Goal: Task Accomplishment & Management: Manage account settings

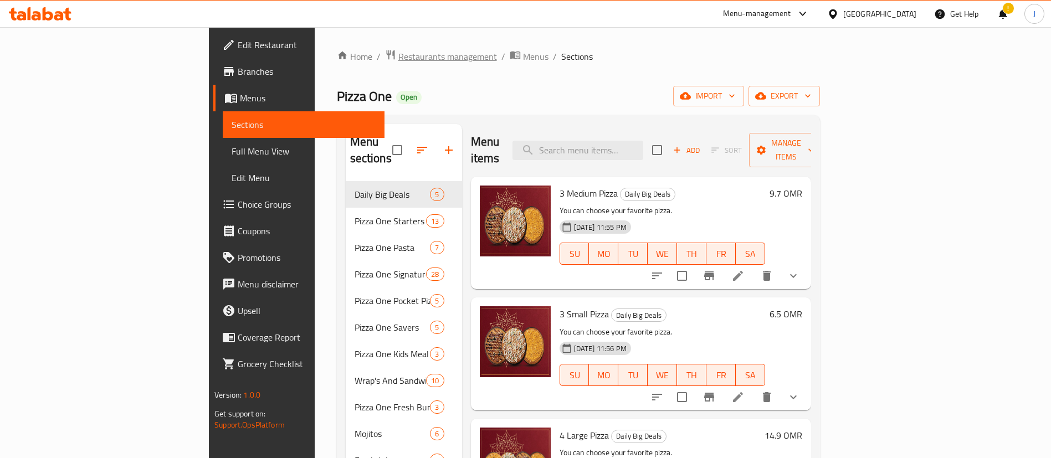
click at [399, 59] on span "Restaurants management" at bounding box center [448, 56] width 99 height 13
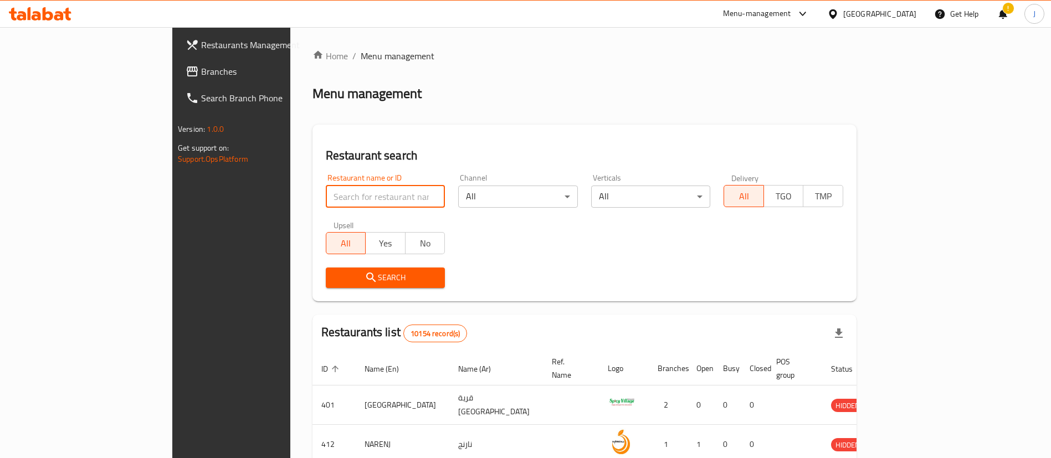
click at [326, 201] on input "search" at bounding box center [386, 197] width 120 height 22
click at [177, 86] on link "Search Branch Phone" at bounding box center [262, 98] width 171 height 27
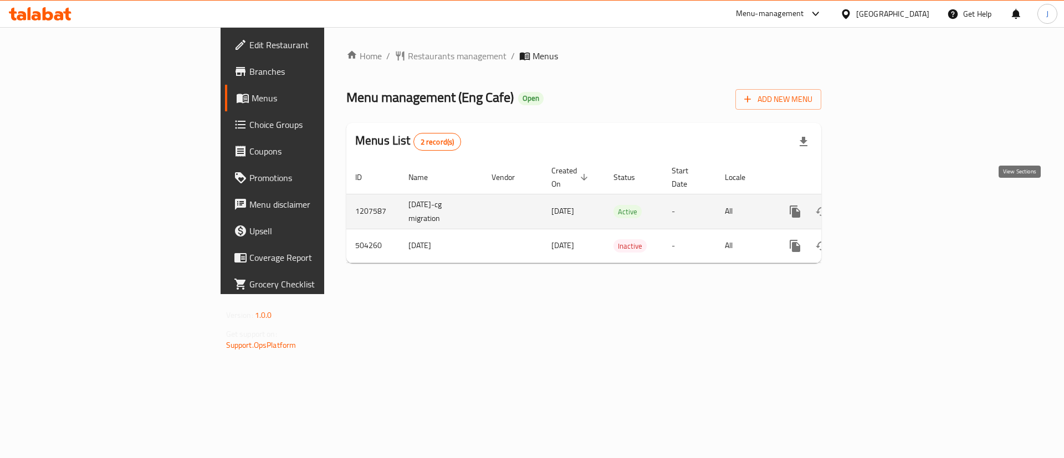
click at [882, 205] on icon "enhanced table" at bounding box center [875, 211] width 13 height 13
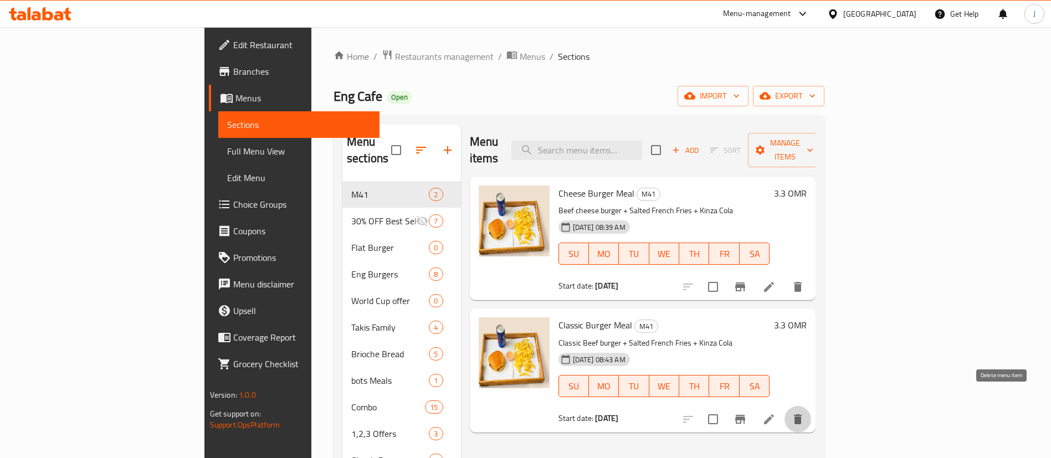
click at [802, 415] on icon "delete" at bounding box center [798, 420] width 8 height 10
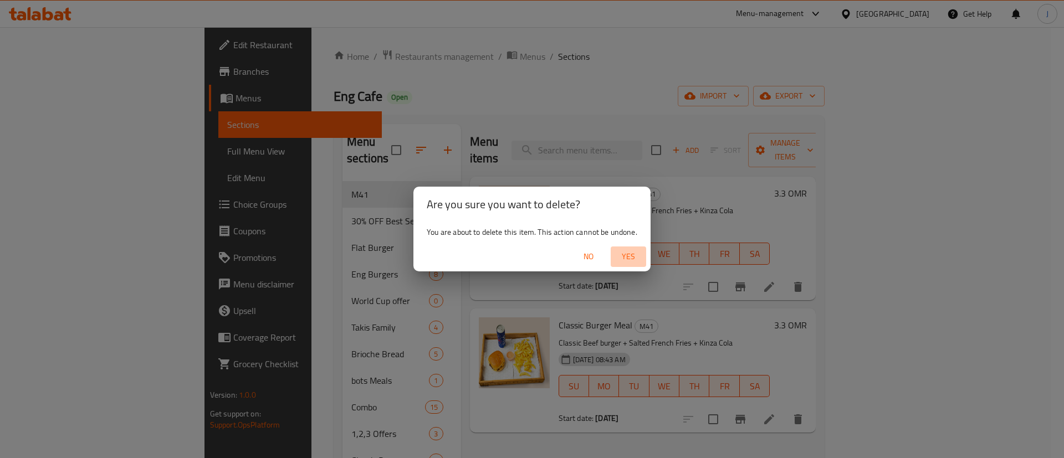
click at [627, 259] on span "Yes" at bounding box center [628, 257] width 27 height 14
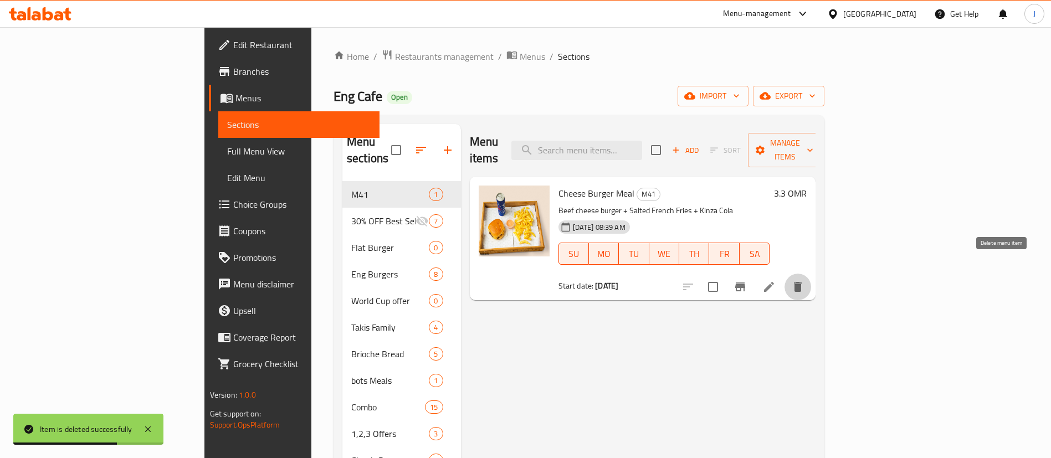
click at [802, 282] on icon "delete" at bounding box center [798, 287] width 8 height 10
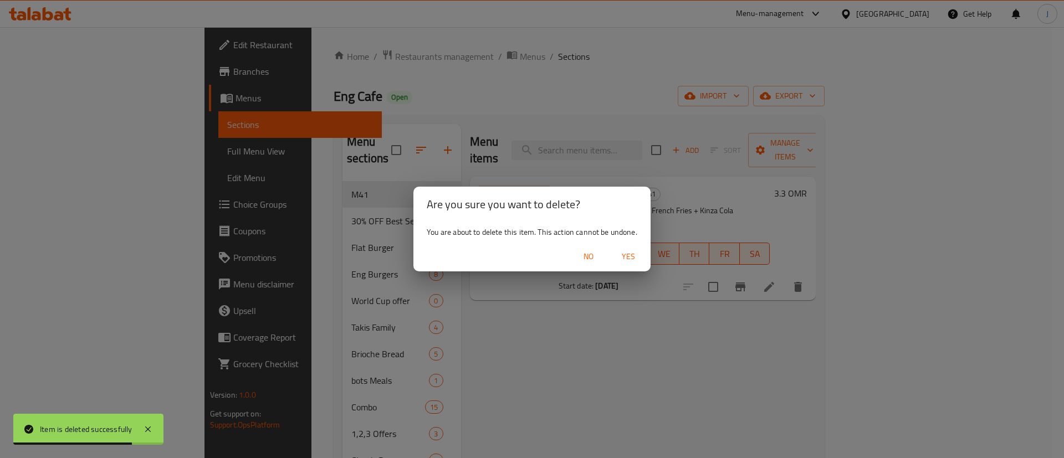
click at [625, 250] on span "Yes" at bounding box center [628, 257] width 27 height 14
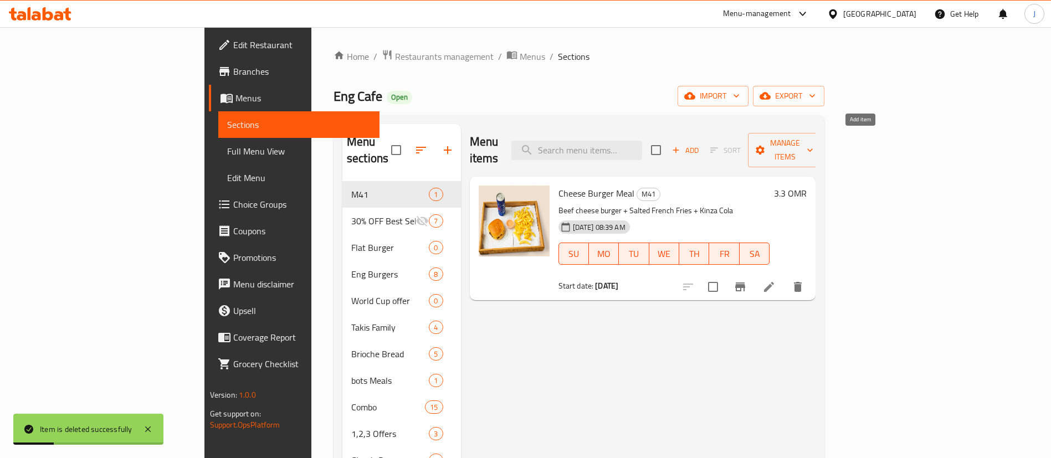
click at [701, 144] on span "Add" at bounding box center [686, 150] width 30 height 13
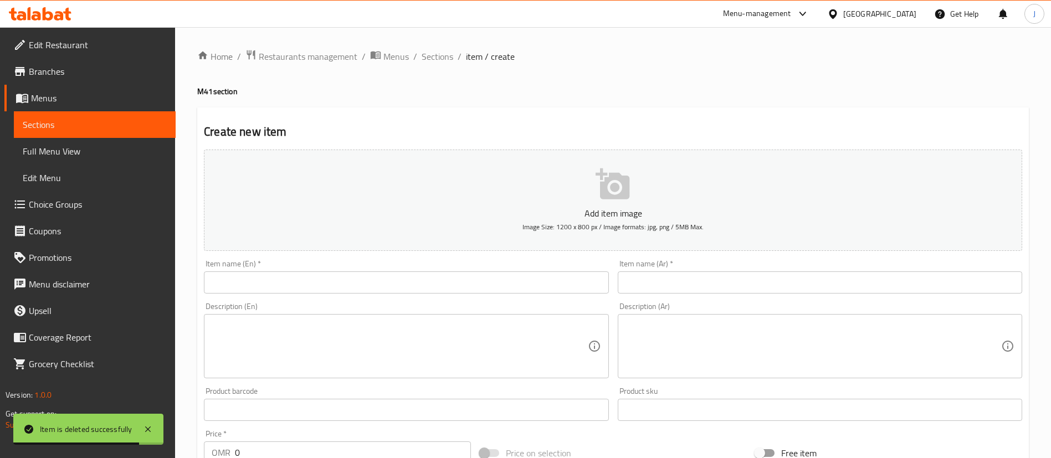
click at [944, 368] on textarea at bounding box center [814, 346] width 376 height 53
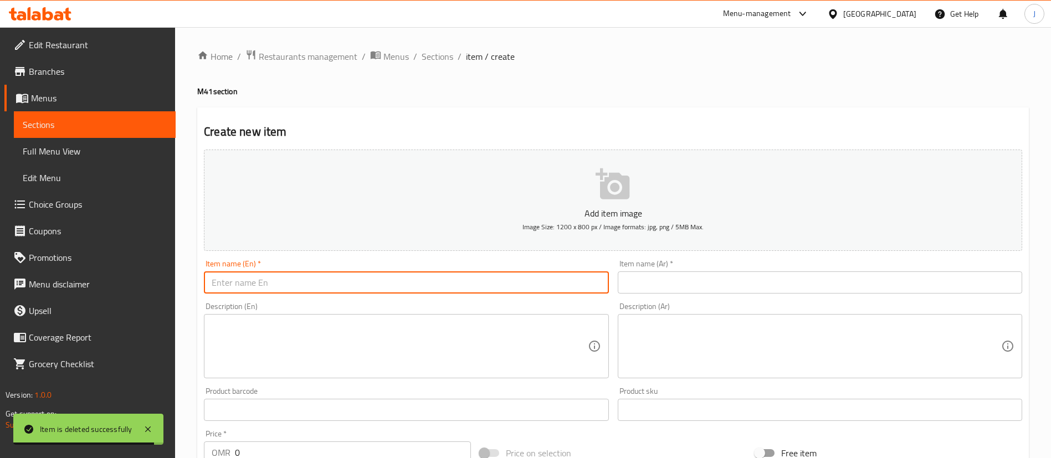
click at [344, 285] on input "text" at bounding box center [406, 283] width 405 height 22
paste input "Classic Burger"
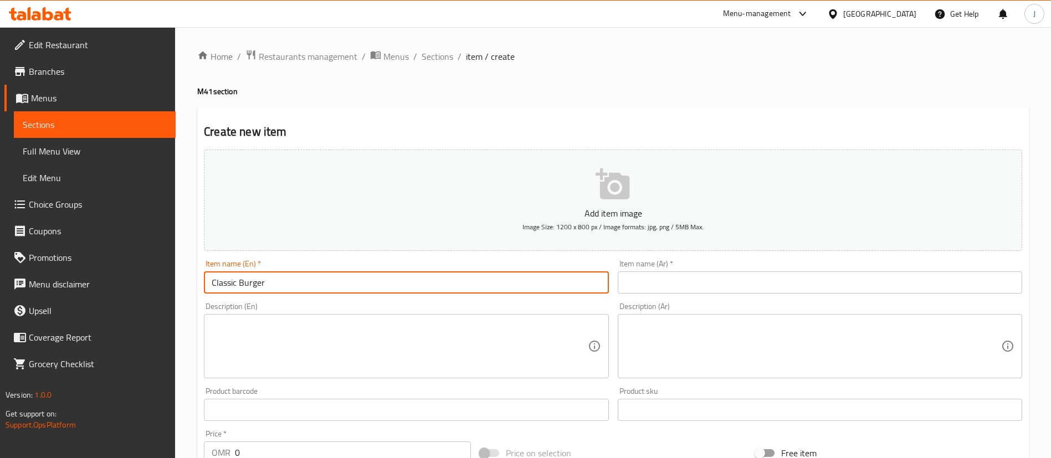
click at [212, 286] on input "Classic Burger" at bounding box center [406, 283] width 405 height 22
click at [288, 287] on input "2 Classic Burger" at bounding box center [406, 283] width 405 height 22
type input "2 Classic Burger Meal"
click at [651, 294] on div "Item name (Ar)   * Item name (Ar) *" at bounding box center [820, 277] width 413 height 43
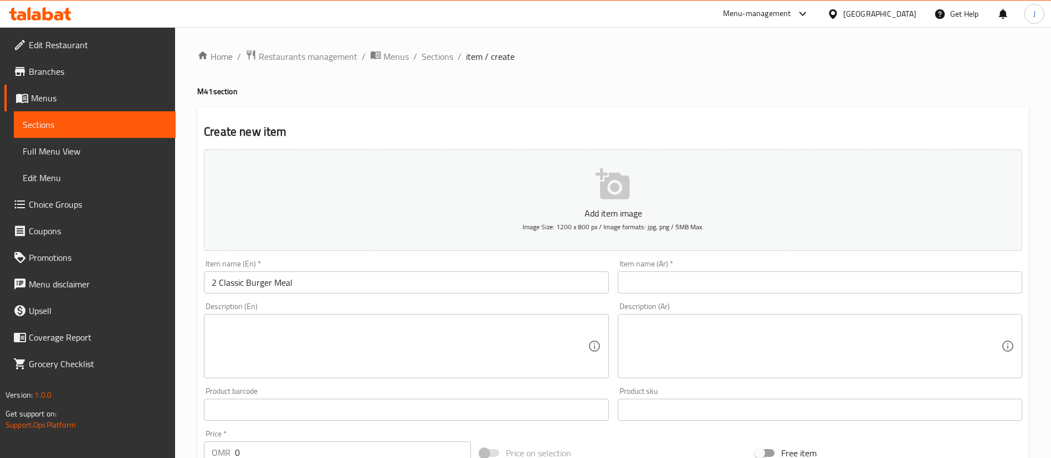
click at [651, 290] on input "text" at bounding box center [820, 283] width 405 height 22
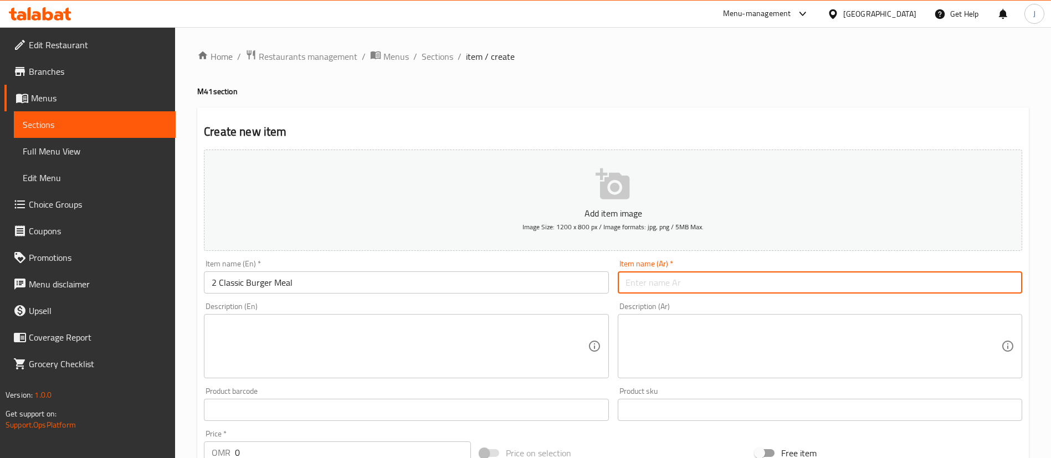
paste input "وجبة برجر كلاسيكي"
click at [677, 284] on input "وجبة برجر كلاسيكي" at bounding box center [820, 283] width 405 height 22
click at [675, 279] on input "وجبة 2برجر كلاسيكي" at bounding box center [820, 283] width 405 height 22
click at [677, 284] on input "وجبة 2برجر كلاسيكي" at bounding box center [820, 283] width 405 height 22
click at [682, 283] on input "وجبة 2برجر كلاسيكي" at bounding box center [820, 283] width 405 height 22
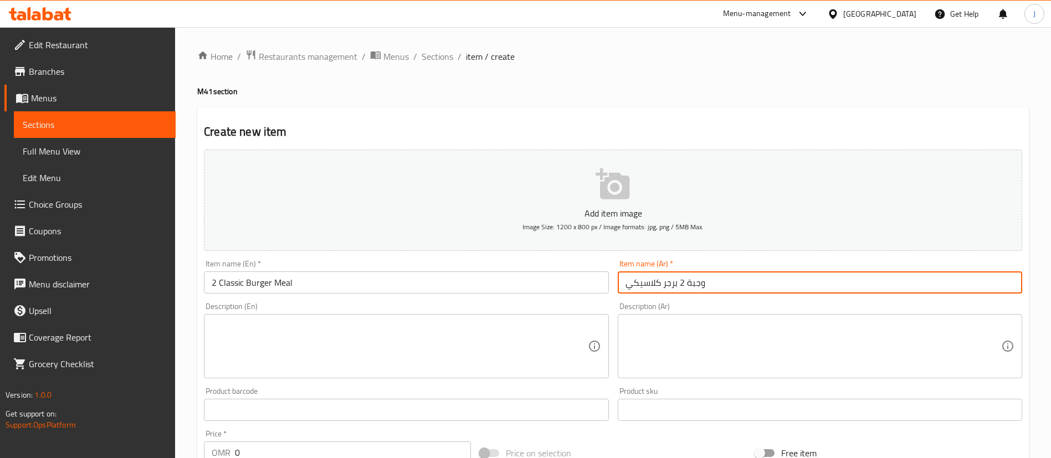
type input "وجبة 2 برجر كلاسيكي"
click at [545, 332] on textarea at bounding box center [400, 346] width 376 height 53
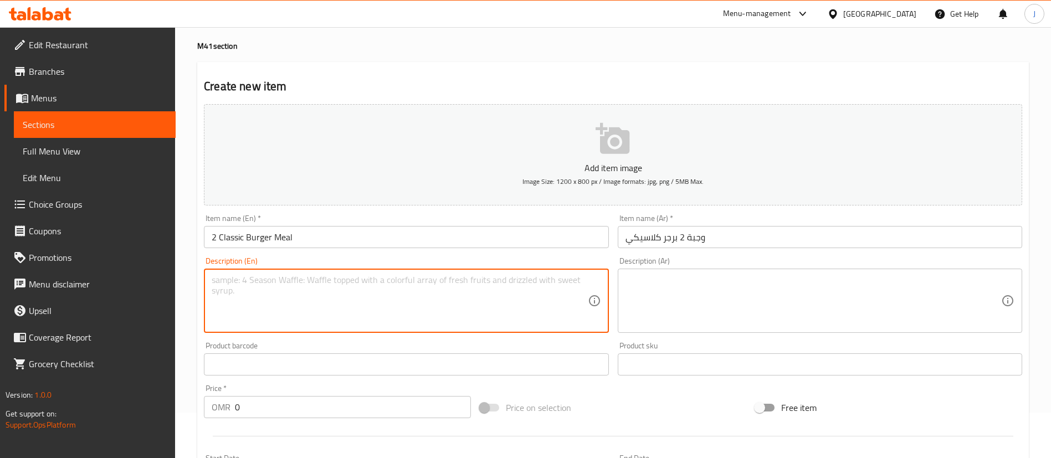
scroll to position [83, 0]
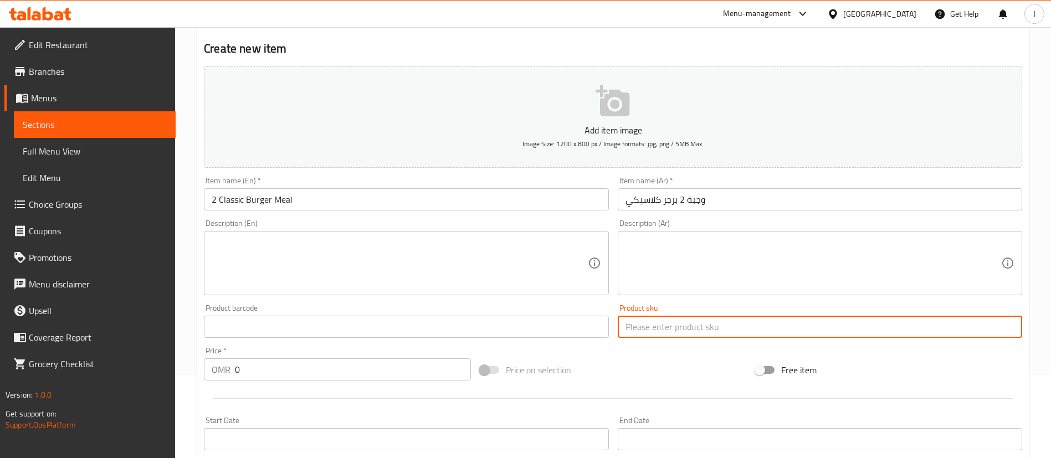
click at [851, 335] on input "text" at bounding box center [820, 327] width 405 height 22
click at [355, 263] on textarea at bounding box center [400, 263] width 376 height 53
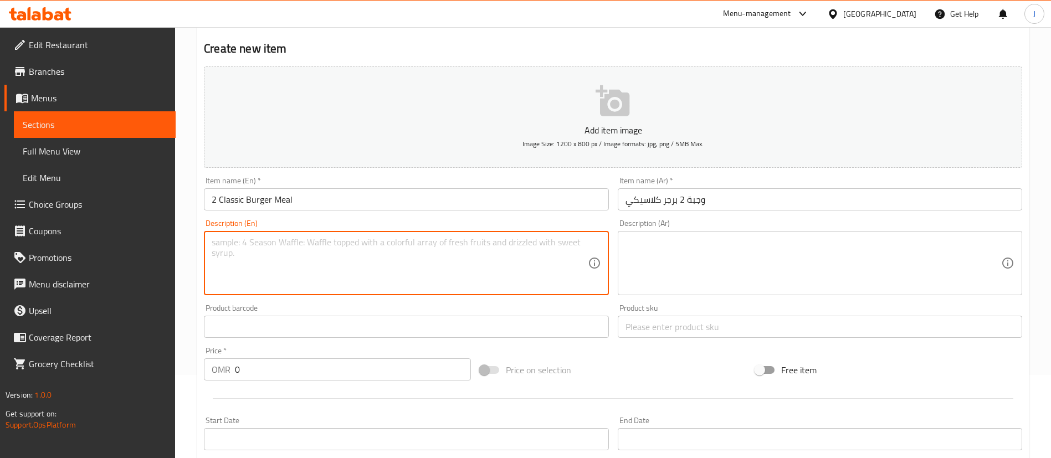
paste textarea "1 classic burger beef and 1 classic burger chicken"
click at [305, 268] on textarea "1 classic burger beef and 1 classic burger chicken" at bounding box center [400, 263] width 376 height 53
type textarea "1 classic burger beef and 1 classic burger chicken"
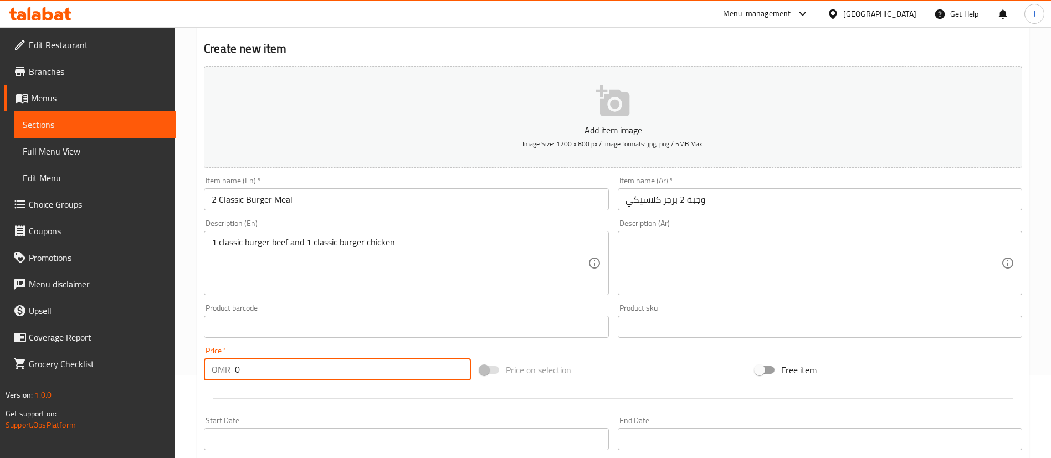
drag, startPoint x: 246, startPoint y: 371, endPoint x: 212, endPoint y: 374, distance: 34.5
click at [212, 374] on div "OMR 0 Price *" at bounding box center [337, 370] width 267 height 22
type input "3.2"
click at [749, 270] on textarea at bounding box center [814, 263] width 376 height 53
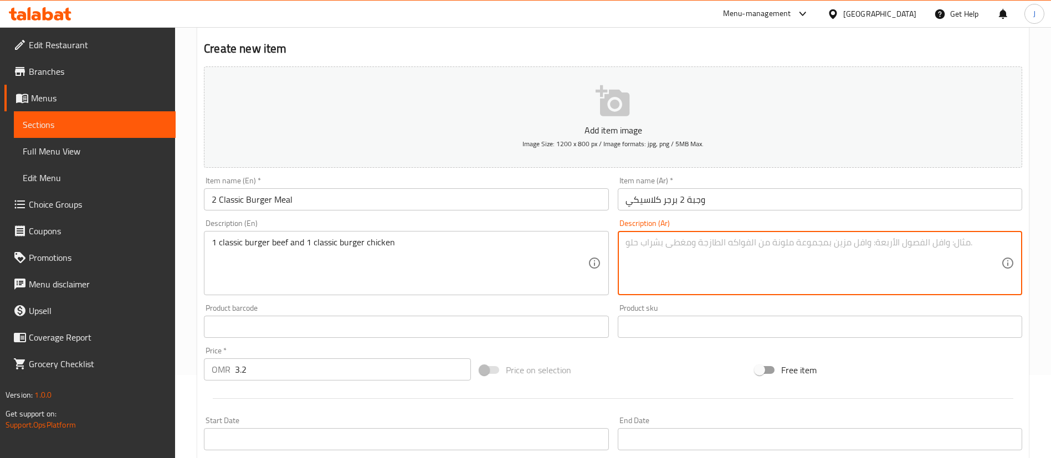
paste textarea "1 برجر كلاسيكي من لحم البقر و 1 برجر كلاسيكي من الدجاج"
drag, startPoint x: 736, startPoint y: 242, endPoint x: 751, endPoint y: 242, distance: 15.5
click at [751, 242] on textarea "1 برجر كلاسيكي من لحم البقر و 1 برجر كلاسيكي من الدجاج" at bounding box center [814, 263] width 376 height 53
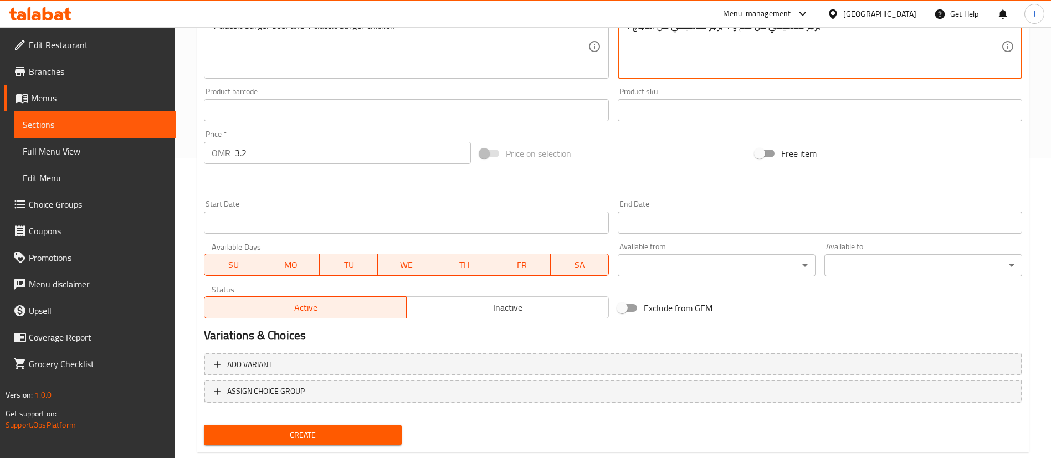
scroll to position [325, 0]
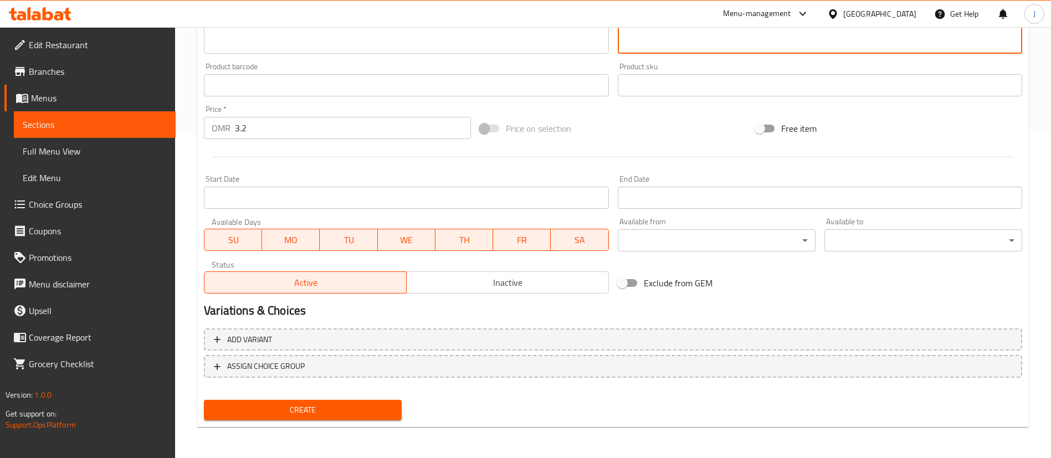
type textarea "1 برجر كلاسيكي من لحم و 1 برجر كلاسيكي من الدجاج"
click at [359, 402] on button "Create" at bounding box center [303, 410] width 198 height 21
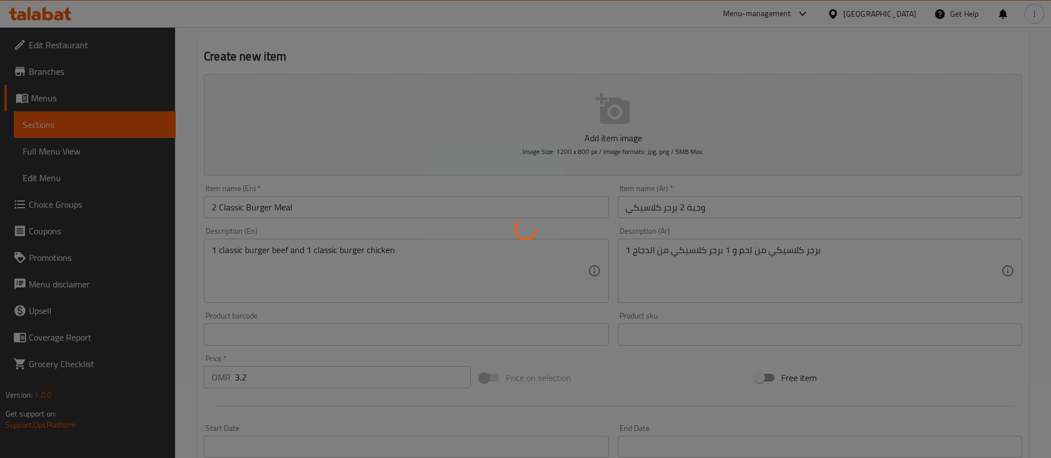
type input "0"
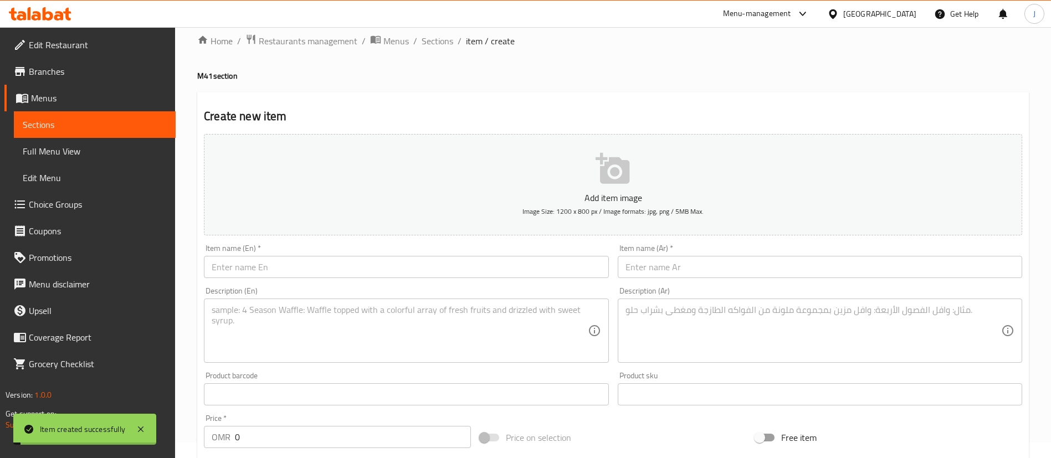
scroll to position [0, 0]
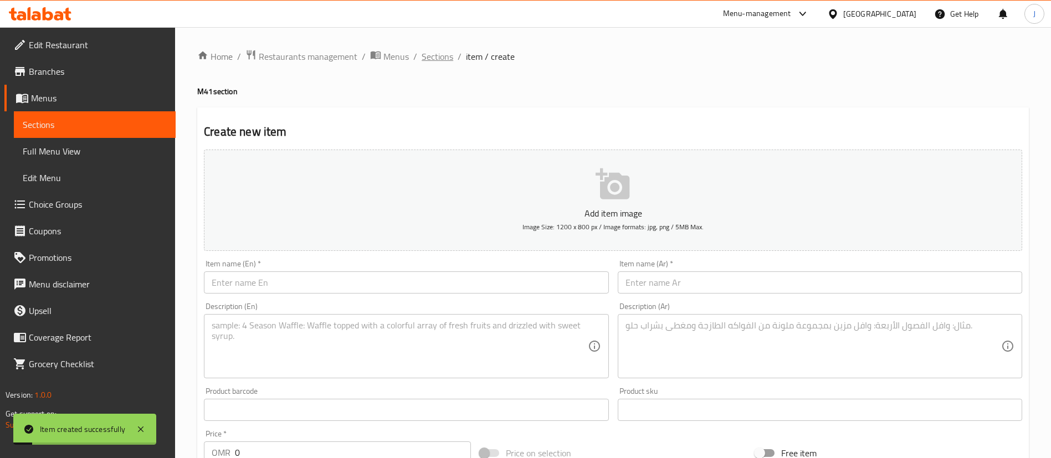
click at [447, 58] on span "Sections" at bounding box center [438, 56] width 32 height 13
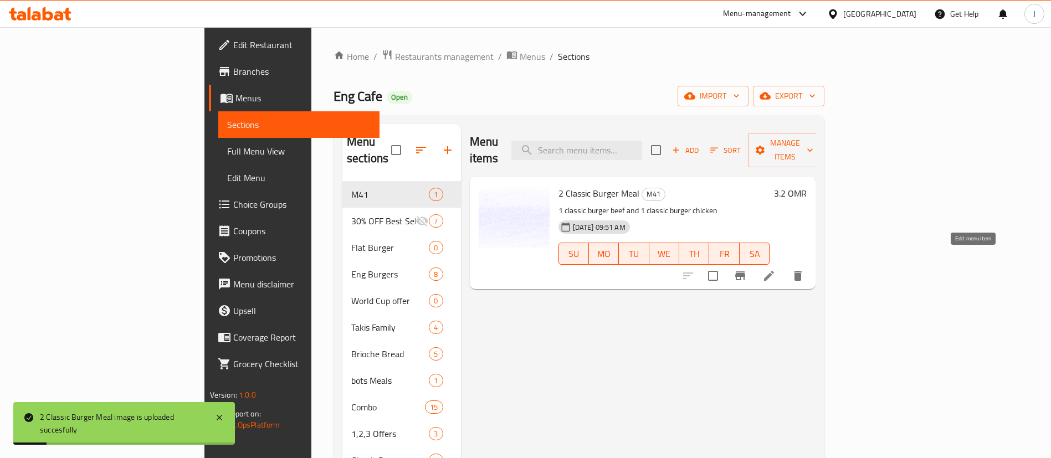
click at [774, 271] on icon at bounding box center [769, 276] width 10 height 10
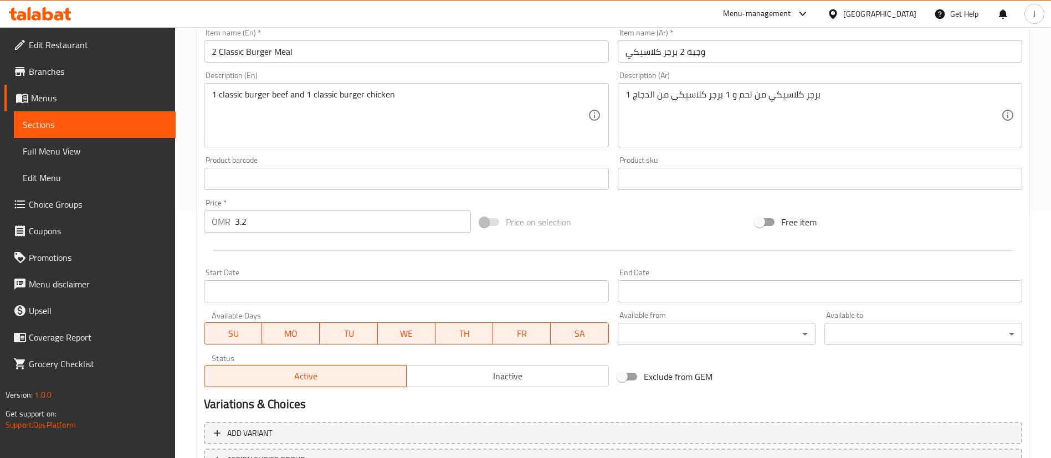
scroll to position [249, 0]
click at [296, 293] on input "Start Date" at bounding box center [406, 289] width 405 height 22
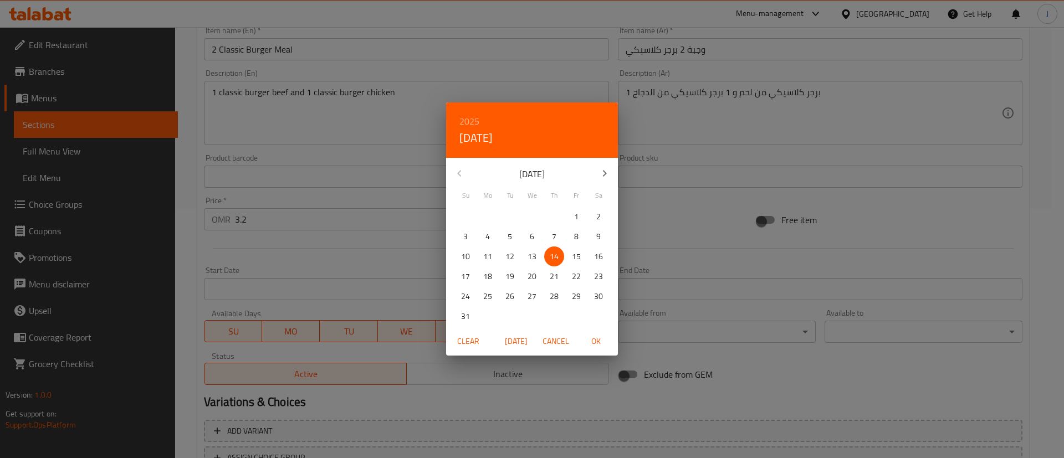
click at [538, 257] on span "13" at bounding box center [532, 257] width 20 height 14
click at [598, 341] on span "OK" at bounding box center [596, 342] width 27 height 14
type input "[DATE]"
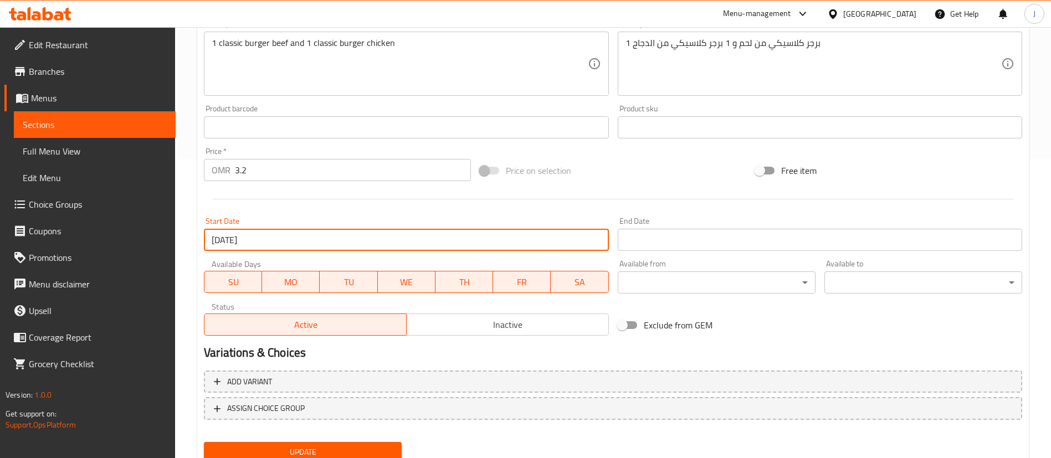
scroll to position [341, 0]
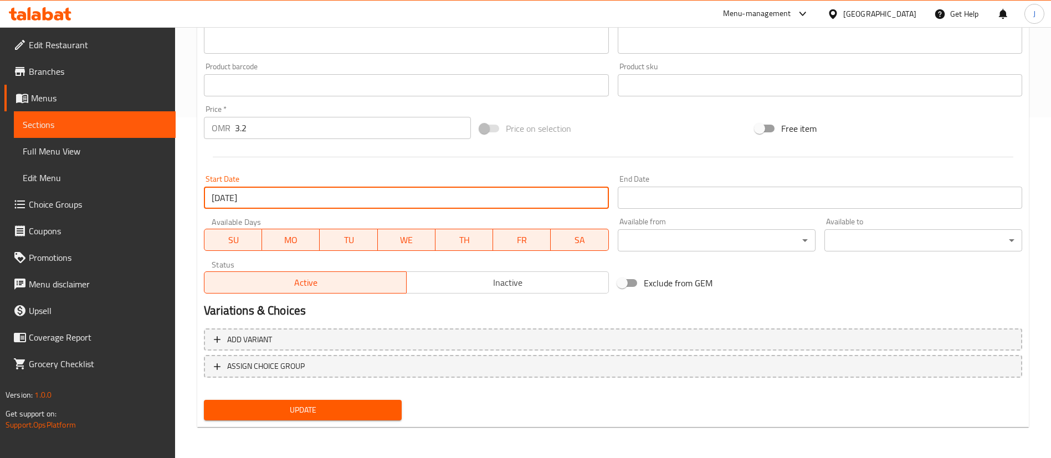
click at [359, 411] on span "Update" at bounding box center [303, 411] width 180 height 14
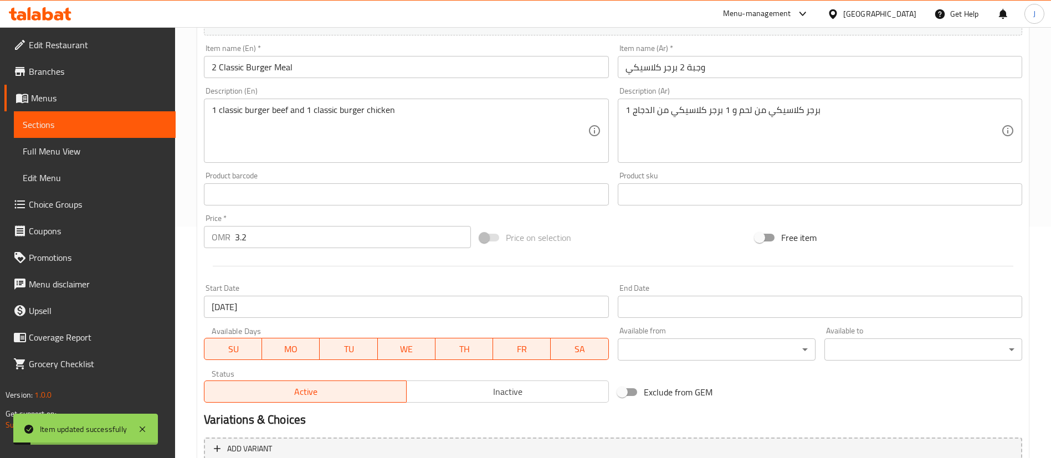
scroll to position [258, 0]
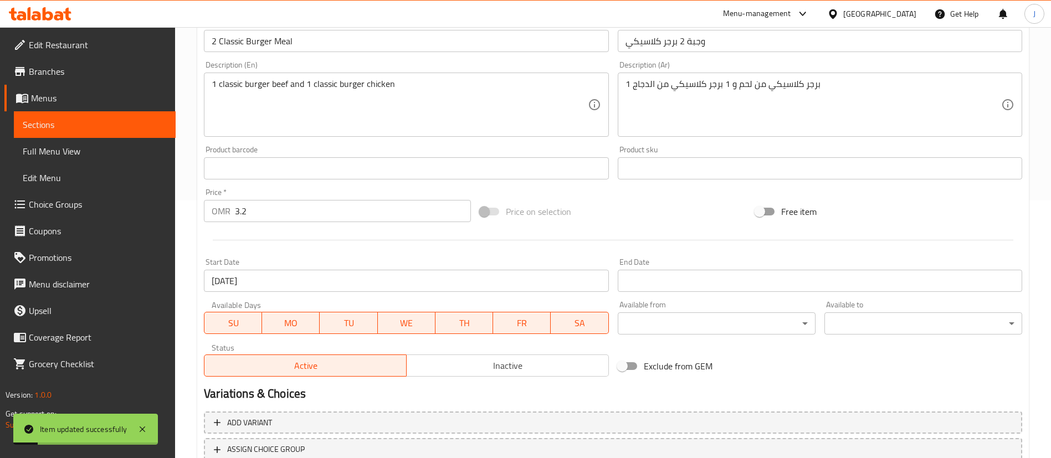
click at [634, 279] on input "Start Date" at bounding box center [820, 281] width 405 height 22
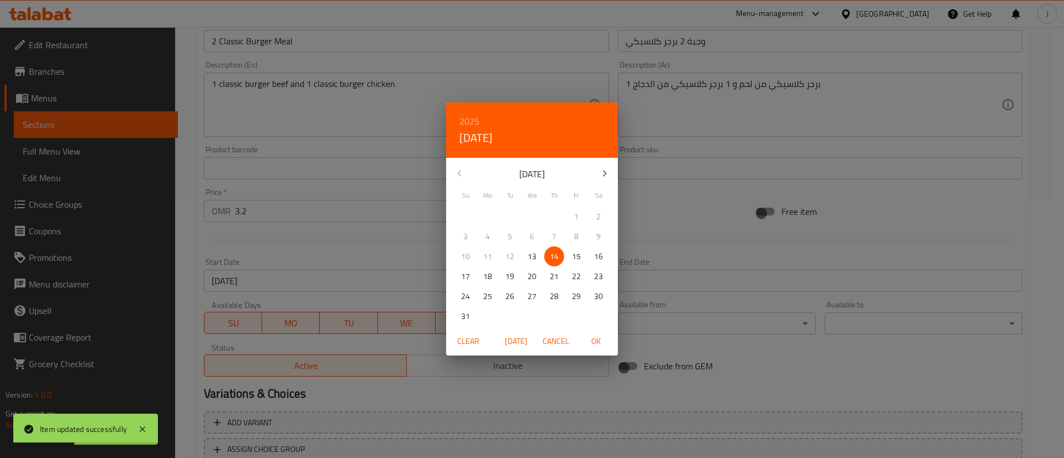
click at [467, 313] on p "31" at bounding box center [465, 317] width 9 height 14
click at [597, 345] on span "OK" at bounding box center [596, 342] width 27 height 14
type input "31-08-2025"
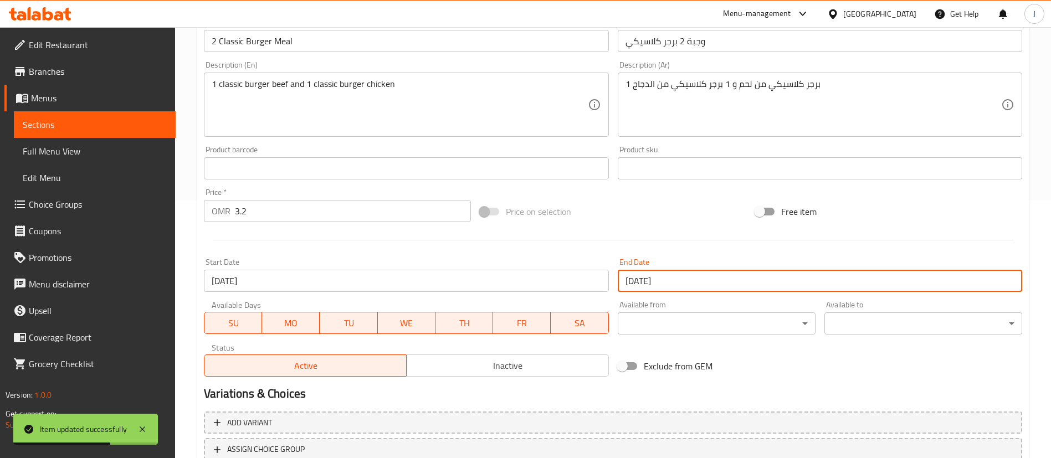
scroll to position [341, 0]
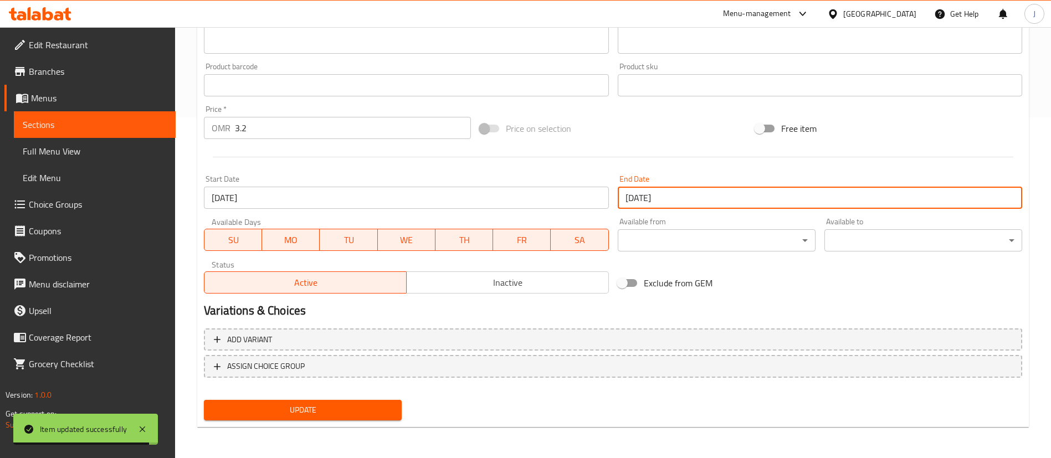
click at [662, 200] on input "31-08-2025" at bounding box center [820, 198] width 405 height 22
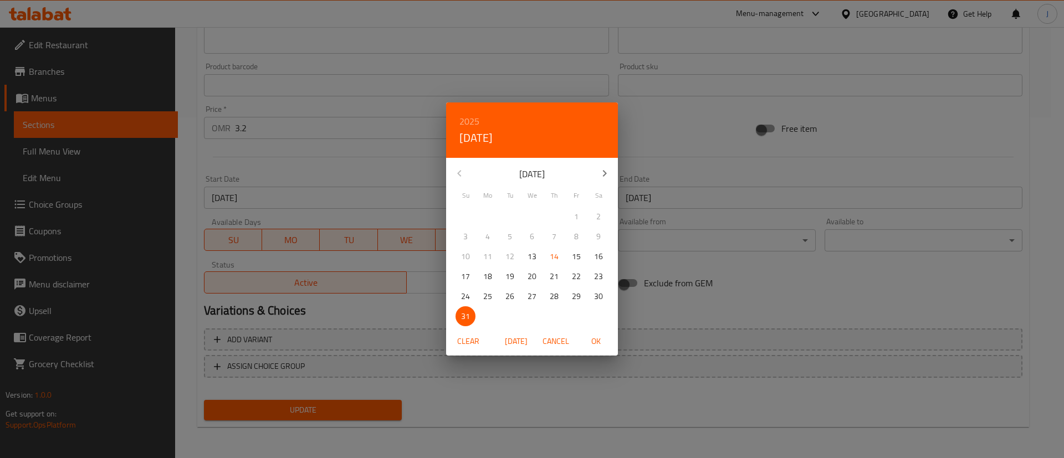
drag, startPoint x: 591, startPoint y: 342, endPoint x: 577, endPoint y: 346, distance: 15.1
click at [591, 343] on span "OK" at bounding box center [596, 342] width 27 height 14
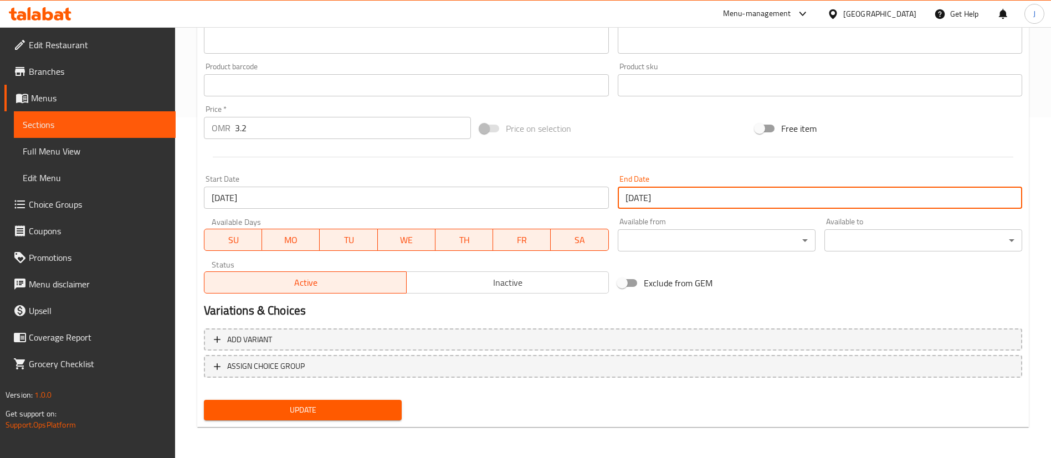
click at [318, 414] on span "Update" at bounding box center [303, 411] width 180 height 14
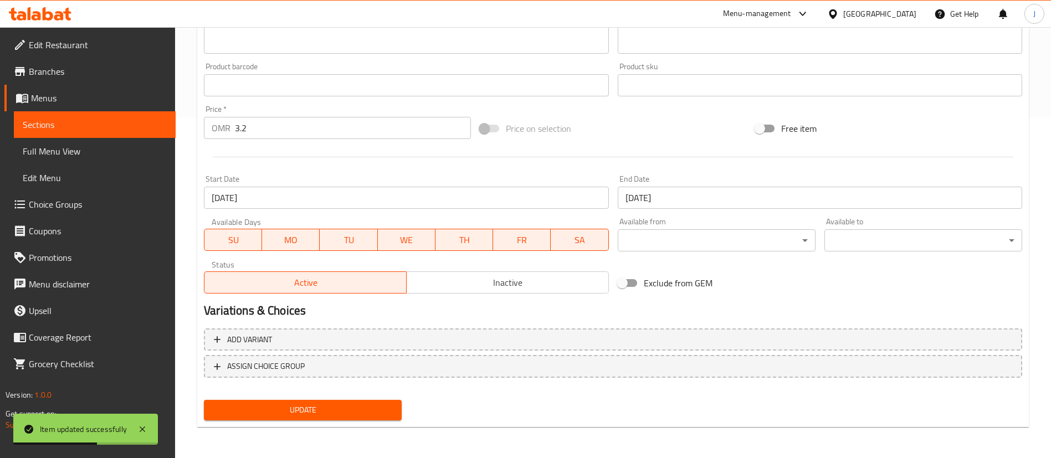
click at [690, 202] on input "31-08-2025" at bounding box center [820, 198] width 405 height 22
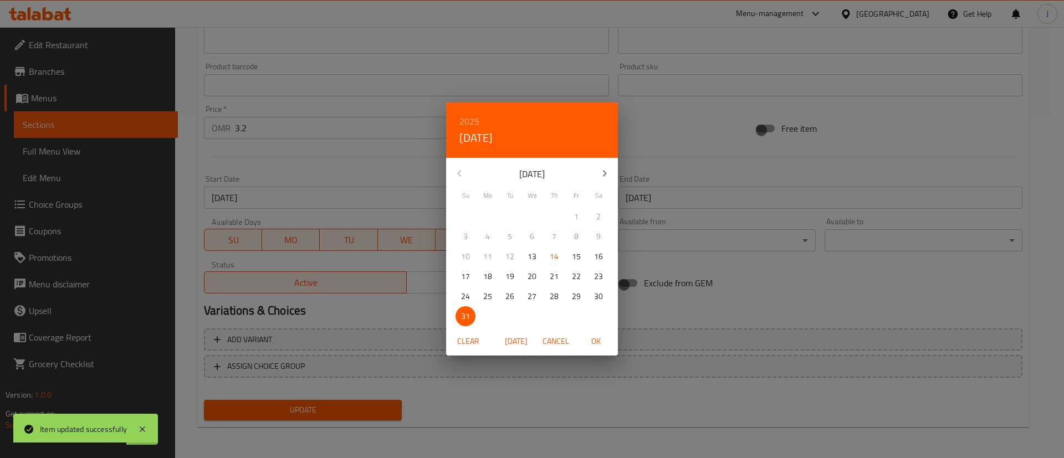
click at [462, 340] on span "Clear" at bounding box center [468, 342] width 27 height 14
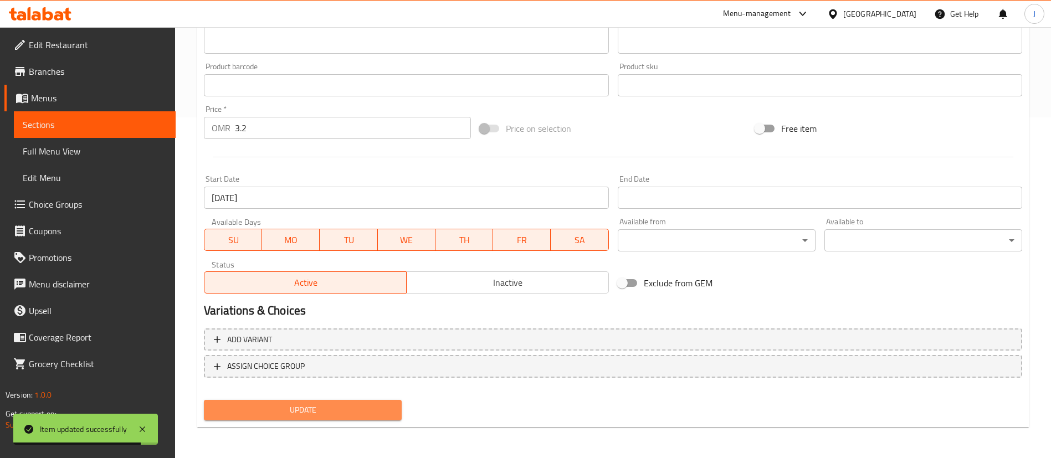
click at [277, 406] on span "Update" at bounding box center [303, 411] width 180 height 14
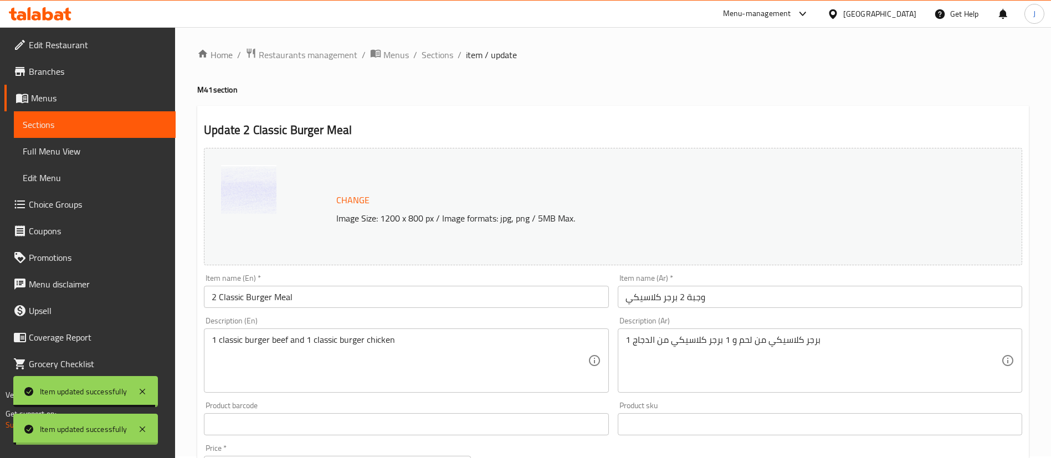
scroll to position [0, 0]
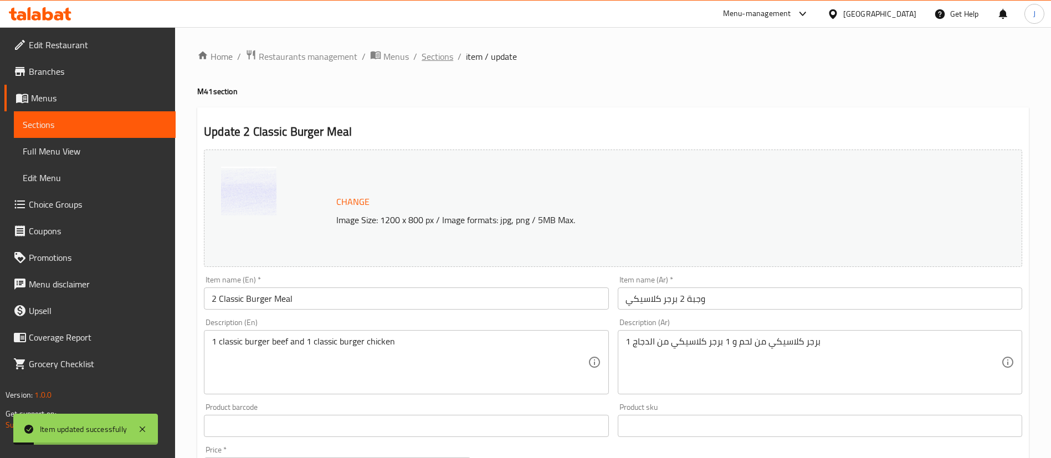
click at [438, 59] on span "Sections" at bounding box center [438, 56] width 32 height 13
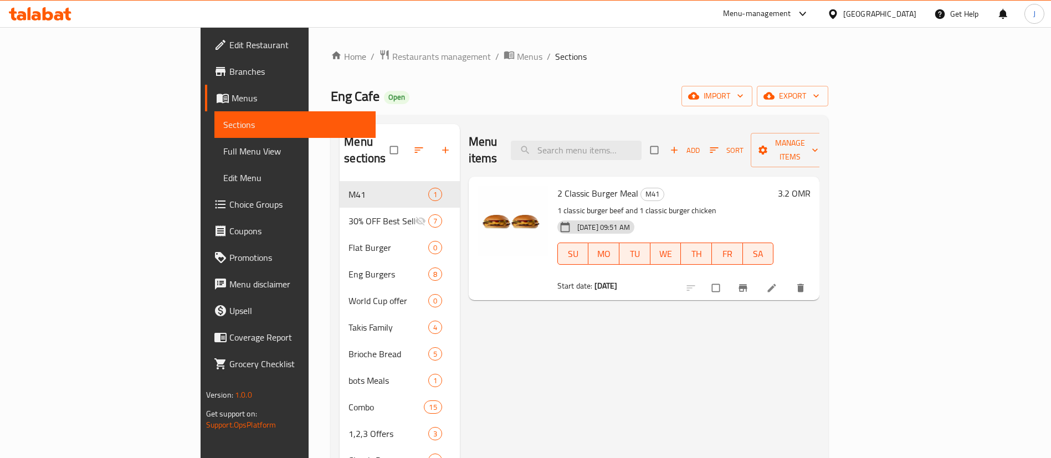
click at [392, 57] on span "Restaurants management" at bounding box center [441, 56] width 99 height 13
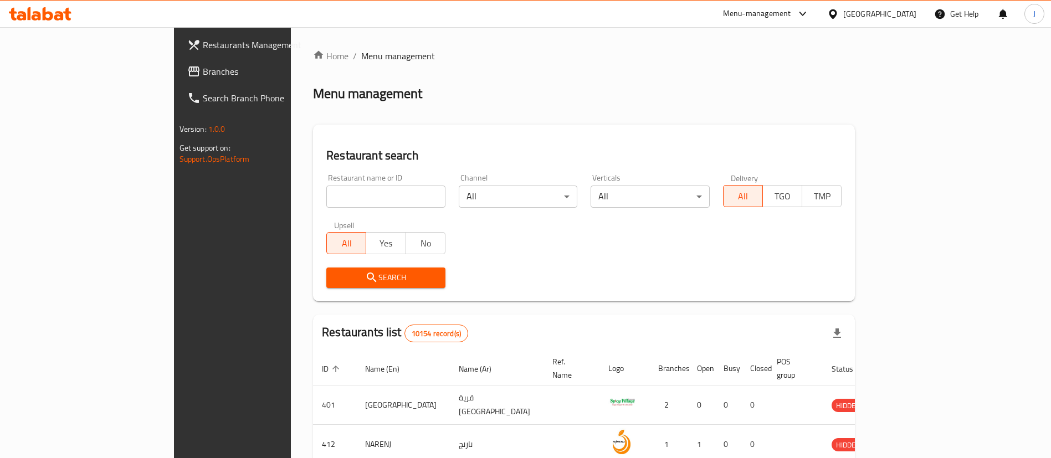
click at [326, 207] on input "search" at bounding box center [385, 197] width 119 height 22
click at [326, 197] on input "search" at bounding box center [385, 197] width 119 height 22
paste input "668063"
type input "668063"
click button "Search" at bounding box center [385, 278] width 119 height 21
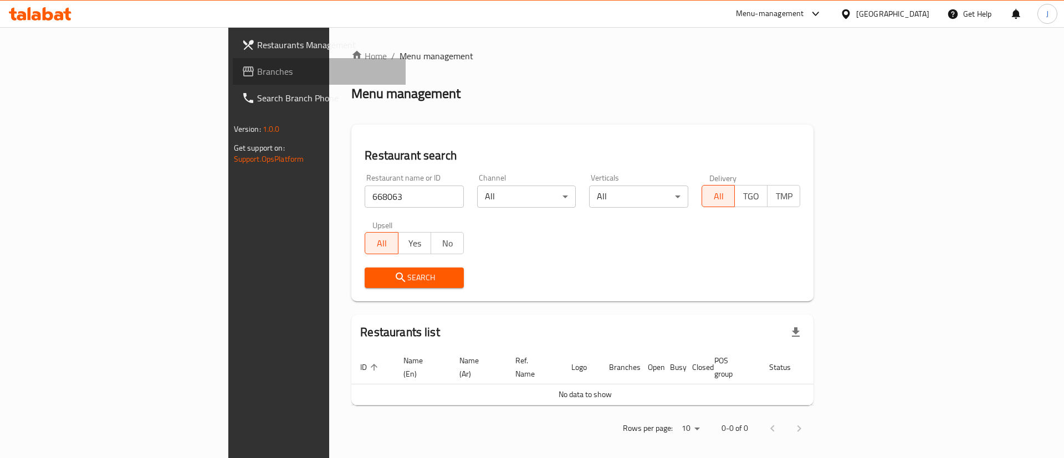
click at [257, 68] on span "Branches" at bounding box center [327, 71] width 140 height 13
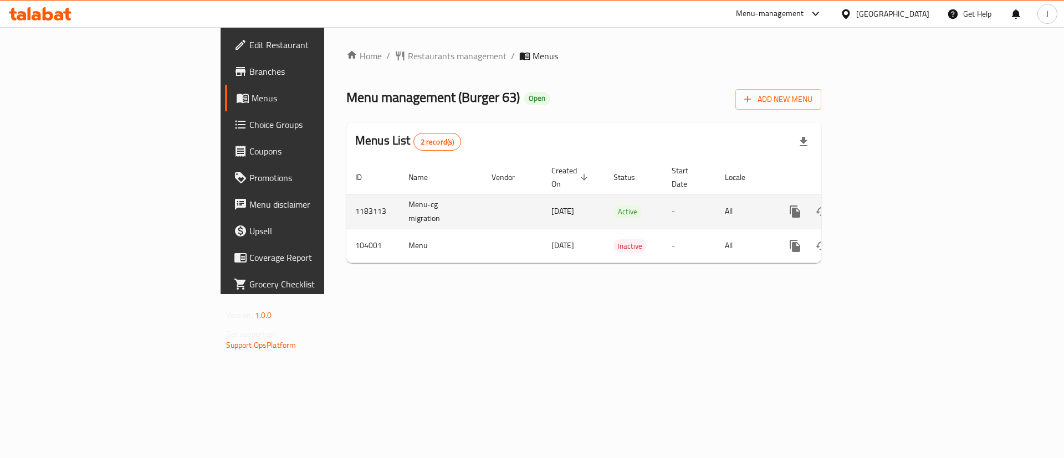
click at [880, 207] on icon "enhanced table" at bounding box center [875, 212] width 10 height 10
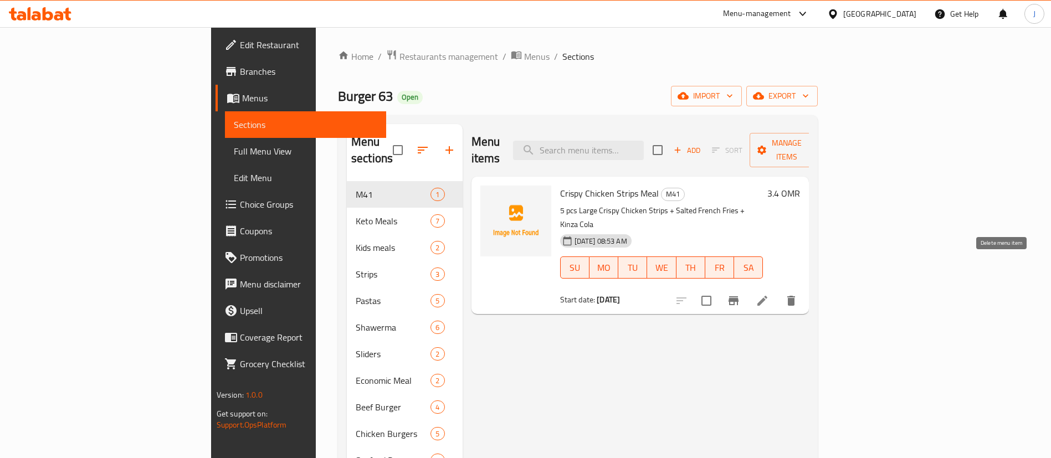
click at [795, 296] on icon "delete" at bounding box center [792, 301] width 8 height 10
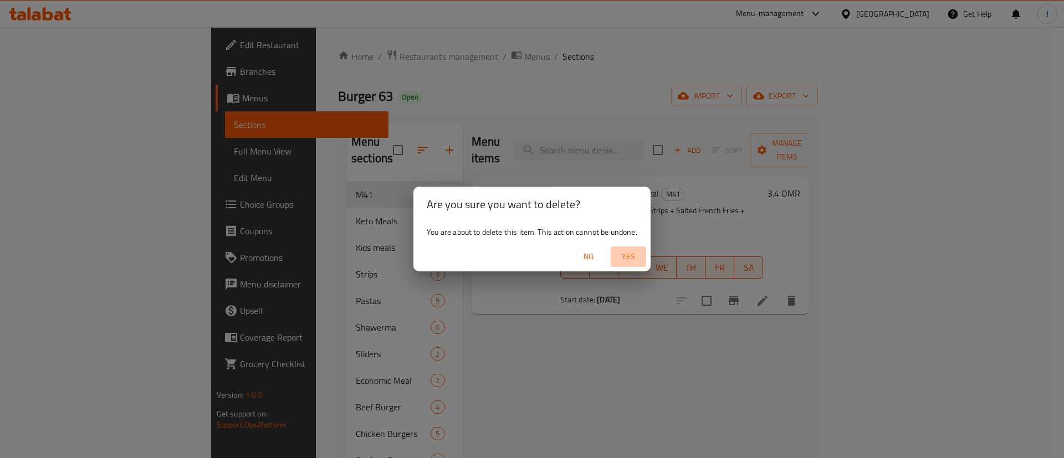
click at [637, 257] on span "Yes" at bounding box center [628, 257] width 27 height 14
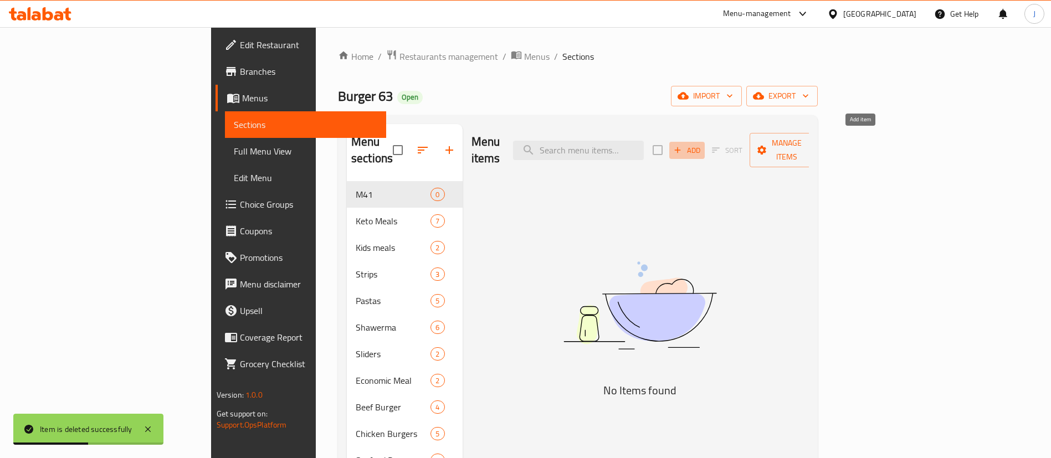
click at [702, 144] on span "Add" at bounding box center [687, 150] width 30 height 13
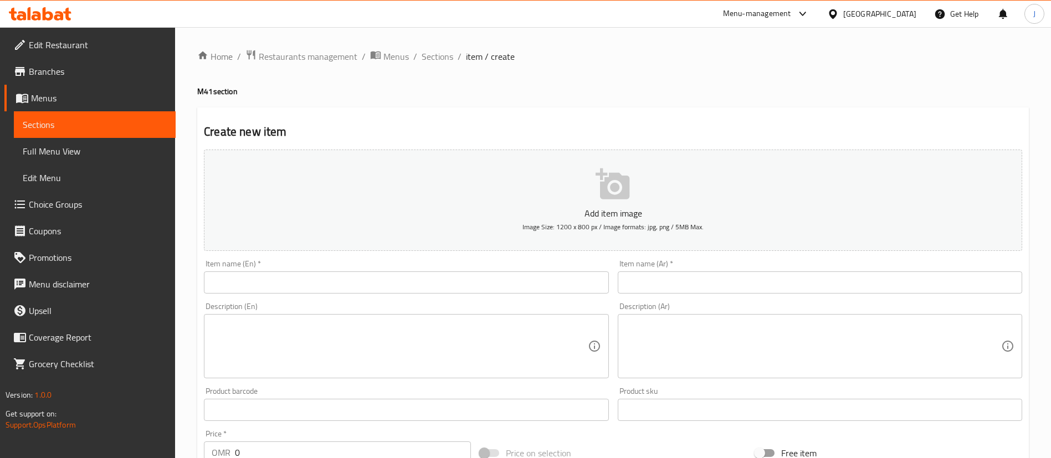
click at [774, 284] on input "text" at bounding box center [820, 283] width 405 height 22
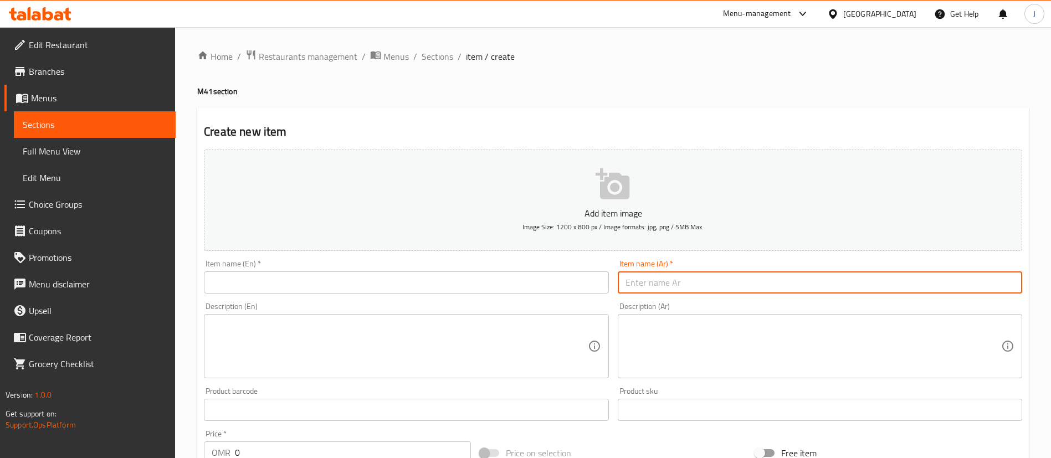
paste input "كلاسيك برجر لحم"
click at [625, 277] on input "كلاسيك برجر لحم" at bounding box center [820, 283] width 405 height 22
type input "وجبة كلاسيك برجر لحم"
click at [277, 284] on input "text" at bounding box center [406, 283] width 405 height 22
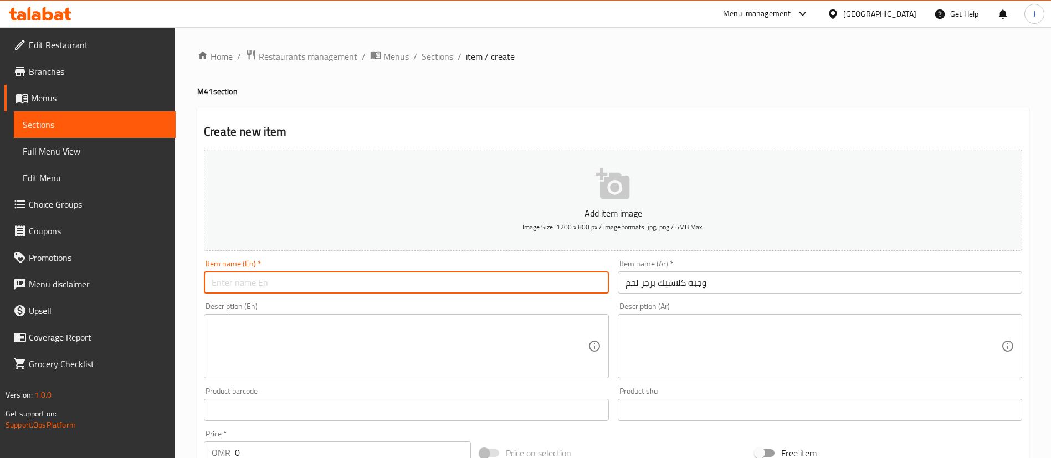
paste input "Classic Beef Burger Meal"
type input "Classic Beef Burger Meal"
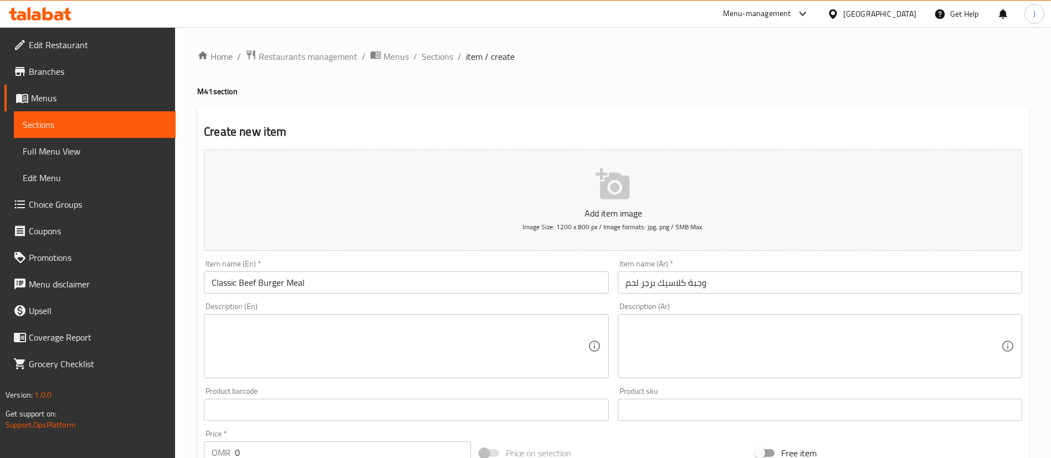
drag, startPoint x: 794, startPoint y: 330, endPoint x: 784, endPoint y: 330, distance: 10.0
click at [794, 330] on textarea at bounding box center [814, 346] width 376 height 53
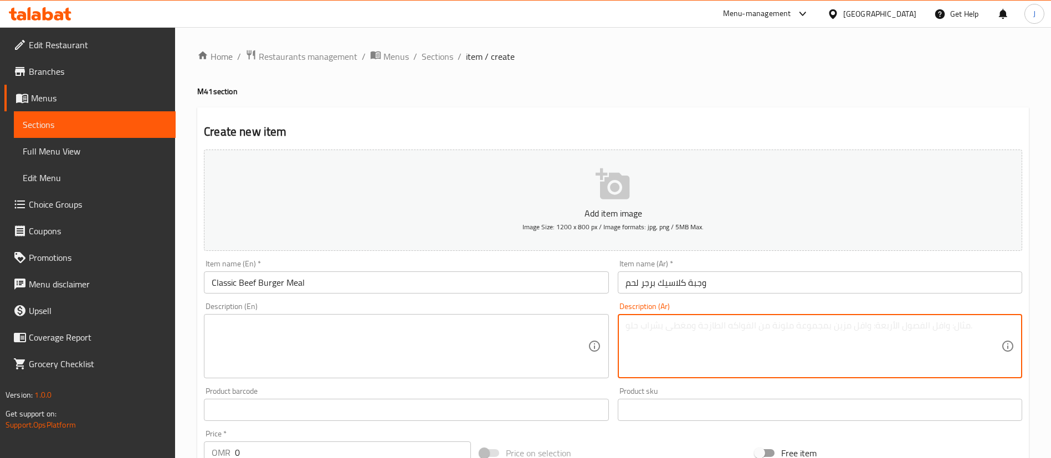
paste textarea "كلاسيك برجر لحم مع الفرايز والكنزا وتويستر الدجاج"
type textarea "كلاسيك برجر لحم مع الفرايز والكنزا وتويستر الدجاج"
click at [320, 356] on textarea at bounding box center [400, 346] width 376 height 53
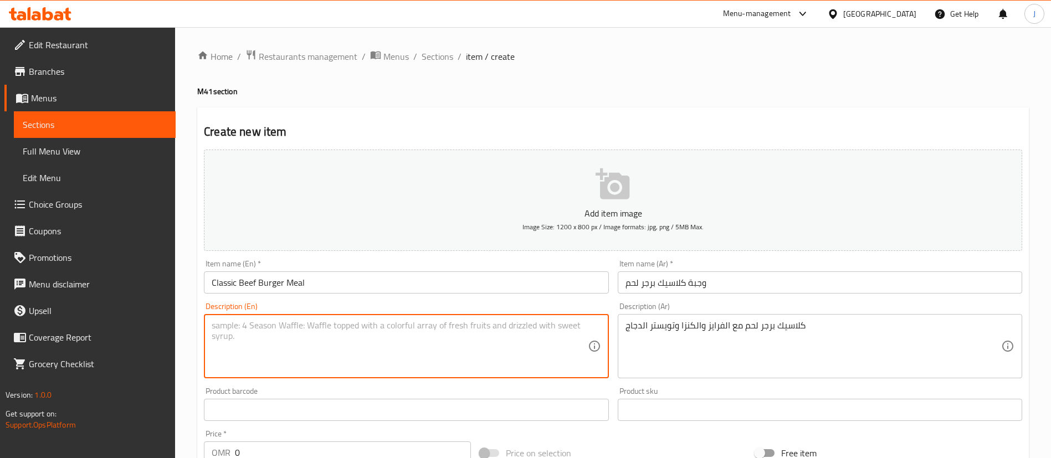
paste textarea "Classic beef burger with fries, coleslaw, and chicken twister"
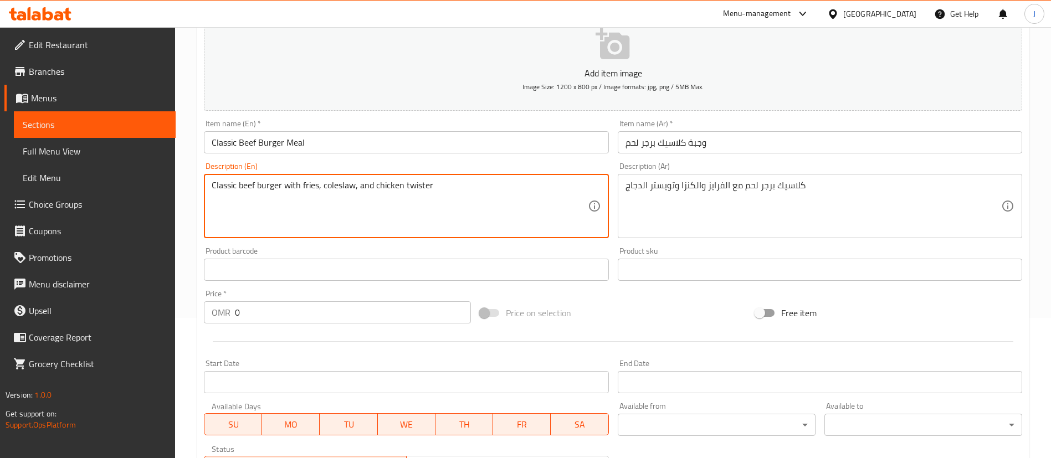
scroll to position [166, 0]
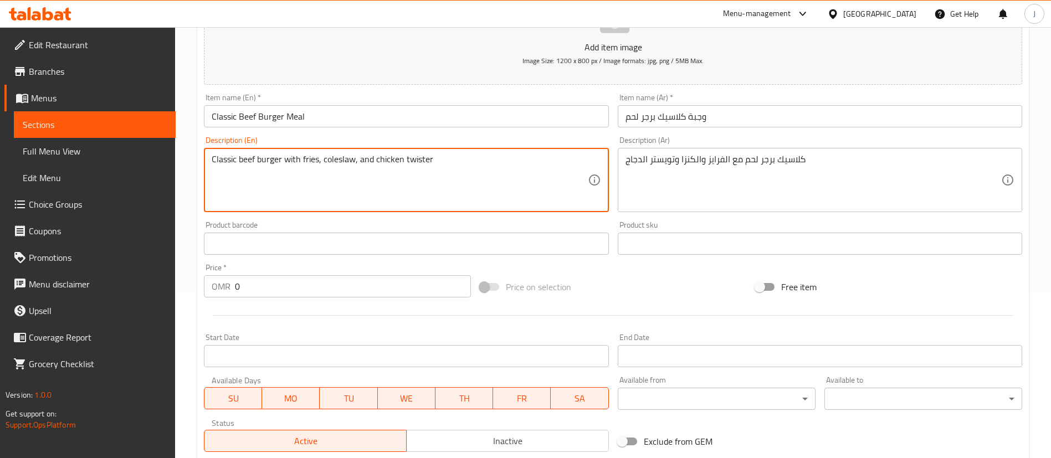
click at [358, 160] on textarea "Classic beef burger with fries, coleslaw, and chicken twister" at bounding box center [400, 180] width 376 height 53
type textarea "Classic beef burger with fries, coleslaw, and chicken twister"
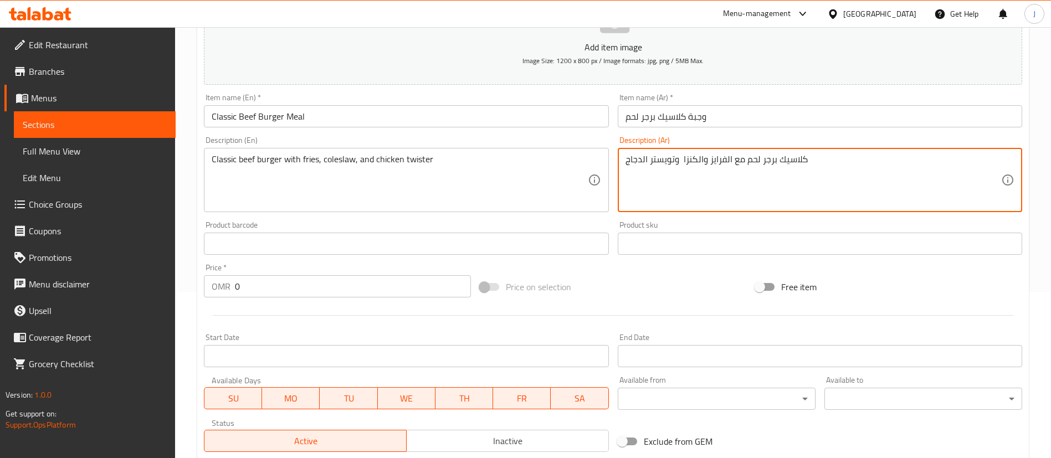
drag, startPoint x: 681, startPoint y: 162, endPoint x: 707, endPoint y: 162, distance: 25.5
click at [707, 162] on textarea "كلاسيك برجر لحم مع الفرايز والكنزا وتويستر الدجاج" at bounding box center [814, 180] width 376 height 53
click at [808, 156] on textarea "كلاسيك برجر لحم مع الفرايز وتويستر الدجاج" at bounding box center [814, 180] width 376 height 53
paste textarea "والكنزا"
paste textarea "وكينزا و تويستر الدجاج"
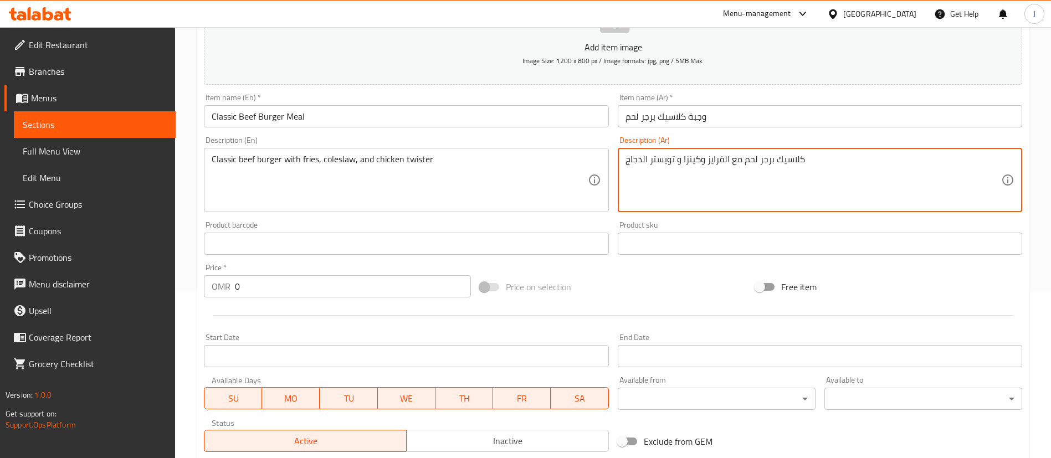
type textarea "كلاسيك برجر لحم مع الفرايز وكينزا و تويستر الدجاج"
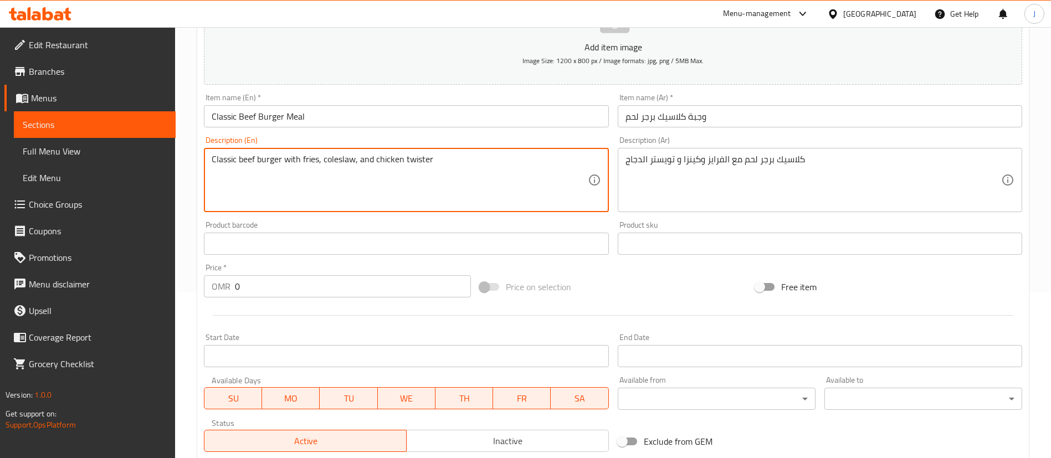
paste textarea "kenza"
drag, startPoint x: 330, startPoint y: 160, endPoint x: 375, endPoint y: 175, distance: 47.3
click at [331, 160] on textarea "Classic beef burger with fries, kenza and chicken twister" at bounding box center [400, 180] width 376 height 53
click at [342, 162] on textarea "Classic beef burger with fries, kinza and chicken twister" at bounding box center [400, 180] width 376 height 53
click at [335, 159] on textarea "Classic beef burger with fries, kinza and chicken twister" at bounding box center [400, 180] width 376 height 53
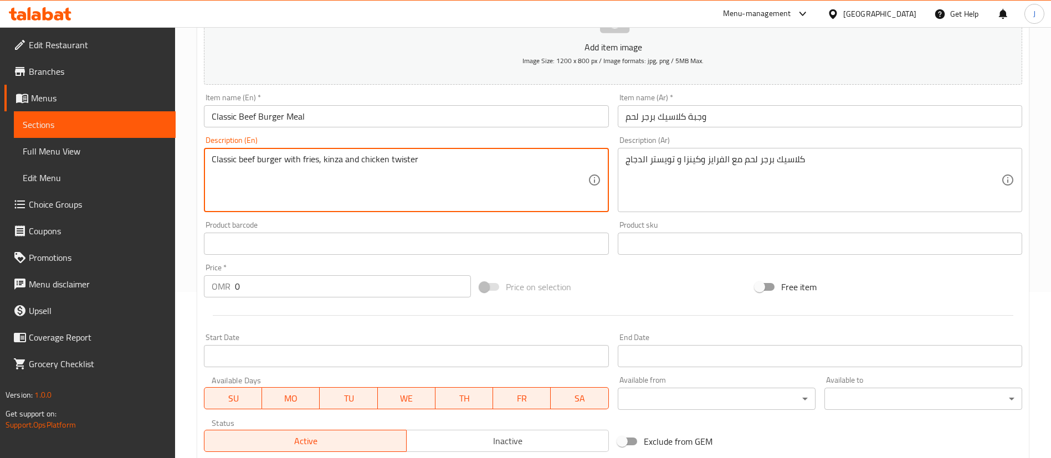
drag, startPoint x: 335, startPoint y: 159, endPoint x: 301, endPoint y: 186, distance: 43.5
click at [301, 186] on textarea "Classic beef burger with fries, kinza and chicken twister" at bounding box center [400, 180] width 376 height 53
type textarea "Classic beef burger with fries, kinza and chicken twister"
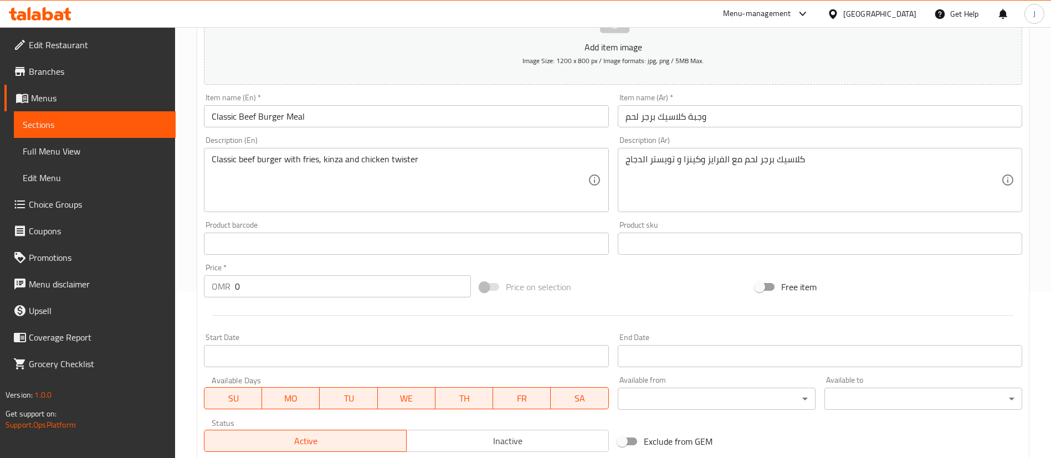
click at [294, 225] on div "Product barcode Product barcode" at bounding box center [406, 238] width 405 height 34
click at [252, 298] on div "Price   * OMR 0 Price *" at bounding box center [338, 280] width 276 height 43
drag, startPoint x: 233, startPoint y: 292, endPoint x: 213, endPoint y: 292, distance: 20.5
click at [213, 292] on div "OMR 0 Price *" at bounding box center [337, 286] width 267 height 22
click at [774, 321] on div at bounding box center [614, 315] width 828 height 27
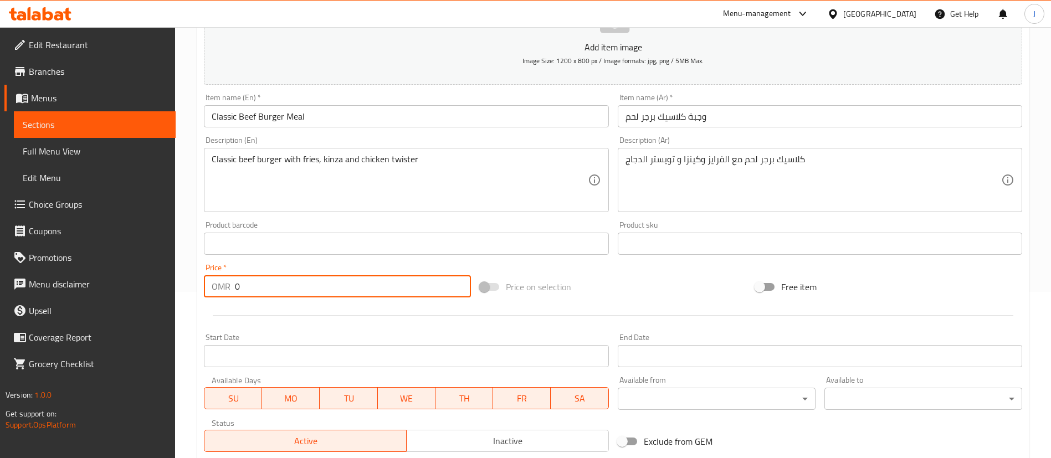
drag, startPoint x: 268, startPoint y: 287, endPoint x: 224, endPoint y: 288, distance: 43.8
click at [224, 288] on div "OMR 0 Price *" at bounding box center [337, 286] width 267 height 22
paste input "3.70"
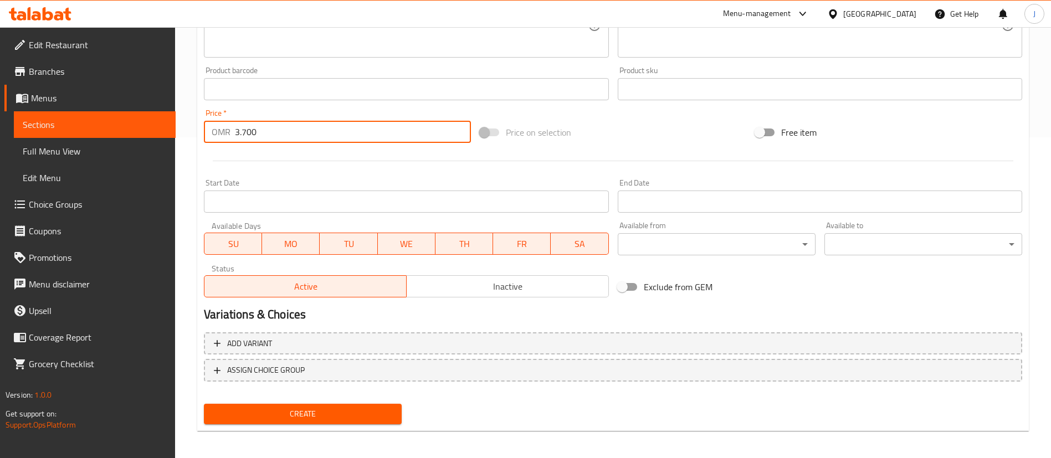
scroll to position [325, 0]
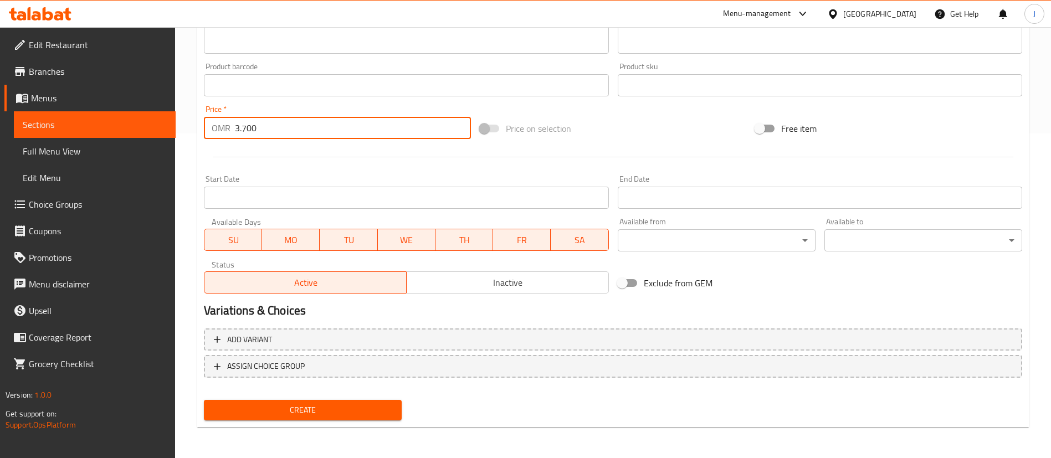
type input "3.700"
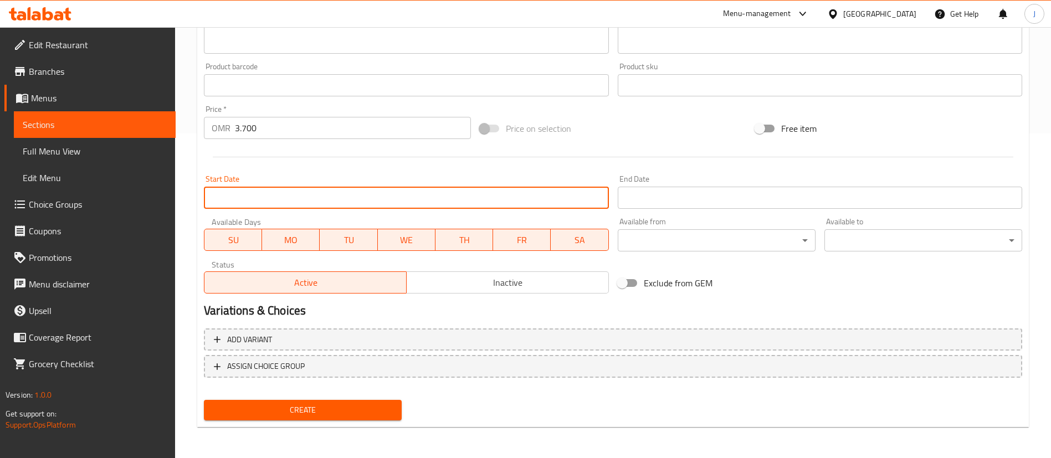
click at [303, 200] on input "Start Date" at bounding box center [406, 198] width 405 height 22
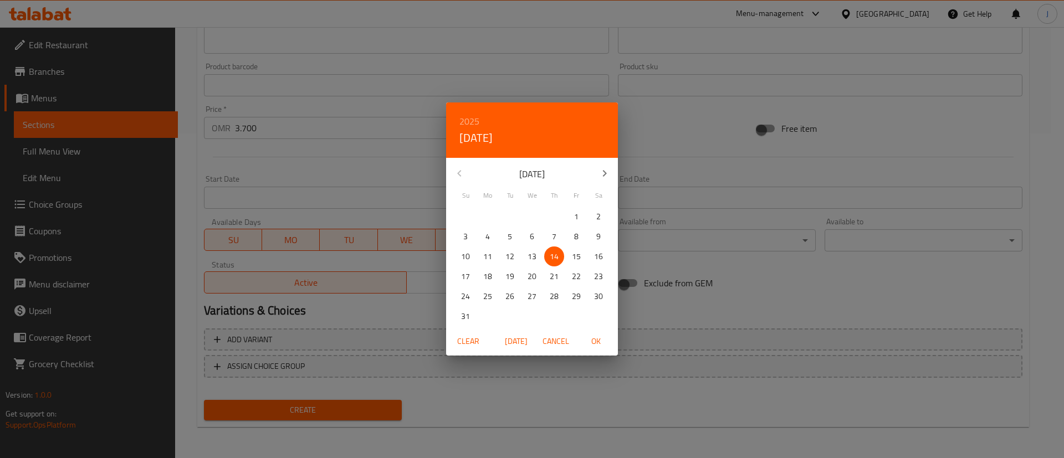
click at [534, 257] on p "13" at bounding box center [532, 257] width 9 height 14
click at [601, 345] on span "OK" at bounding box center [596, 342] width 27 height 14
type input "13-08-2025"
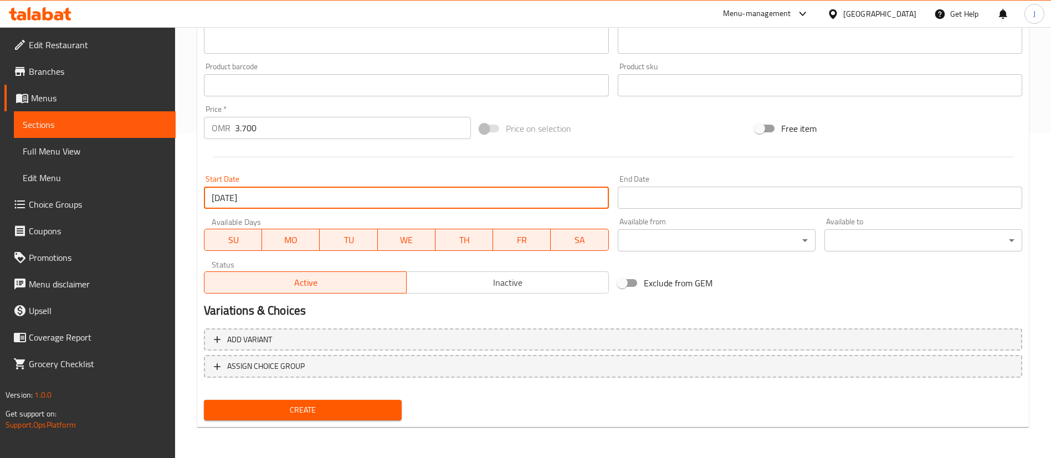
click at [344, 407] on span "Create" at bounding box center [303, 411] width 180 height 14
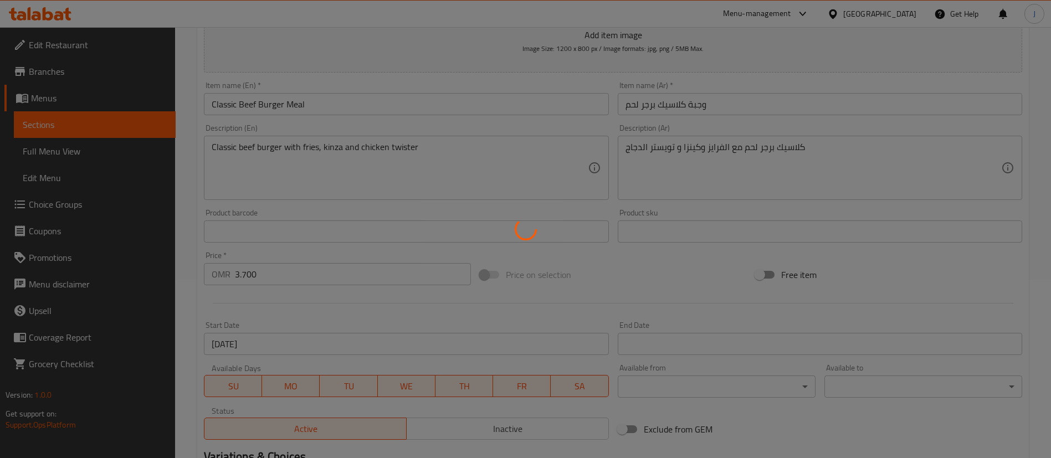
scroll to position [0, 0]
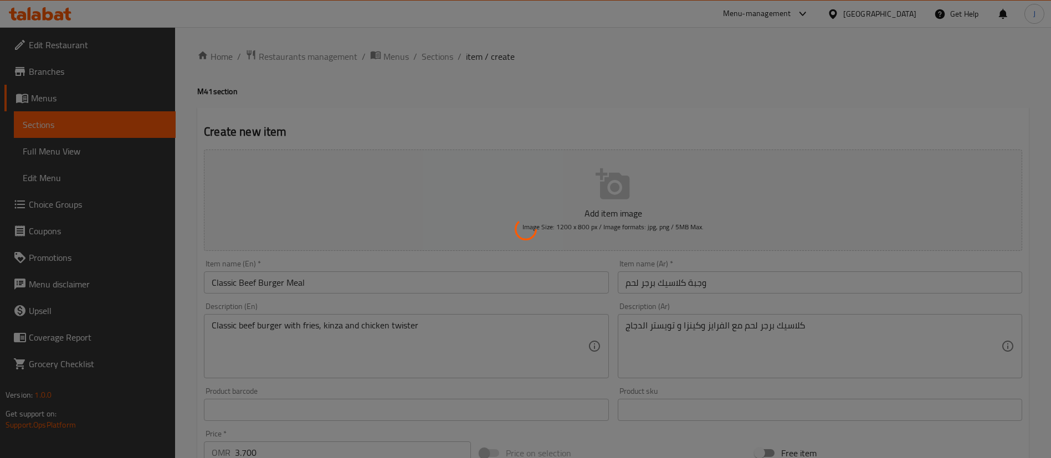
type input "0"
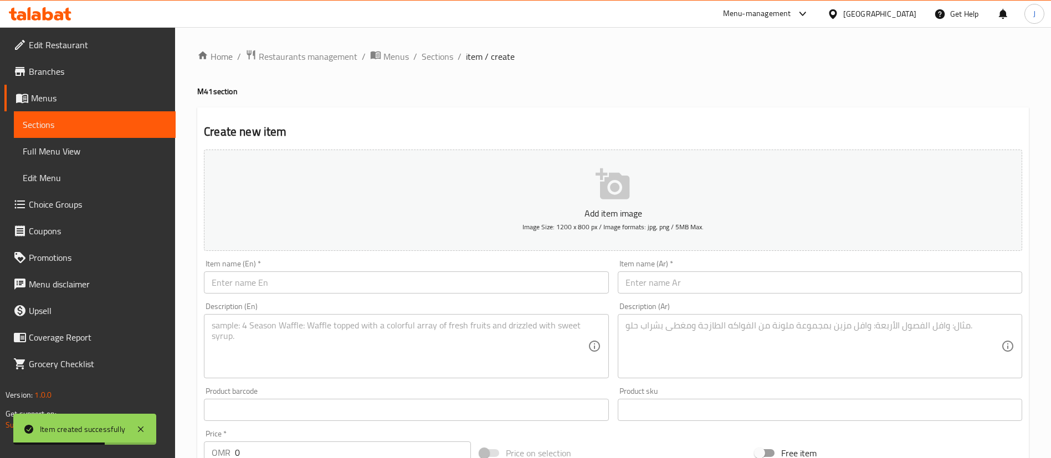
click at [791, 285] on input "text" at bounding box center [820, 283] width 405 height 22
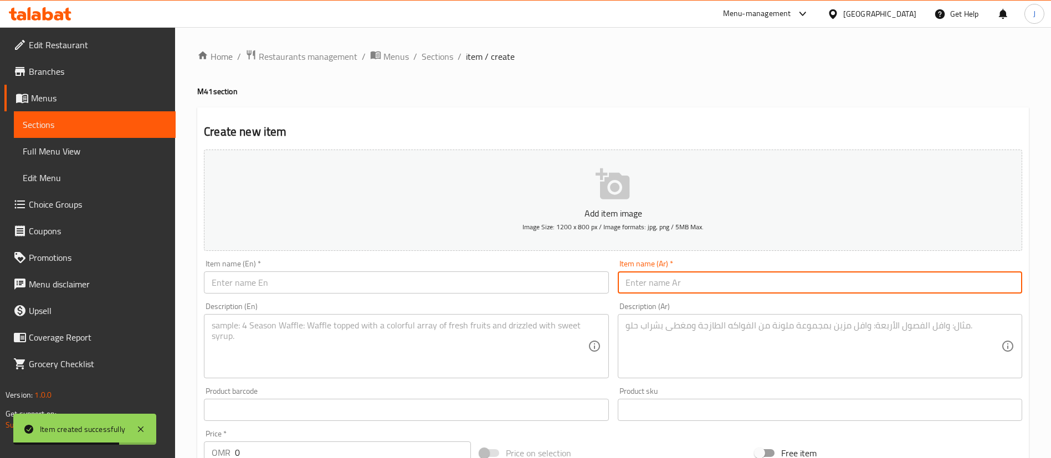
paste input "برجر كوسلو"
click at [624, 285] on input "برجر كوسلو" at bounding box center [820, 283] width 405 height 22
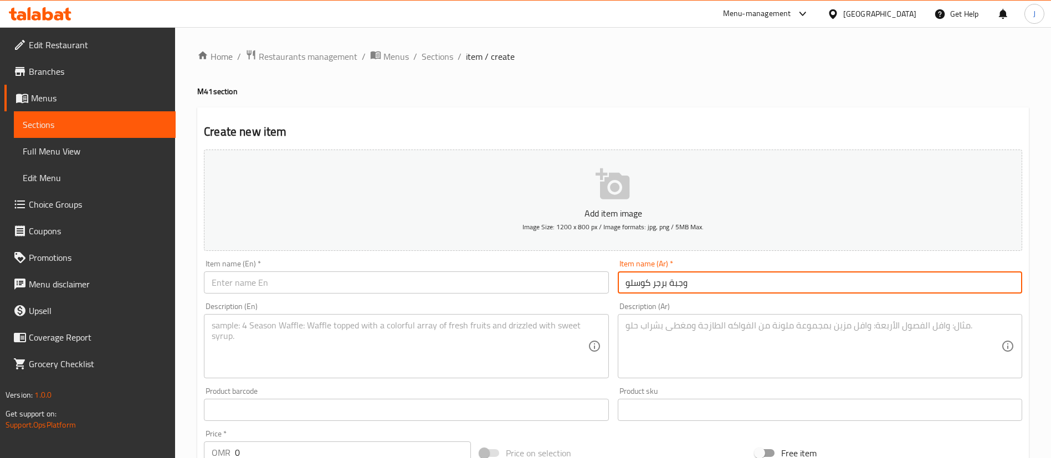
type input "وجبة برجر كوسلو"
click at [325, 282] on input "text" at bounding box center [406, 283] width 405 height 22
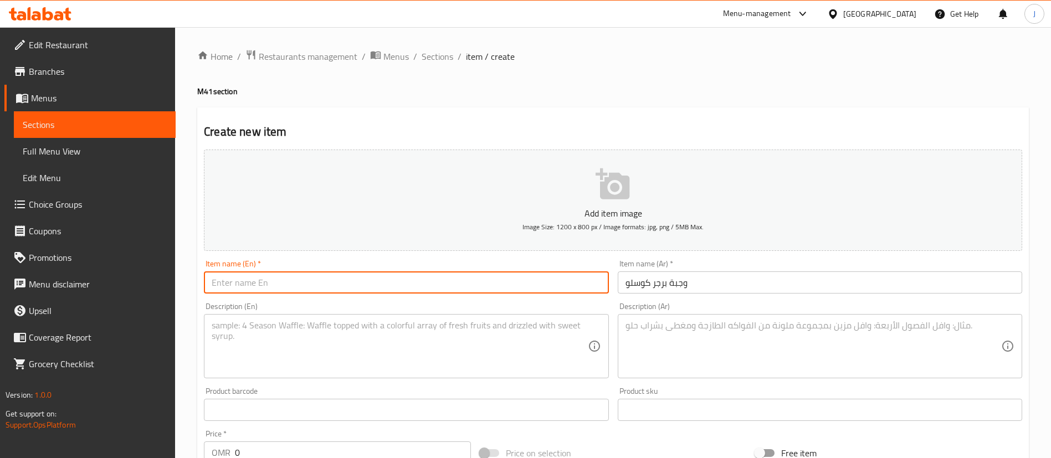
paste input "Koslow Burger Meal"
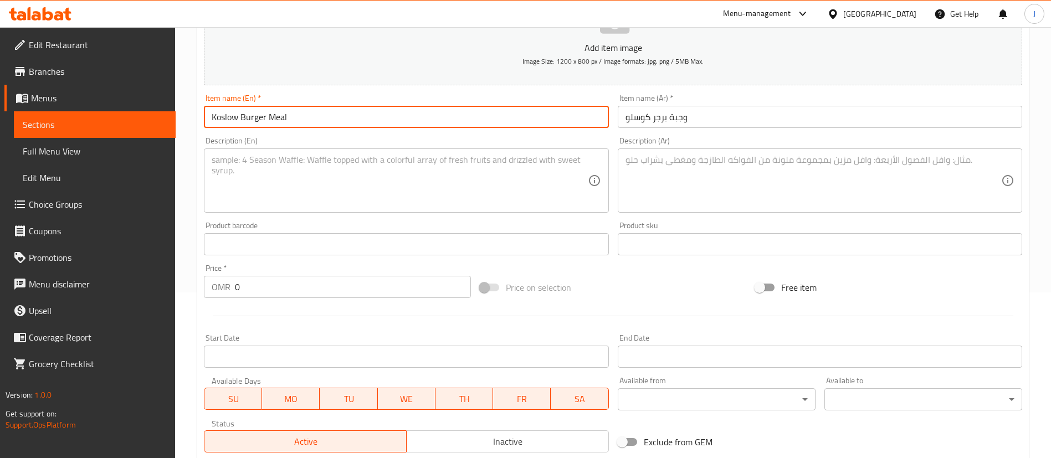
scroll to position [166, 0]
type input "Koslow Burger Meal"
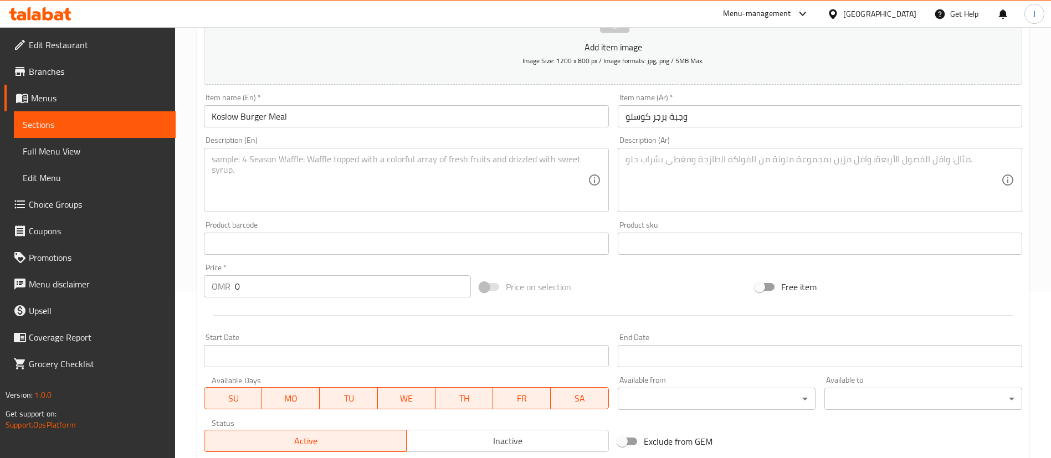
click at [774, 182] on textarea at bounding box center [814, 180] width 376 height 53
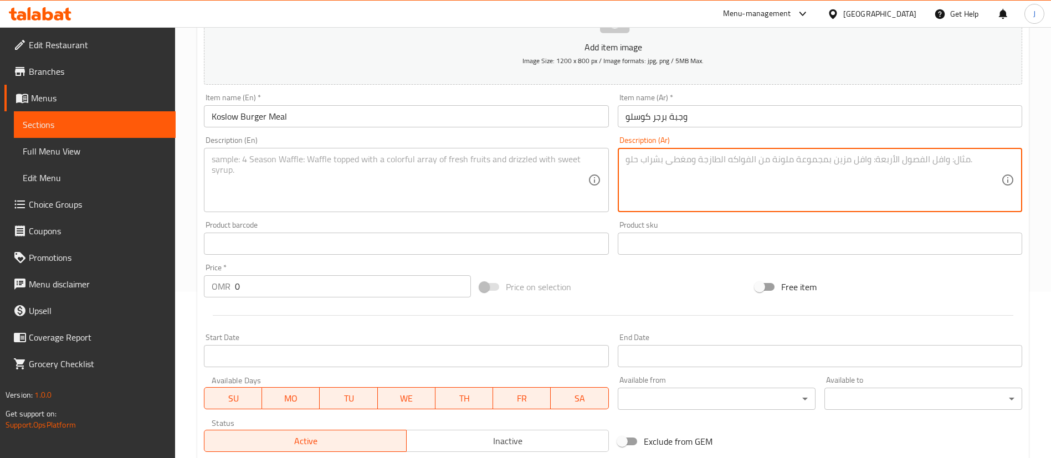
paste textarea "برجر كوسلو مع الفزايز والكنزا وقطع ستربس كبيره مع الصوصات"
type textarea "برجر كوسلو مع الفزايز والكنزا وقطع ستربس كبيره مع الصوصات"
click at [301, 185] on textarea at bounding box center [400, 180] width 376 height 53
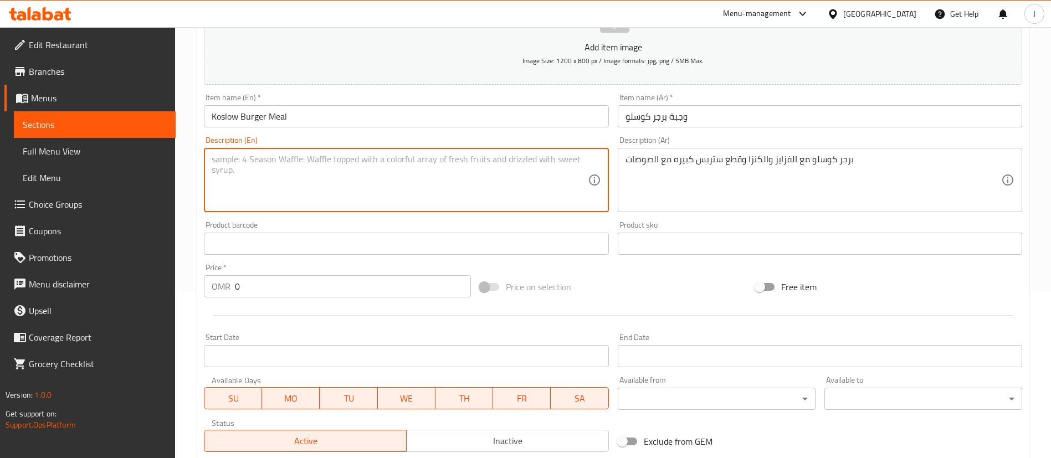
paste textarea "Koslo Burger with fries, kenza, large strips and sauces"
type textarea "Koslo Burger with fries, kenza, large strips and sauces"
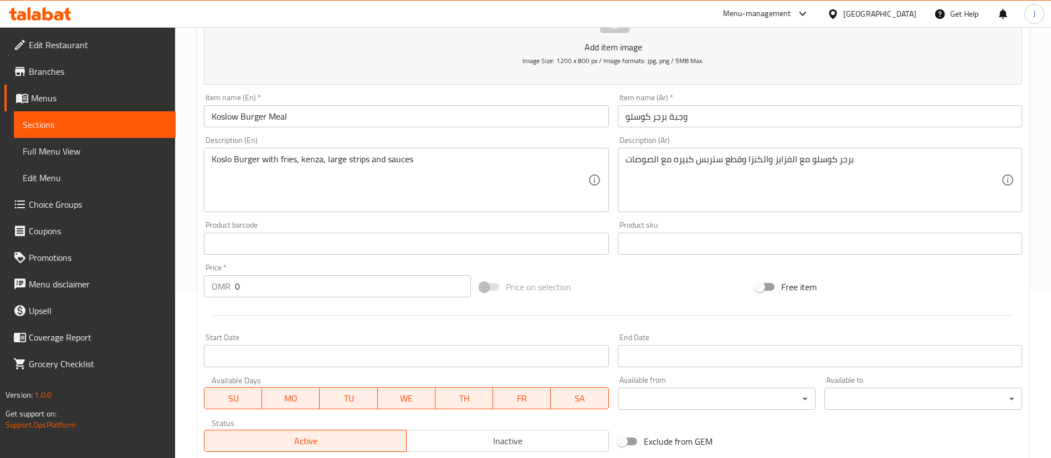
click at [763, 218] on div "Product sku Product sku" at bounding box center [820, 238] width 413 height 43
drag, startPoint x: 244, startPoint y: 296, endPoint x: 226, endPoint y: 295, distance: 18.3
click at [226, 295] on div "OMR 0 Price *" at bounding box center [337, 286] width 267 height 22
paste input "4"
type input "4"
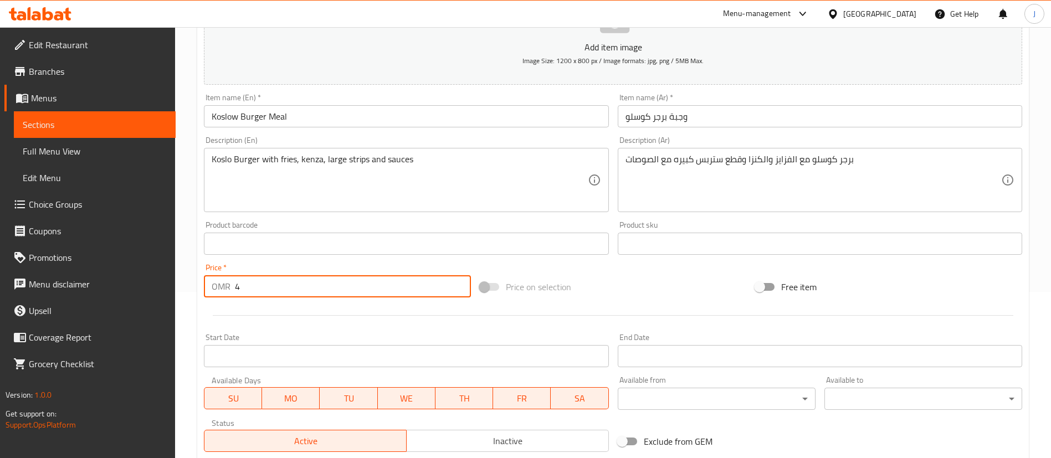
click at [267, 314] on div at bounding box center [614, 315] width 828 height 27
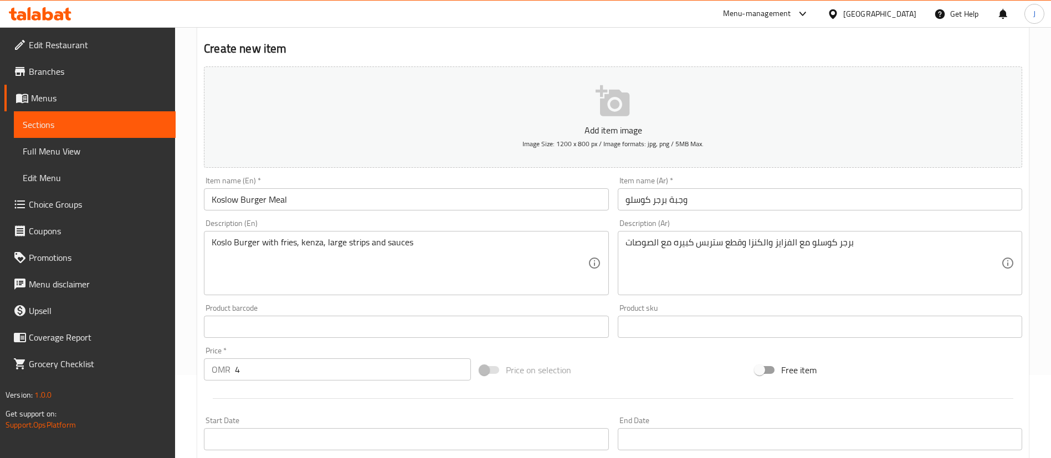
scroll to position [325, 0]
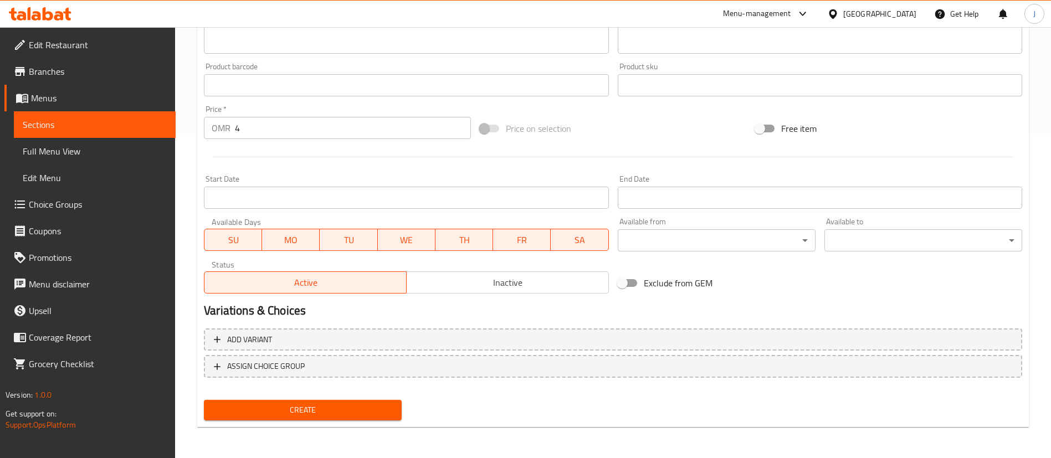
click at [328, 411] on span "Create" at bounding box center [303, 411] width 180 height 14
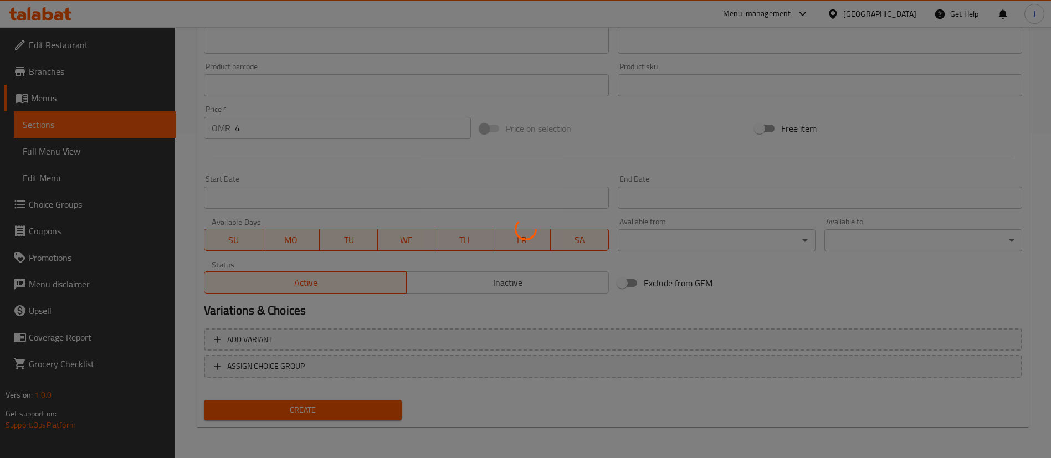
type input "0"
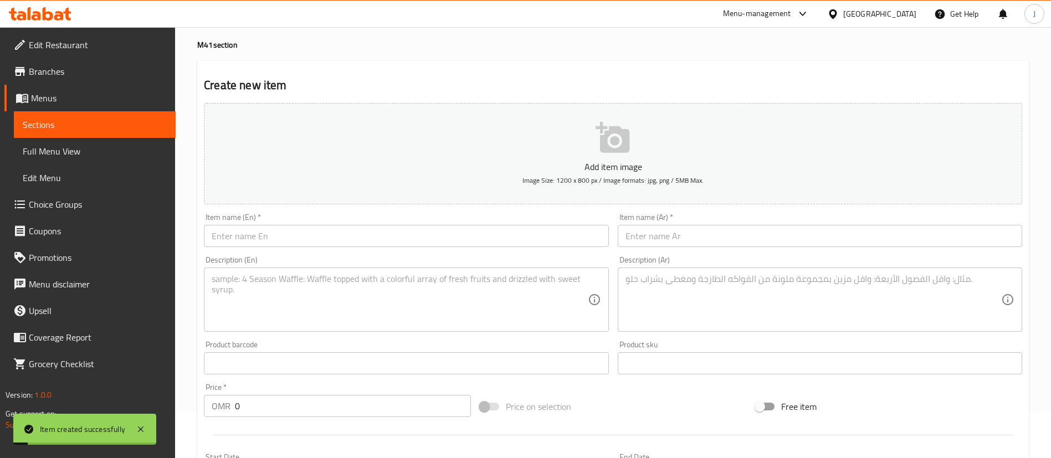
scroll to position [0, 0]
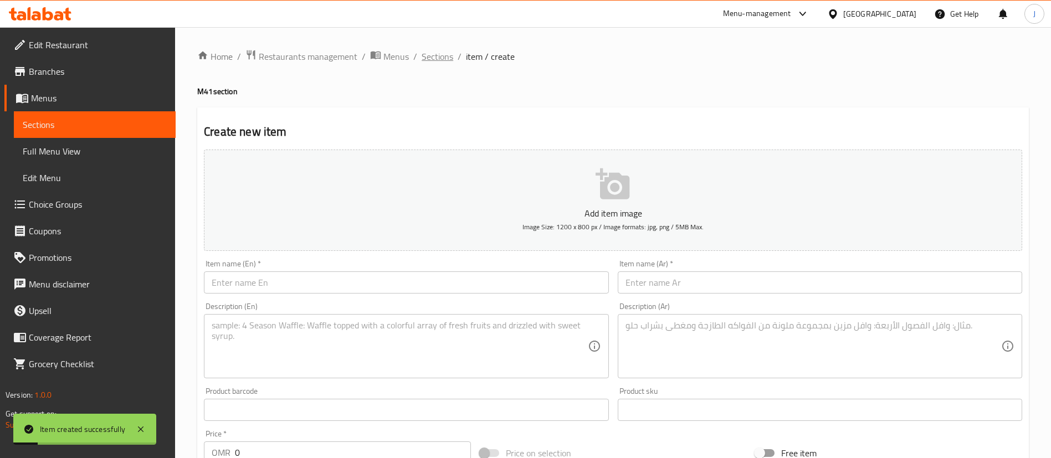
click at [436, 57] on span "Sections" at bounding box center [438, 56] width 32 height 13
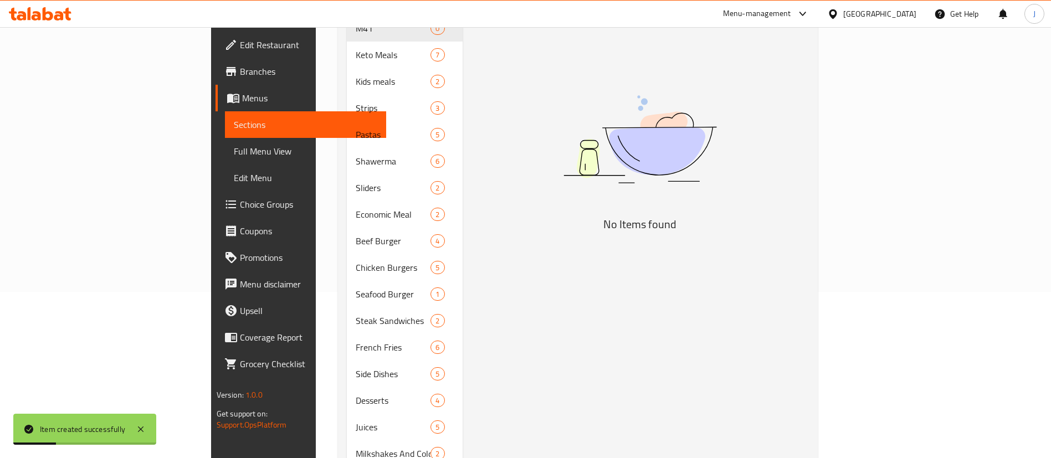
scroll to position [83, 0]
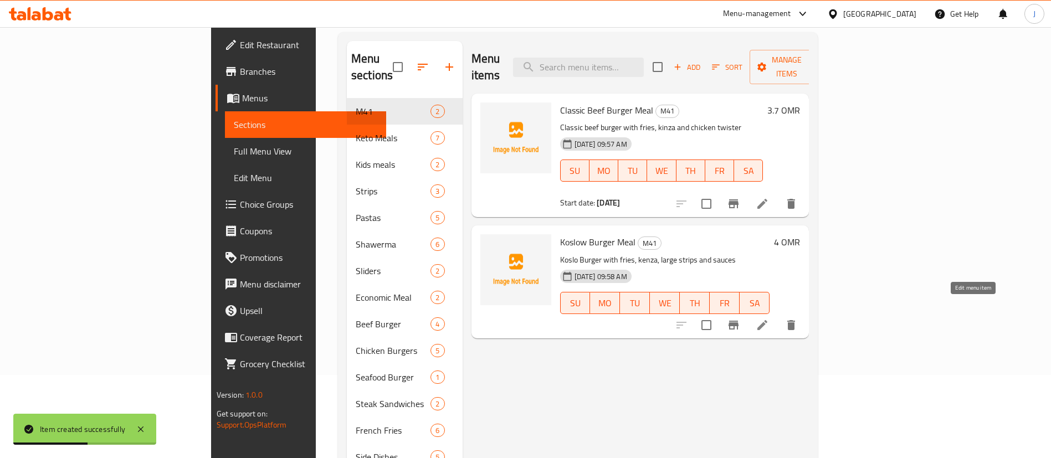
click at [769, 319] on icon at bounding box center [762, 325] width 13 height 13
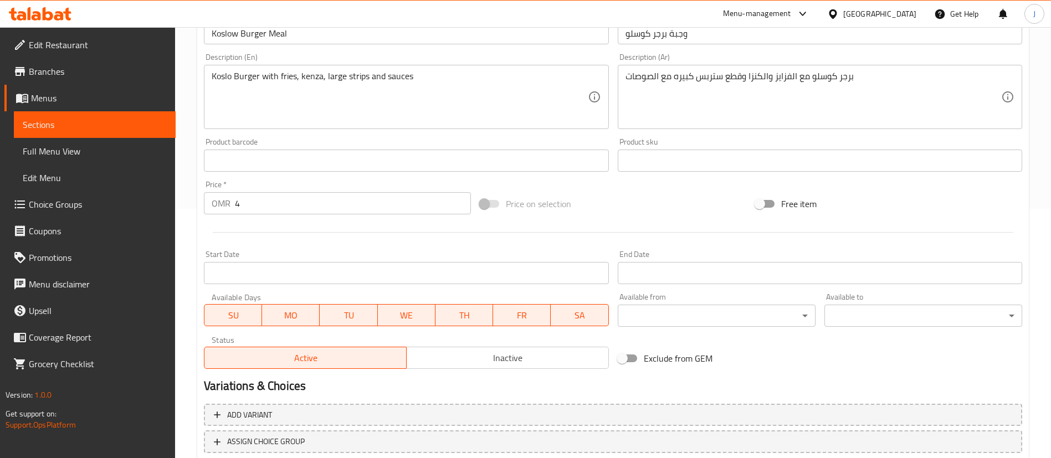
scroll to position [325, 0]
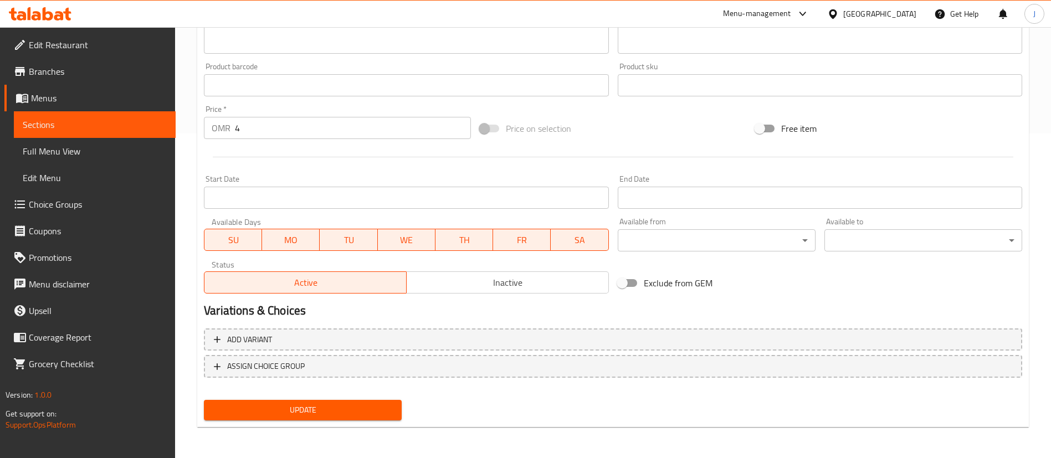
click at [305, 205] on input "Start Date" at bounding box center [406, 198] width 405 height 22
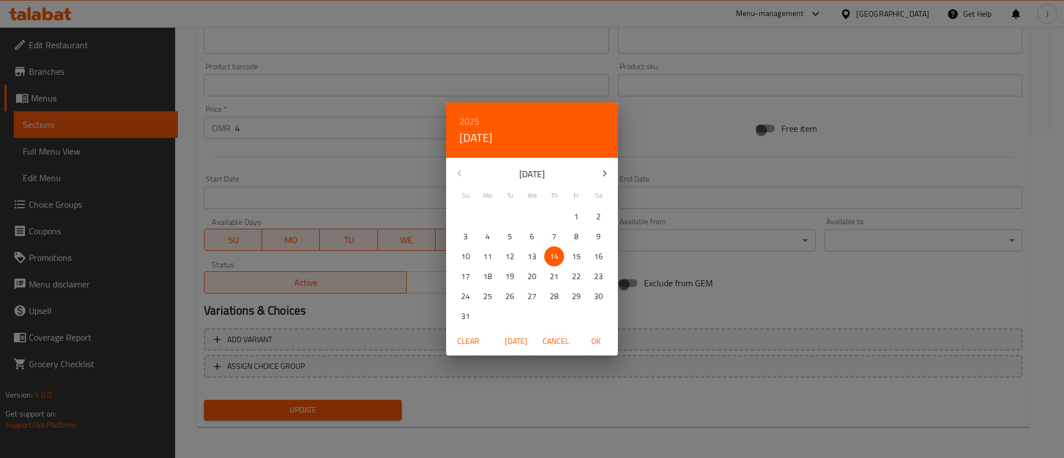
click at [533, 257] on p "13" at bounding box center [532, 257] width 9 height 14
drag, startPoint x: 598, startPoint y: 337, endPoint x: 591, endPoint y: 339, distance: 6.9
click at [596, 337] on span "OK" at bounding box center [596, 342] width 27 height 14
type input "[DATE]"
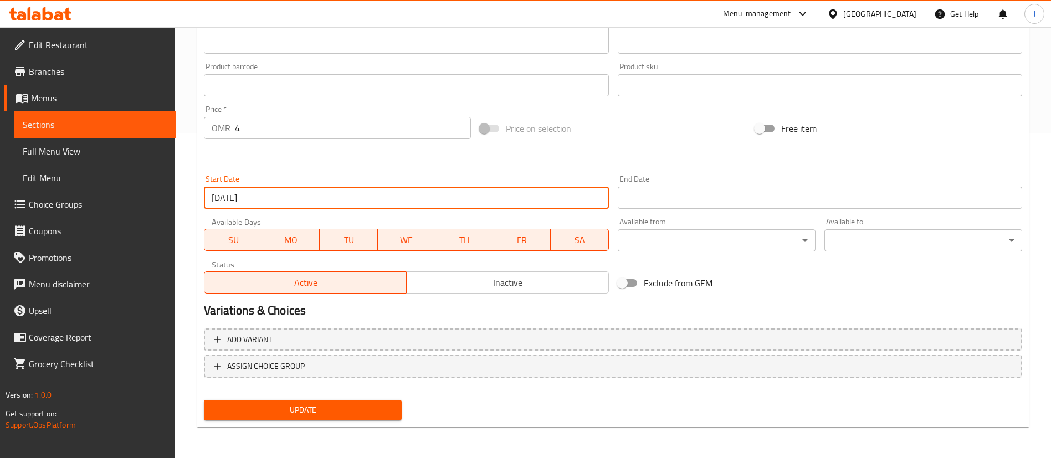
click at [309, 404] on span "Update" at bounding box center [303, 411] width 180 height 14
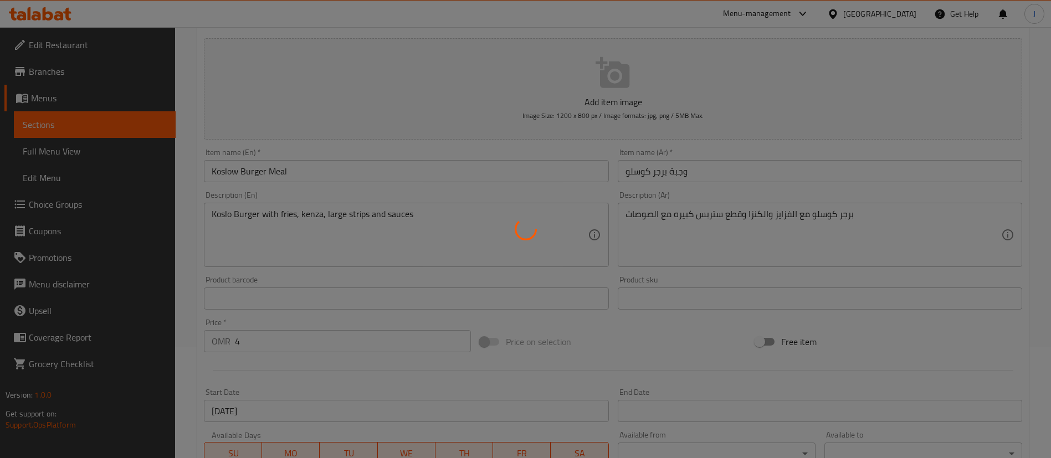
scroll to position [0, 0]
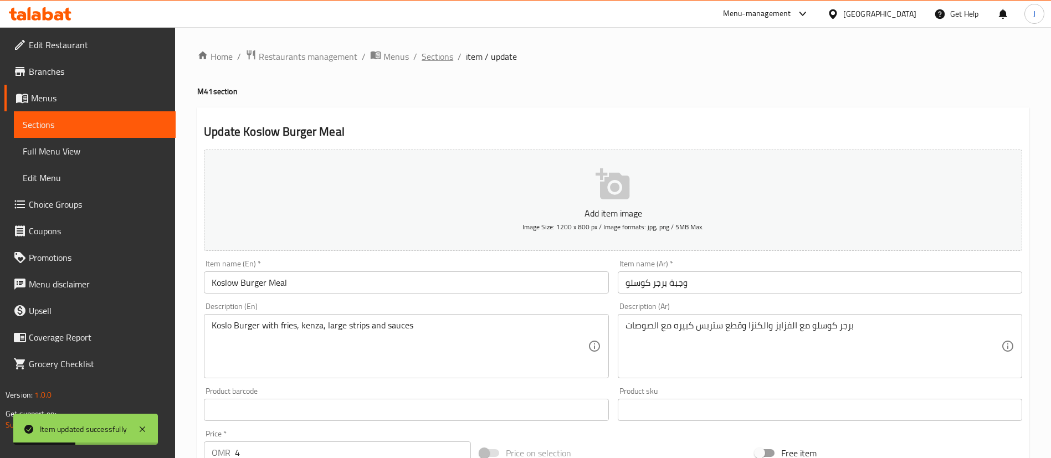
click at [431, 54] on span "Sections" at bounding box center [438, 56] width 32 height 13
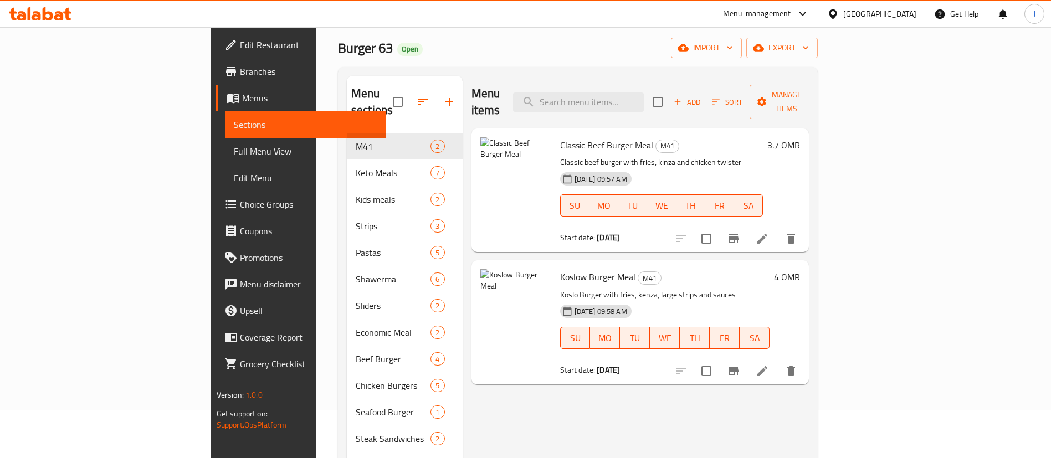
scroll to position [83, 0]
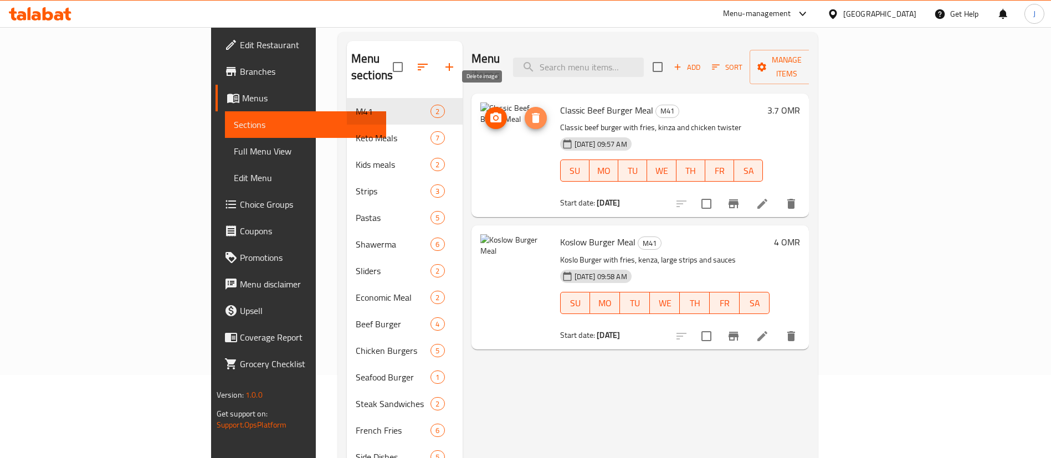
click at [529, 111] on icon "delete image" at bounding box center [535, 117] width 13 height 13
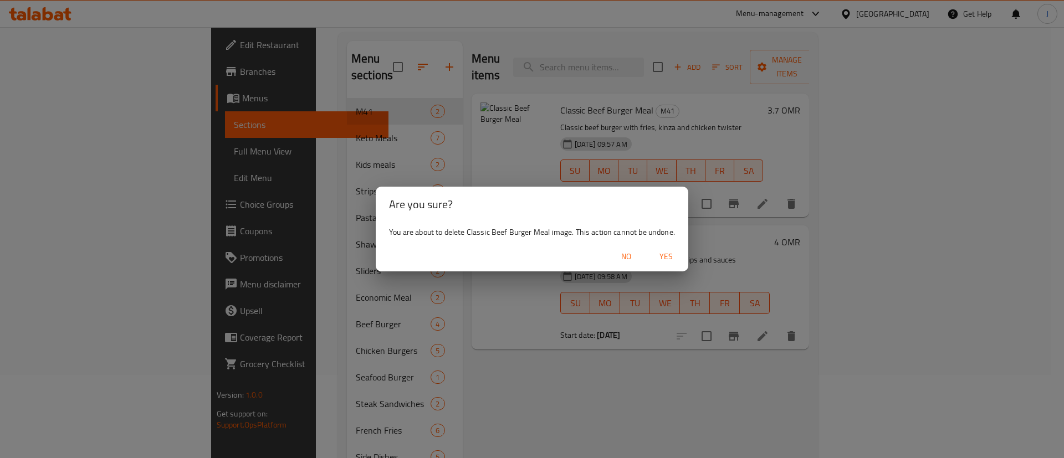
click at [669, 251] on span "Yes" at bounding box center [666, 257] width 27 height 14
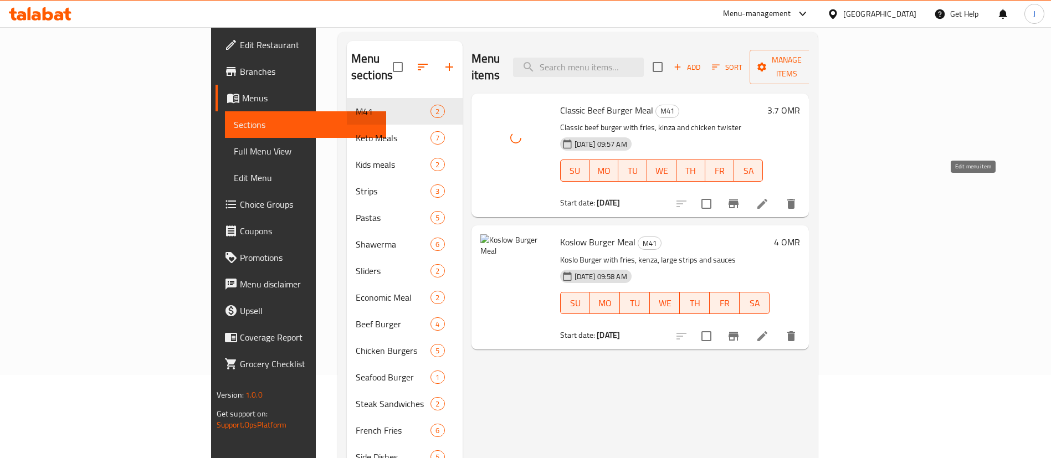
click at [768, 199] on icon at bounding box center [763, 204] width 10 height 10
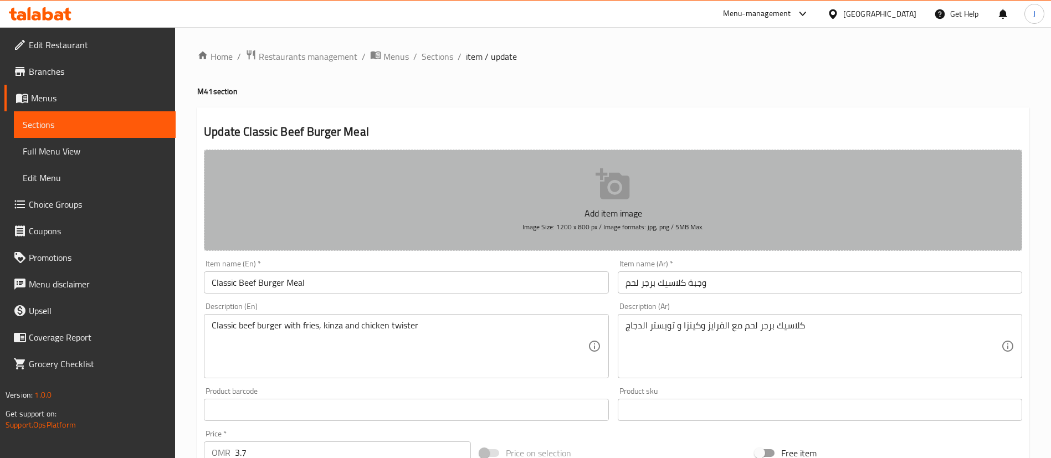
click at [625, 192] on icon "button" at bounding box center [613, 183] width 34 height 31
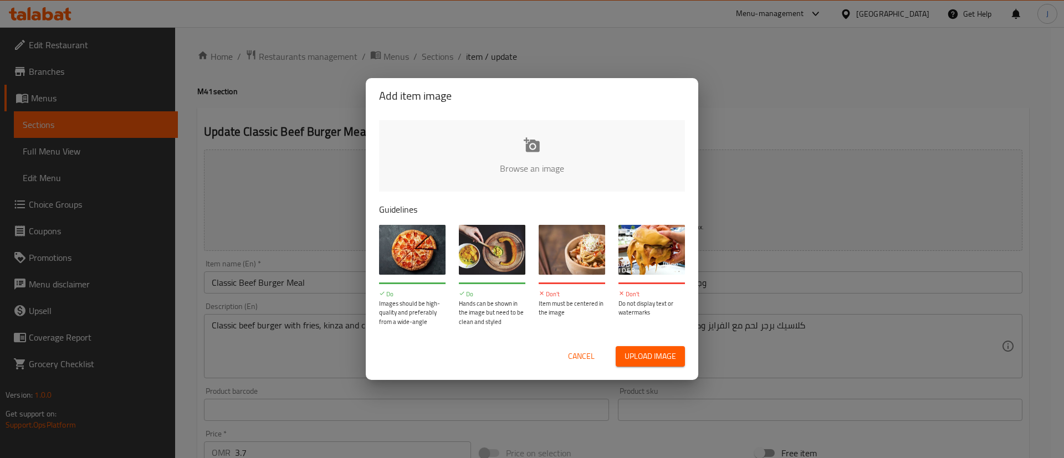
click at [561, 171] on input "file" at bounding box center [906, 172] width 1055 height 104
click at [543, 178] on input "file" at bounding box center [906, 172] width 1055 height 104
type input "C:\fakepath\Screenshot 2025-08-14 140350.png"
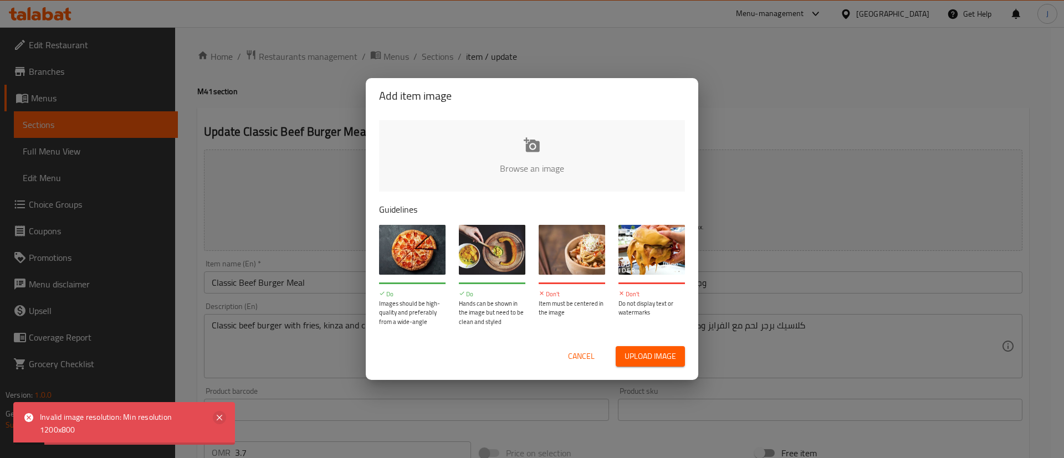
click at [218, 420] on icon at bounding box center [220, 418] width 6 height 6
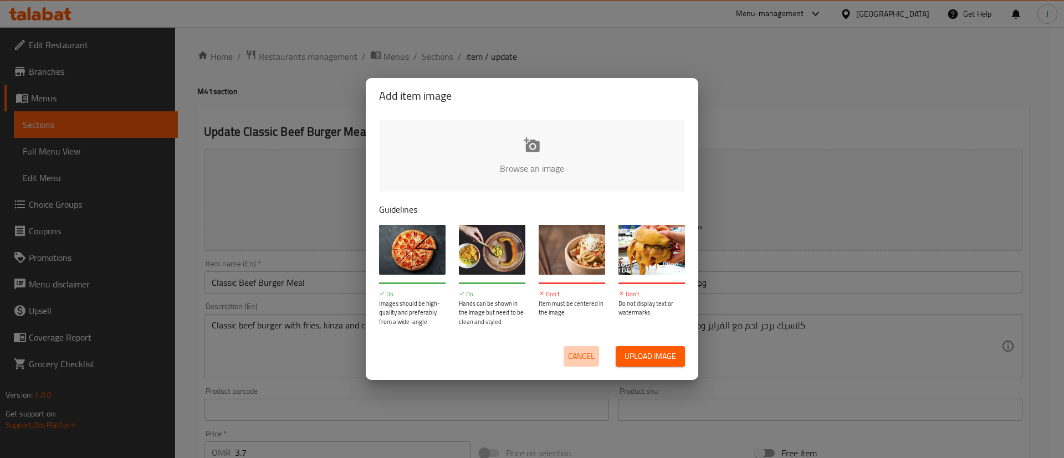
click at [576, 359] on span "Cancel" at bounding box center [581, 357] width 27 height 14
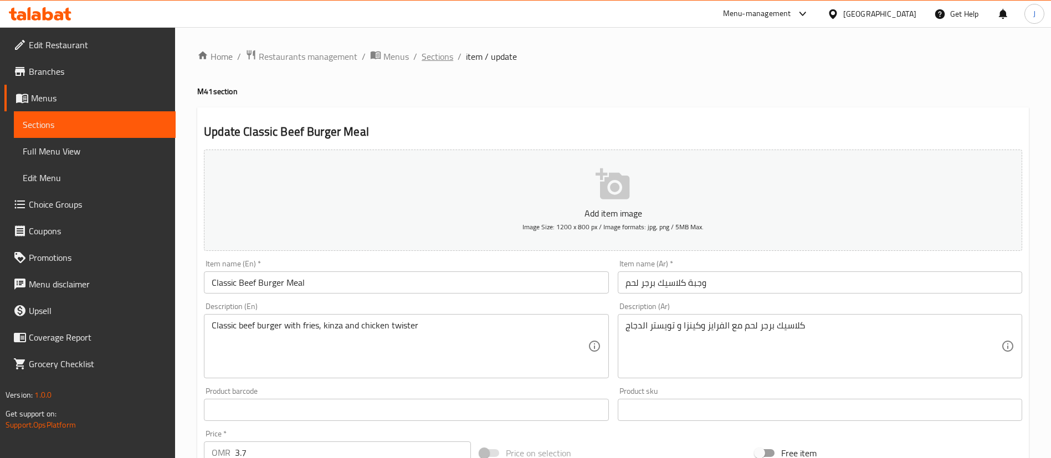
click at [436, 58] on span "Sections" at bounding box center [438, 56] width 32 height 13
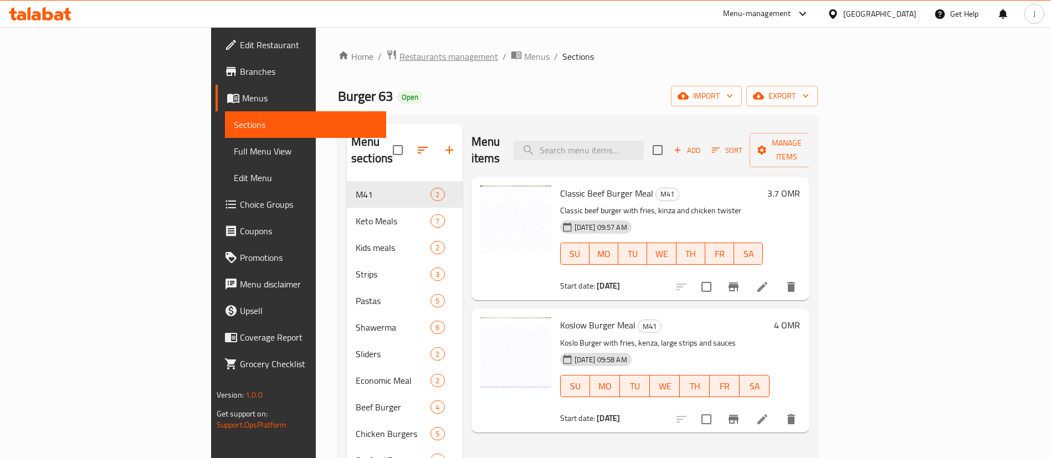
click at [400, 62] on span "Restaurants management" at bounding box center [449, 56] width 99 height 13
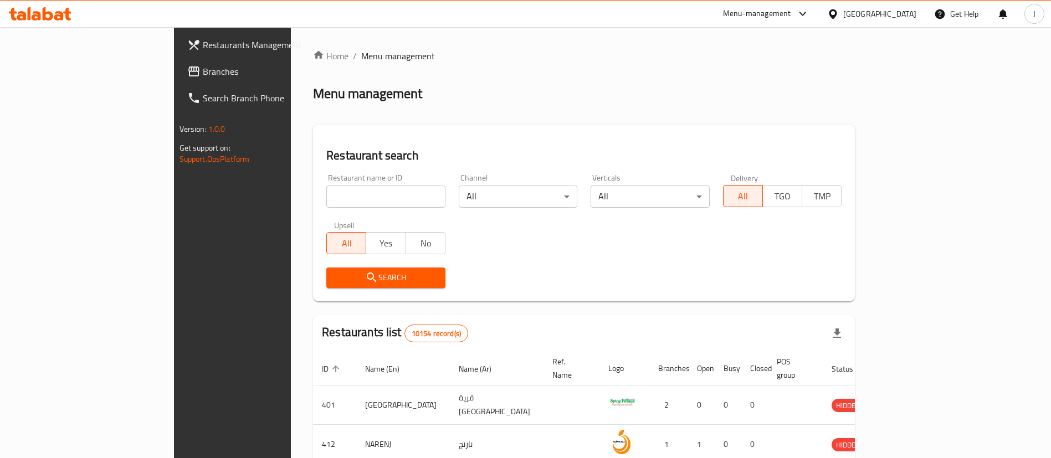
click at [203, 78] on span "Branches" at bounding box center [272, 71] width 138 height 13
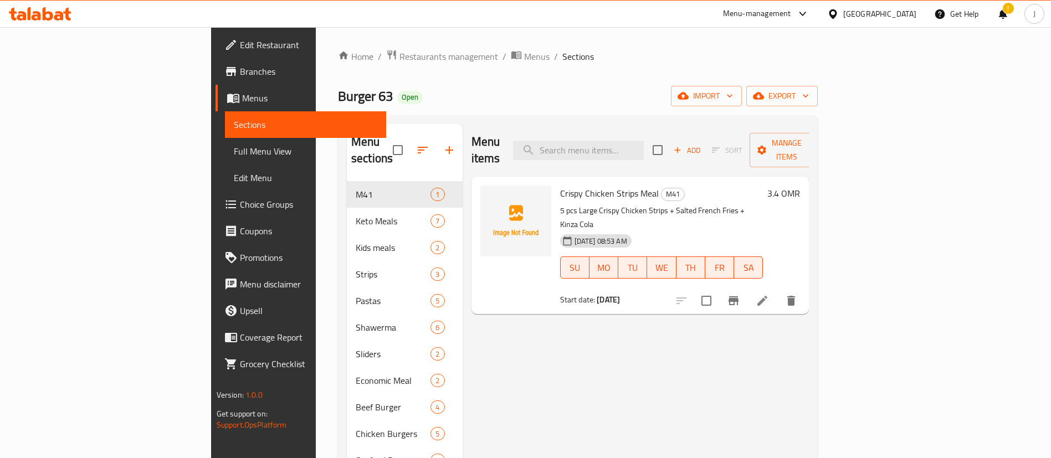
click at [810, 365] on div "Menu items Add Sort Manage items Crispy Chicken Strips Meal M41 5 pcs Large Cri…" at bounding box center [636, 407] width 347 height 567
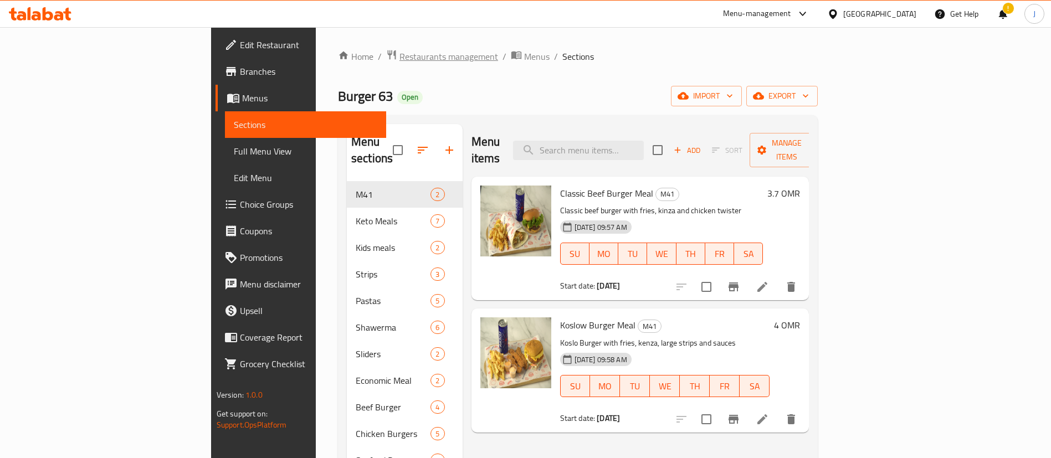
click at [400, 58] on span "Restaurants management" at bounding box center [449, 56] width 99 height 13
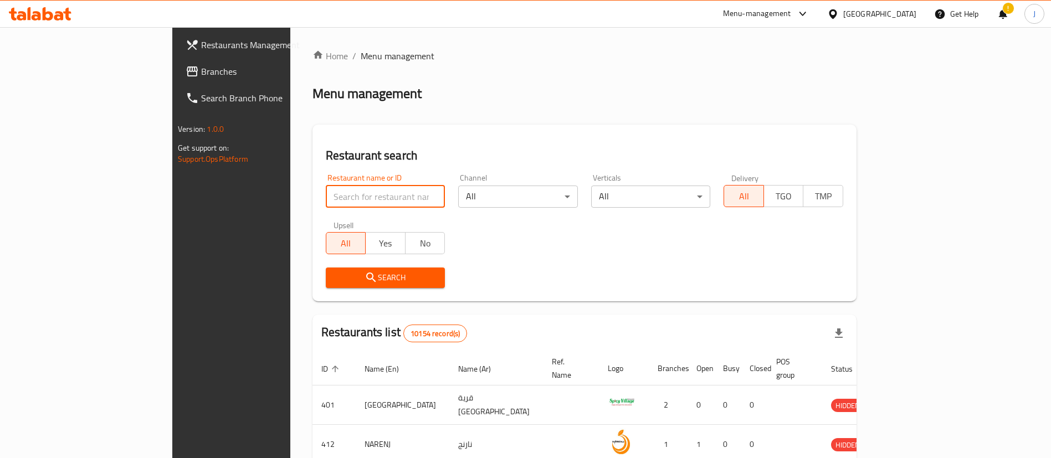
click at [326, 198] on input "search" at bounding box center [386, 197] width 120 height 22
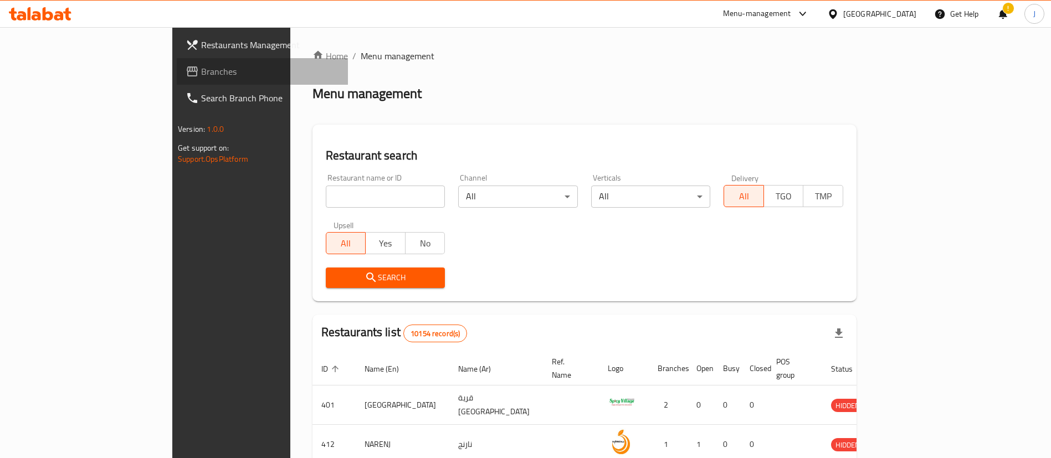
click at [201, 72] on span "Branches" at bounding box center [270, 71] width 138 height 13
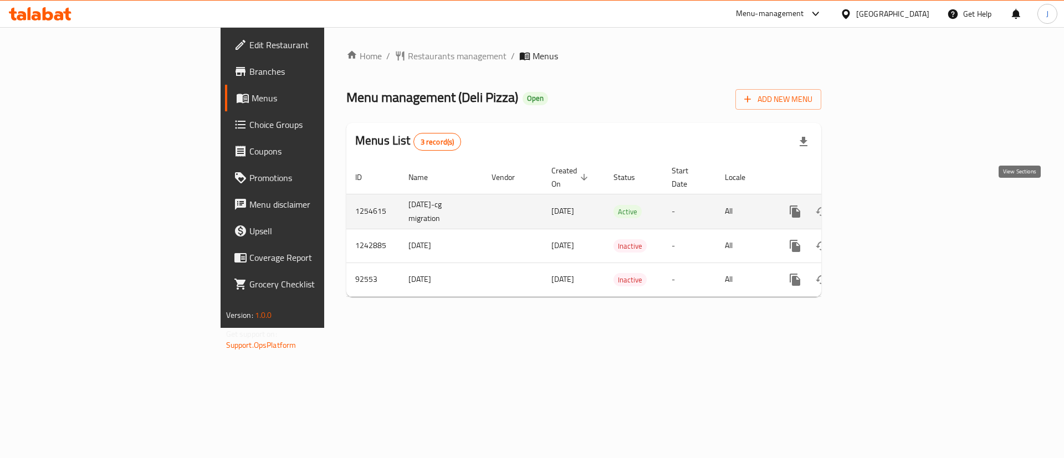
click at [888, 198] on link "enhanced table" at bounding box center [875, 211] width 27 height 27
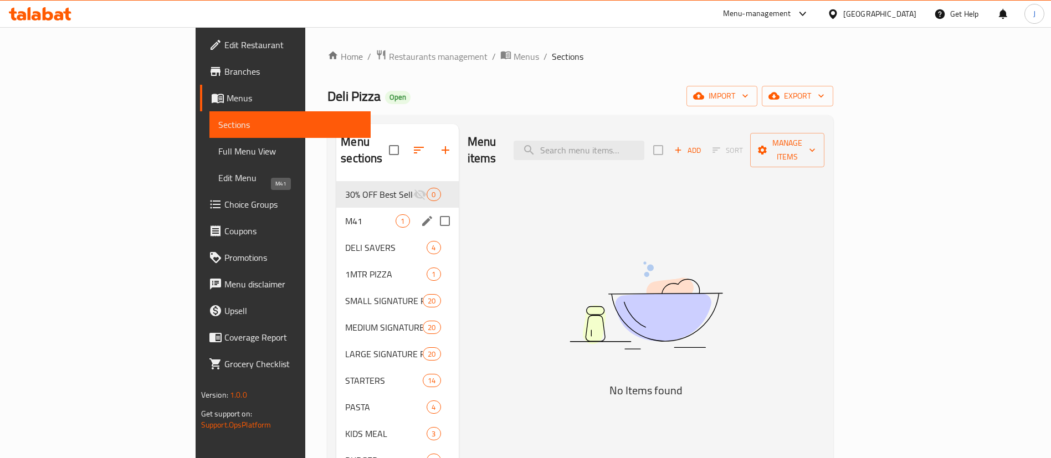
click at [345, 215] on span "M41" at bounding box center [370, 221] width 50 height 13
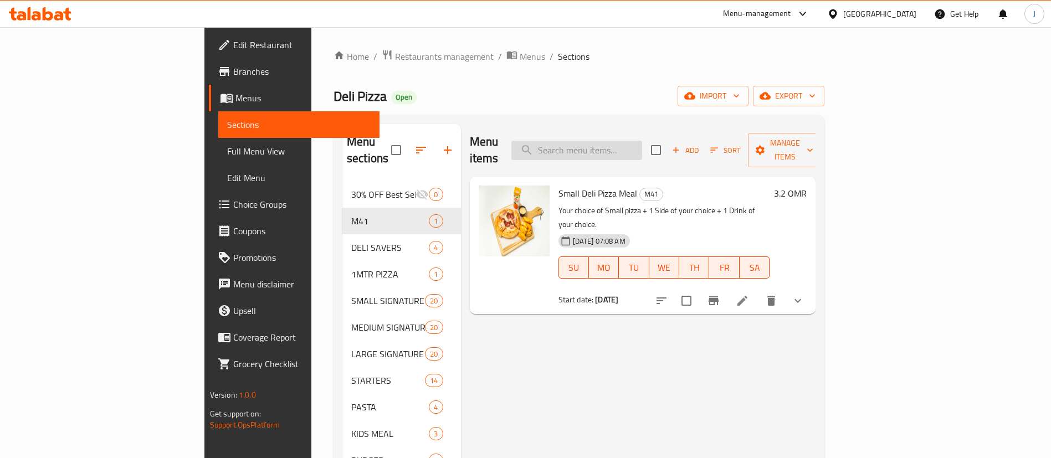
click at [640, 142] on input "search" at bounding box center [577, 150] width 131 height 19
click at [395, 50] on span "Restaurants management" at bounding box center [444, 56] width 99 height 13
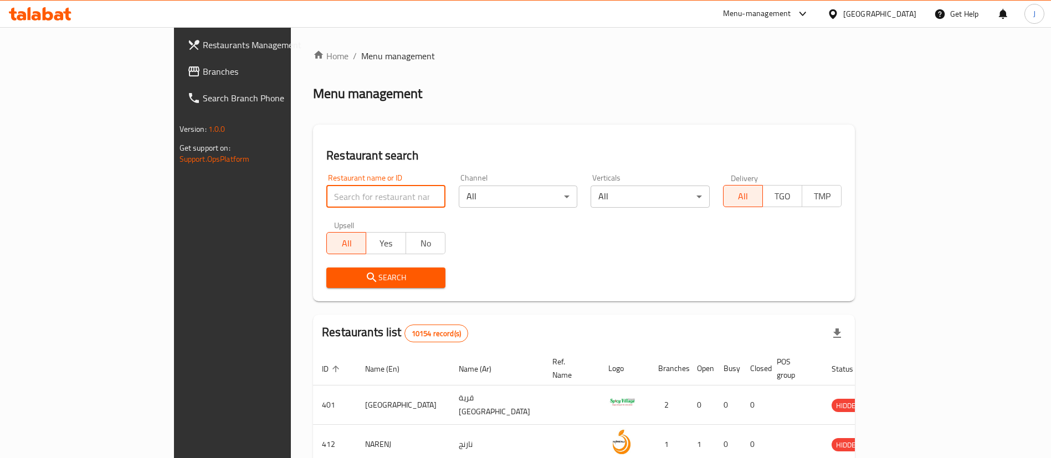
click at [326, 201] on input "search" at bounding box center [385, 197] width 119 height 22
paste input "680523"
type input "680523"
click button "Search" at bounding box center [385, 278] width 119 height 21
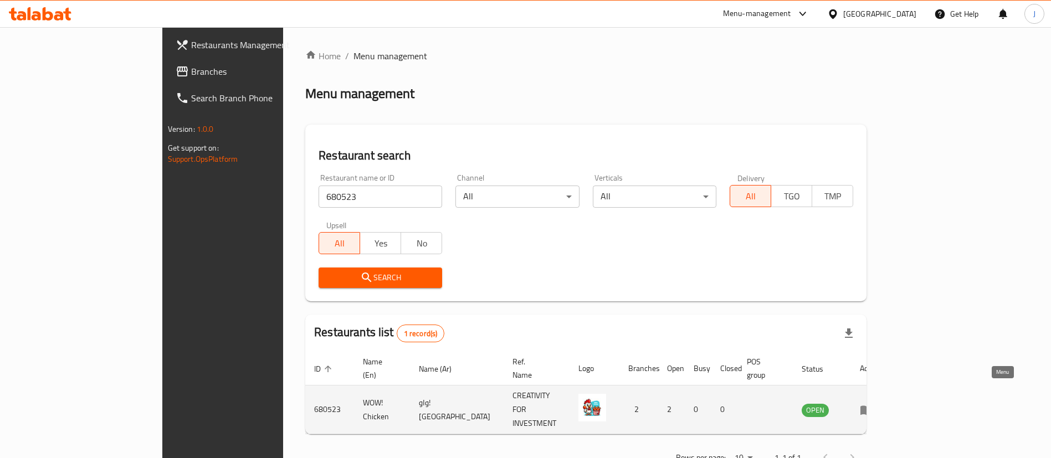
click at [873, 406] on icon "enhanced table" at bounding box center [867, 410] width 12 height 9
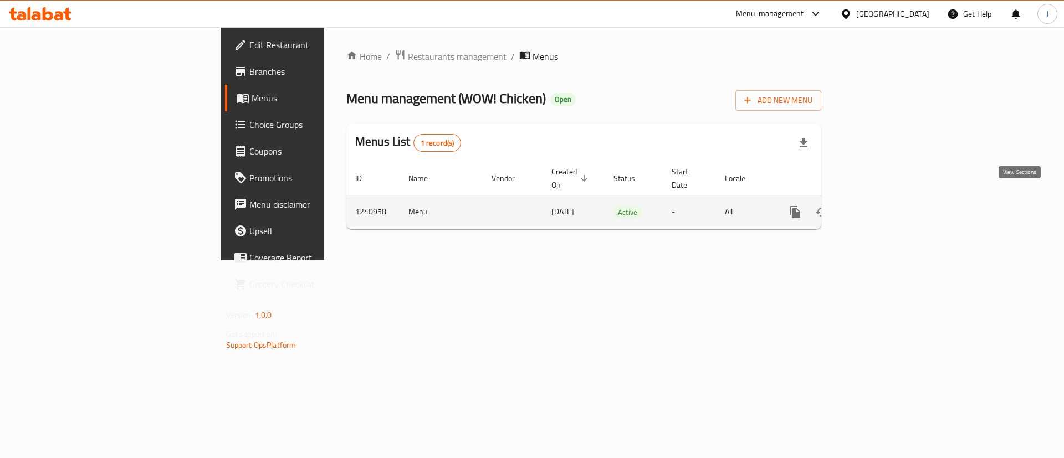
click at [882, 206] on icon "enhanced table" at bounding box center [875, 212] width 13 height 13
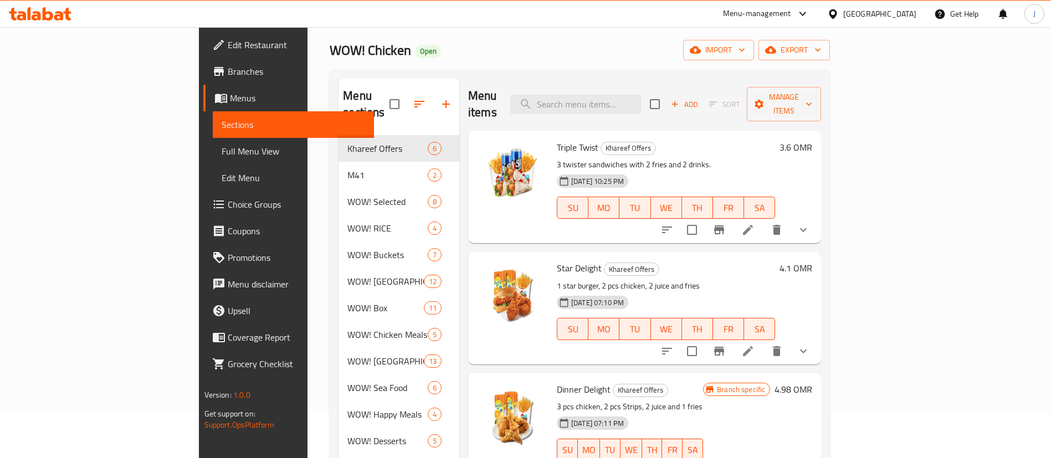
scroll to position [83, 0]
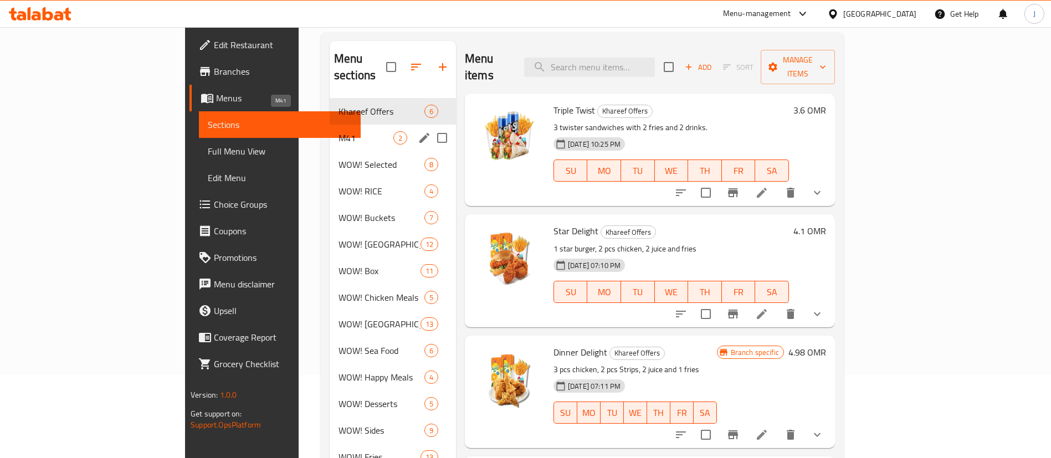
click at [339, 131] on span "M41" at bounding box center [366, 137] width 55 height 13
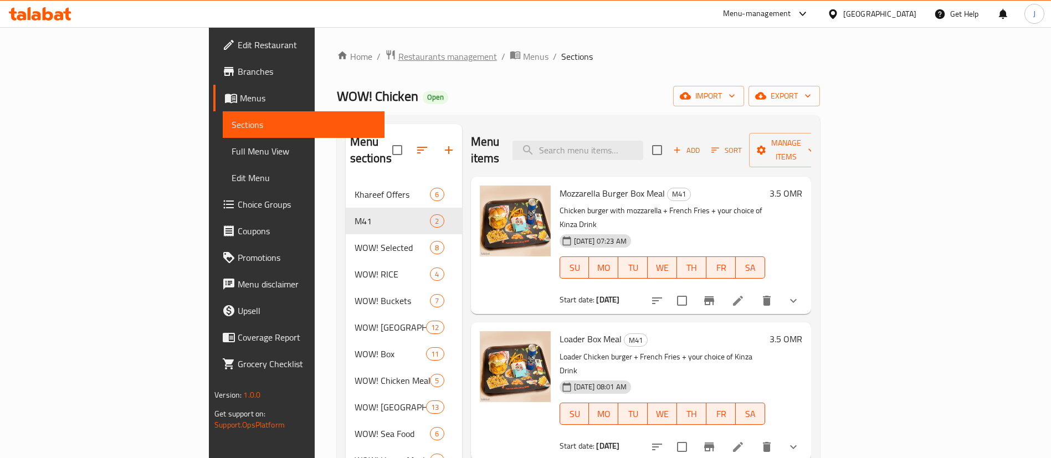
click at [399, 54] on span "Restaurants management" at bounding box center [448, 56] width 99 height 13
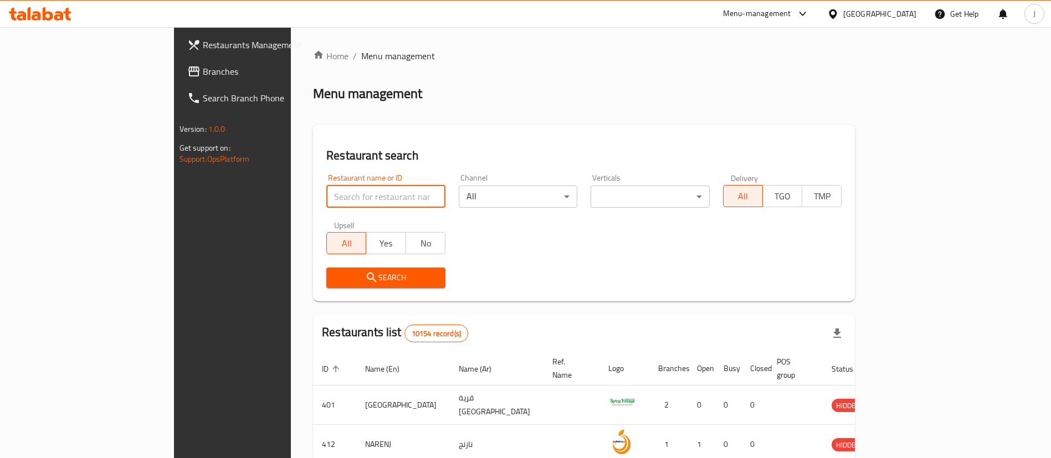
click at [326, 203] on input "search" at bounding box center [385, 197] width 119 height 22
paste input "654012"
type input "654012"
click button "Search" at bounding box center [385, 278] width 119 height 21
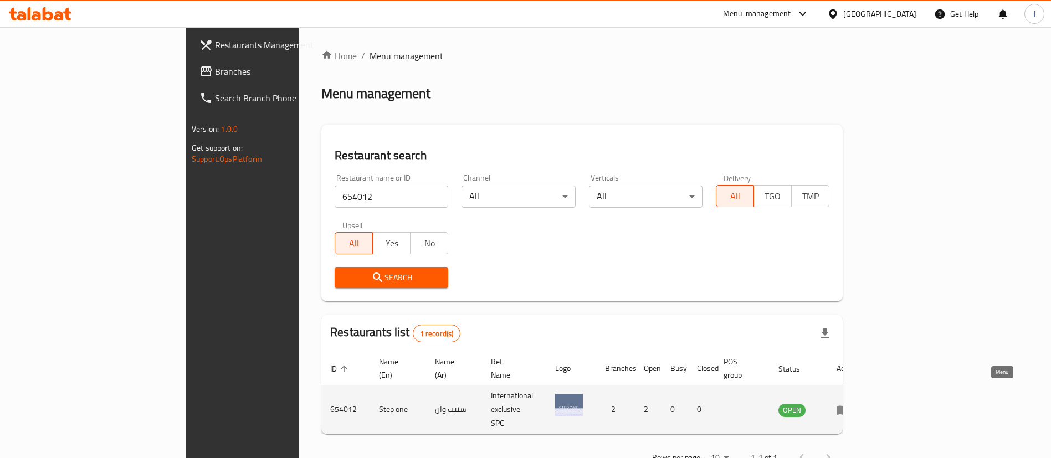
click at [850, 406] on icon "enhanced table" at bounding box center [843, 410] width 12 height 9
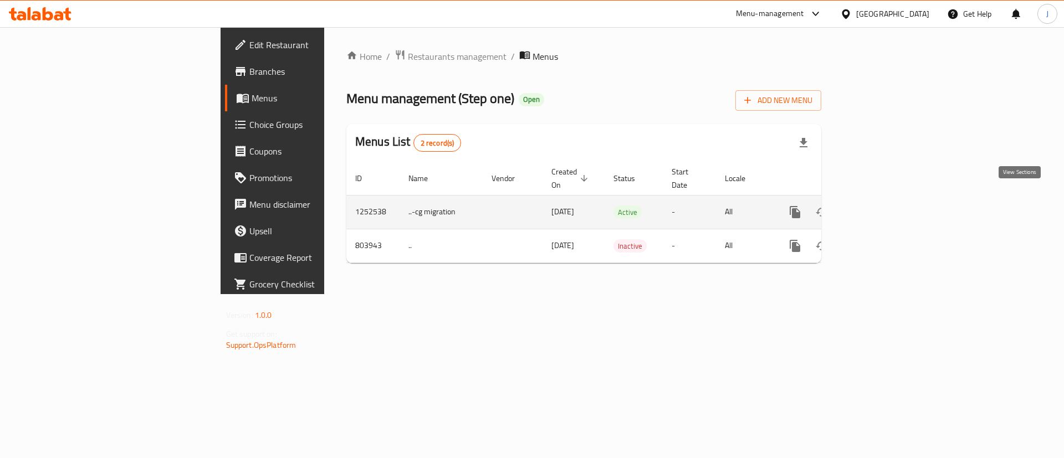
click at [882, 206] on icon "enhanced table" at bounding box center [875, 212] width 13 height 13
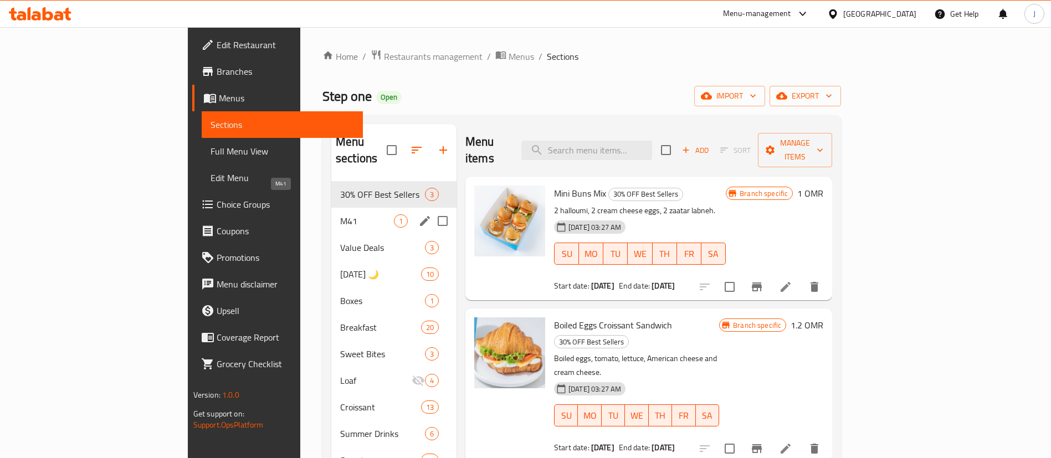
click at [340, 215] on span "M41" at bounding box center [367, 221] width 54 height 13
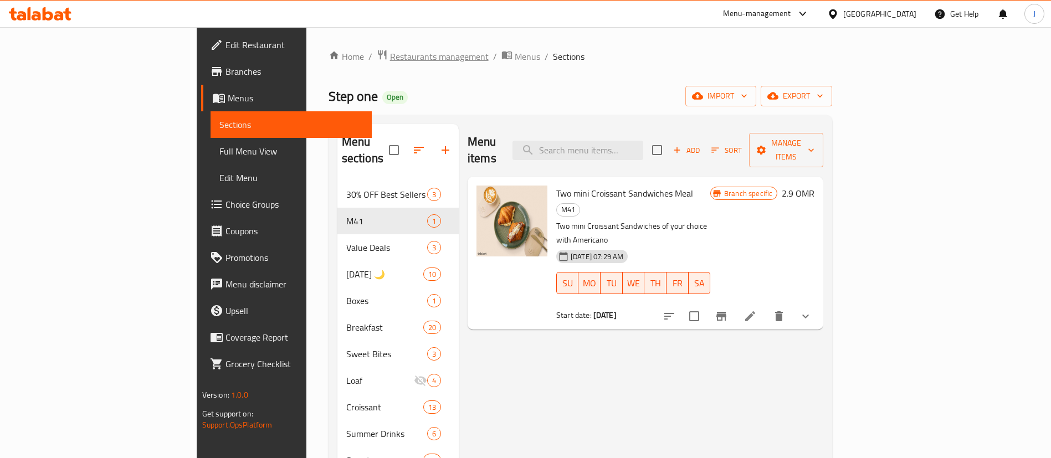
click at [390, 58] on span "Restaurants management" at bounding box center [439, 56] width 99 height 13
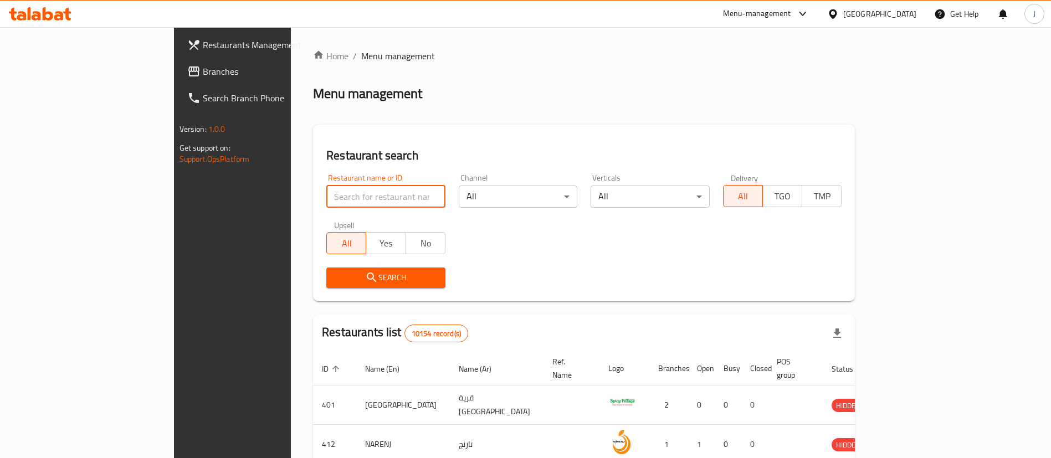
click at [326, 199] on input "search" at bounding box center [385, 197] width 119 height 22
paste input "17954"
type input "17954"
click button "Search" at bounding box center [385, 278] width 119 height 21
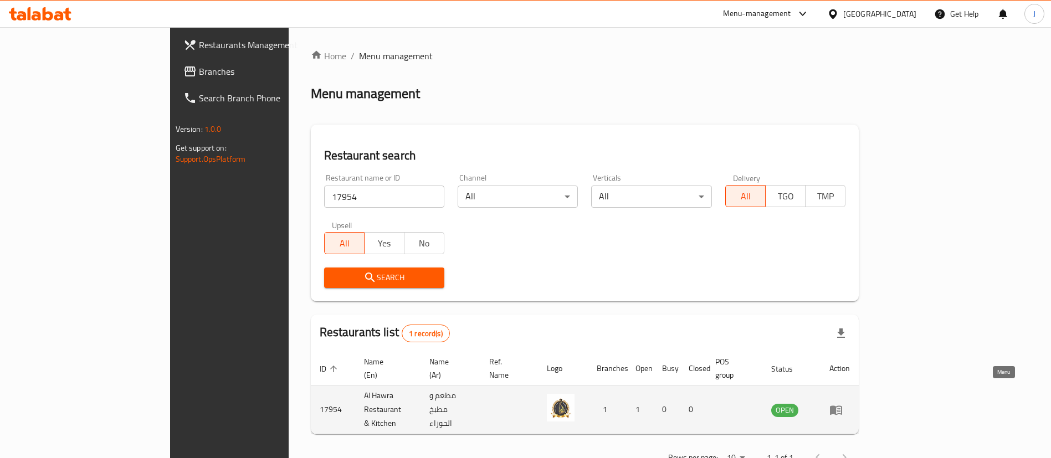
click at [843, 404] on icon "enhanced table" at bounding box center [836, 410] width 13 height 13
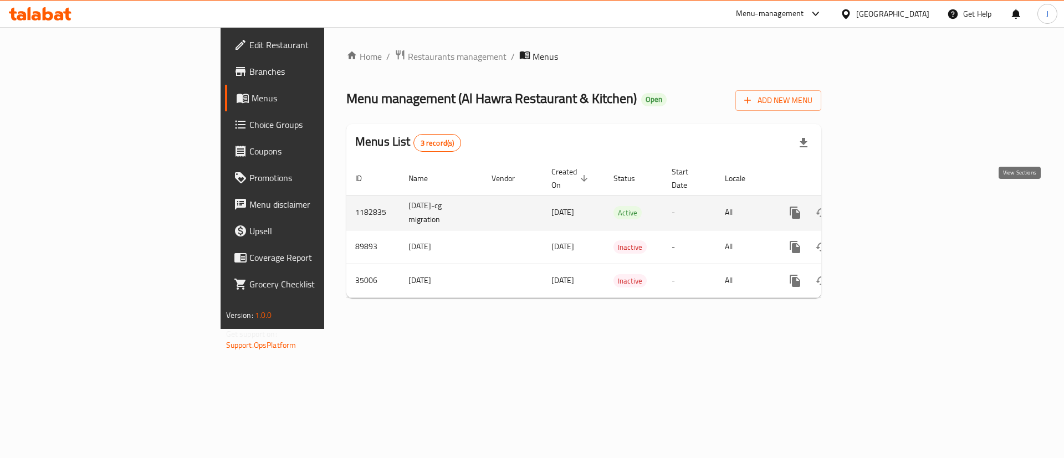
click at [880, 208] on icon "enhanced table" at bounding box center [875, 213] width 10 height 10
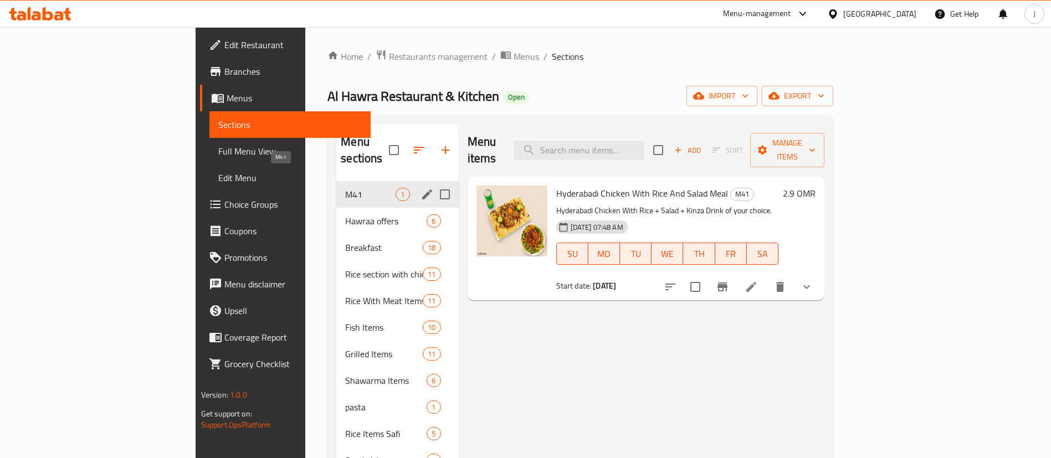
click at [345, 188] on span "M41" at bounding box center [370, 194] width 50 height 13
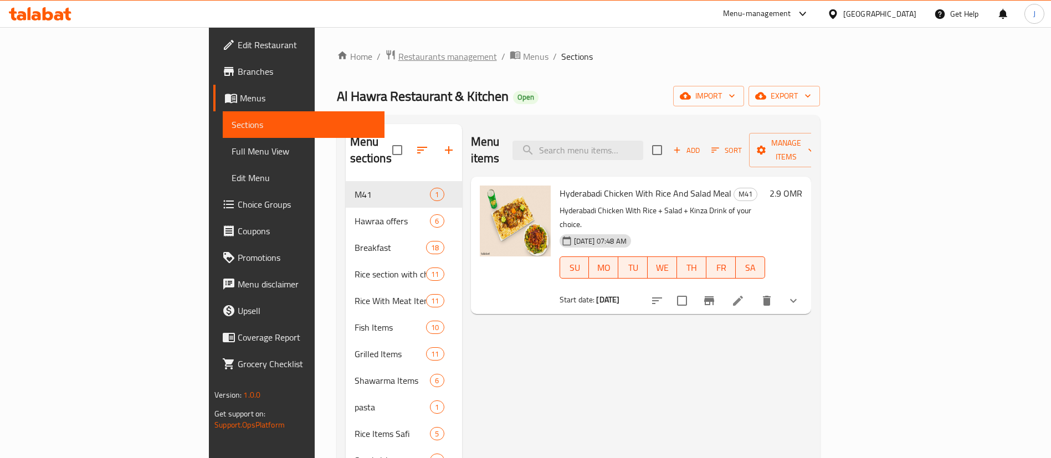
click at [399, 60] on span "Restaurants management" at bounding box center [448, 56] width 99 height 13
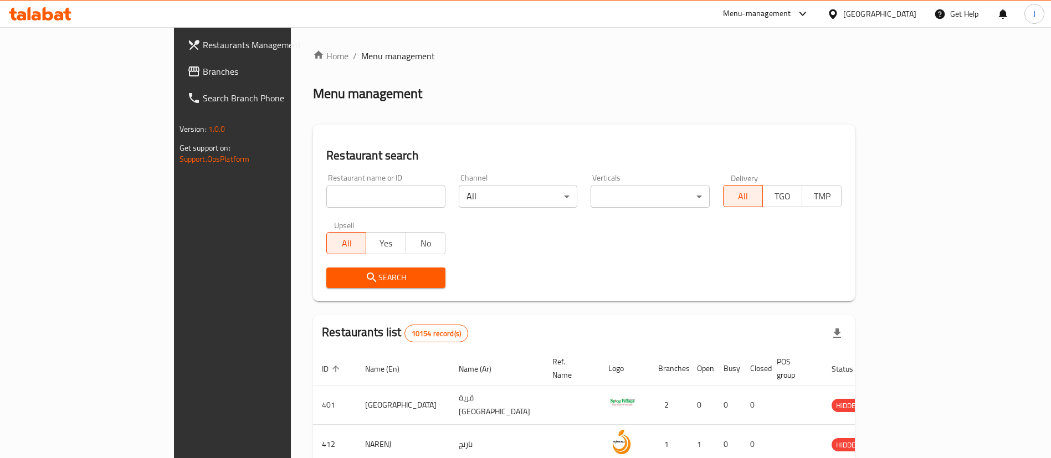
click at [326, 198] on input "search" at bounding box center [385, 197] width 119 height 22
paste input "662861"
type input "662861"
click button "Search" at bounding box center [385, 278] width 119 height 21
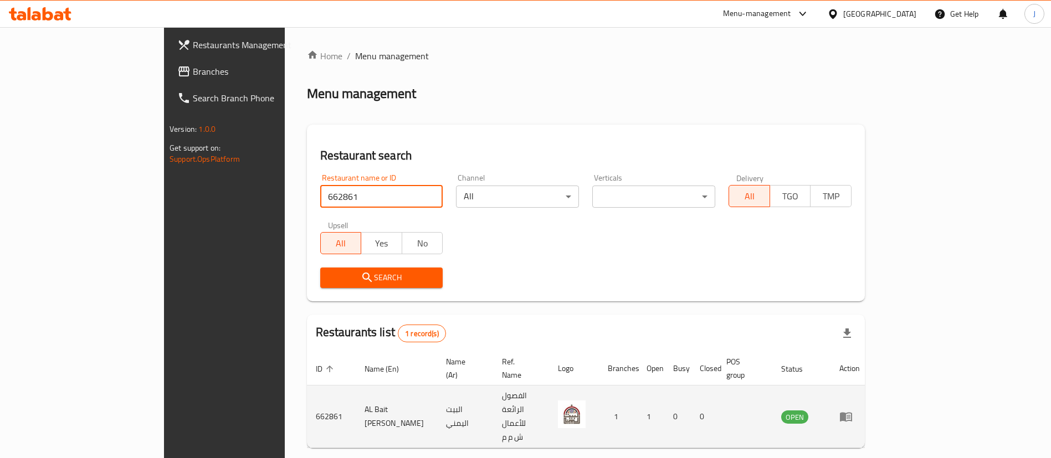
click at [852, 413] on icon "enhanced table" at bounding box center [846, 417] width 12 height 9
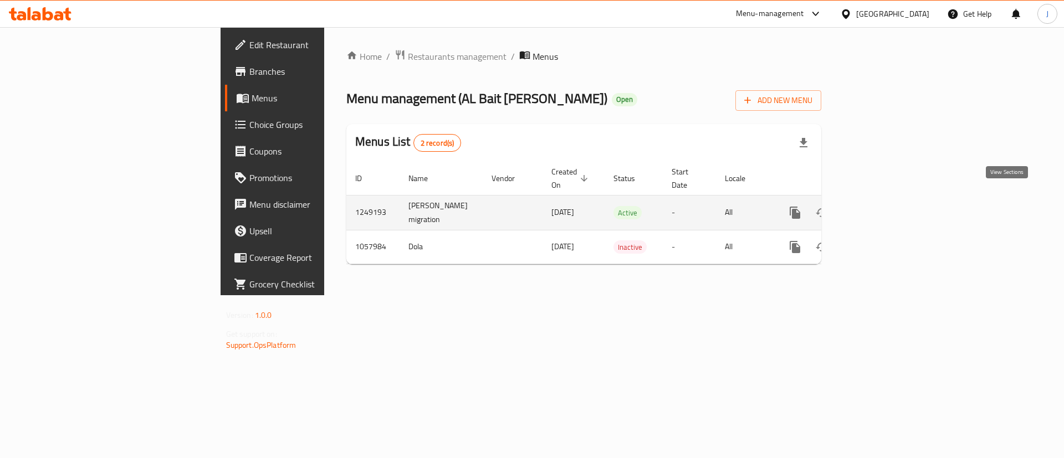
click at [880, 208] on icon "enhanced table" at bounding box center [875, 213] width 10 height 10
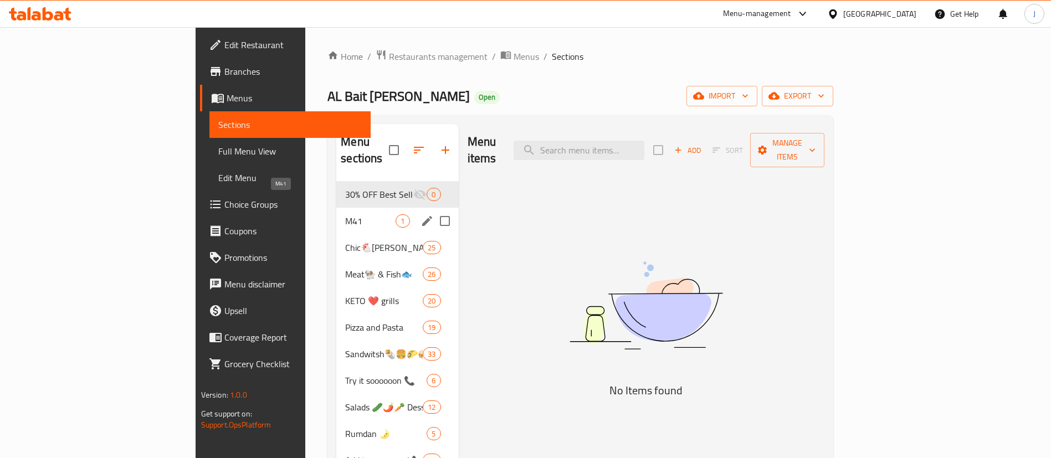
click at [345, 215] on span "M41" at bounding box center [370, 221] width 50 height 13
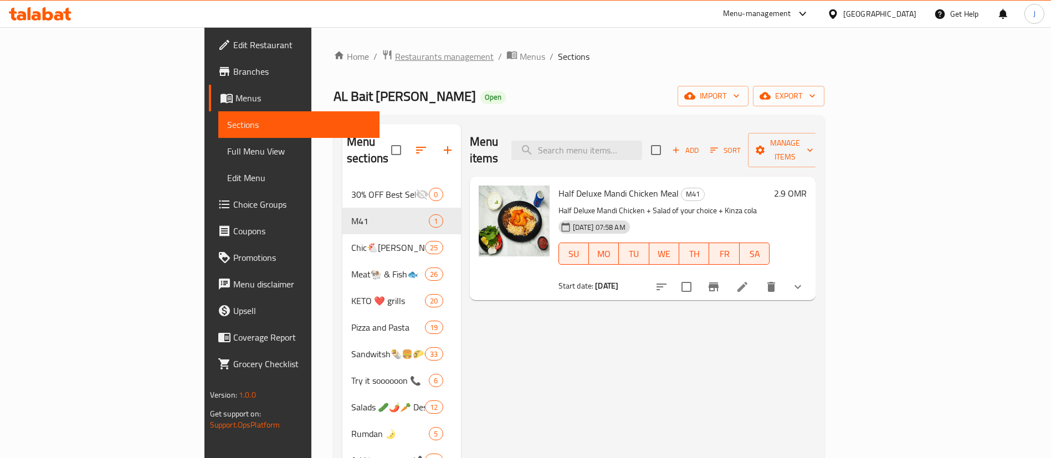
click at [395, 62] on span "Restaurants management" at bounding box center [444, 56] width 99 height 13
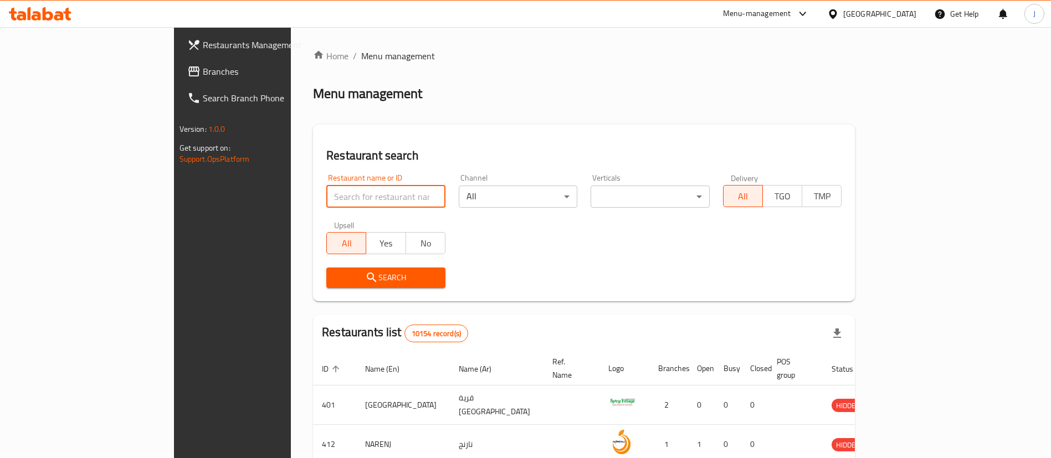
click at [331, 200] on input "search" at bounding box center [385, 197] width 119 height 22
paste input "662861"
type input "662861"
click button "Search" at bounding box center [385, 278] width 119 height 21
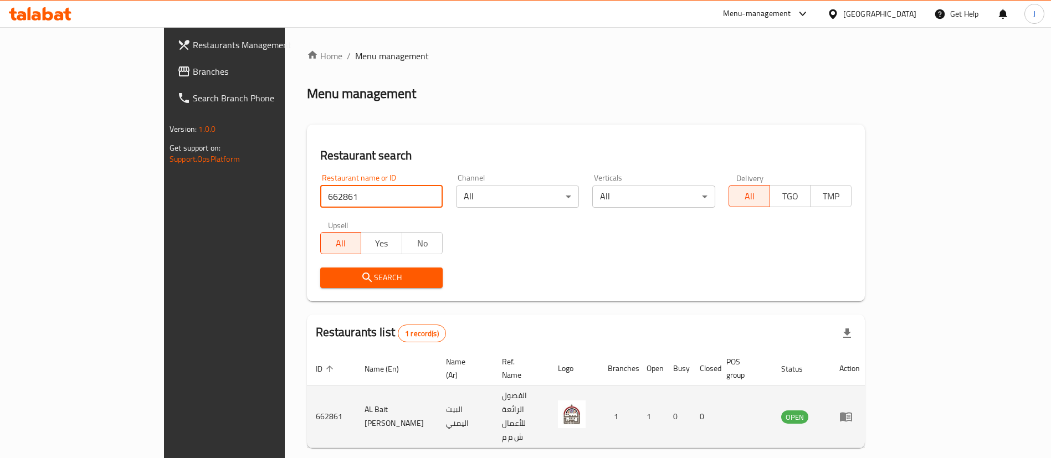
click at [853, 410] on icon "enhanced table" at bounding box center [846, 416] width 13 height 13
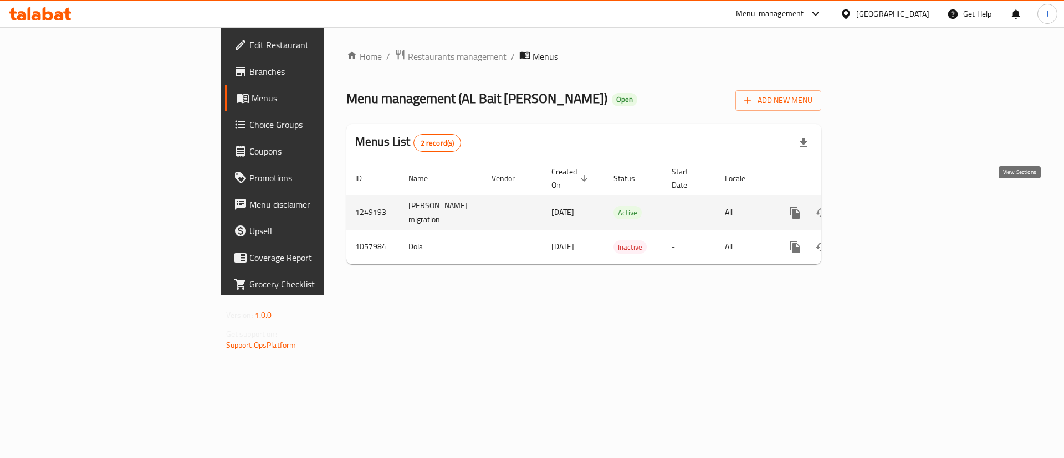
click at [882, 206] on icon "enhanced table" at bounding box center [875, 212] width 13 height 13
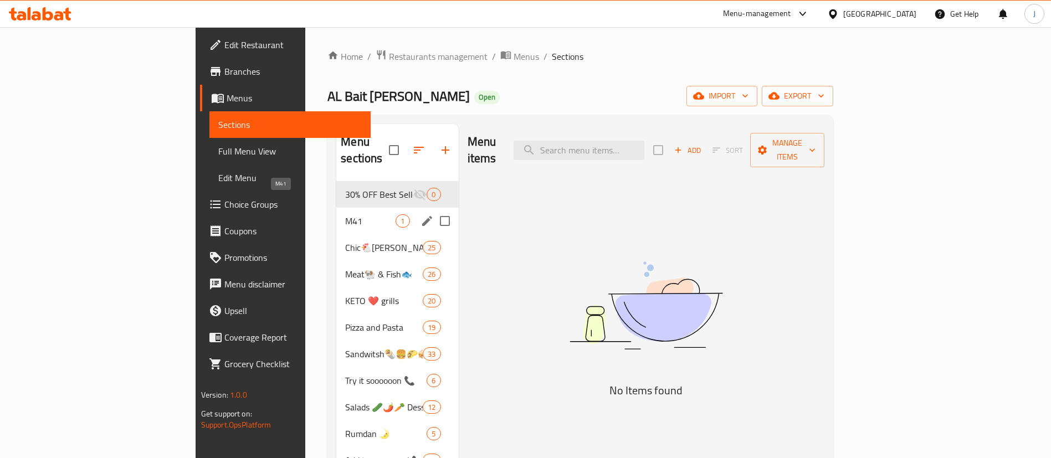
click at [345, 215] on span "M41" at bounding box center [370, 221] width 50 height 13
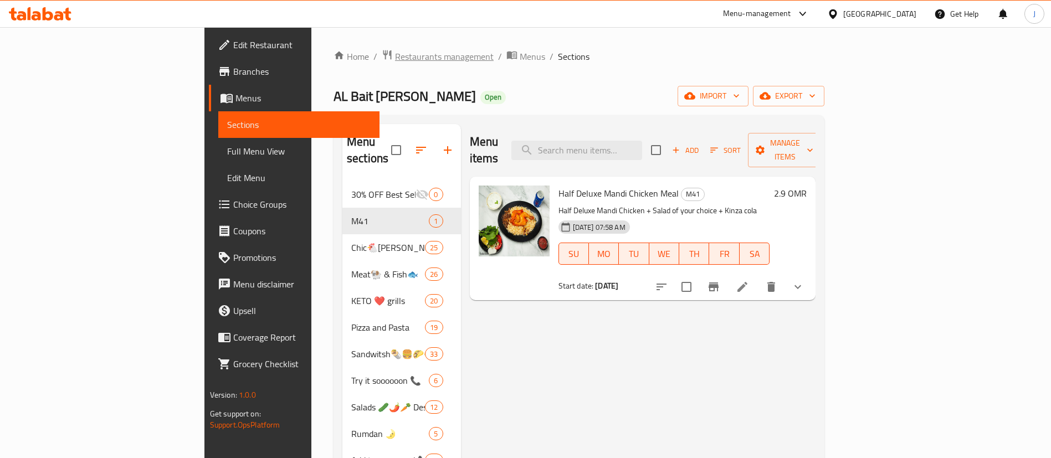
click at [395, 52] on span "Restaurants management" at bounding box center [444, 56] width 99 height 13
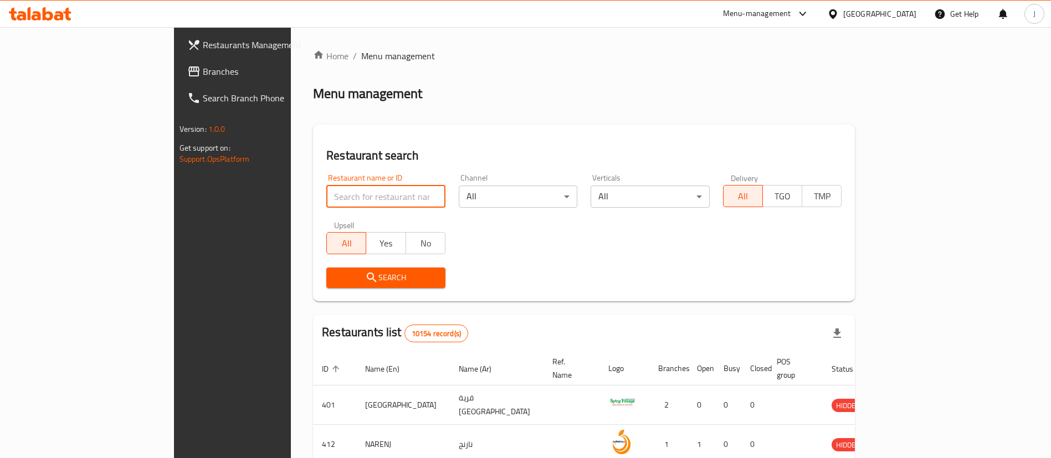
click at [326, 197] on input "search" at bounding box center [385, 197] width 119 height 22
paste input "601681"
type input "601681"
click button "Search" at bounding box center [385, 278] width 119 height 21
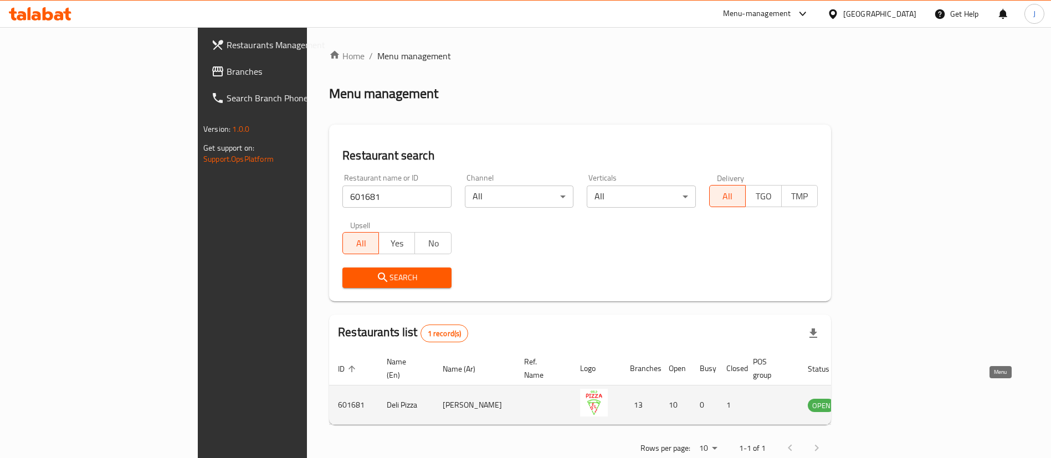
click at [879, 401] on icon "enhanced table" at bounding box center [873, 405] width 12 height 9
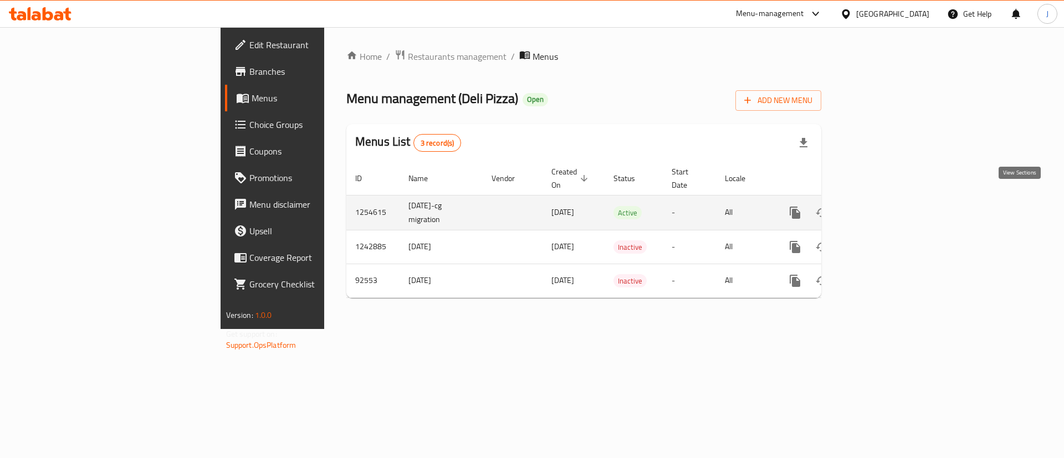
click at [882, 206] on icon "enhanced table" at bounding box center [875, 212] width 13 height 13
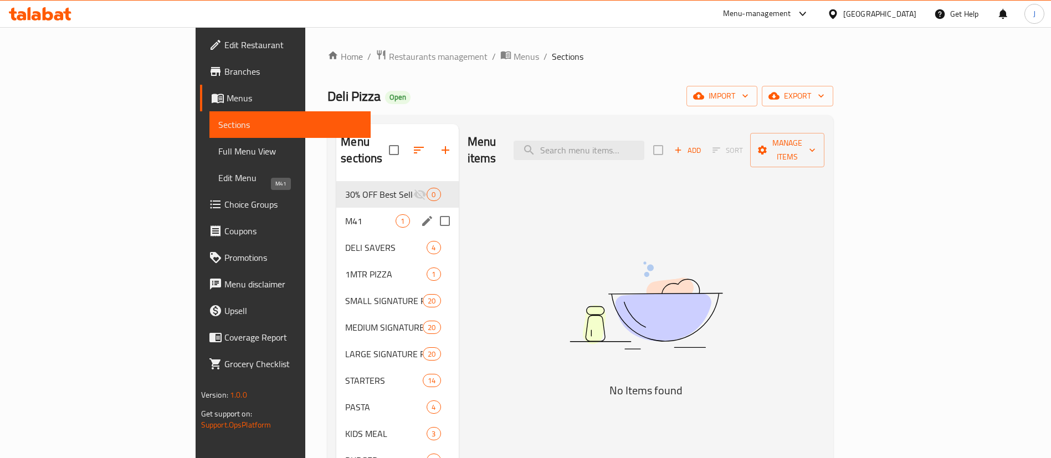
click at [345, 215] on span "M41" at bounding box center [370, 221] width 50 height 13
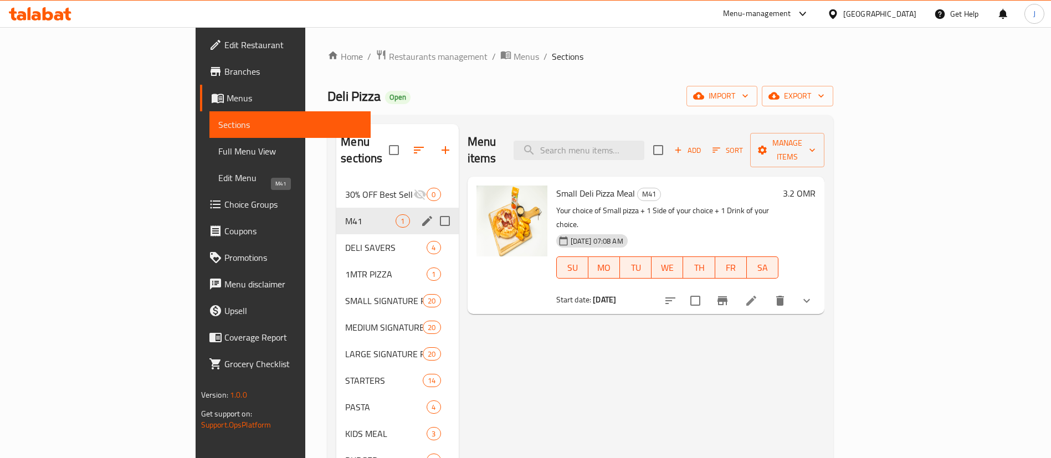
click at [345, 215] on span "M41" at bounding box center [370, 221] width 50 height 13
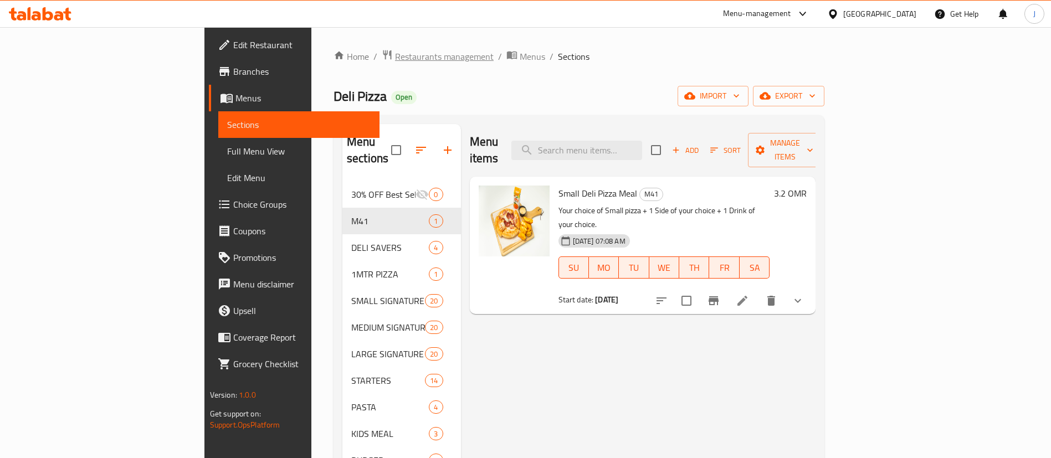
click at [395, 57] on span "Restaurants management" at bounding box center [444, 56] width 99 height 13
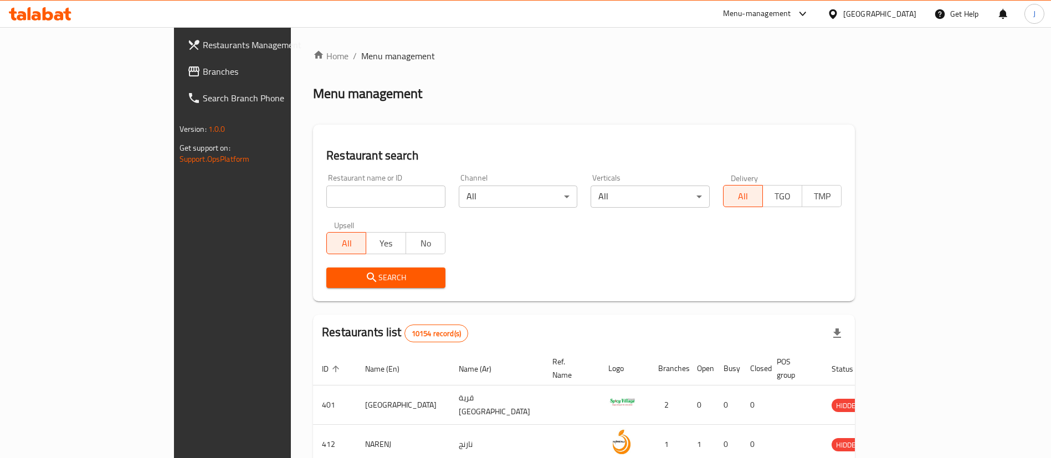
click at [326, 196] on input "search" at bounding box center [385, 197] width 119 height 22
paste input "680523"
type input "680523"
click button "Search" at bounding box center [385, 278] width 119 height 21
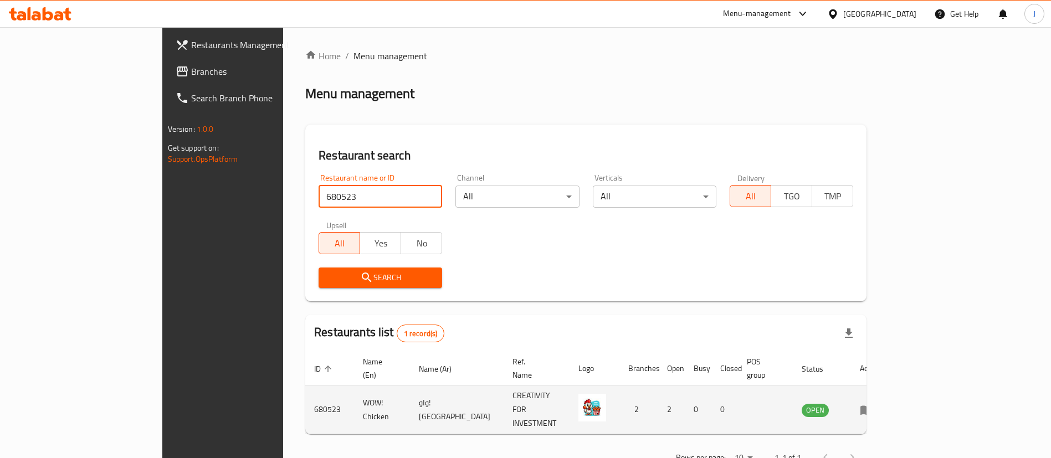
click at [873, 406] on icon "enhanced table" at bounding box center [867, 410] width 12 height 9
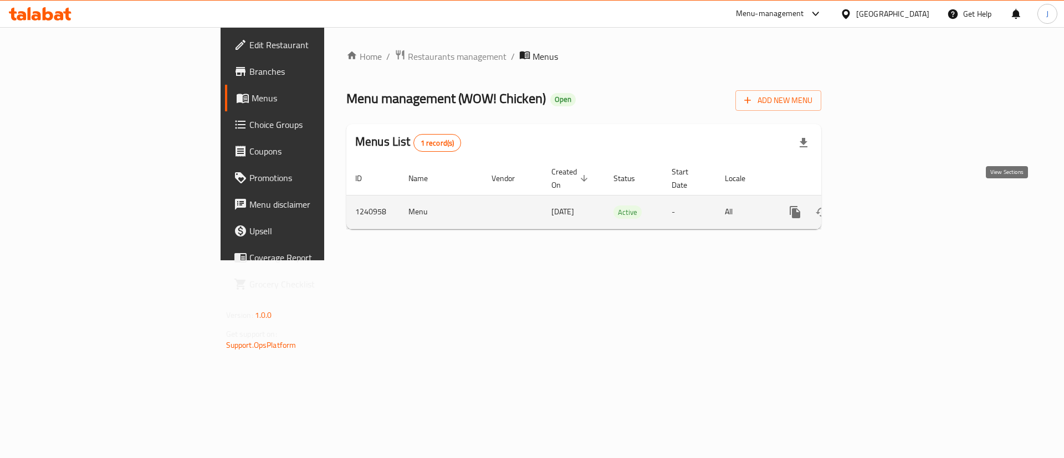
click at [882, 206] on icon "enhanced table" at bounding box center [875, 212] width 13 height 13
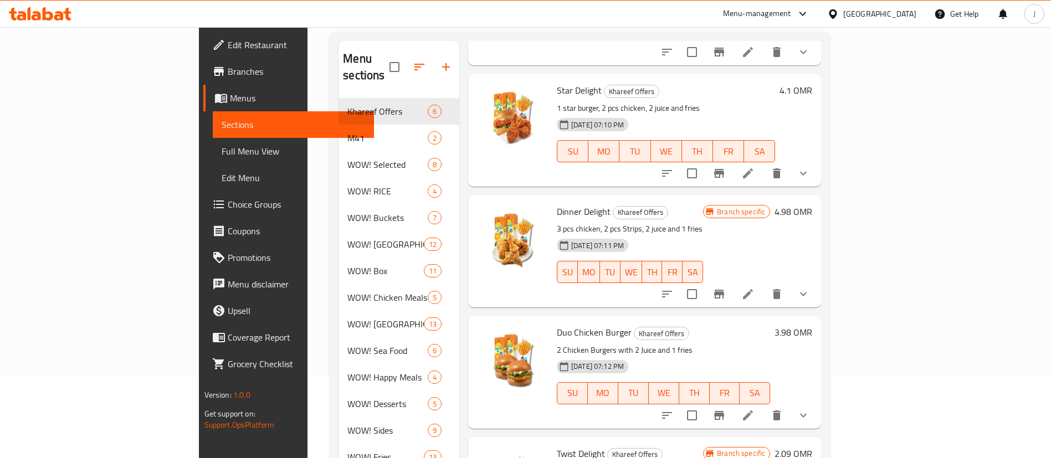
scroll to position [166, 0]
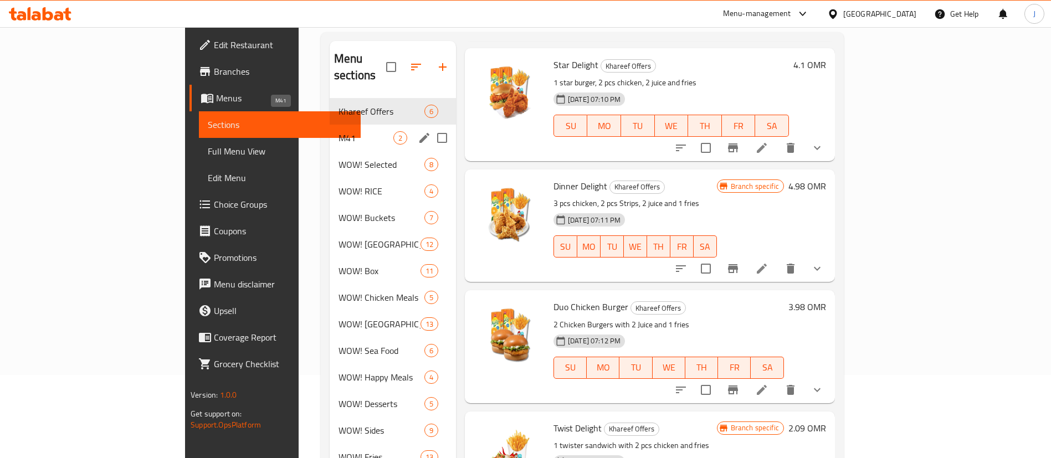
click at [339, 131] on span "M41" at bounding box center [366, 137] width 55 height 13
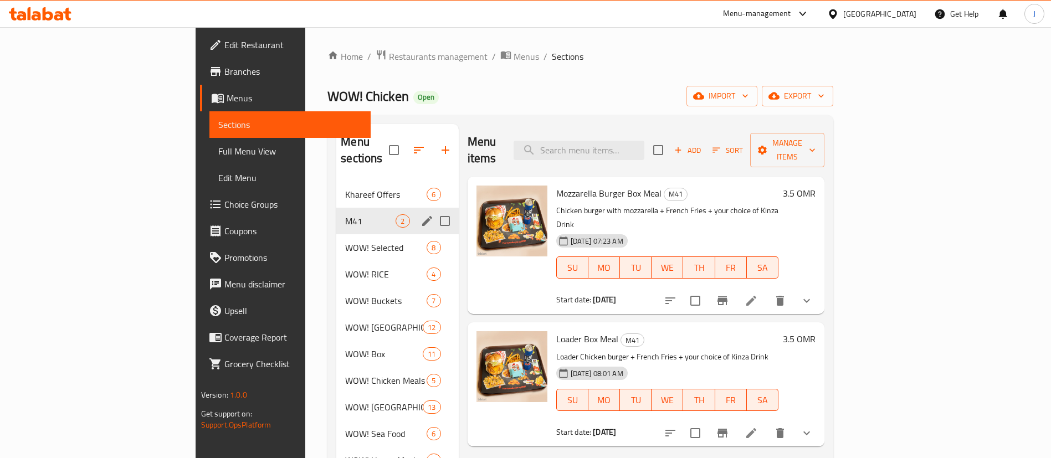
click at [345, 215] on span "M41" at bounding box center [370, 221] width 50 height 13
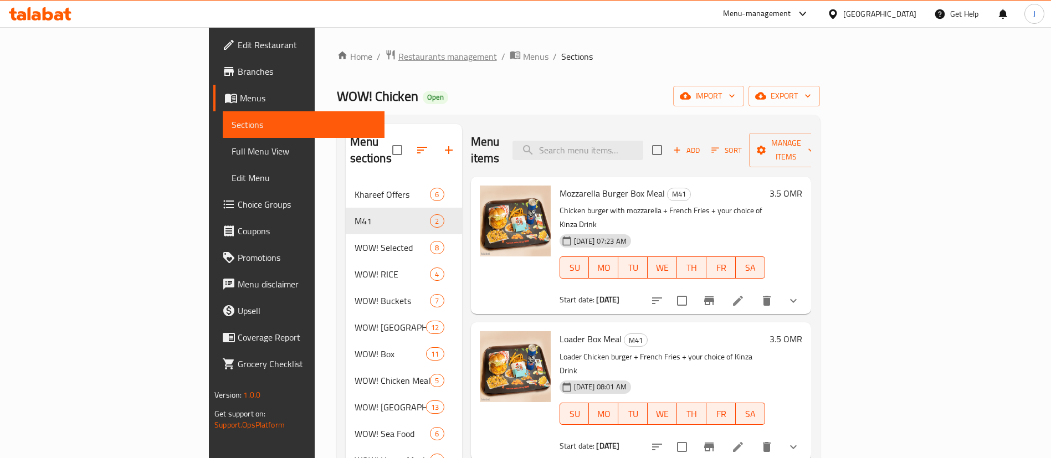
click at [399, 58] on span "Restaurants management" at bounding box center [448, 56] width 99 height 13
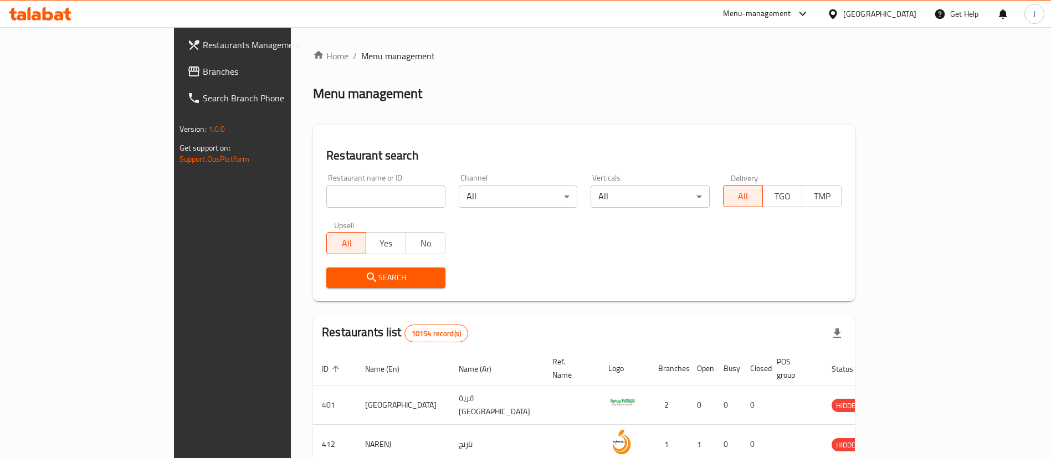
click at [326, 195] on input "search" at bounding box center [385, 197] width 119 height 22
paste input "654012"
type input "654012"
click button "Search" at bounding box center [385, 278] width 119 height 21
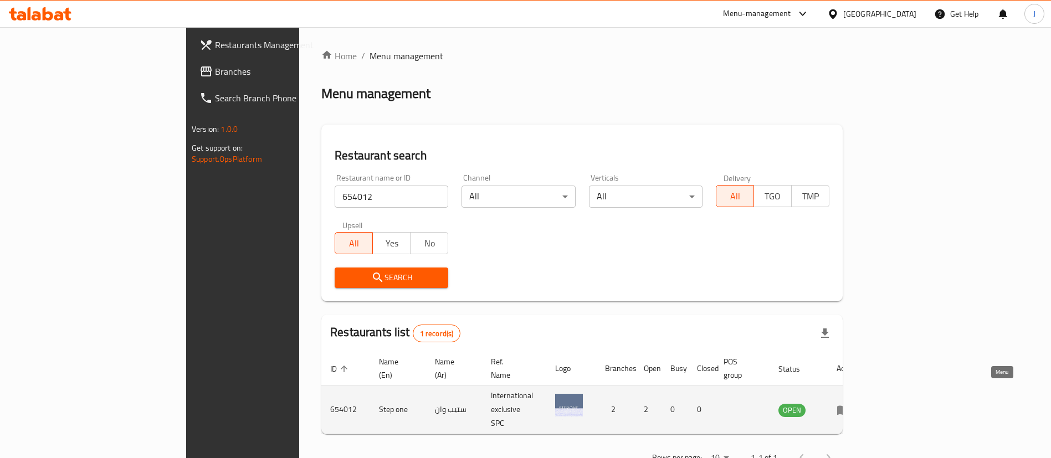
click at [850, 404] on icon "enhanced table" at bounding box center [843, 410] width 13 height 13
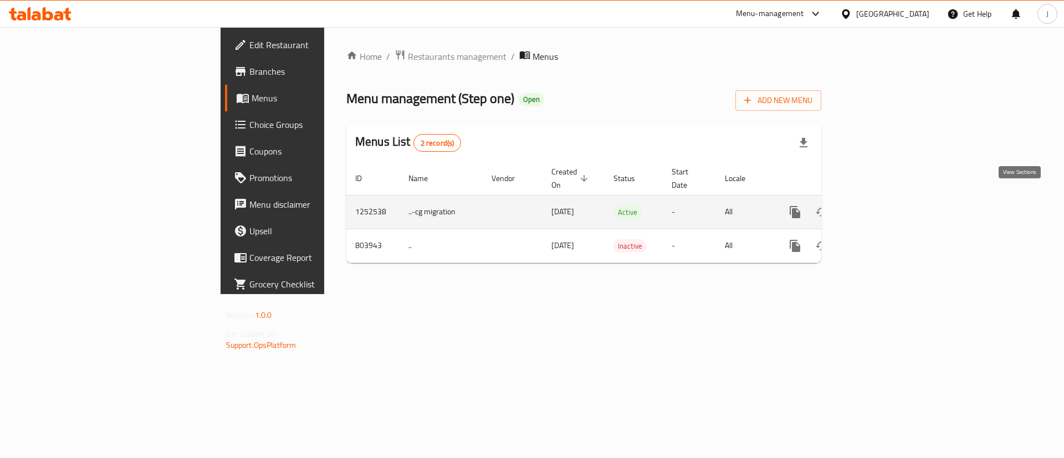
click at [882, 206] on icon "enhanced table" at bounding box center [875, 212] width 13 height 13
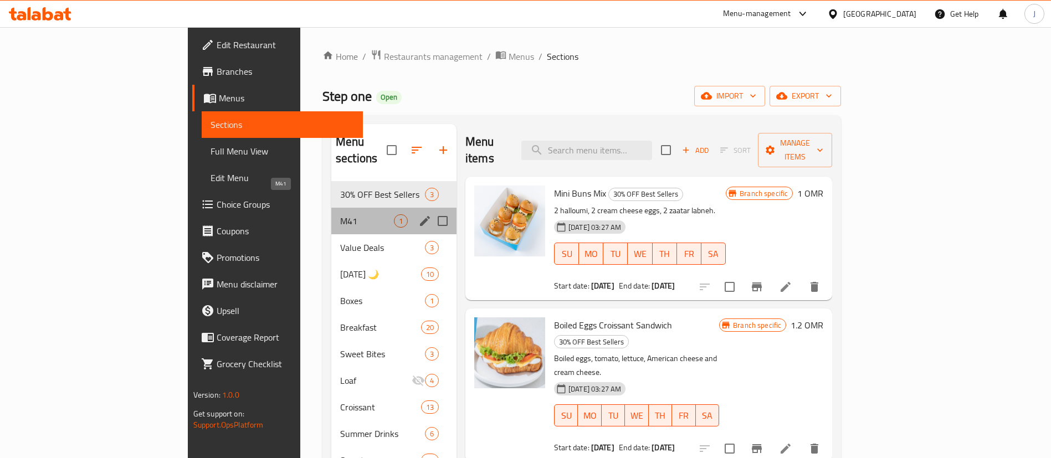
click at [340, 215] on span "M41" at bounding box center [367, 221] width 54 height 13
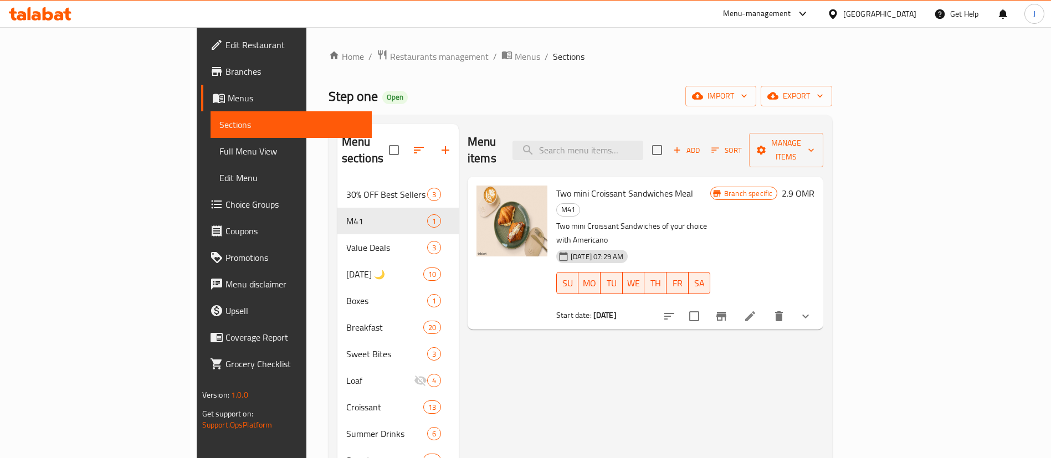
click at [790, 15] on div "Menu-management" at bounding box center [757, 13] width 68 height 13
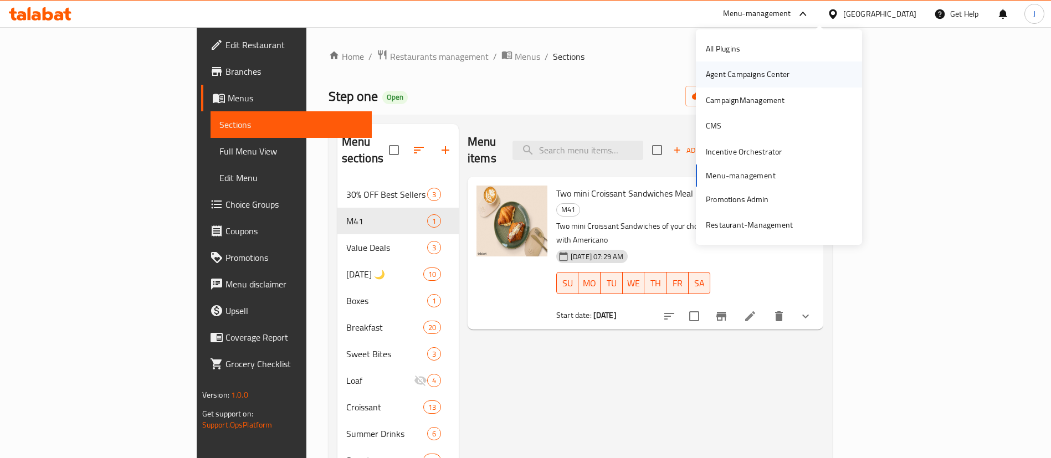
click at [743, 77] on div "Agent Campaigns Center" at bounding box center [748, 74] width 84 height 12
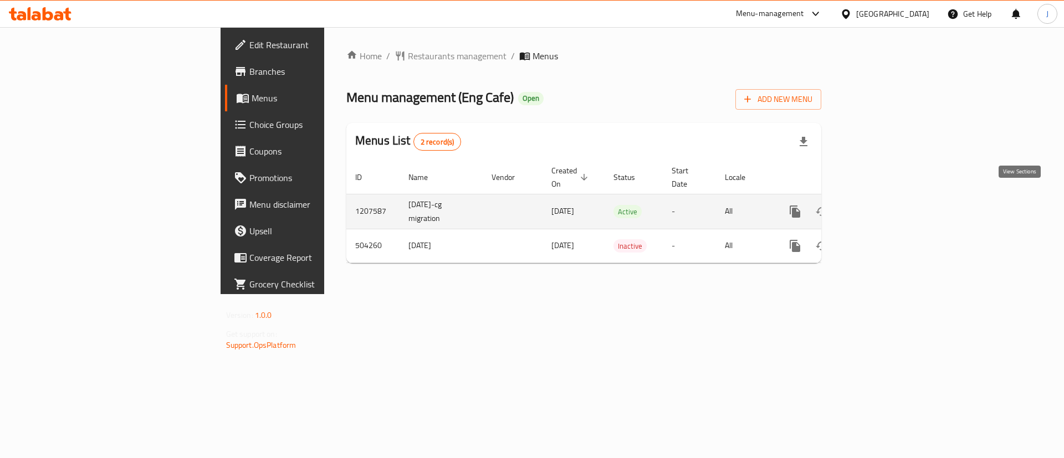
click at [882, 205] on icon "enhanced table" at bounding box center [875, 211] width 13 height 13
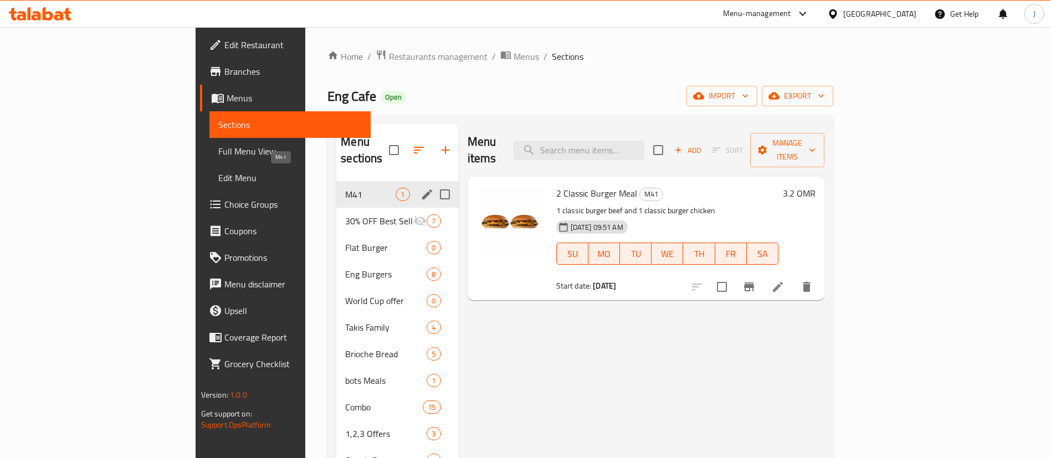
click at [345, 188] on span "M41" at bounding box center [370, 194] width 50 height 13
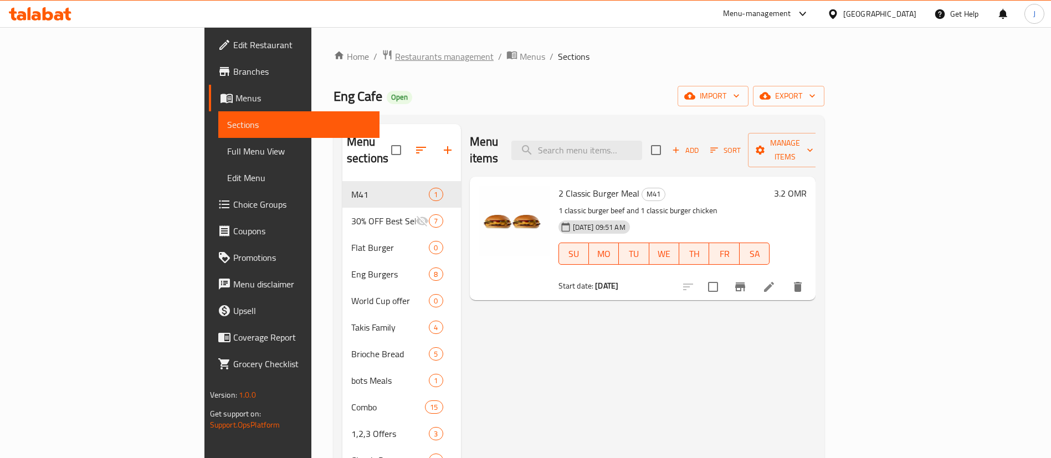
click at [395, 53] on span "Restaurants management" at bounding box center [444, 56] width 99 height 13
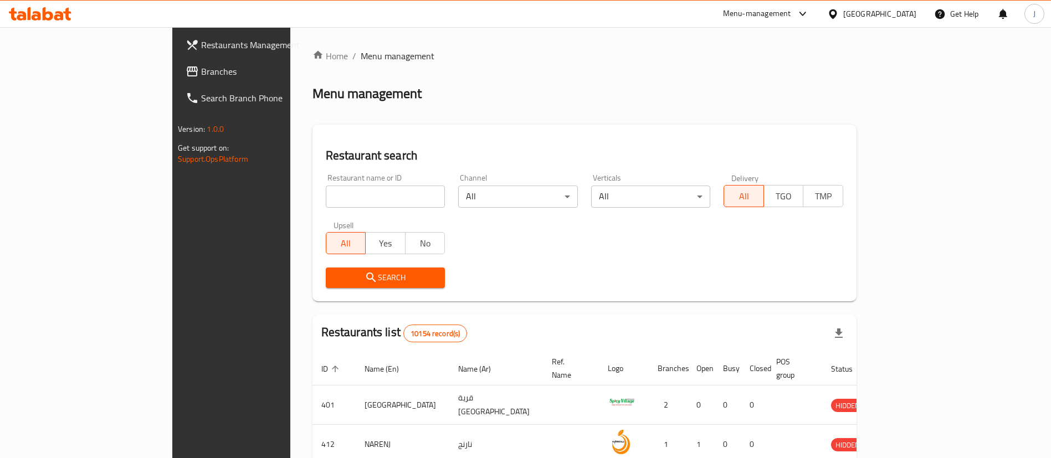
click at [326, 201] on input "search" at bounding box center [386, 197] width 120 height 22
paste input "661602"
type input "661602"
click button "Search" at bounding box center [386, 278] width 120 height 21
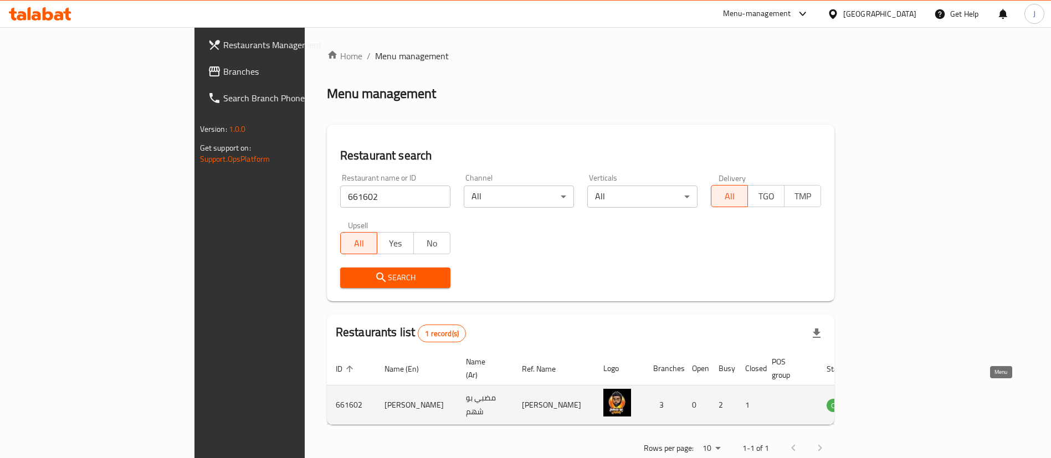
click at [896, 404] on icon "enhanced table" at bounding box center [894, 406] width 4 height 4
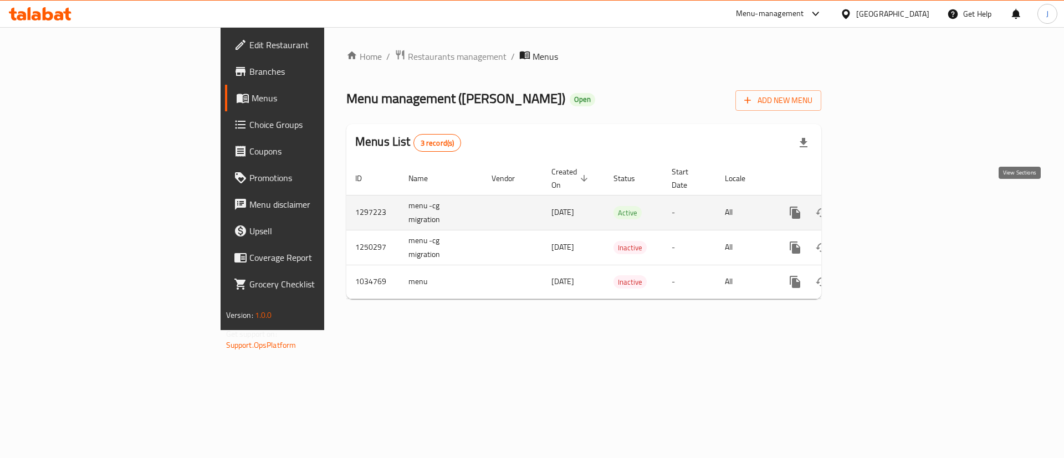
click at [880, 208] on icon "enhanced table" at bounding box center [875, 213] width 10 height 10
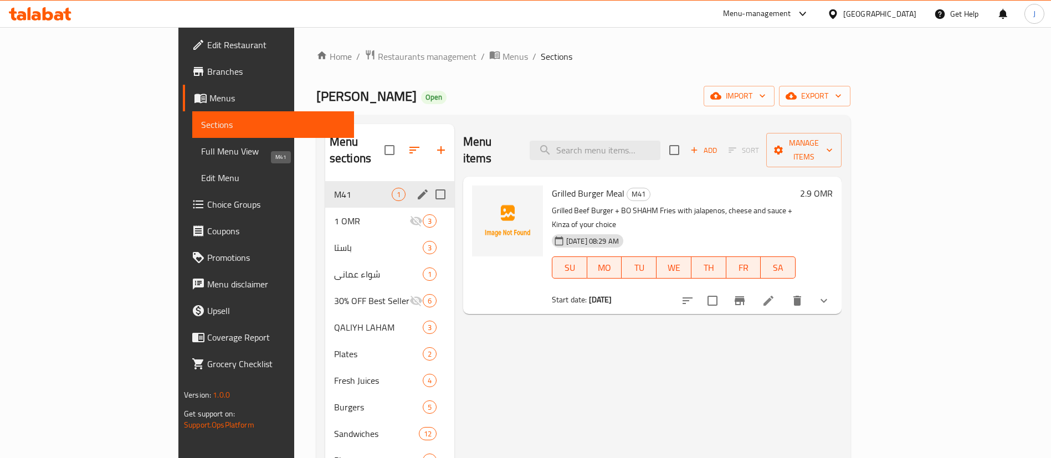
click at [334, 188] on span "M41" at bounding box center [363, 194] width 58 height 13
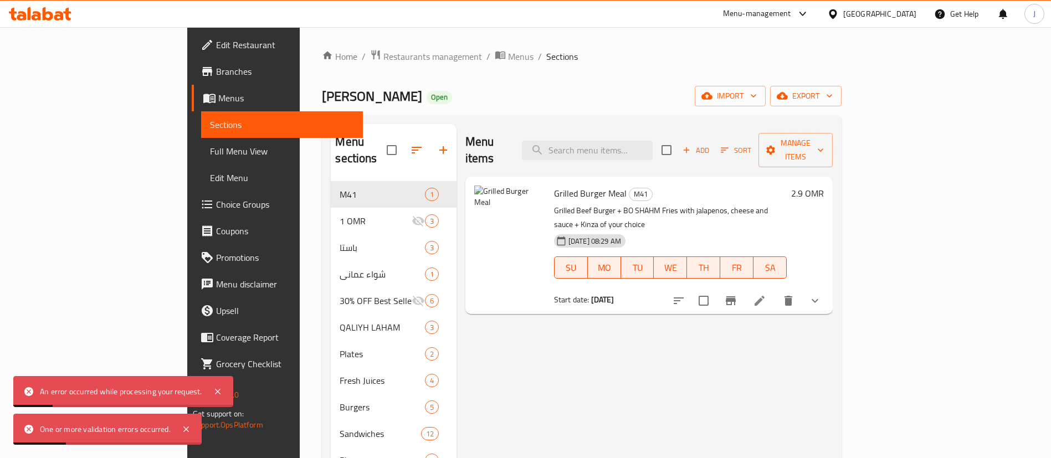
click at [538, 323] on div "Menu items Add Sort Manage items Grilled Burger Meal M41 Grilled Beef Burger + …" at bounding box center [645, 367] width 376 height 487
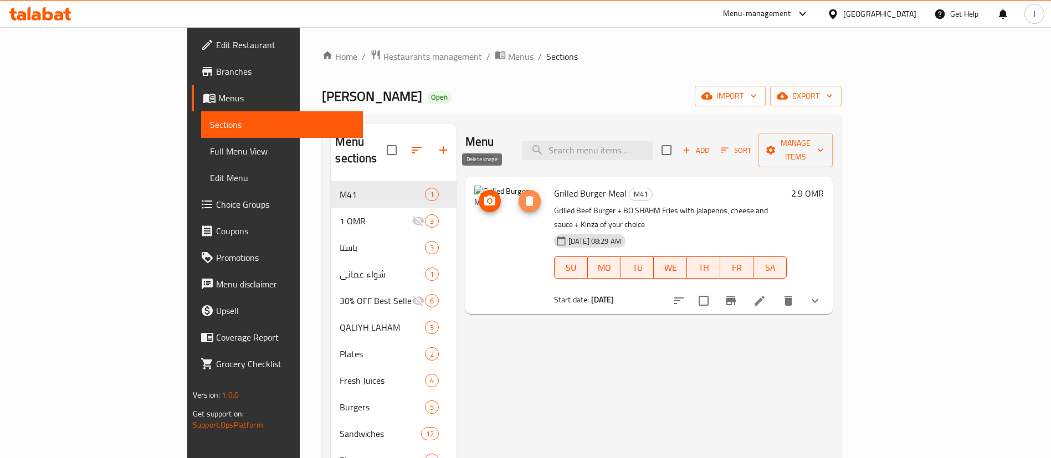
click at [526, 196] on icon "delete image" at bounding box center [530, 201] width 8 height 10
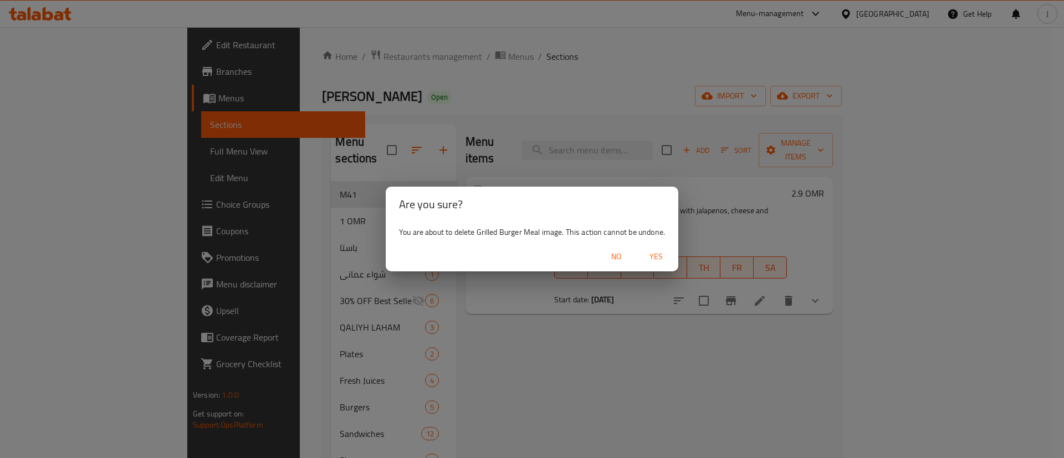
click at [651, 254] on span "Yes" at bounding box center [656, 257] width 27 height 14
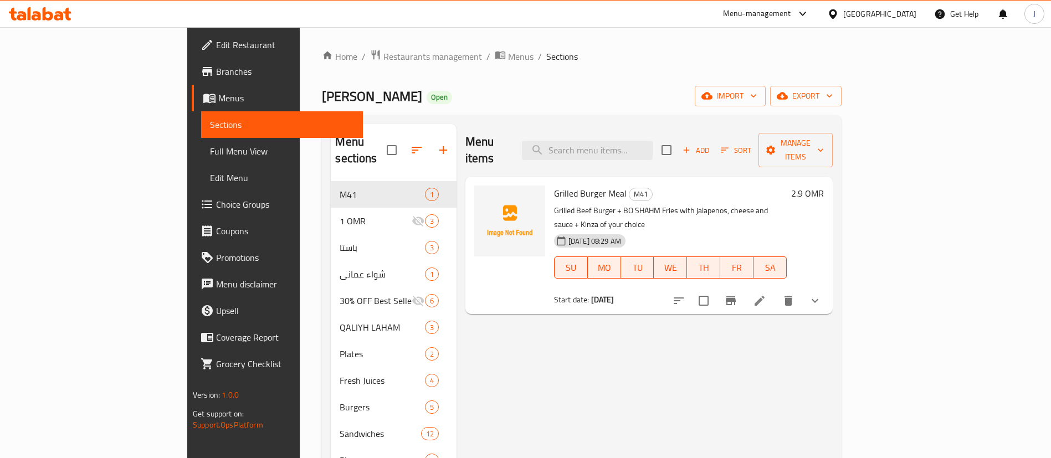
click at [824, 186] on div "2.9 OMR" at bounding box center [805, 194] width 37 height 16
click at [824, 186] on h6 "2.9 OMR" at bounding box center [807, 194] width 33 height 16
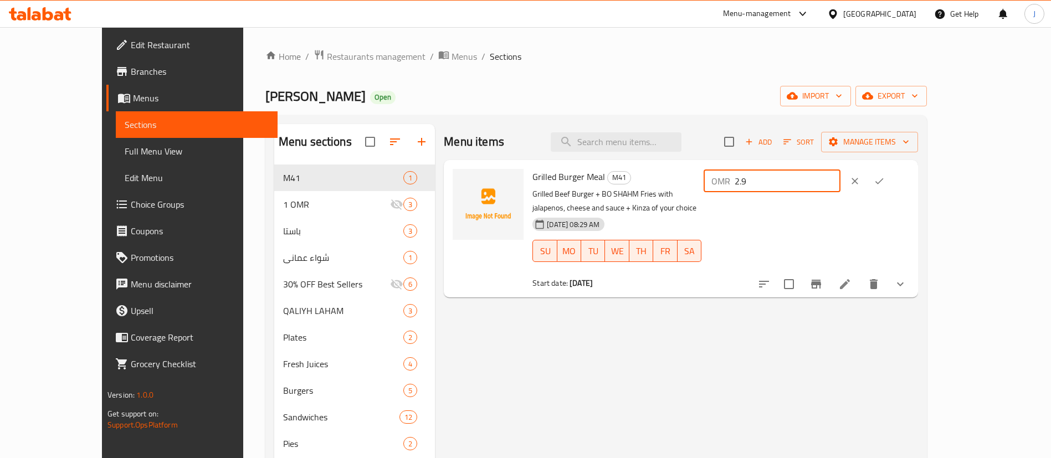
drag, startPoint x: 890, startPoint y: 181, endPoint x: 842, endPoint y: 183, distance: 48.2
click at [841, 183] on div "OMR 2.9 ​" at bounding box center [772, 181] width 137 height 22
type input "3.2"
click at [885, 176] on icon "ok" at bounding box center [879, 181] width 11 height 11
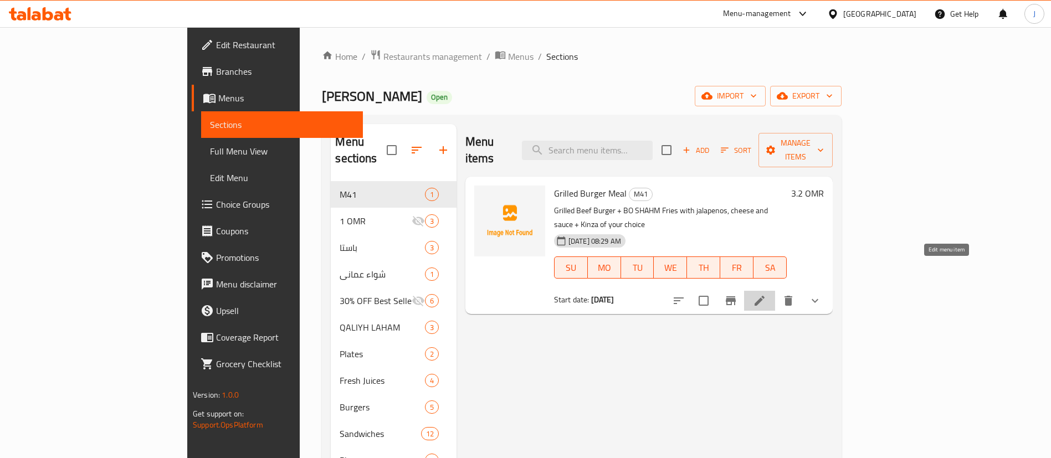
click at [767, 294] on icon at bounding box center [759, 300] width 13 height 13
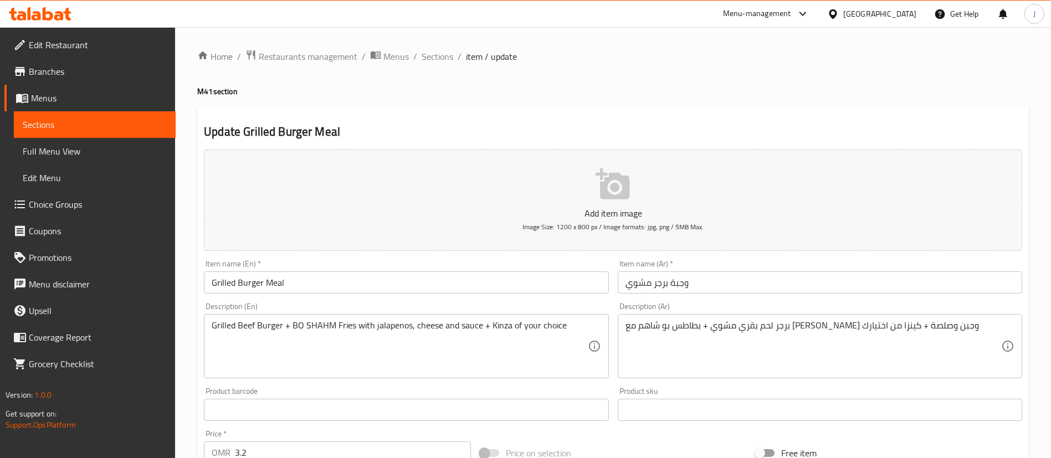
click at [265, 282] on input "Grilled Burger Meal" at bounding box center [406, 283] width 405 height 22
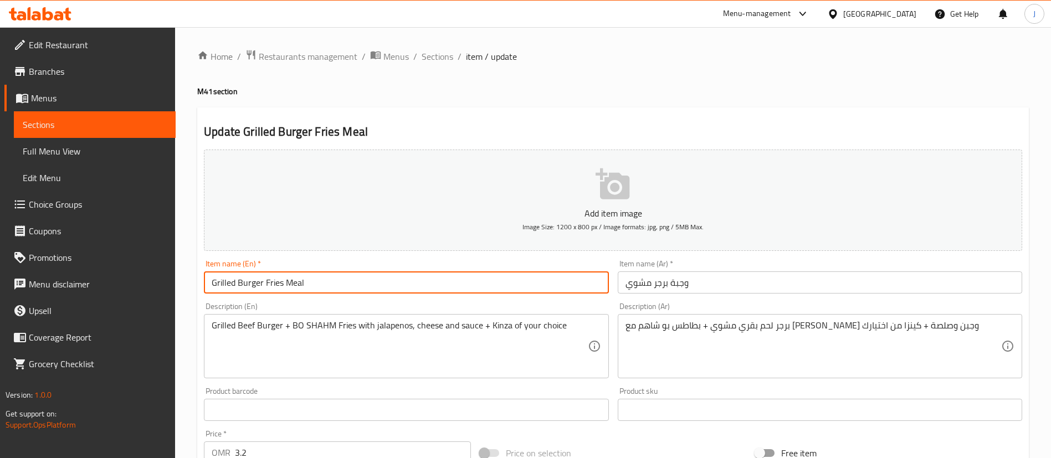
type input "Grilled Burger Fries Meal"
click at [668, 286] on input "وجبة برجر مشوي" at bounding box center [820, 283] width 405 height 22
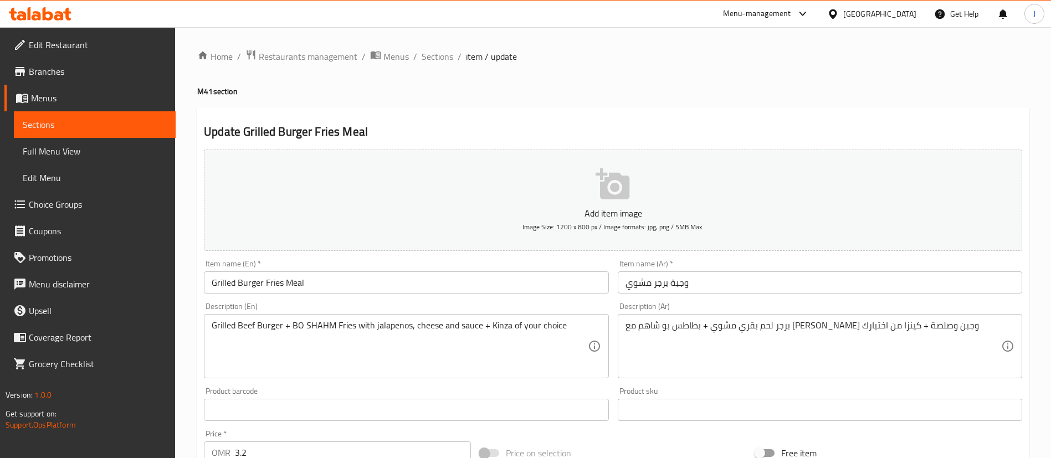
click at [712, 269] on div "Item name (Ar)   * وجبة برجر مشوي Item name (Ar) *" at bounding box center [820, 277] width 405 height 34
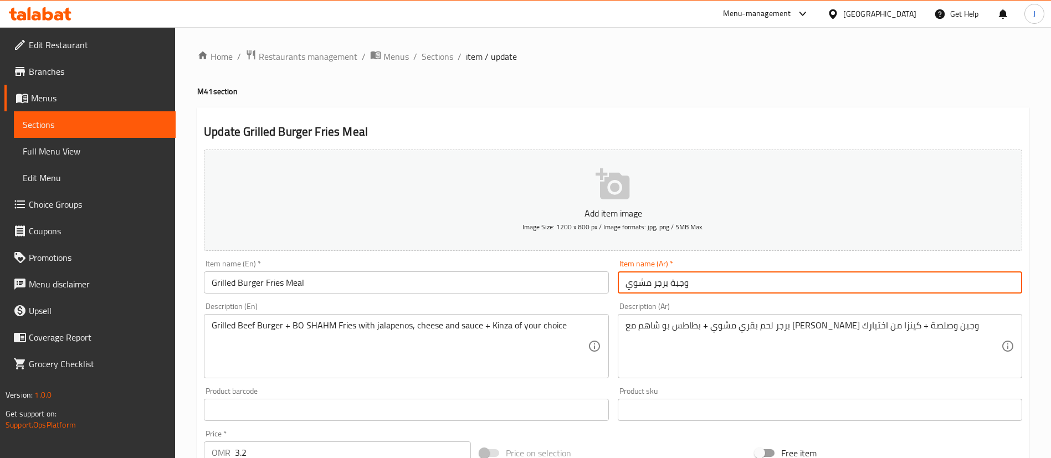
click at [711, 279] on input "وجبة برجر مشوي" at bounding box center [820, 283] width 405 height 22
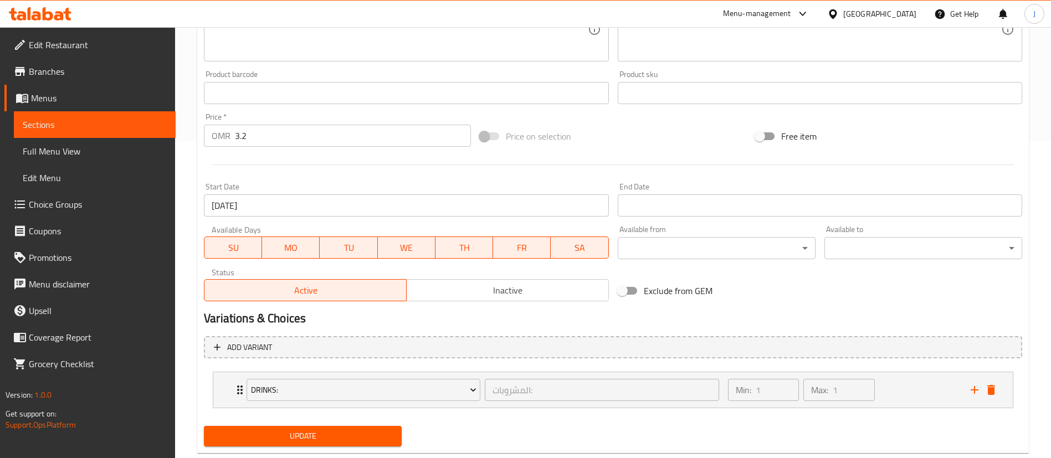
scroll to position [333, 0]
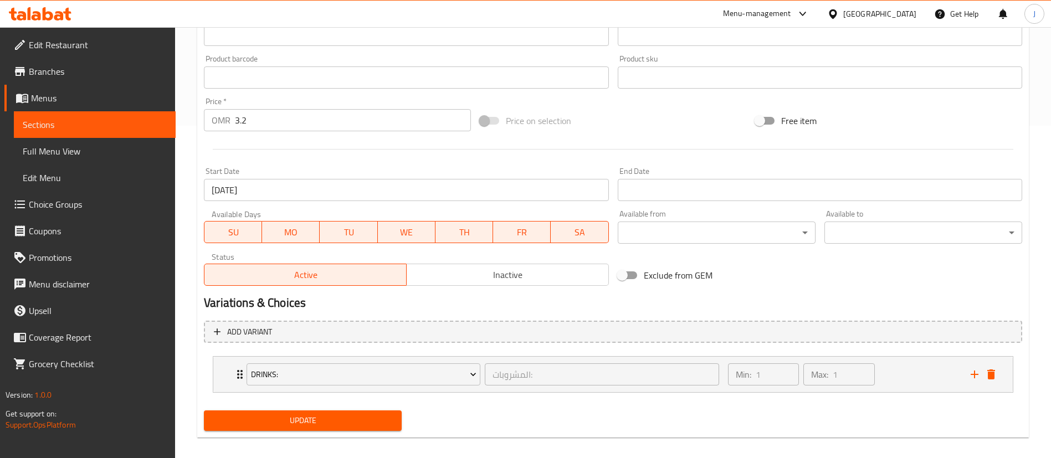
type input "وجبة برجر مشوي مع الفريز"
click at [303, 421] on span "Update" at bounding box center [303, 421] width 180 height 14
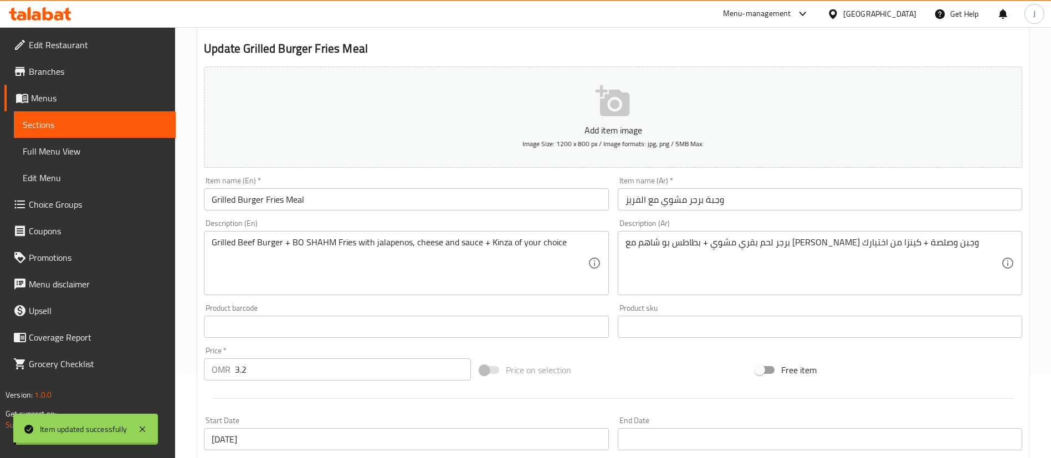
scroll to position [0, 0]
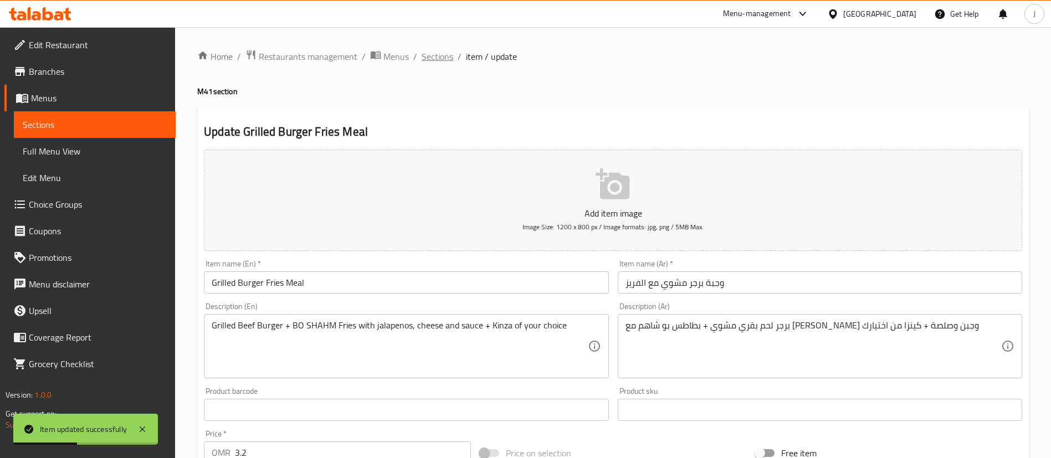
click at [432, 62] on span "Sections" at bounding box center [438, 56] width 32 height 13
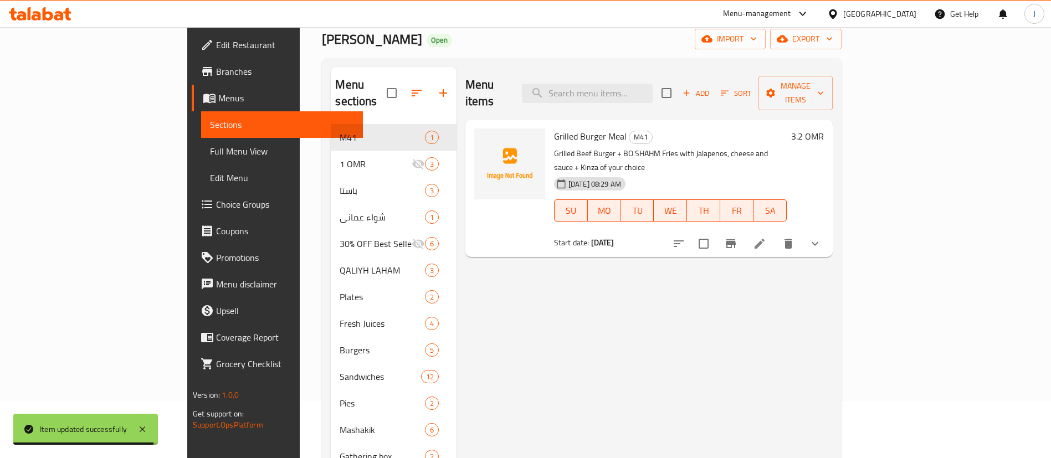
scroll to position [83, 0]
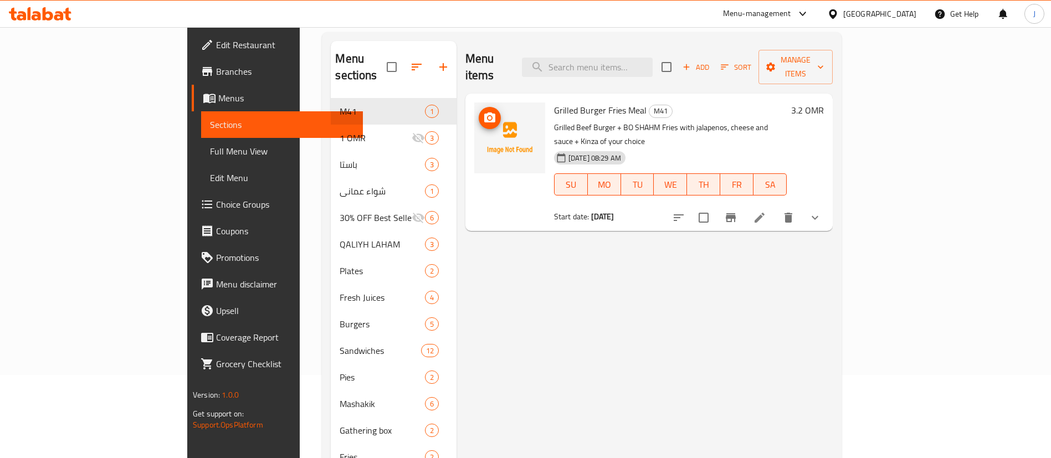
click at [474, 112] on img at bounding box center [509, 138] width 71 height 71
click at [484, 113] on icon "upload picture" at bounding box center [489, 118] width 11 height 10
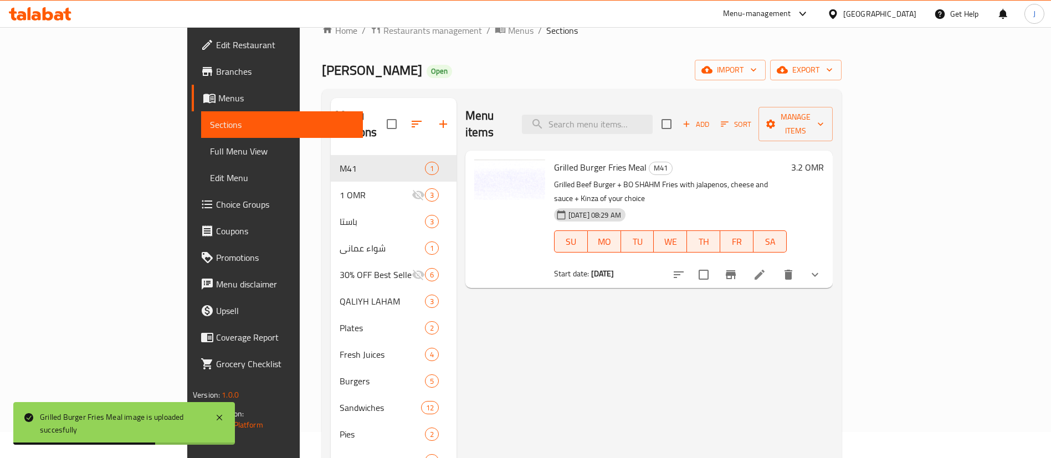
scroll to position [0, 0]
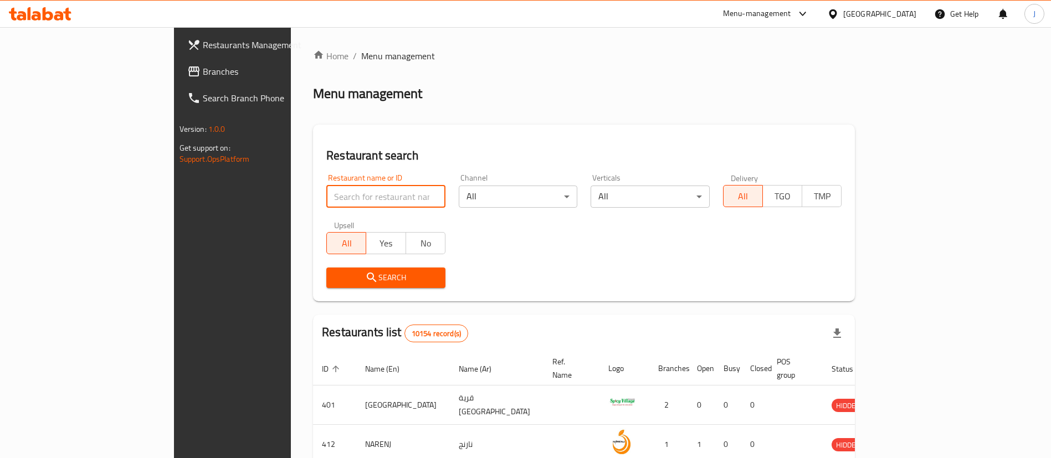
click at [341, 202] on input "search" at bounding box center [385, 197] width 119 height 22
paste input "601681"
type input "601681"
click button "Search" at bounding box center [385, 278] width 119 height 21
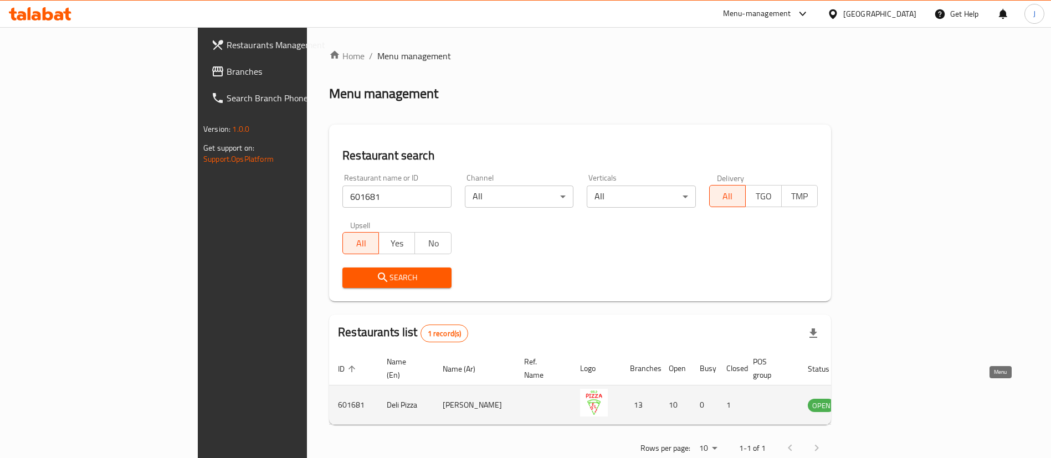
click at [880, 399] on icon "enhanced table" at bounding box center [872, 405] width 13 height 13
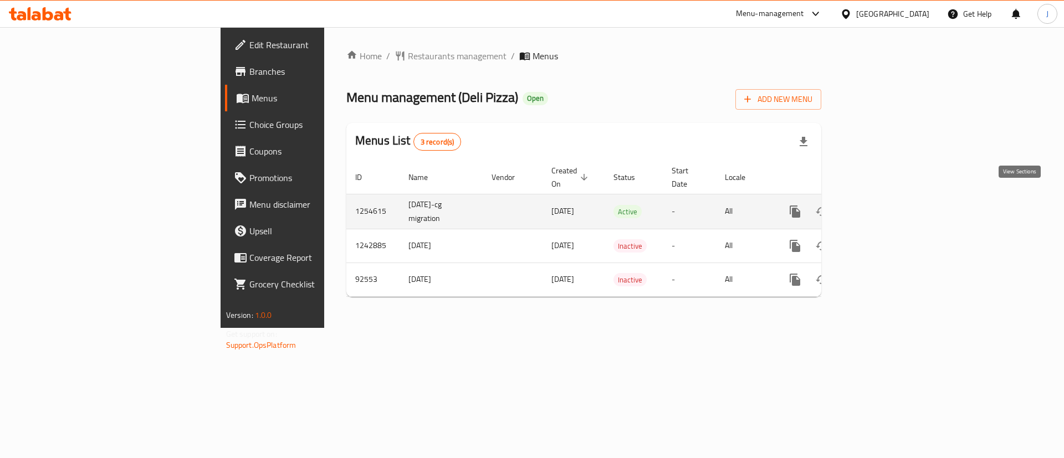
click at [882, 205] on icon "enhanced table" at bounding box center [875, 211] width 13 height 13
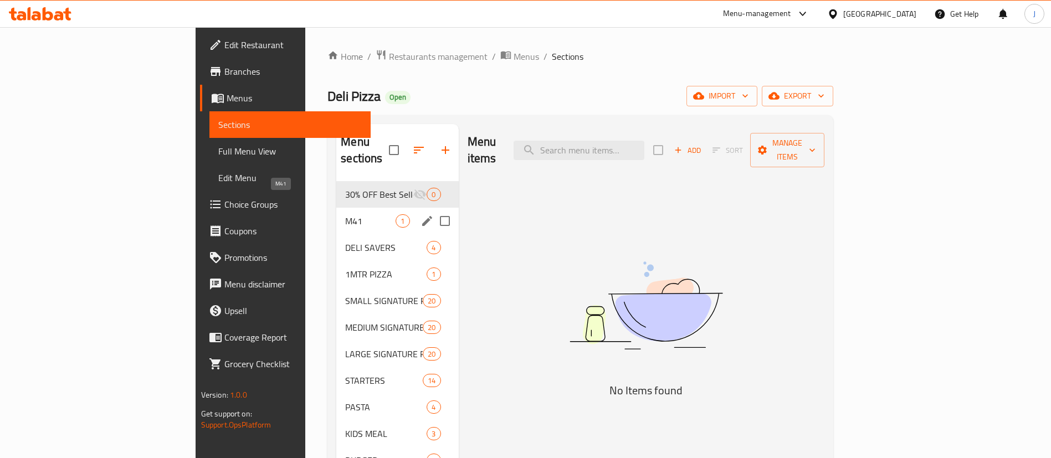
click at [345, 215] on span "M41" at bounding box center [370, 221] width 50 height 13
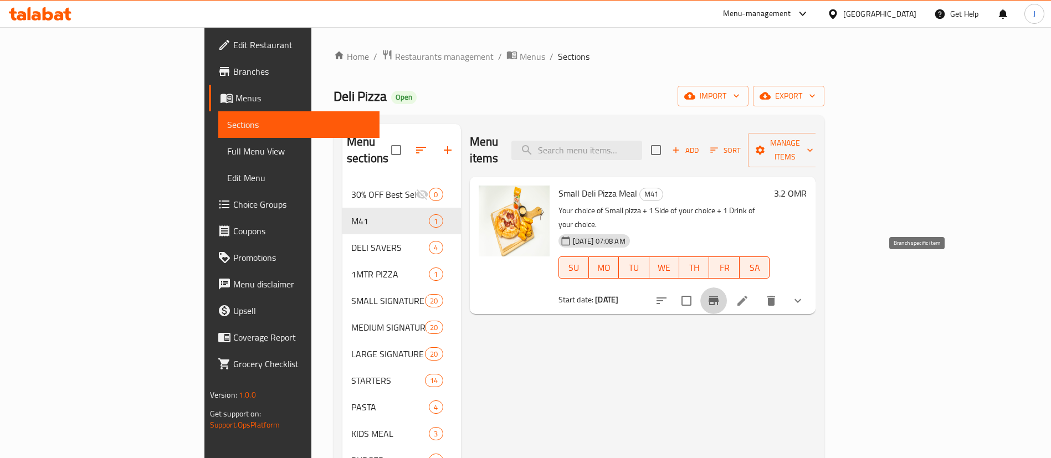
click at [727, 288] on button "Branch-specific-item" at bounding box center [714, 301] width 27 height 27
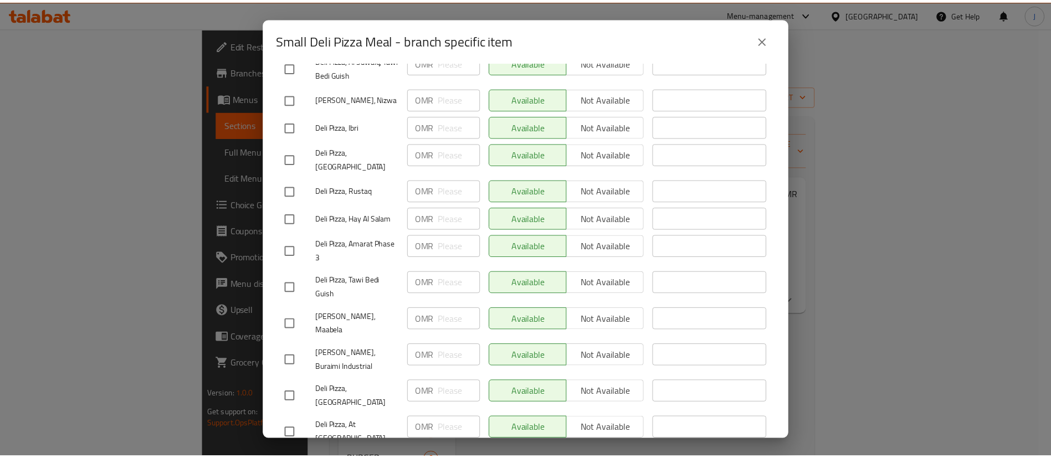
scroll to position [248, 0]
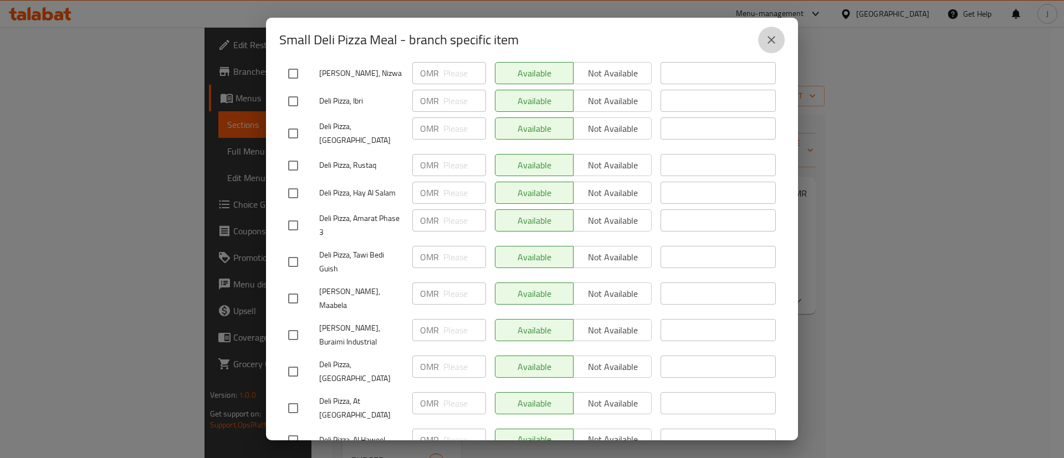
click at [772, 35] on icon "close" at bounding box center [771, 39] width 13 height 13
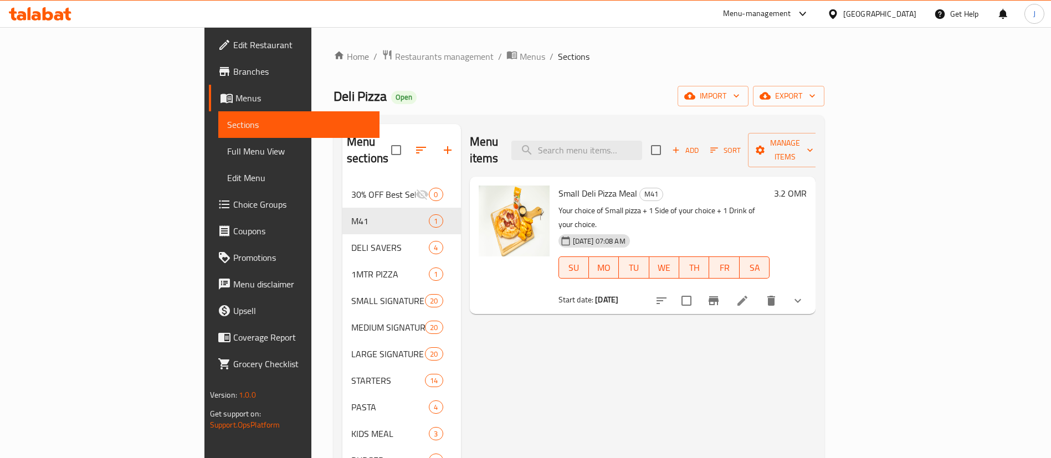
click at [233, 75] on span "Branches" at bounding box center [302, 71] width 138 height 13
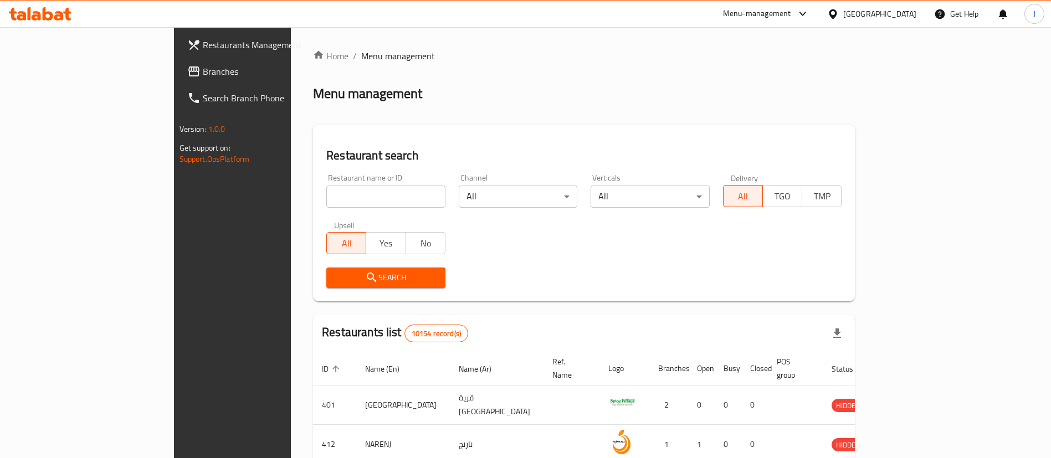
click at [326, 202] on input "search" at bounding box center [385, 197] width 119 height 22
paste input "632865"
type input "632865"
click button "Search" at bounding box center [385, 278] width 119 height 21
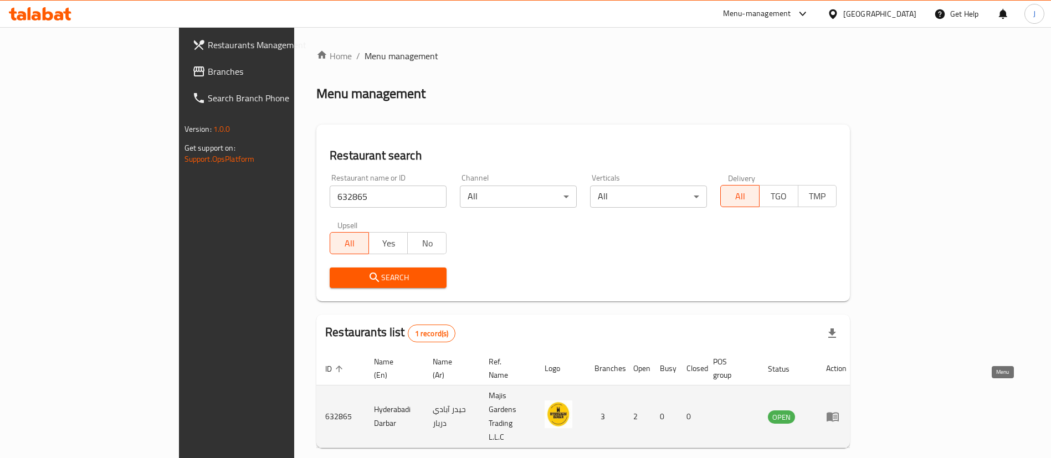
click at [840, 410] on icon "enhanced table" at bounding box center [832, 416] width 13 height 13
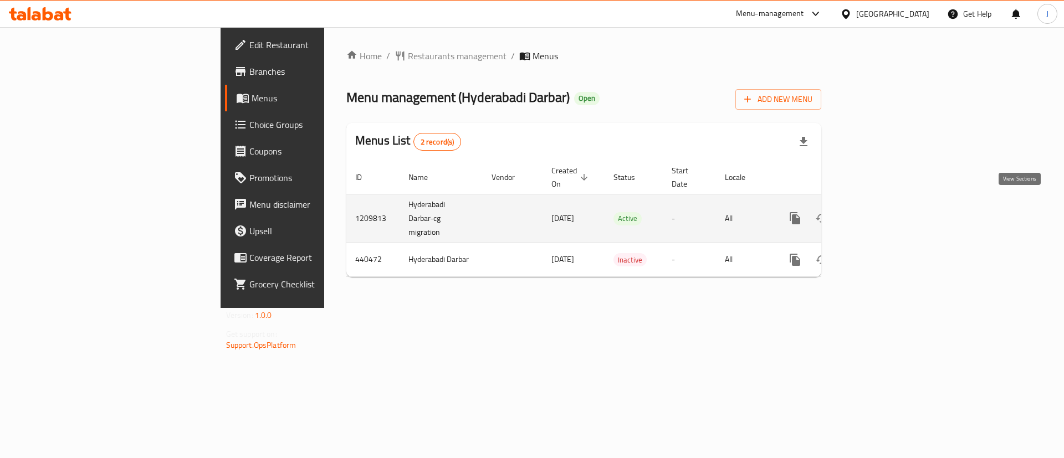
click at [882, 212] on icon "enhanced table" at bounding box center [875, 218] width 13 height 13
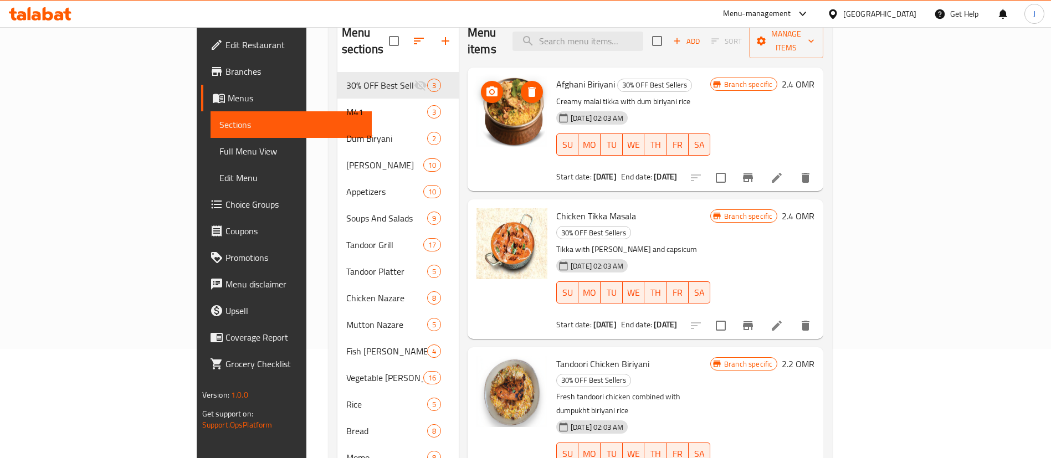
scroll to position [83, 0]
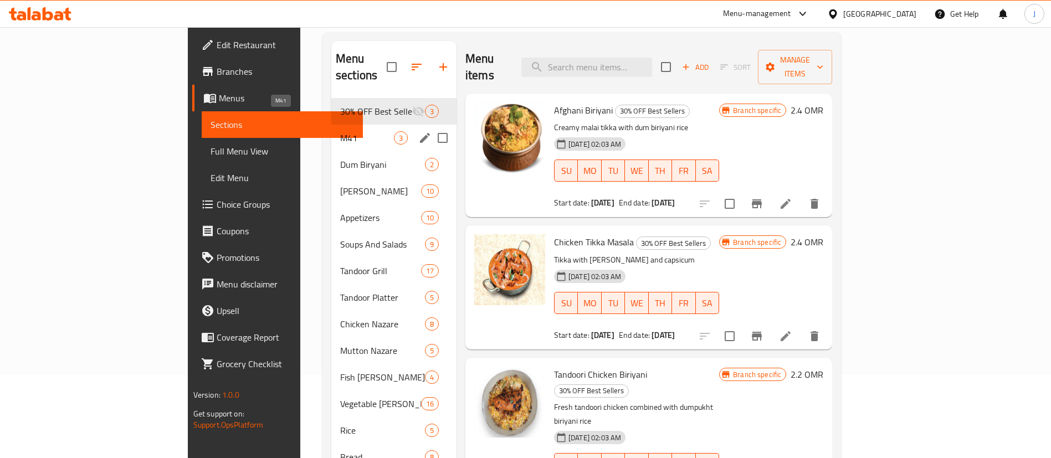
click at [340, 131] on span "M41" at bounding box center [367, 137] width 54 height 13
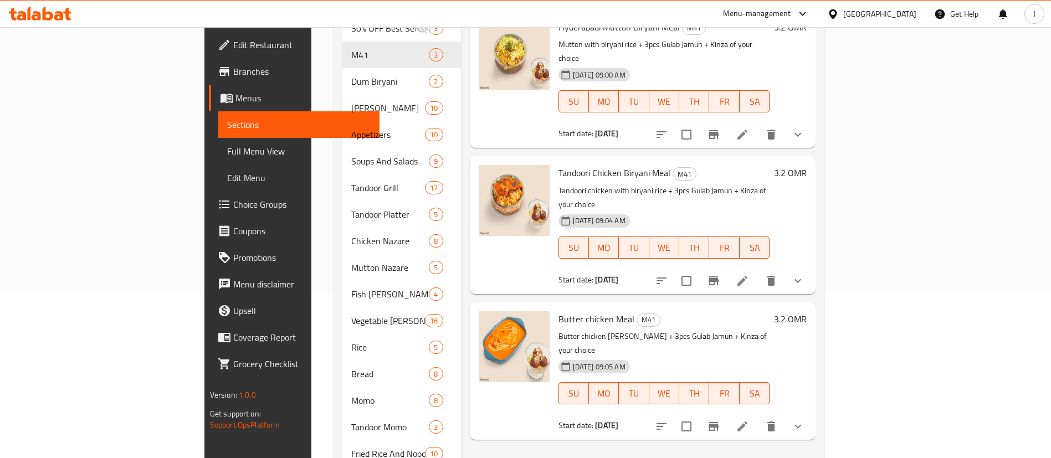
scroll to position [83, 0]
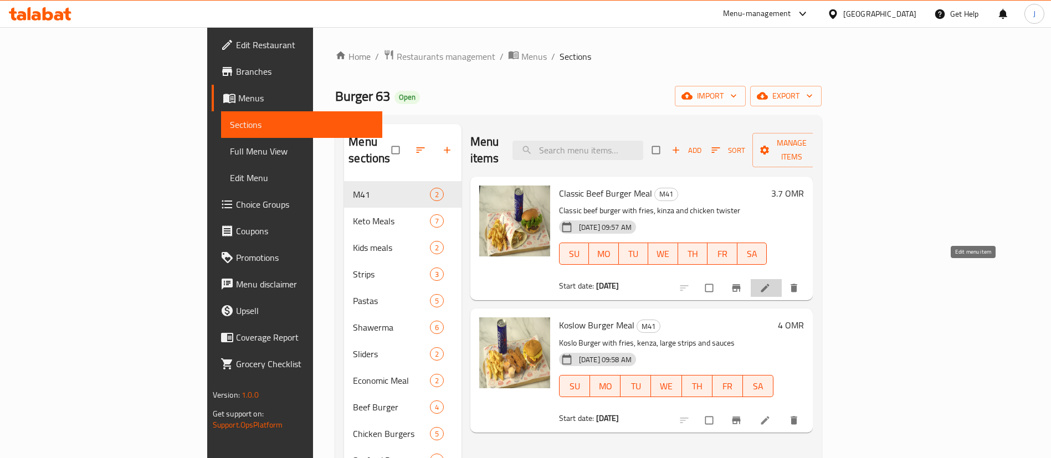
click at [771, 283] on icon at bounding box center [765, 288] width 11 height 11
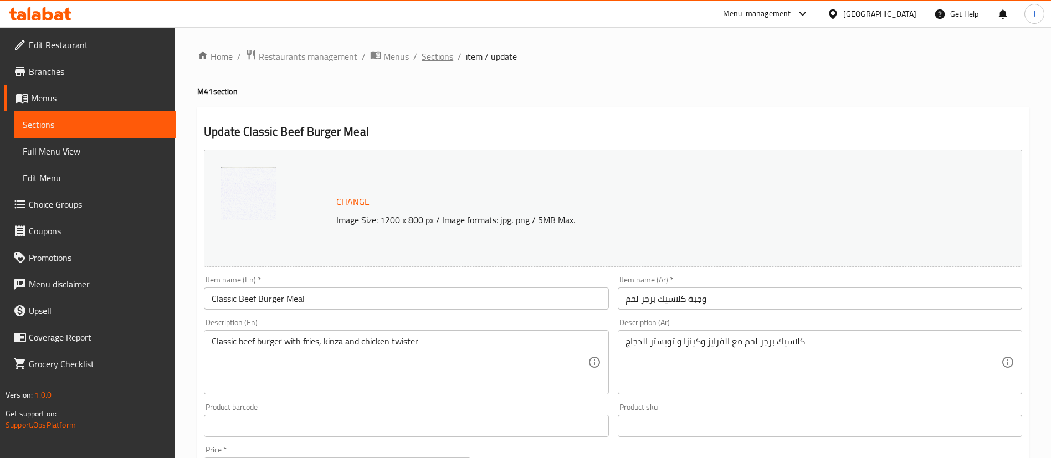
click at [442, 58] on span "Sections" at bounding box center [438, 56] width 32 height 13
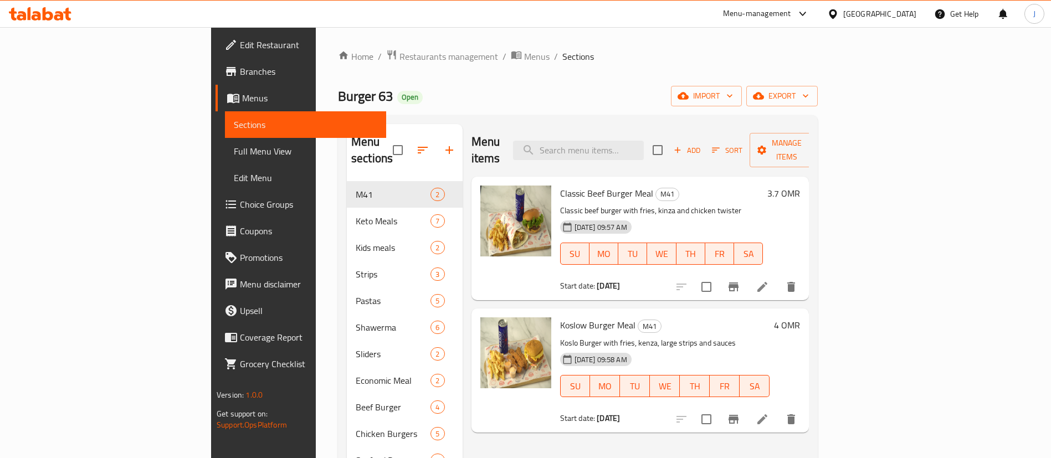
scroll to position [83, 0]
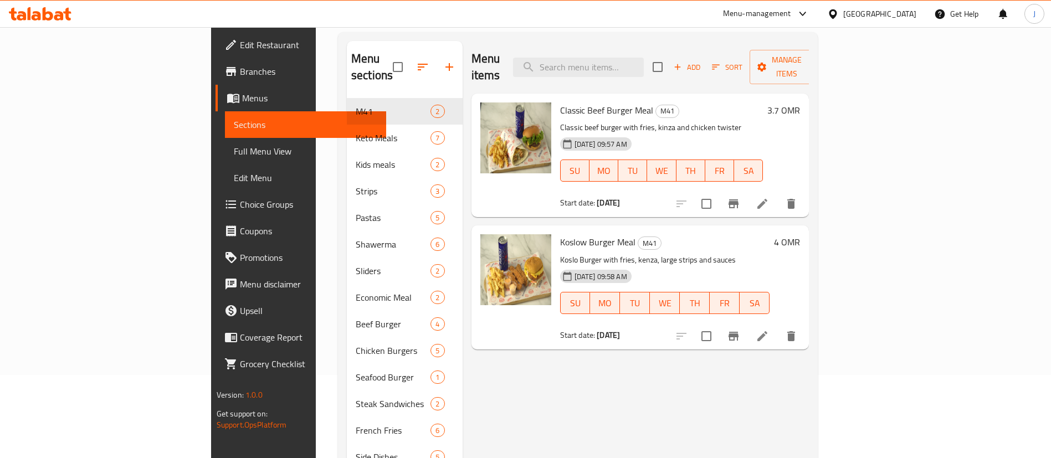
click at [778, 326] on li at bounding box center [762, 336] width 31 height 20
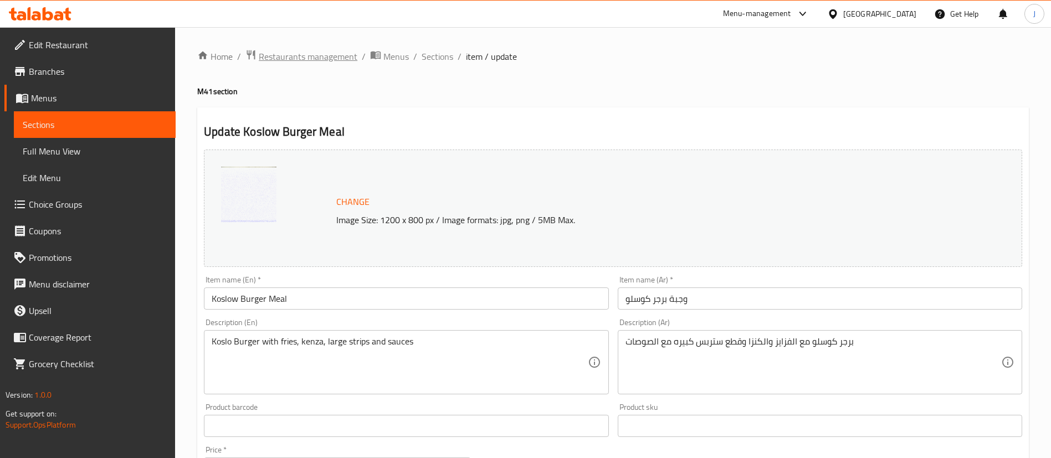
click at [334, 58] on span "Restaurants management" at bounding box center [308, 56] width 99 height 13
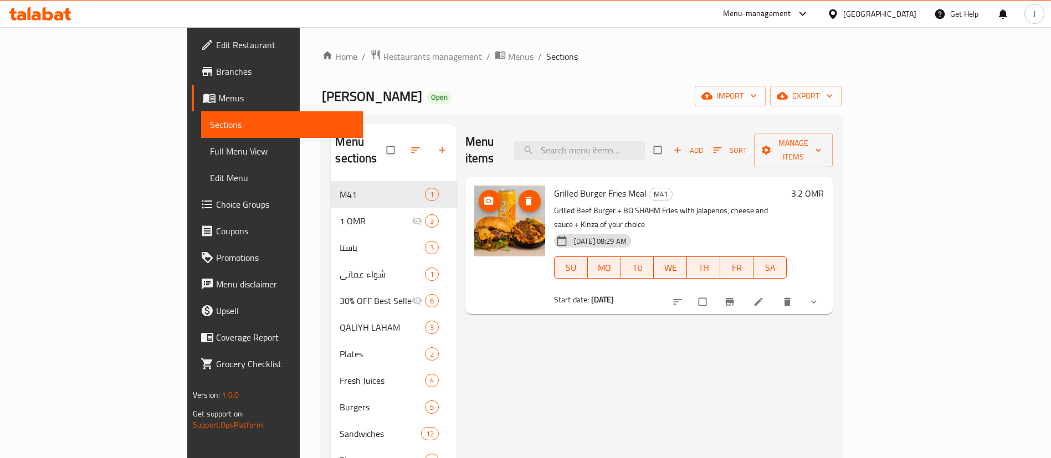
click at [474, 216] on img at bounding box center [509, 221] width 71 height 71
click at [820, 297] on icon "show more" at bounding box center [814, 302] width 11 height 11
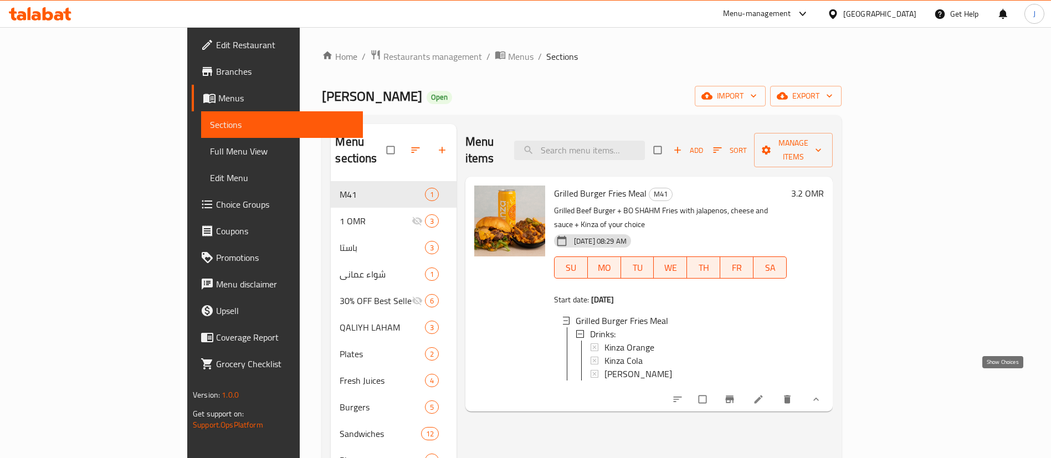
click at [822, 394] on icon "show more" at bounding box center [816, 399] width 11 height 11
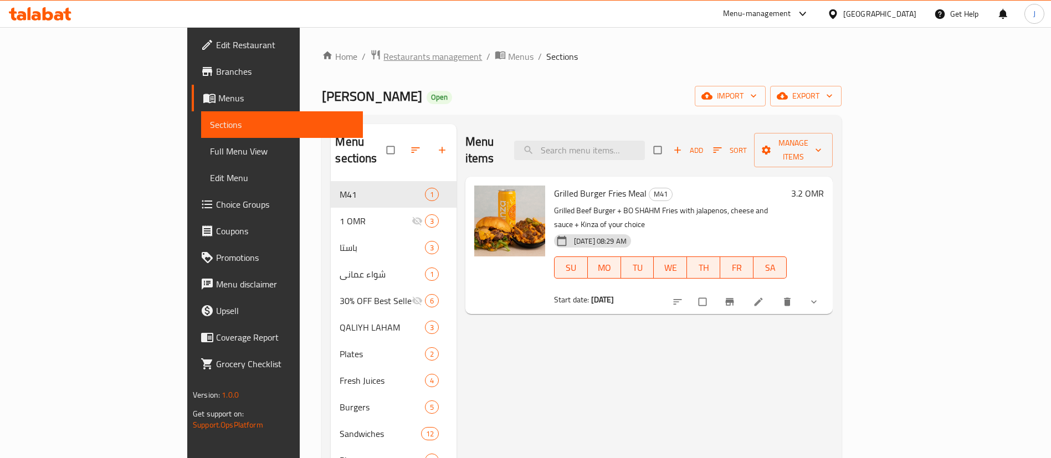
click at [384, 60] on span "Restaurants management" at bounding box center [433, 56] width 99 height 13
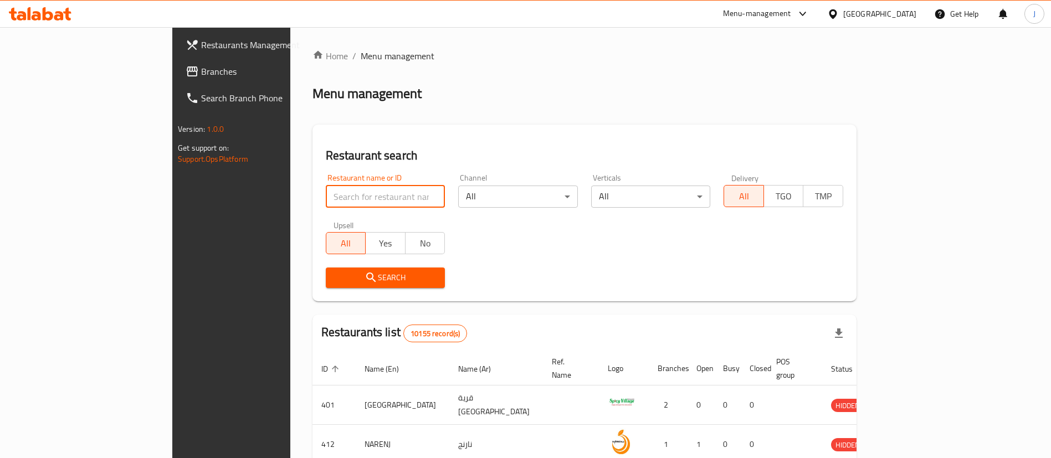
click at [326, 199] on input "search" at bounding box center [386, 197] width 120 height 22
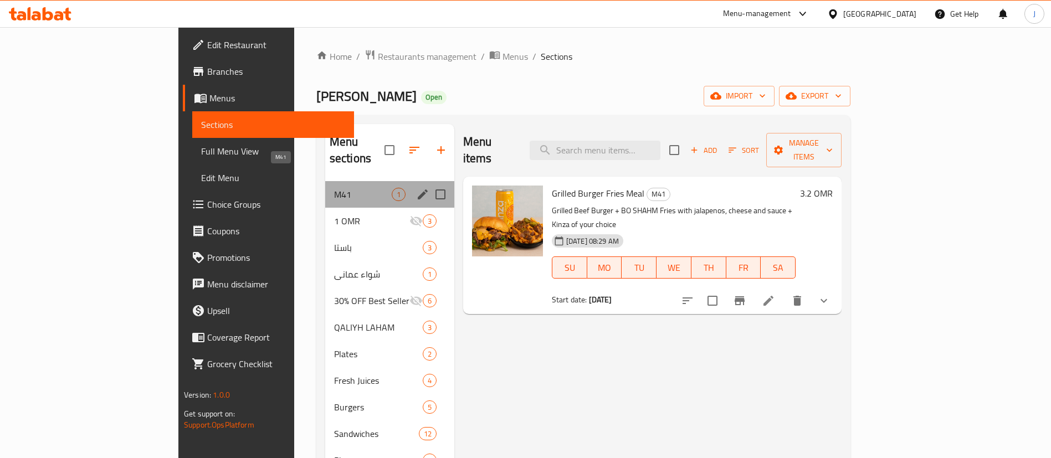
click at [344, 188] on span "M41" at bounding box center [363, 194] width 58 height 13
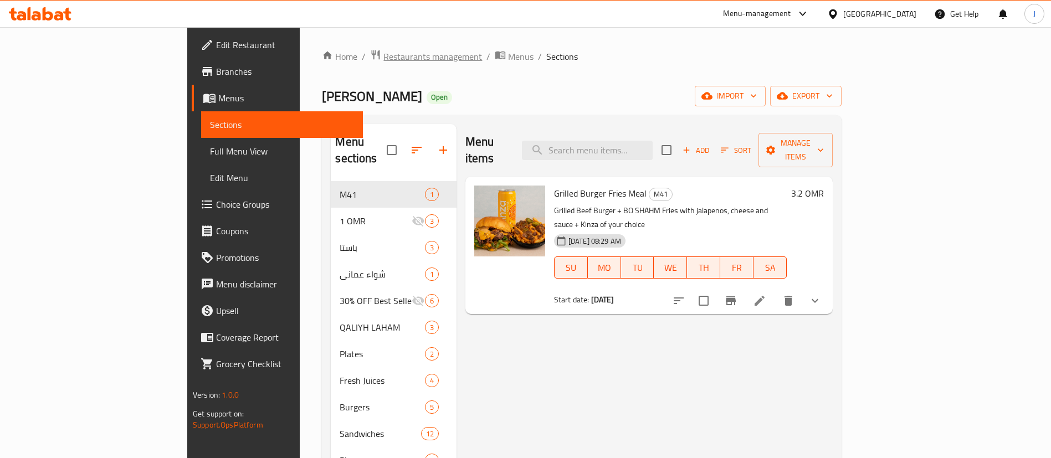
click at [384, 52] on span "Restaurants management" at bounding box center [433, 56] width 99 height 13
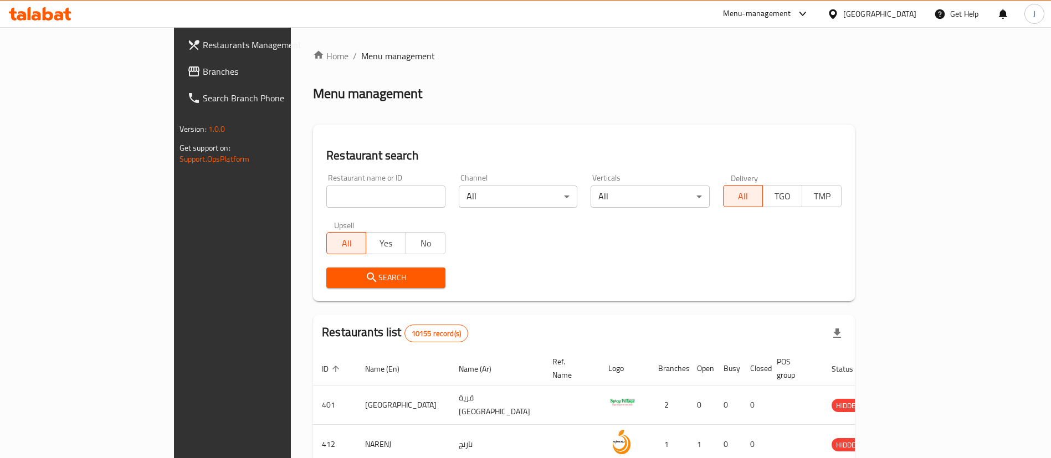
click at [326, 195] on input "search" at bounding box center [385, 197] width 119 height 22
paste input "662107"
type input "662107"
click button "Search" at bounding box center [385, 278] width 119 height 21
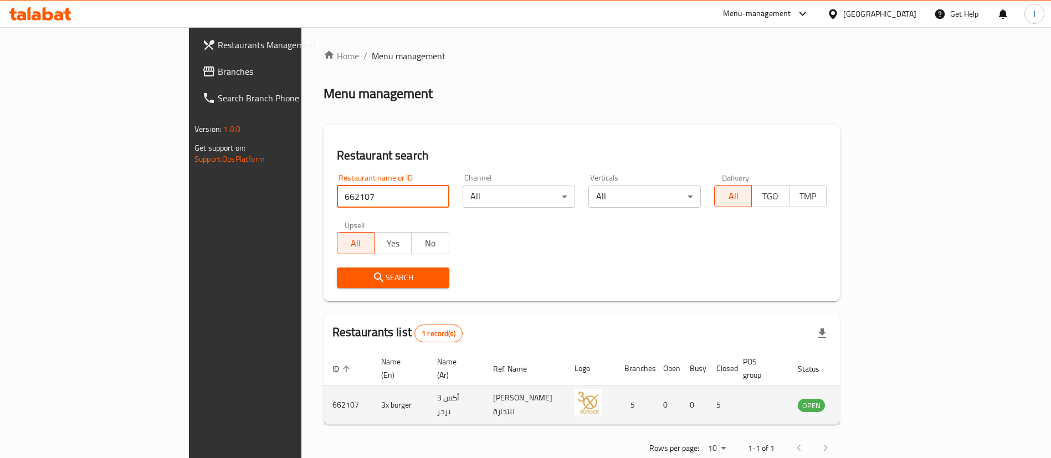
click at [869, 401] on icon "enhanced table" at bounding box center [863, 405] width 12 height 9
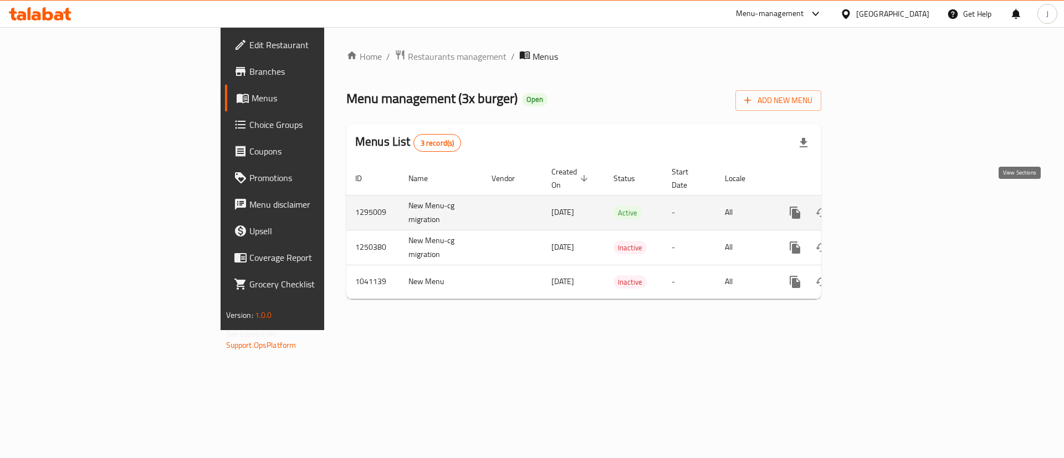
click at [880, 208] on icon "enhanced table" at bounding box center [875, 213] width 10 height 10
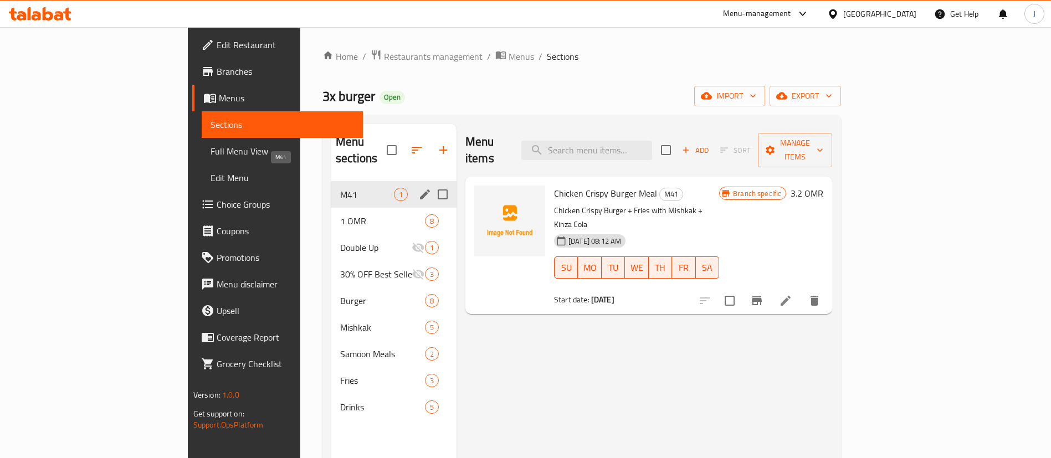
click at [340, 188] on span "M41" at bounding box center [367, 194] width 54 height 13
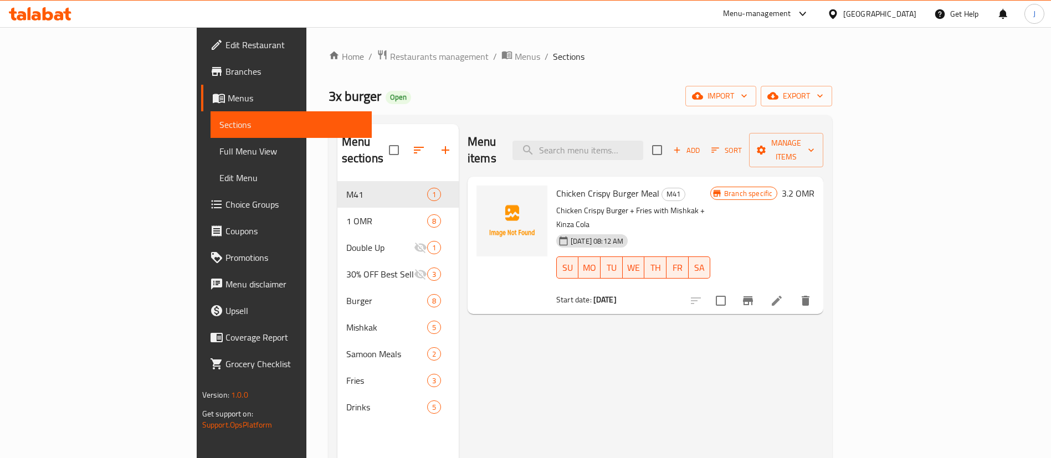
click at [521, 73] on div "Home / Restaurants management / Menus / Sections 3x burger Open import export M…" at bounding box center [581, 320] width 504 height 542
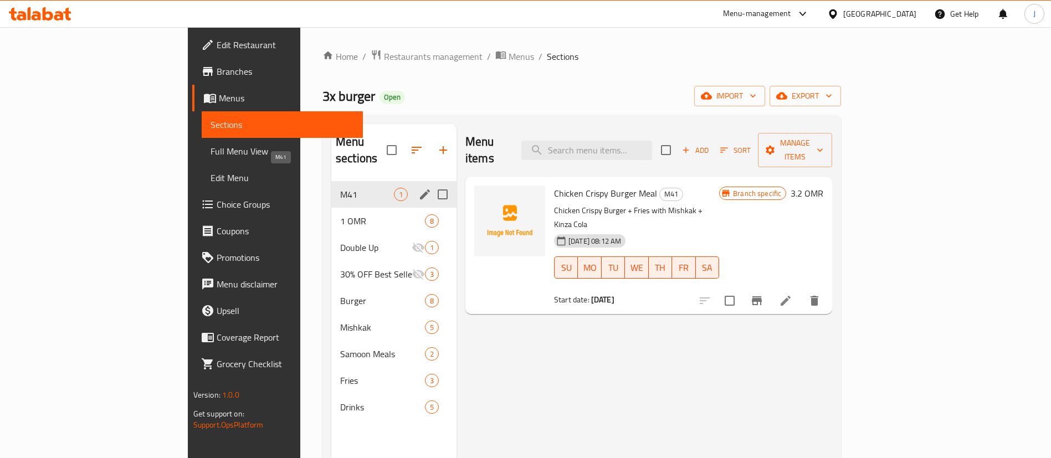
click at [340, 188] on span "M41" at bounding box center [367, 194] width 54 height 13
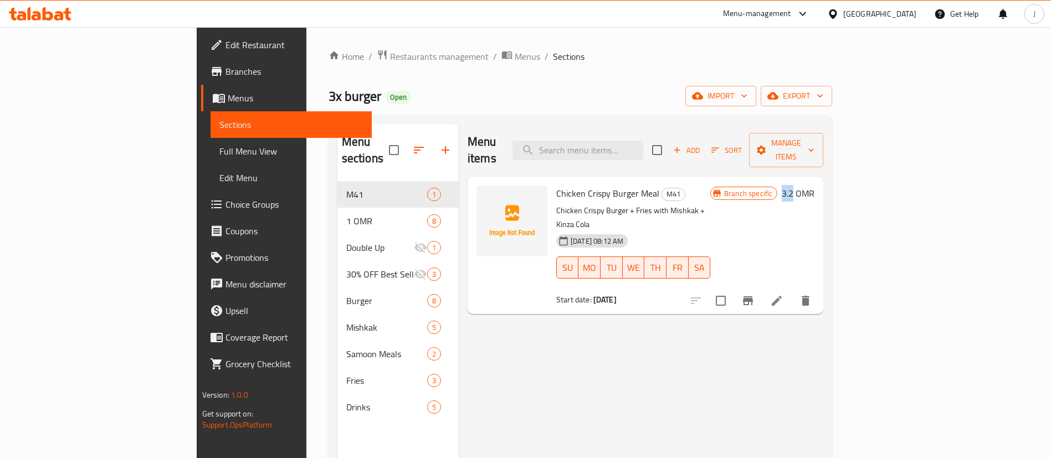
drag, startPoint x: 980, startPoint y: 177, endPoint x: 991, endPoint y: 176, distance: 11.1
click at [815, 186] on h6 "3.2 OMR" at bounding box center [798, 194] width 33 height 16
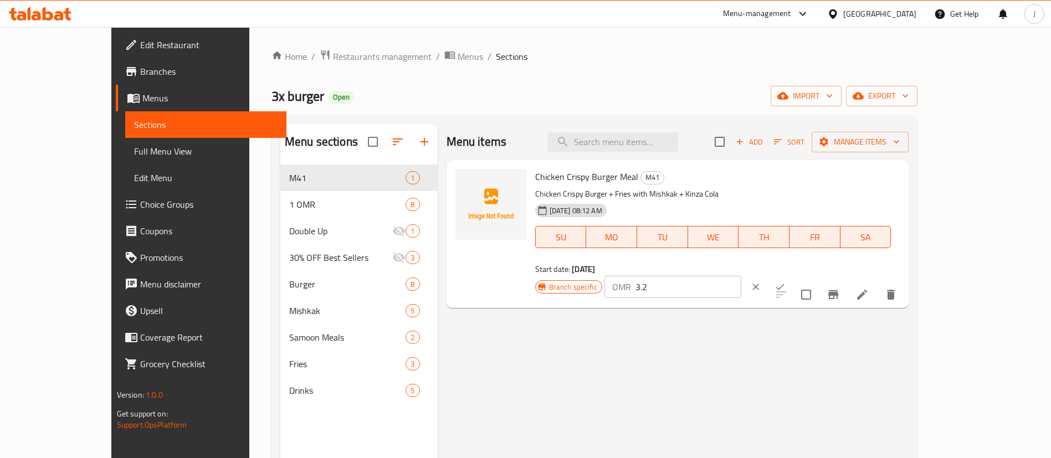
click at [810, 275] on div "Branch specific OMR 3.2 ​" at bounding box center [672, 287] width 275 height 24
click at [774, 375] on div "Menu items Add Sort Manage items Chicken Crispy Burger Meal M41 Chicken Crispy …" at bounding box center [674, 353] width 472 height 458
click at [786, 282] on icon "ok" at bounding box center [780, 287] width 11 height 11
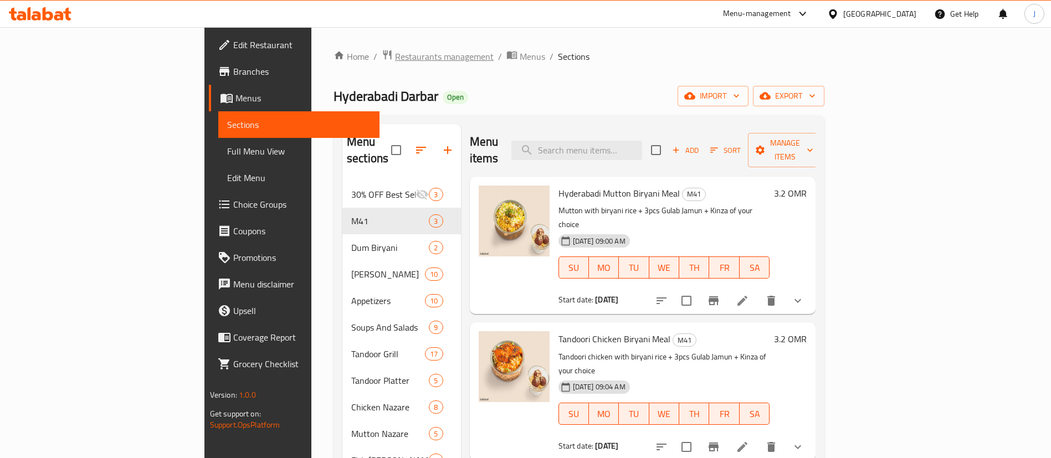
click at [395, 55] on span "Restaurants management" at bounding box center [444, 56] width 99 height 13
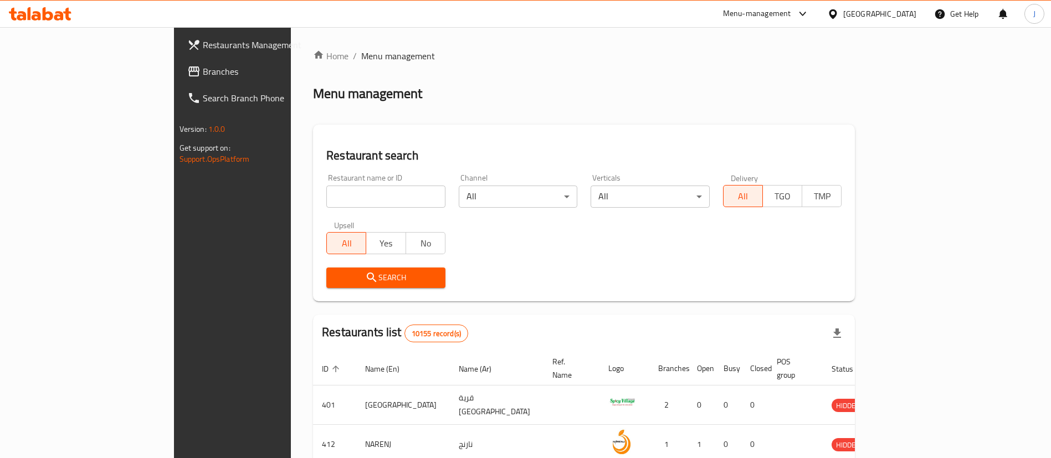
click at [326, 192] on input "search" at bounding box center [385, 197] width 119 height 22
paste input "714224"
type input "714224"
click at [203, 69] on span "Branches" at bounding box center [272, 71] width 138 height 13
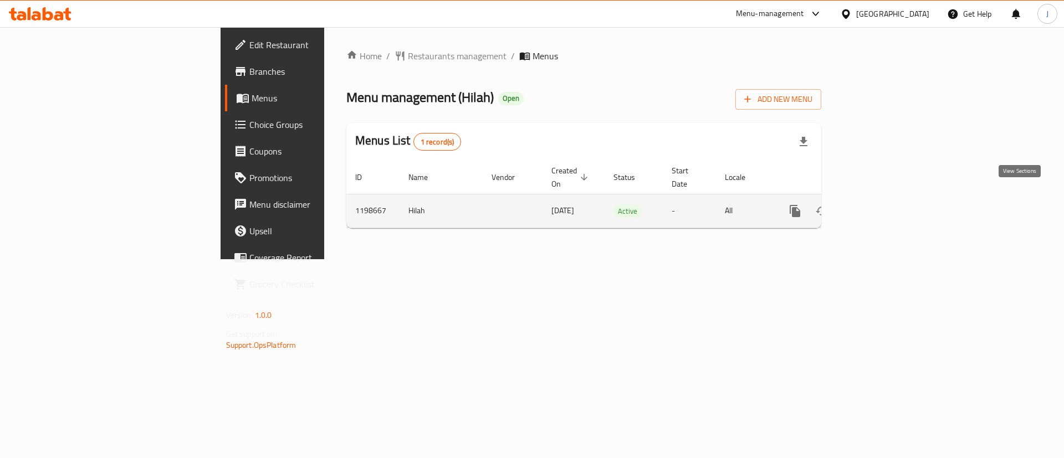
click at [882, 205] on icon "enhanced table" at bounding box center [875, 211] width 13 height 13
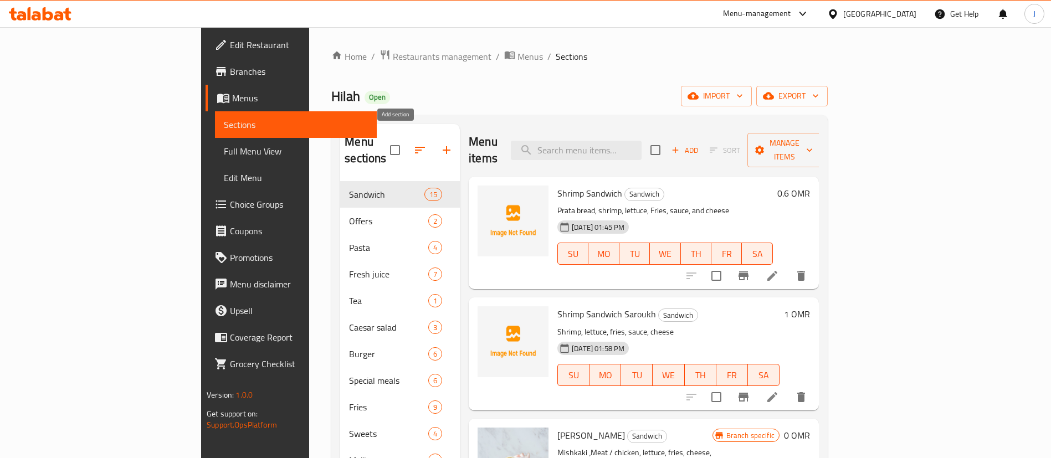
click at [440, 144] on icon "button" at bounding box center [446, 150] width 13 height 13
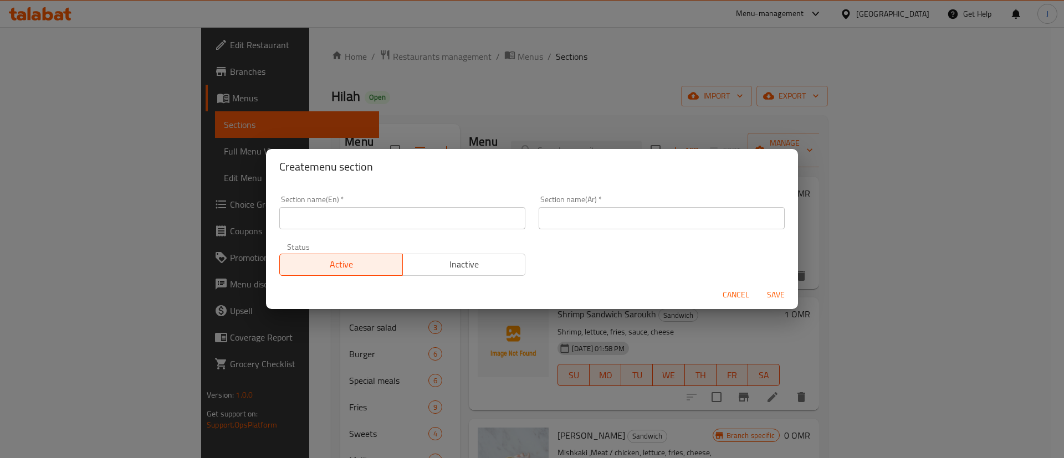
click at [375, 219] on input "text" at bounding box center [402, 218] width 246 height 22
type input "M41"
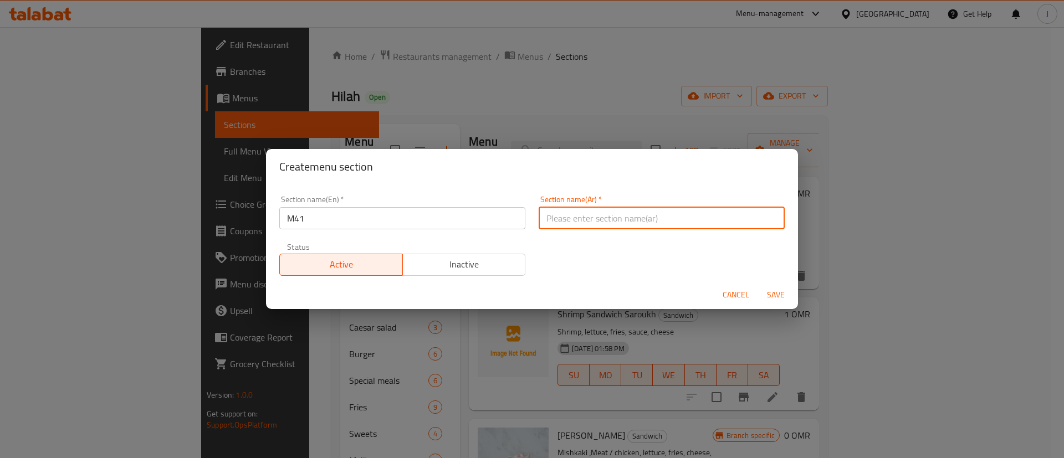
click at [619, 228] on input "text" at bounding box center [662, 218] width 246 height 22
type input "41"
click at [777, 286] on button "Save" at bounding box center [775, 295] width 35 height 21
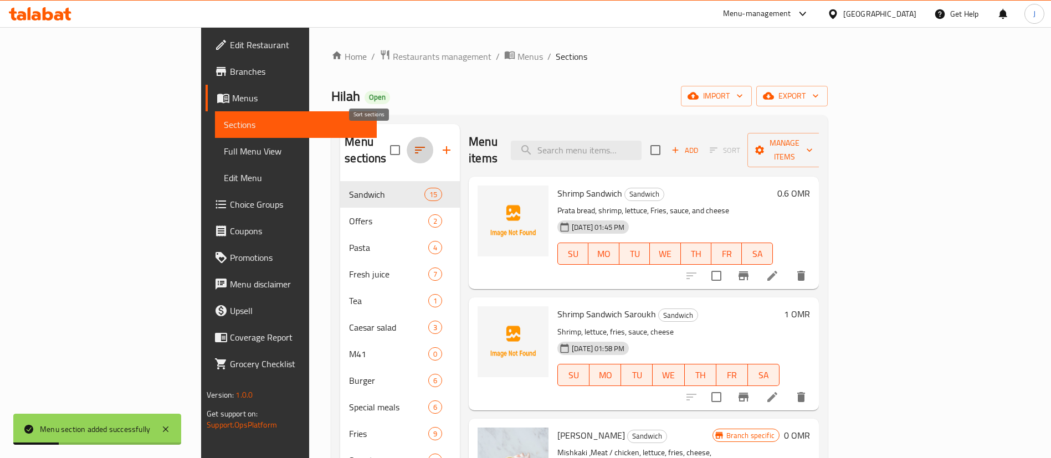
click at [413, 144] on icon "button" at bounding box center [419, 150] width 13 height 13
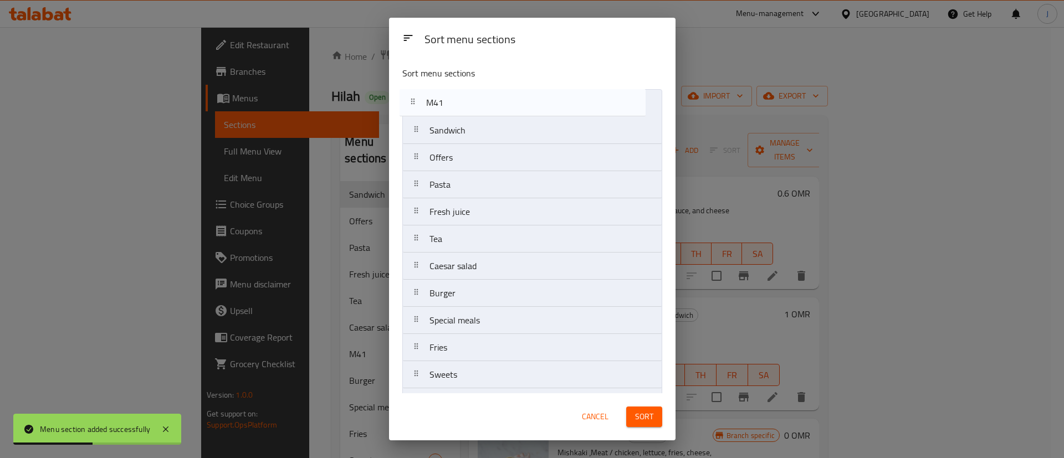
drag, startPoint x: 453, startPoint y: 265, endPoint x: 448, endPoint y: 86, distance: 179.1
click at [448, 86] on div "Sort menu sections Sandwich Offers Pasta Fresh juice Tea Caesar salad M41 Burge…" at bounding box center [532, 226] width 287 height 336
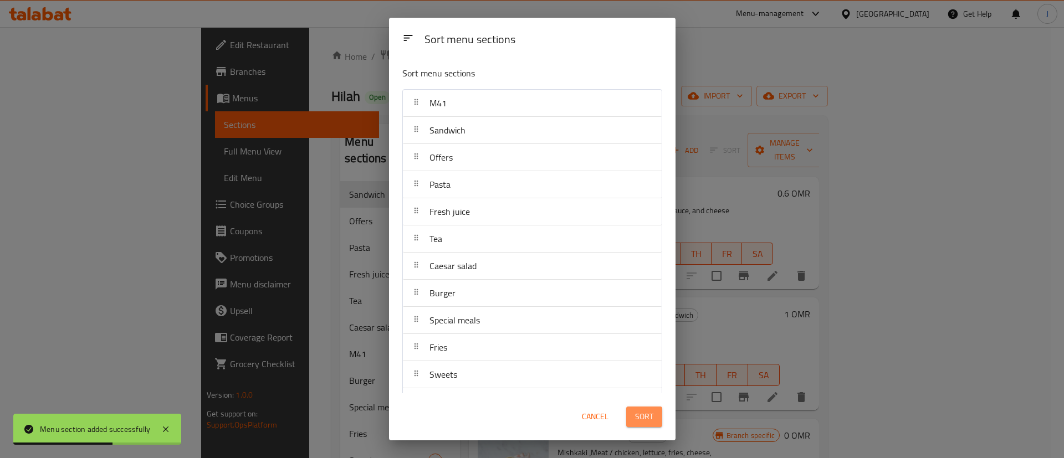
click at [652, 426] on button "Sort" at bounding box center [644, 417] width 36 height 21
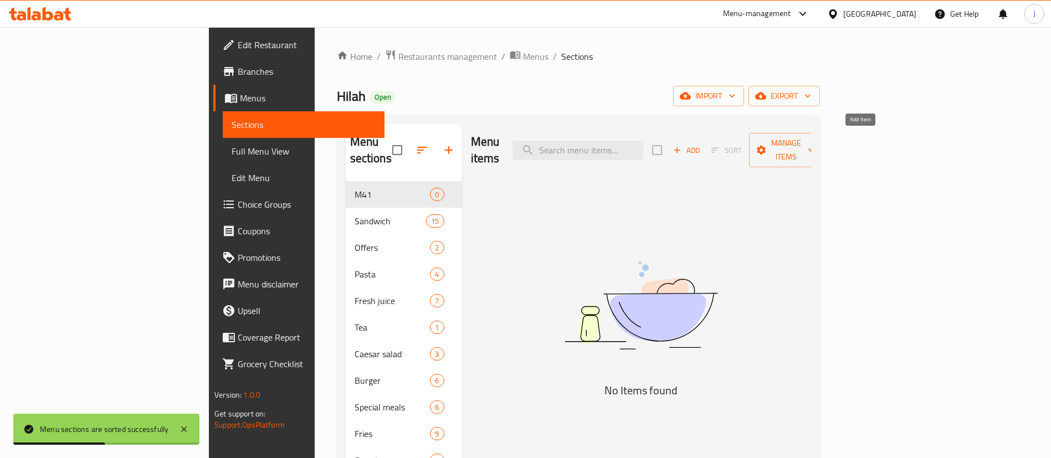
click at [702, 144] on span "Add" at bounding box center [687, 150] width 30 height 13
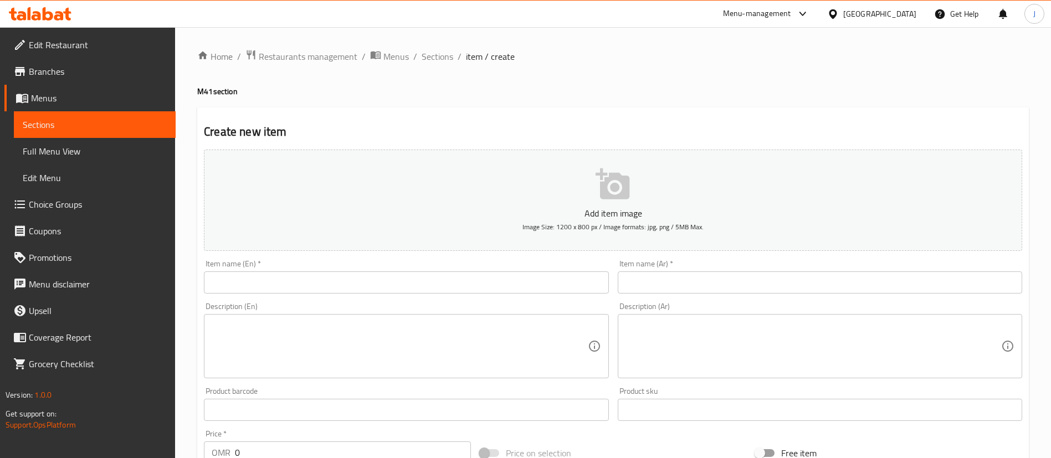
click at [316, 282] on input "text" at bounding box center [406, 283] width 405 height 22
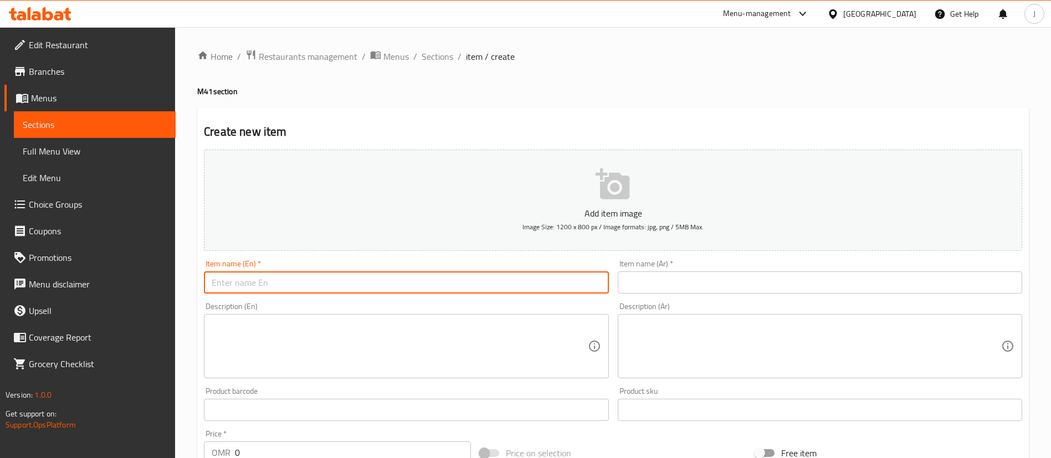
paste input "Spicy Duo with Cheesy Jalapeno Fries"
type input "Spicy Duo with Cheesy Jalapeno Fries"
click at [677, 278] on input "text" at bounding box center [820, 283] width 405 height 22
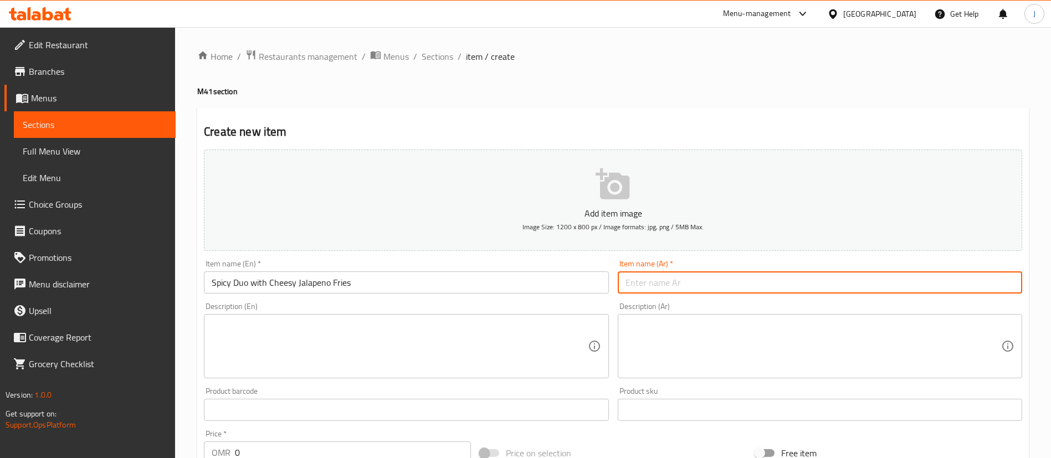
paste input "ثنائي حار مع بطاطس مقلية بالجبنة والفلفل الحار"
type input "ثنائي حار مع بطاطس مقلية بالجبنة والفلفل الحار"
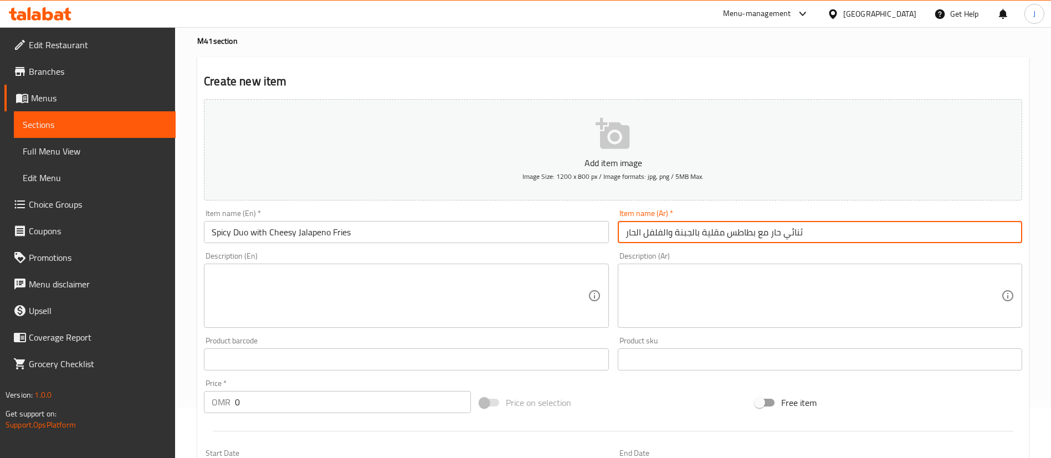
scroll to position [83, 0]
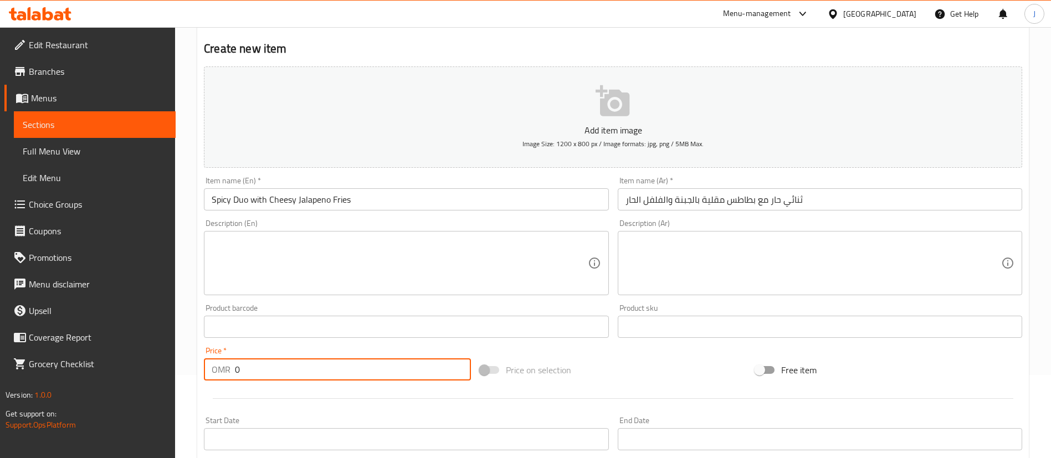
drag, startPoint x: 251, startPoint y: 371, endPoint x: 222, endPoint y: 370, distance: 28.3
click at [222, 370] on div "OMR 0 Price *" at bounding box center [337, 370] width 267 height 22
paste input "3.10"
type input "3.1"
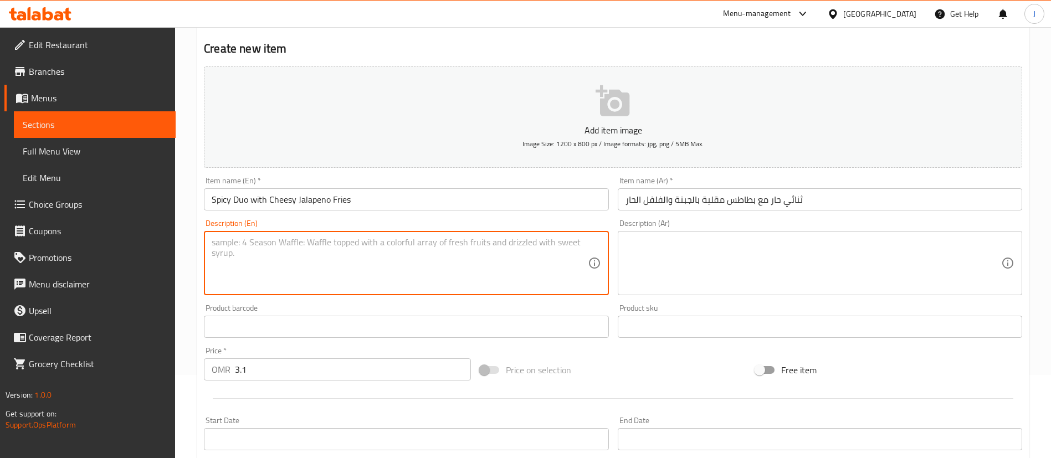
click at [287, 288] on textarea at bounding box center [400, 263] width 376 height 53
paste textarea "Crispy burger Meat Burger Meat Burger"
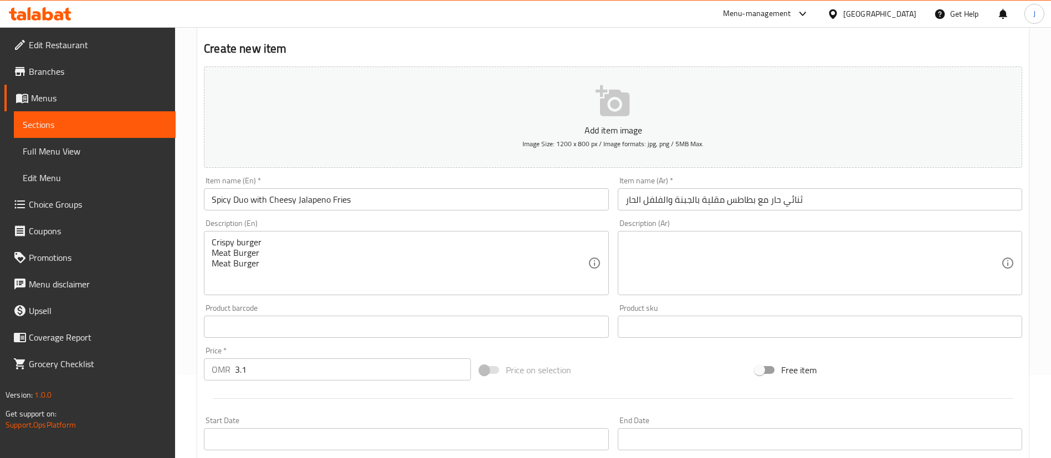
click at [211, 253] on div "Crispy burger Meat Burger Meat Burger Description (En)" at bounding box center [406, 263] width 405 height 64
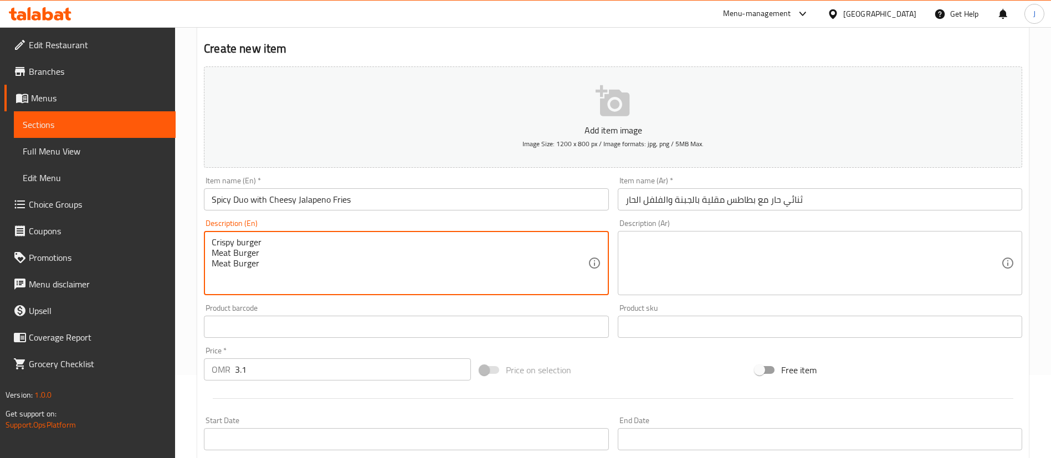
click at [211, 249] on div "Crispy burger Meat Burger Meat Burger Description (En)" at bounding box center [406, 263] width 405 height 64
click at [211, 250] on div "Crispy burger Meat Burger Meat Burger Description (En)" at bounding box center [406, 263] width 405 height 64
drag, startPoint x: 259, startPoint y: 265, endPoint x: 210, endPoint y: 263, distance: 49.9
click at [210, 263] on div "Crispy burger Meat Burger Meat Burger Description (En)" at bounding box center [406, 263] width 405 height 64
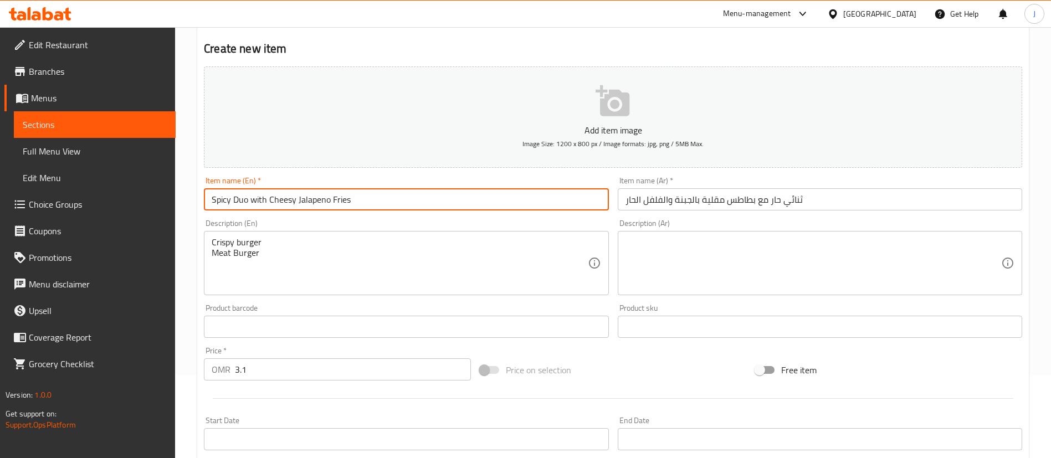
drag, startPoint x: 268, startPoint y: 198, endPoint x: 353, endPoint y: 199, distance: 84.8
click at [353, 199] on input "Spicy Duo with Cheesy Jalapeno Fries" at bounding box center [406, 199] width 405 height 22
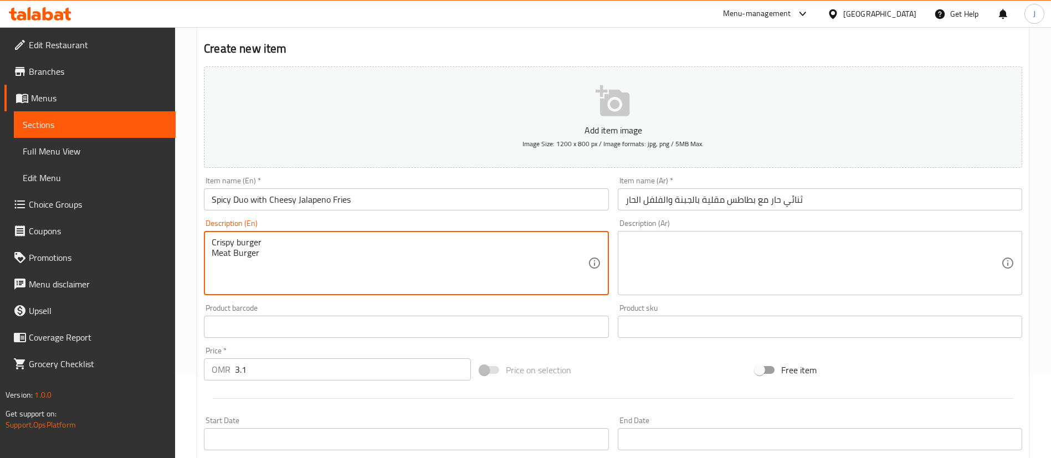
paste textarea "Cheesy Jalapeno Fries"
click at [213, 262] on textarea "Crispy burger Meat Burger Cheesy Jalapeno Fries" at bounding box center [400, 263] width 376 height 53
click at [213, 257] on textarea "Crispy burger Meat Burger, Cheesy Jalapeno Fries" at bounding box center [400, 263] width 376 height 53
type textarea "Crispy burger, Meat Burger, Cheesy Jalapeno Fries"
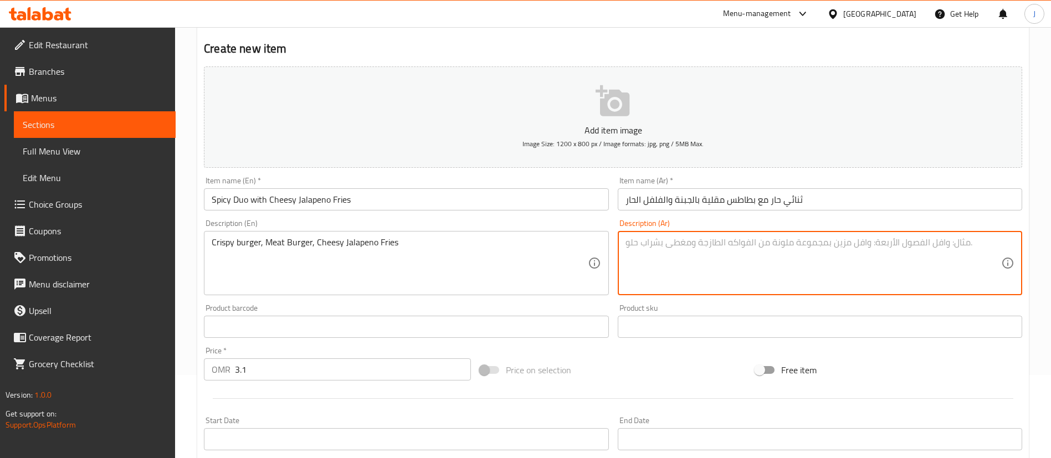
click at [697, 256] on textarea at bounding box center [814, 263] width 376 height 53
paste textarea "برجر مقرمش، برجر لحم، بطاطس مقلية بالجبن والفلفل الحار"
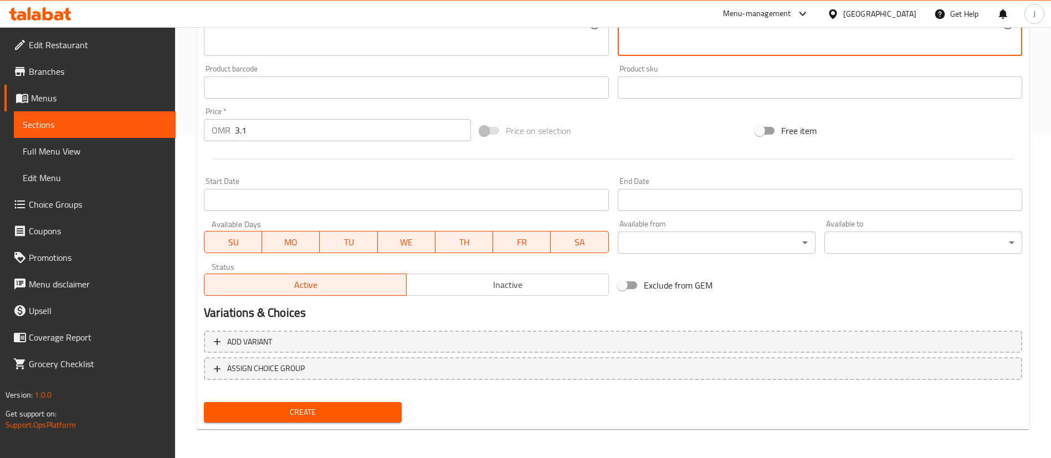
scroll to position [325, 0]
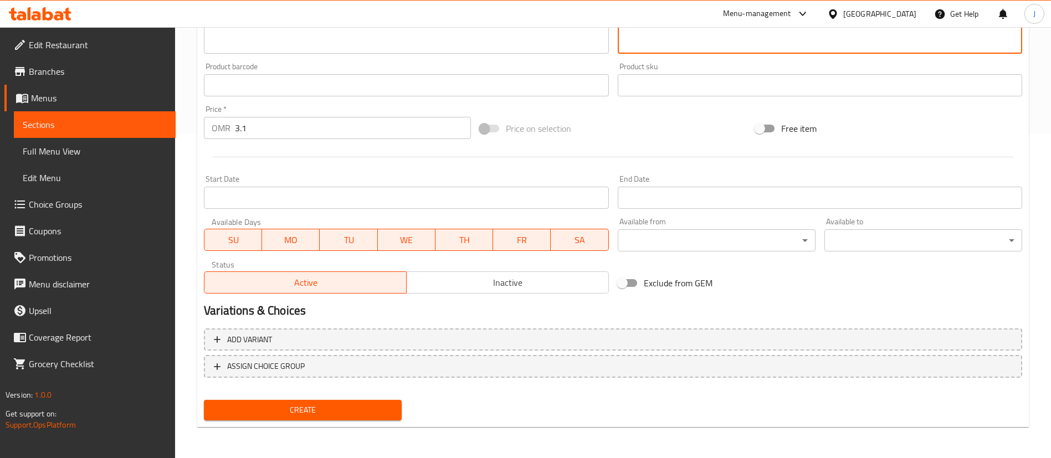
type textarea "برجر مقرمش، برجر لحم، بطاطس مقلية بالجبن والفلفل الحار"
click at [319, 410] on span "Create" at bounding box center [303, 411] width 180 height 14
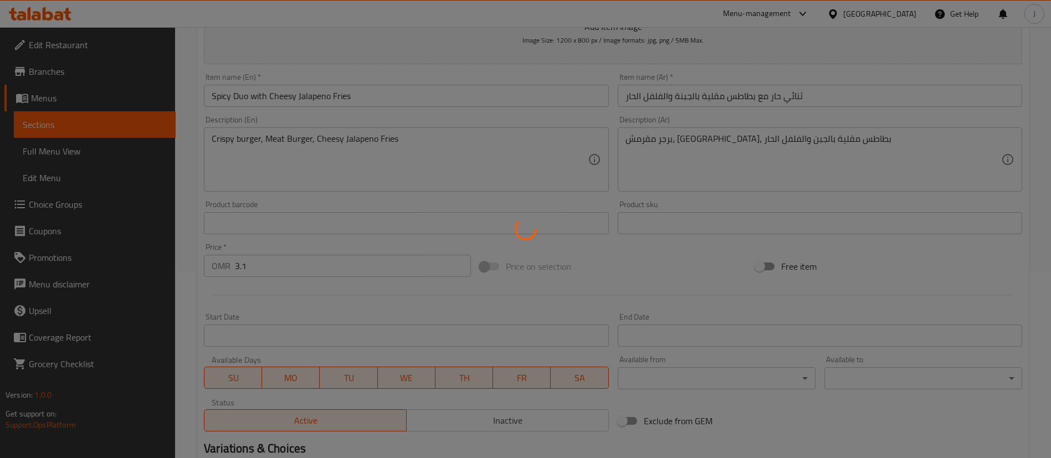
scroll to position [75, 0]
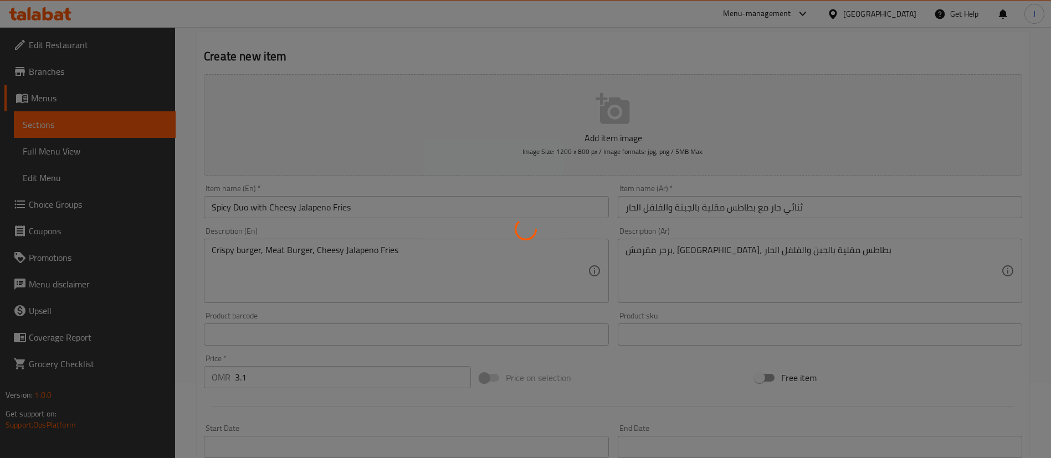
type input "0"
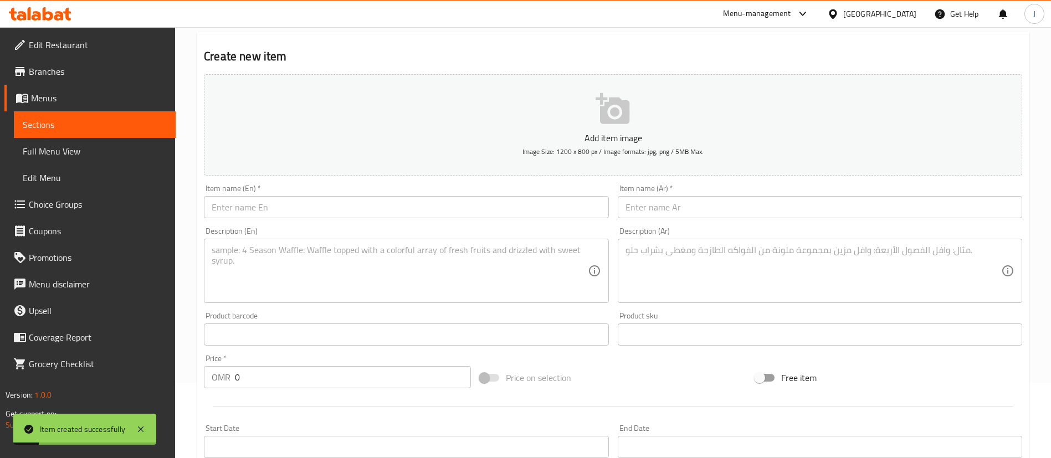
scroll to position [0, 0]
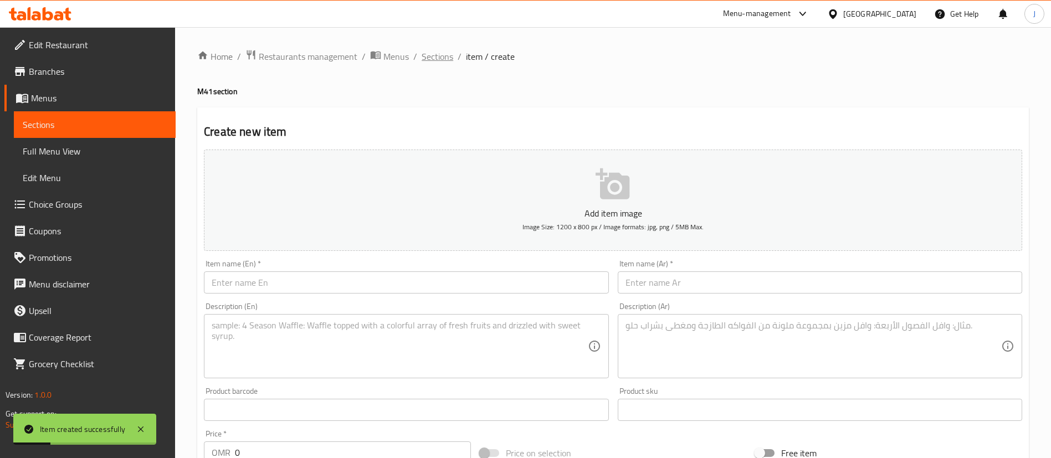
click at [437, 50] on span "Sections" at bounding box center [438, 56] width 32 height 13
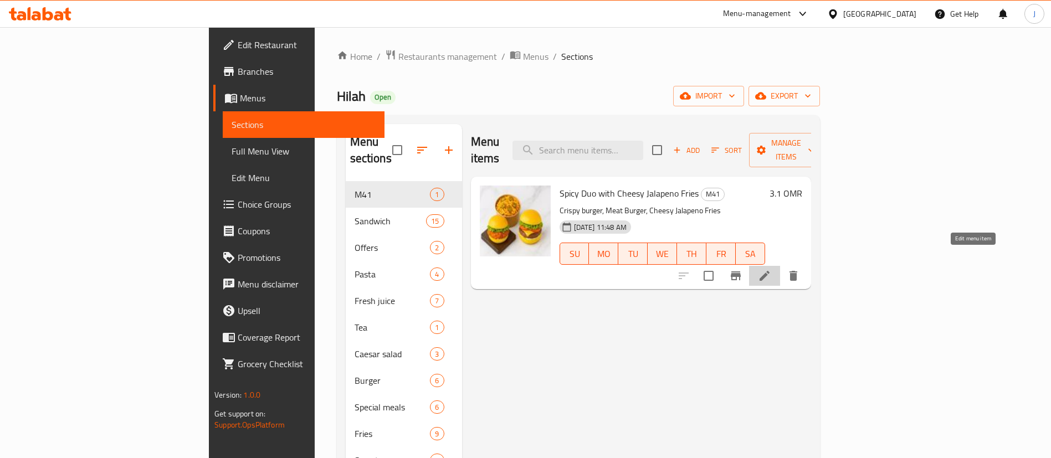
click at [772, 269] on icon at bounding box center [764, 275] width 13 height 13
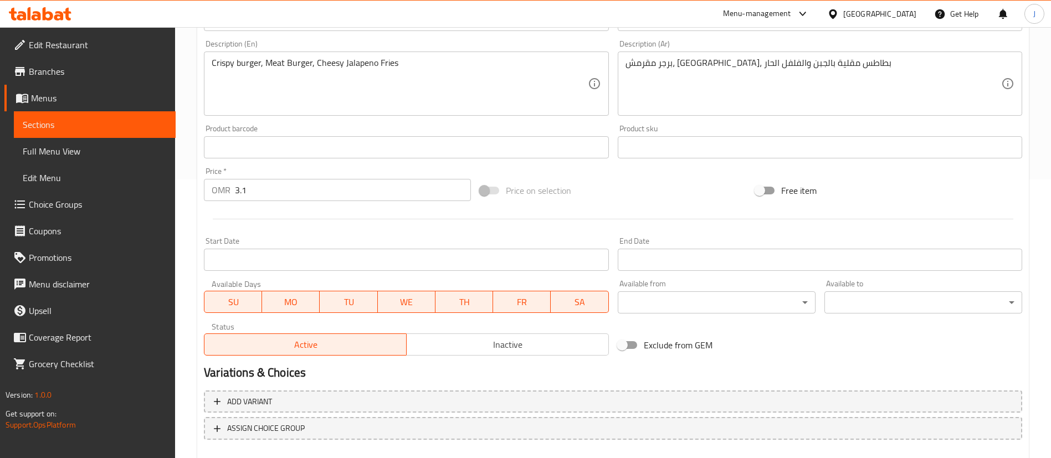
scroll to position [341, 0]
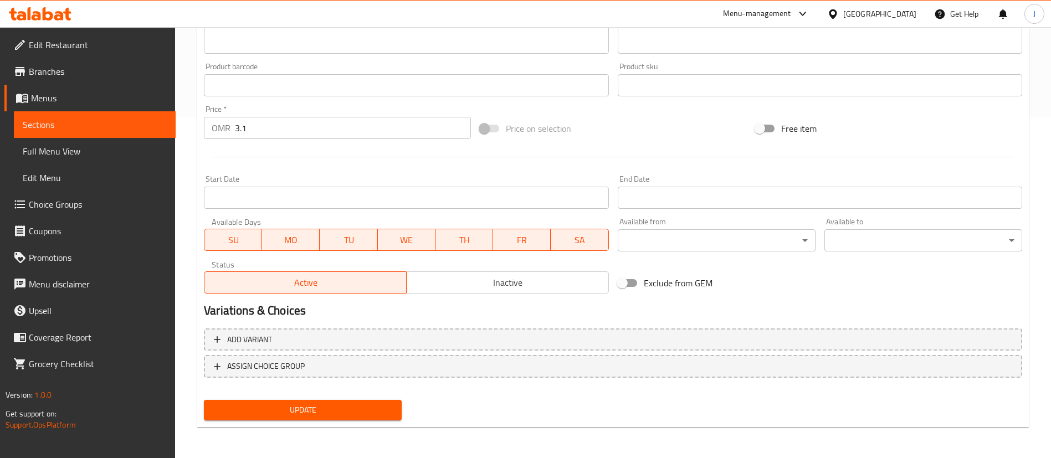
click at [325, 200] on input "Start Date" at bounding box center [406, 198] width 405 height 22
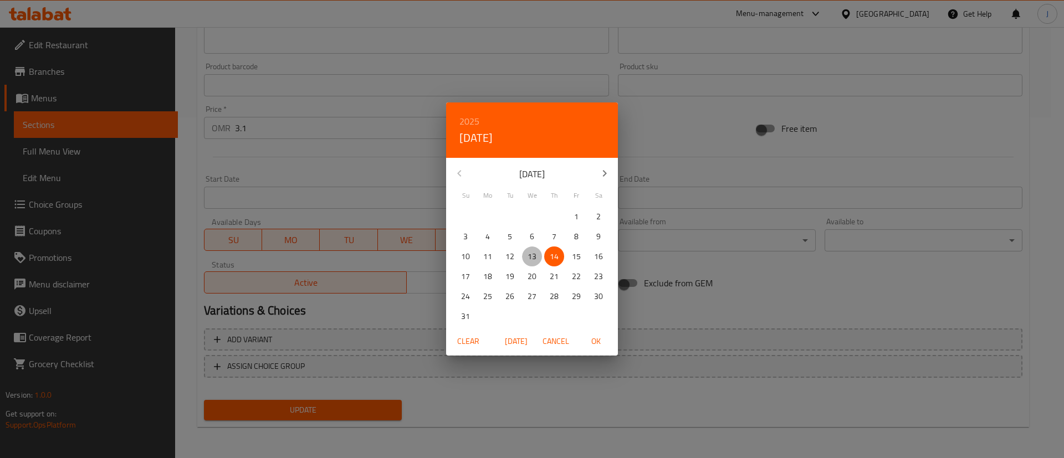
click at [538, 257] on span "13" at bounding box center [532, 257] width 20 height 14
click at [590, 345] on span "OK" at bounding box center [596, 342] width 27 height 14
type input "13-08-2025"
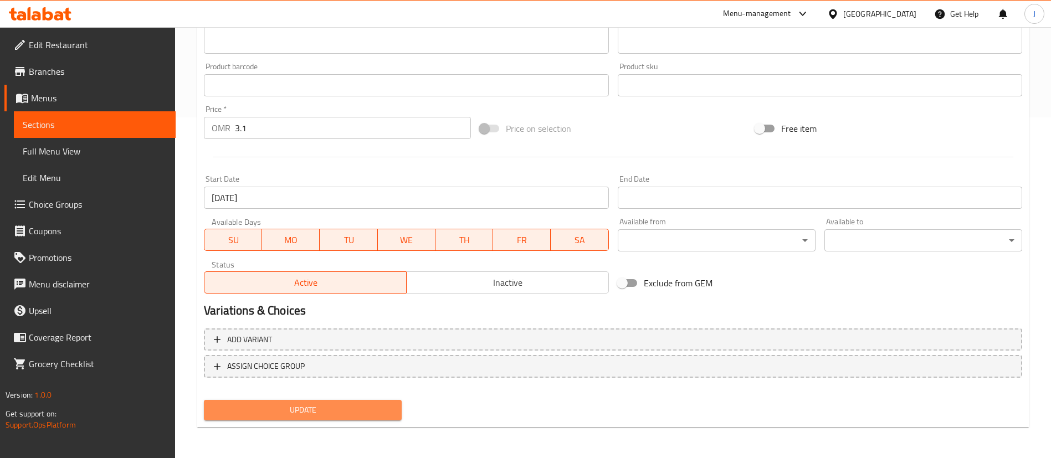
click at [338, 415] on span "Update" at bounding box center [303, 411] width 180 height 14
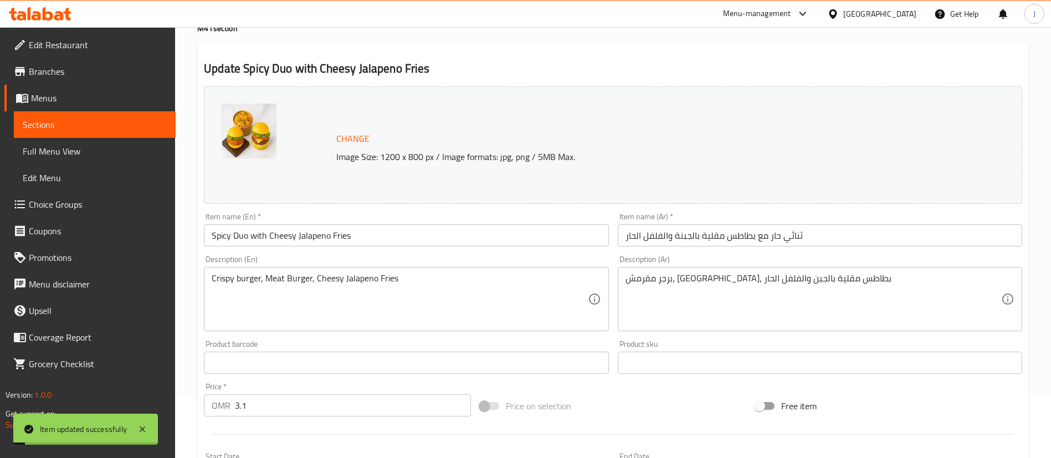
scroll to position [0, 0]
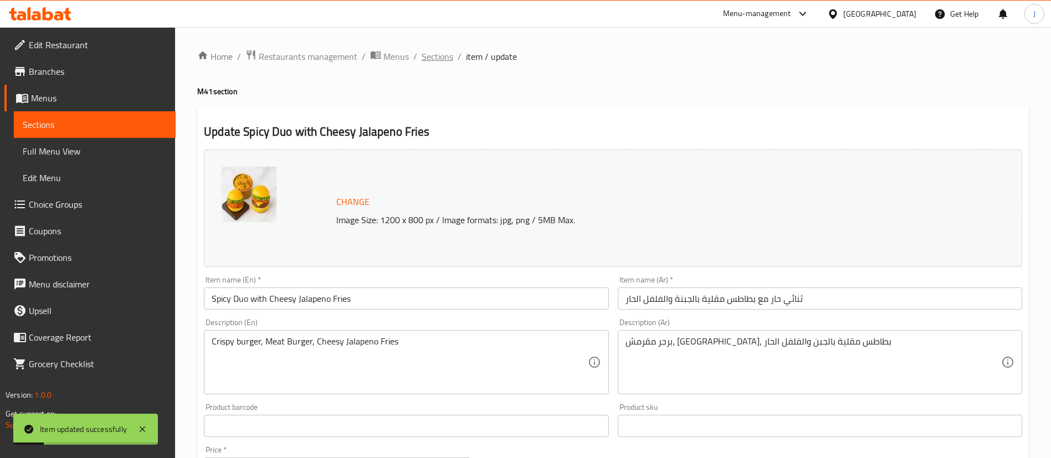
click at [428, 61] on span "Sections" at bounding box center [438, 56] width 32 height 13
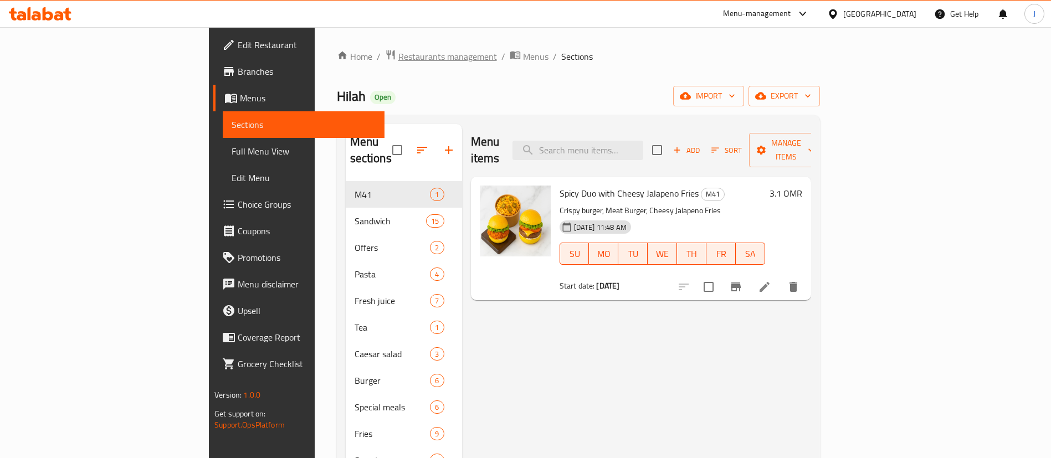
click at [399, 57] on span "Restaurants management" at bounding box center [448, 56] width 99 height 13
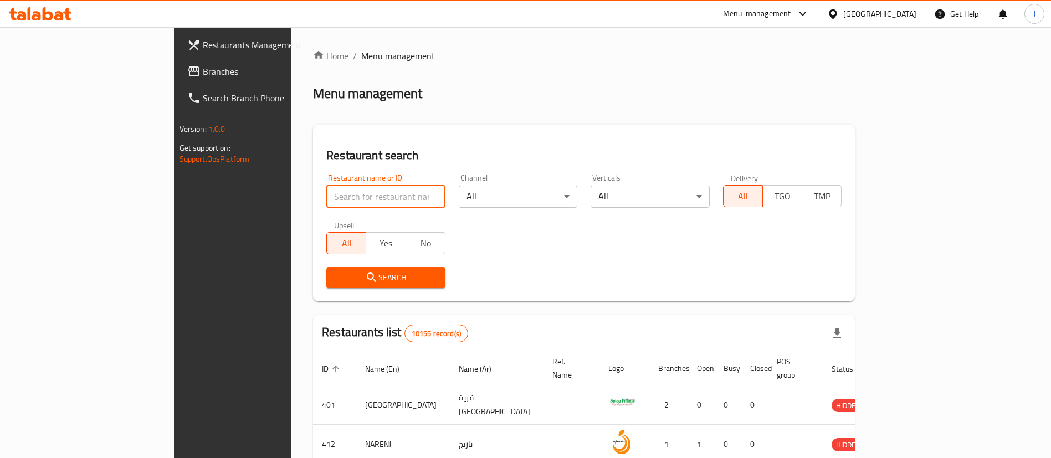
click at [346, 200] on input "search" at bounding box center [385, 197] width 119 height 22
paste input "653958"
type input "653958"
click button "Search" at bounding box center [385, 278] width 119 height 21
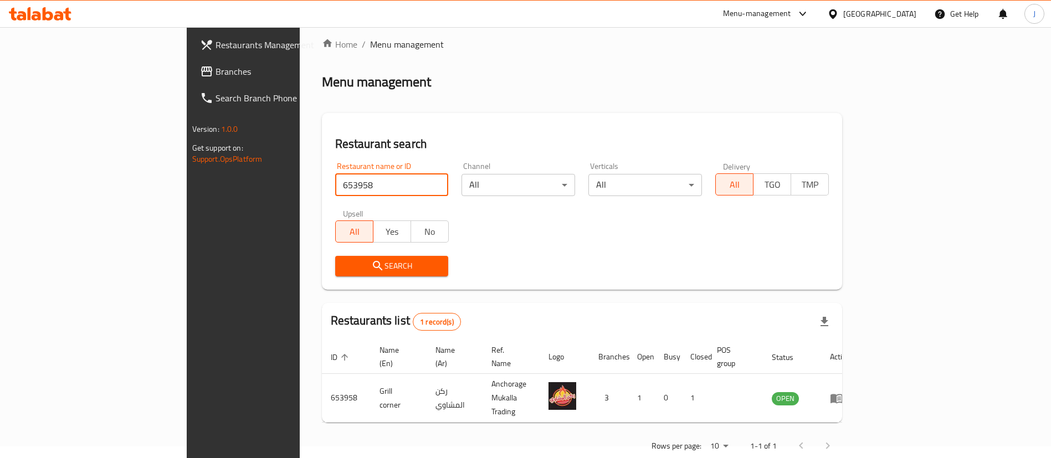
scroll to position [14, 0]
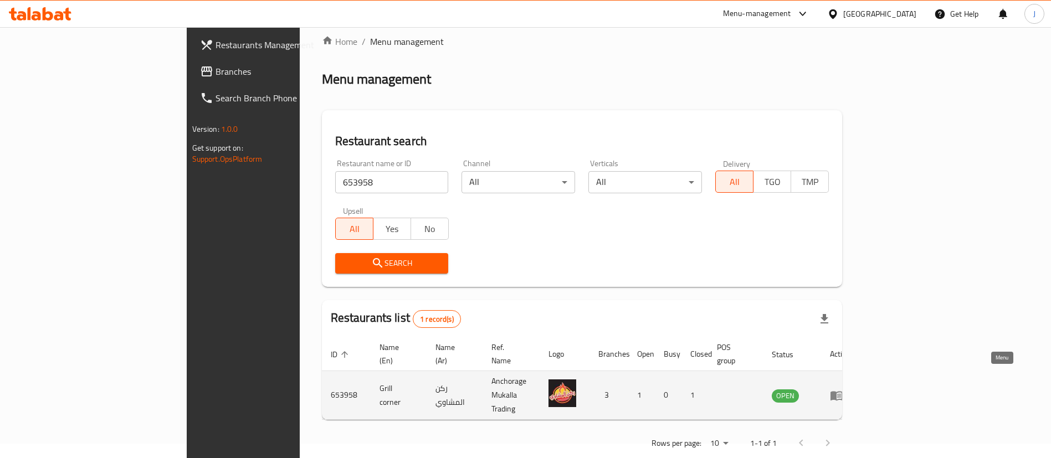
click at [841, 394] on icon "enhanced table" at bounding box center [839, 396] width 4 height 4
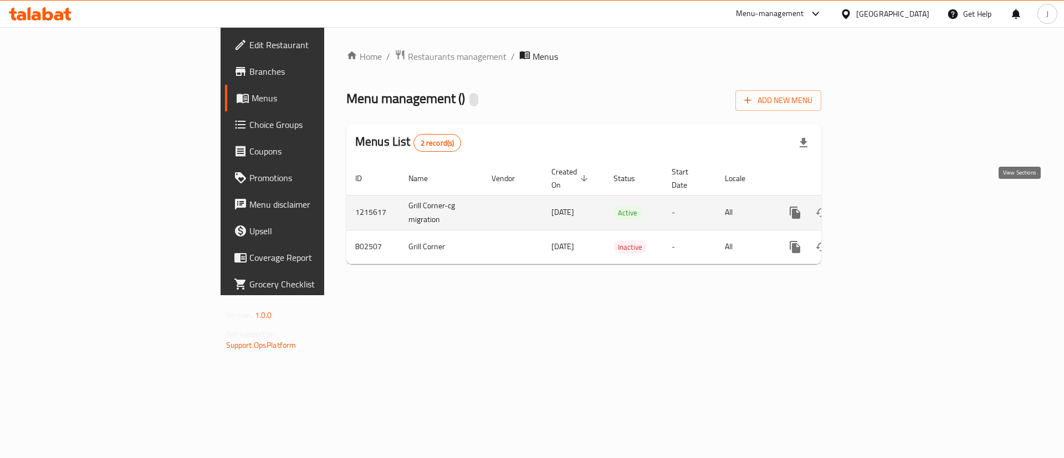
click at [882, 206] on icon "enhanced table" at bounding box center [875, 212] width 13 height 13
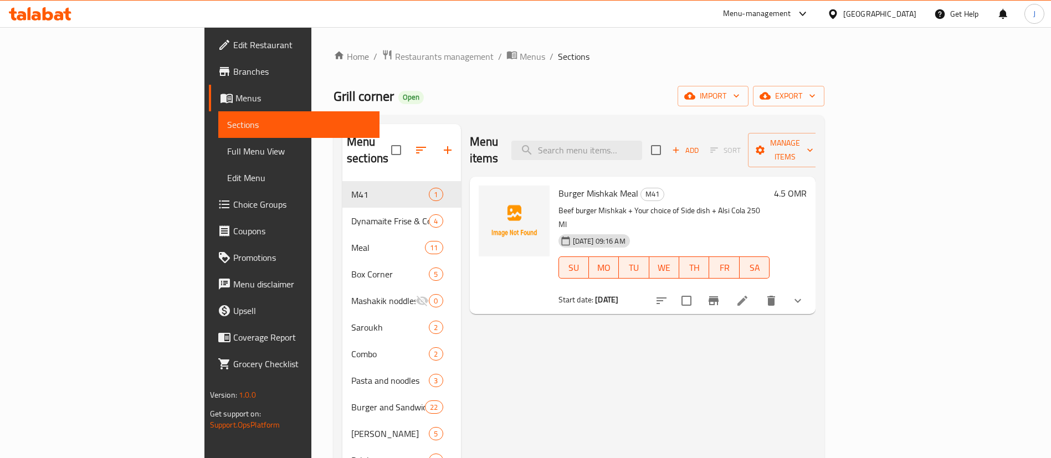
click at [559, 185] on span "Burger Mishkak Meal" at bounding box center [599, 193] width 80 height 17
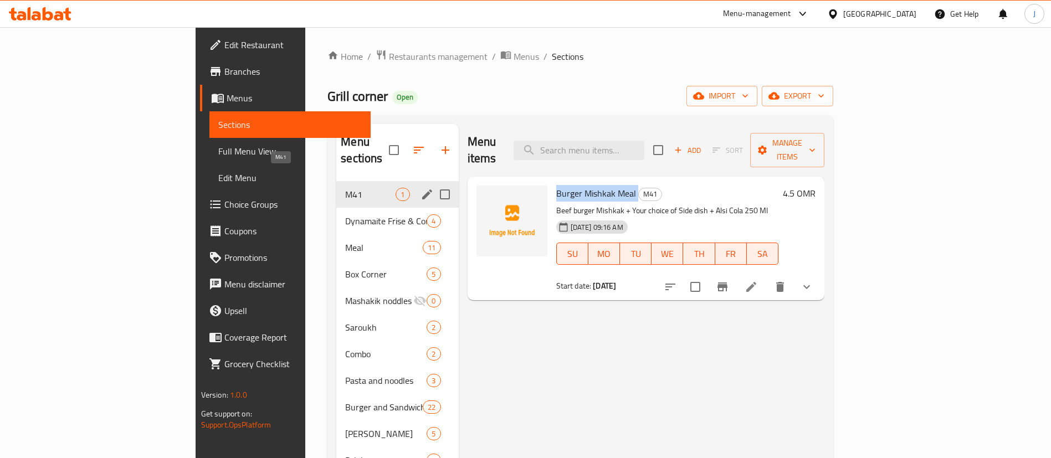
click at [345, 188] on span "M41" at bounding box center [370, 194] width 50 height 13
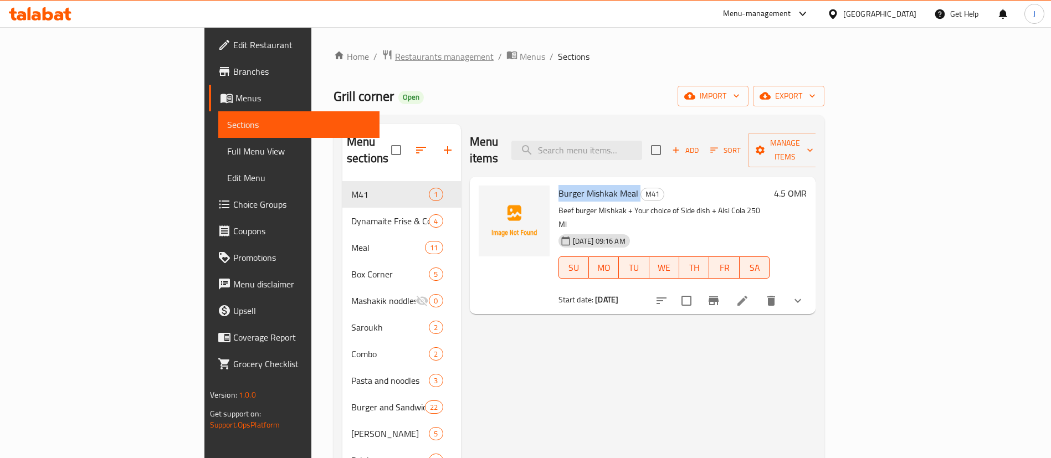
click at [395, 58] on span "Restaurants management" at bounding box center [444, 56] width 99 height 13
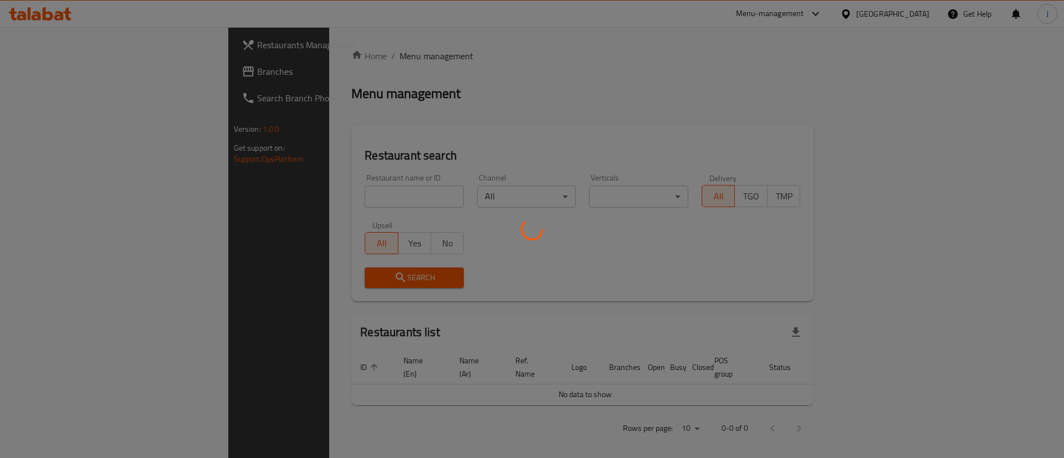
click at [339, 193] on div at bounding box center [532, 229] width 1064 height 458
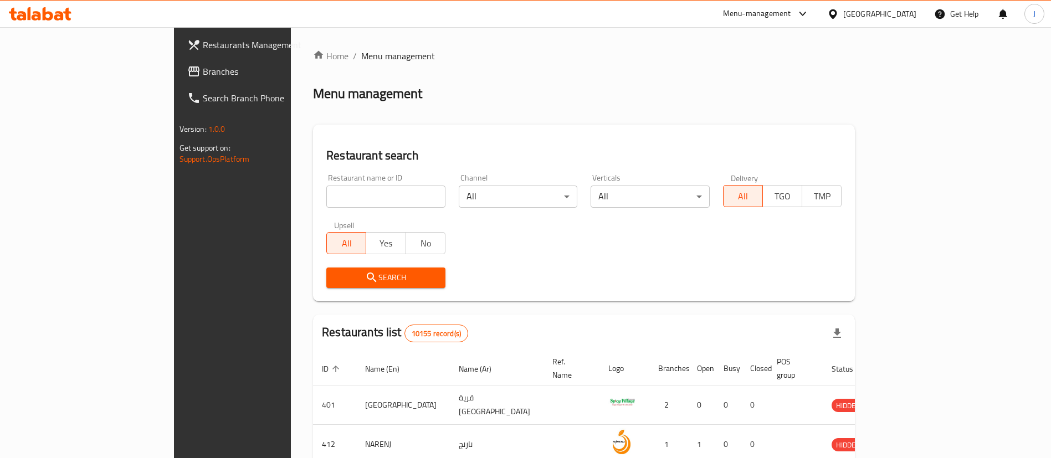
click at [340, 195] on input "search" at bounding box center [385, 197] width 119 height 22
paste input "672593"
type input "672593"
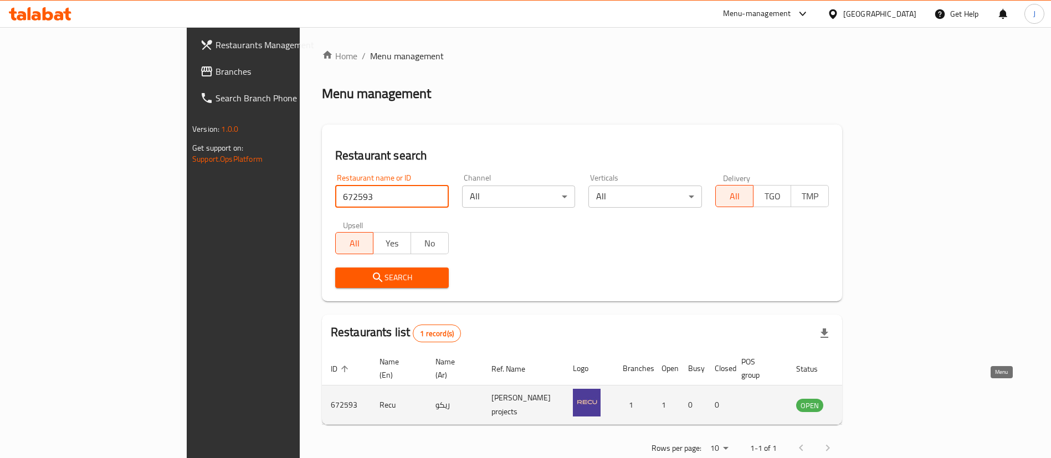
click at [867, 401] on icon "enhanced table" at bounding box center [861, 405] width 12 height 9
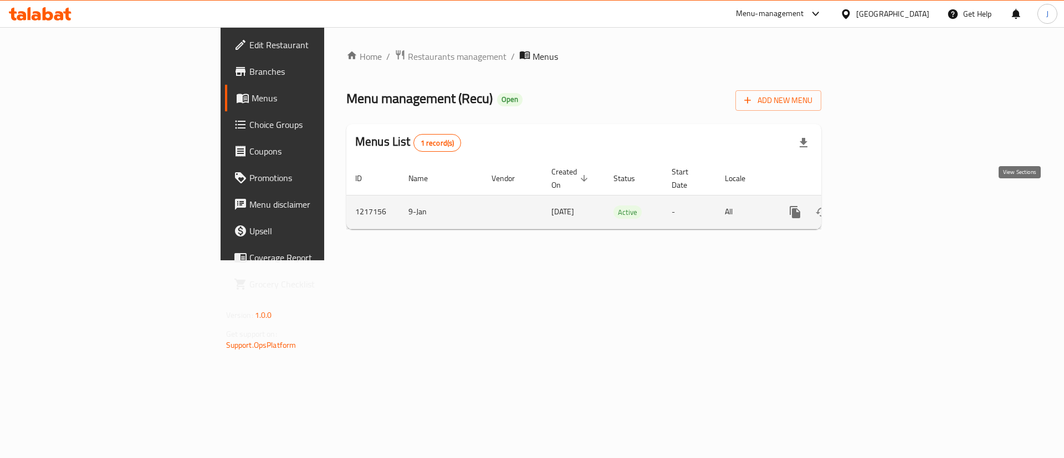
click at [888, 208] on link "enhanced table" at bounding box center [875, 212] width 27 height 27
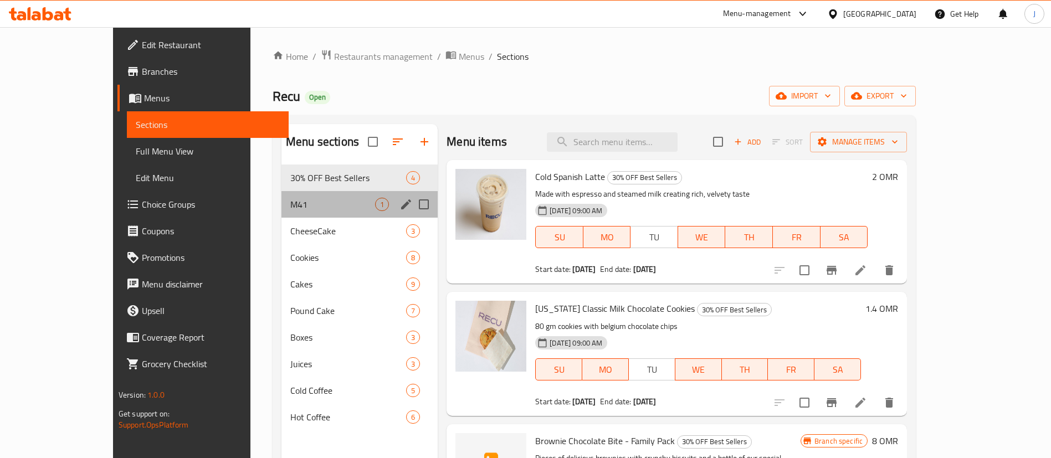
click at [297, 215] on div "M41 1" at bounding box center [360, 204] width 156 height 27
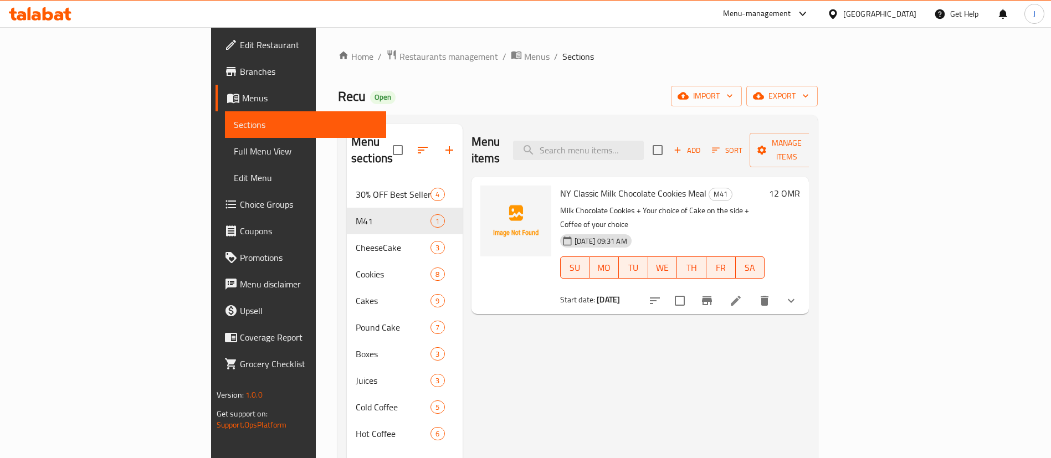
click at [800, 186] on h6 "12 OMR" at bounding box center [784, 194] width 31 height 16
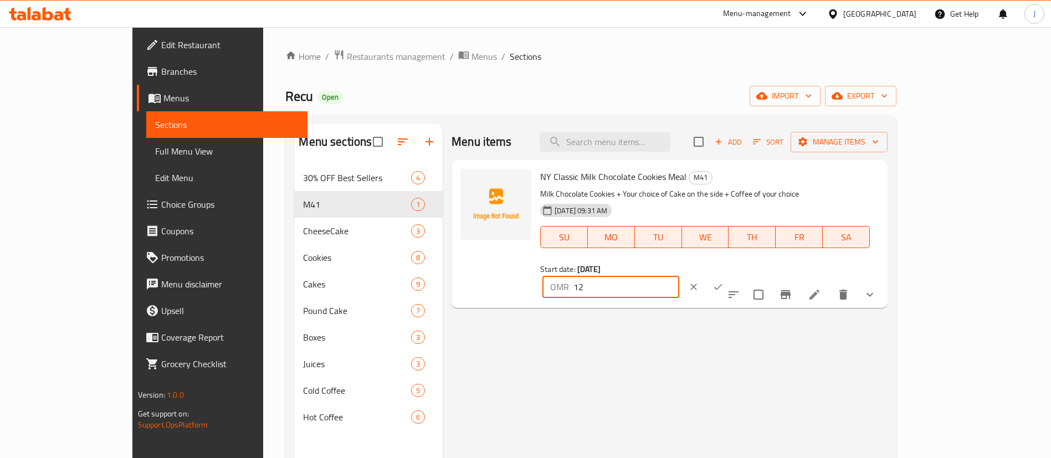
drag, startPoint x: 886, startPoint y: 180, endPoint x: 858, endPoint y: 179, distance: 27.7
click at [680, 276] on div "OMR 12 ​" at bounding box center [611, 287] width 137 height 22
type input "3.5"
click at [723, 284] on icon "ok" at bounding box center [718, 287] width 8 height 6
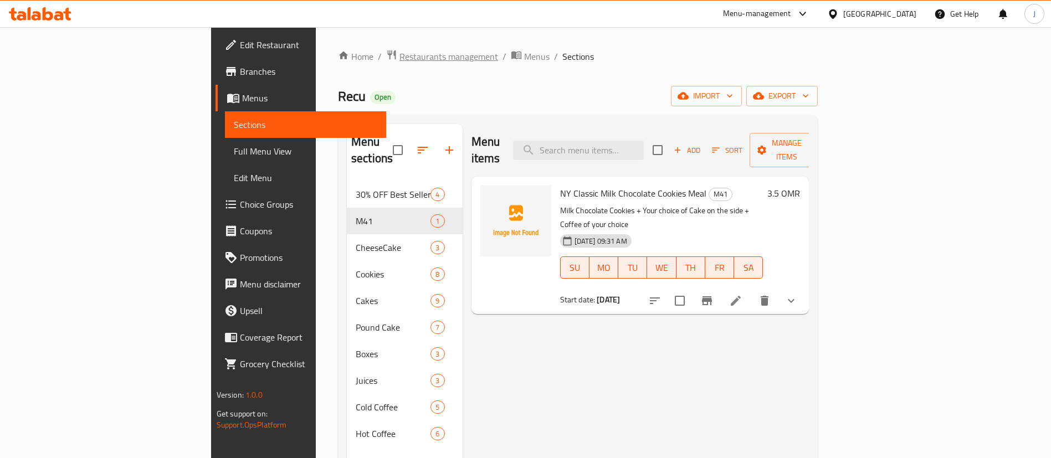
click at [400, 60] on span "Restaurants management" at bounding box center [449, 56] width 99 height 13
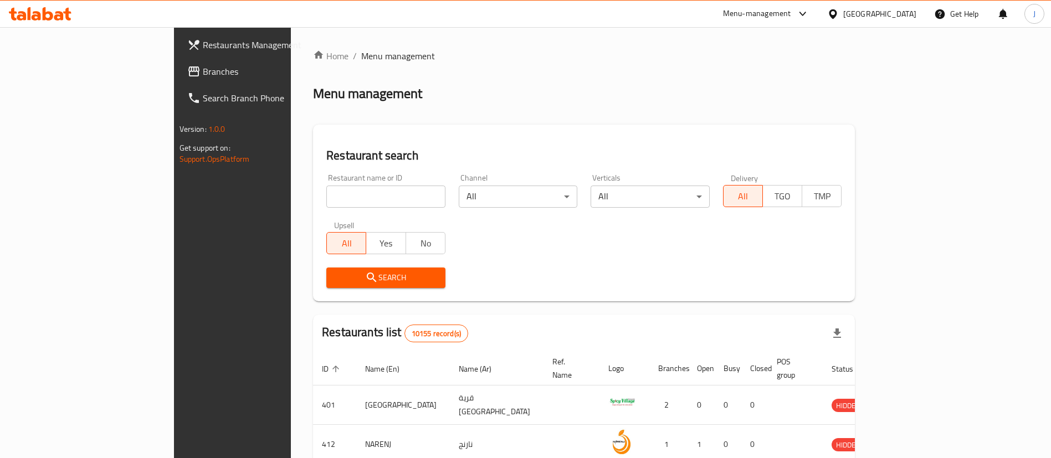
click at [326, 203] on input "search" at bounding box center [385, 197] width 119 height 22
paste input "682616"
type input "682616"
click button "Search" at bounding box center [385, 278] width 119 height 21
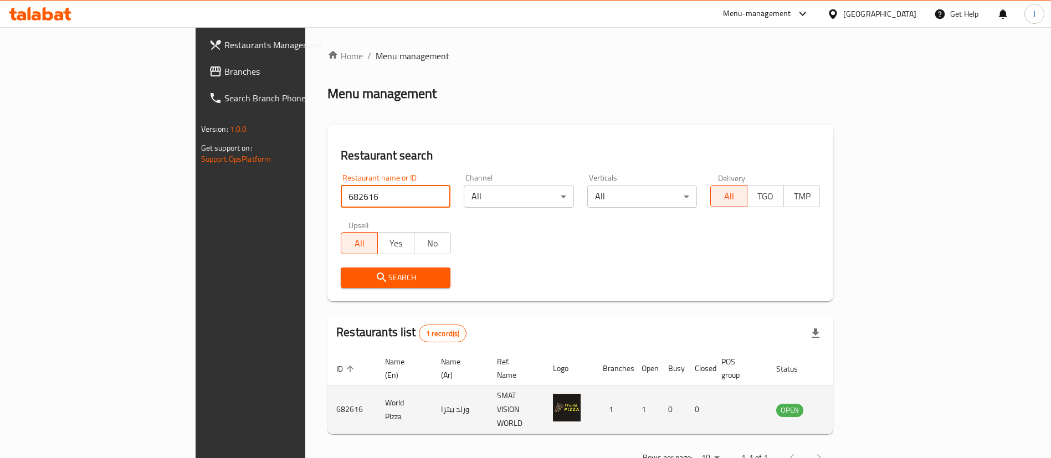
click at [864, 389] on td "enhanced table" at bounding box center [845, 410] width 38 height 49
click at [847, 406] on icon "enhanced table" at bounding box center [841, 410] width 12 height 9
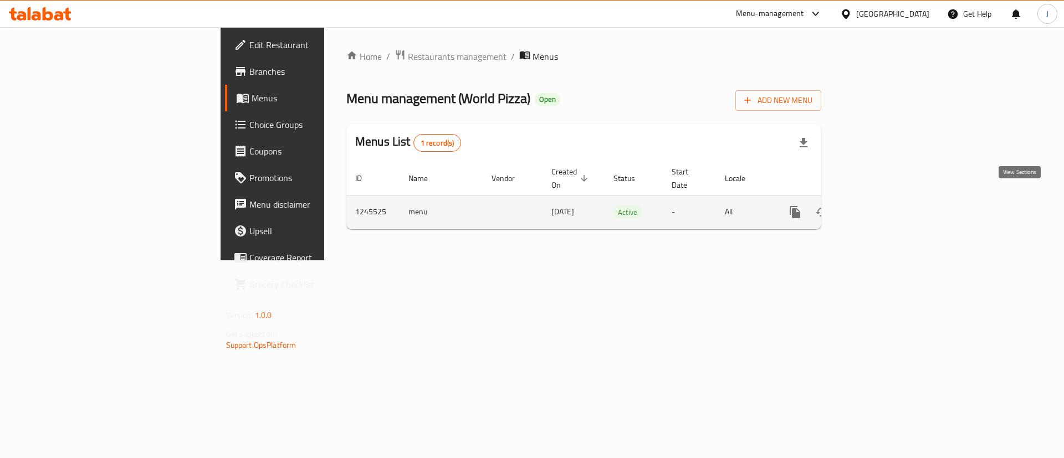
click at [882, 206] on icon "enhanced table" at bounding box center [875, 212] width 13 height 13
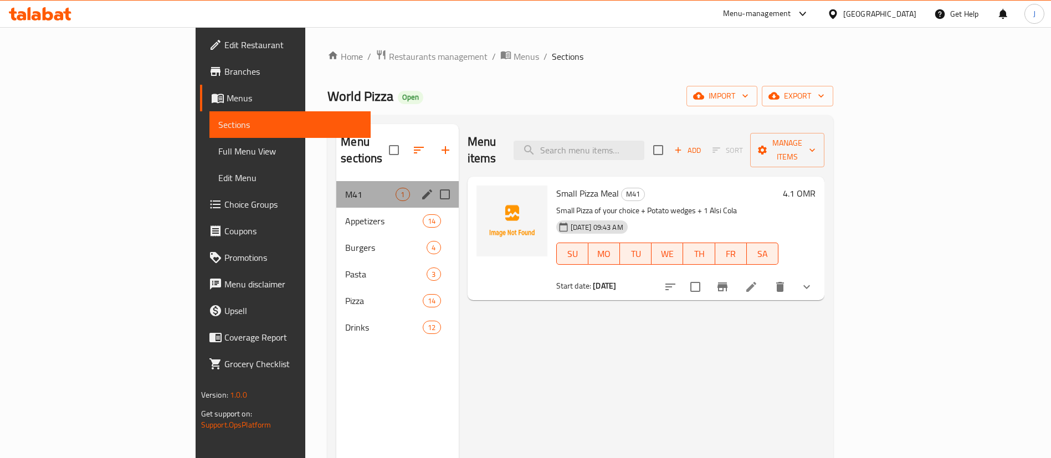
click at [344, 185] on div "M41 1" at bounding box center [397, 194] width 122 height 27
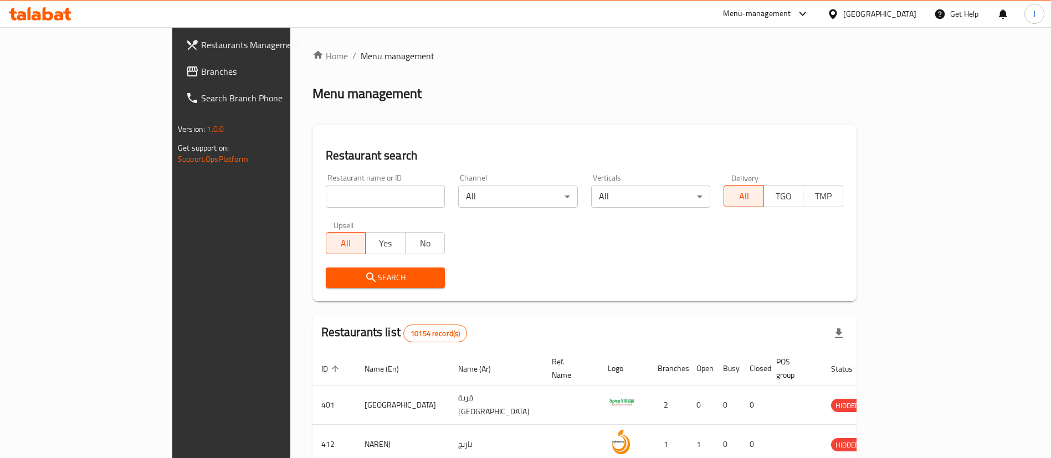
click at [810, 7] on div at bounding box center [803, 13] width 14 height 13
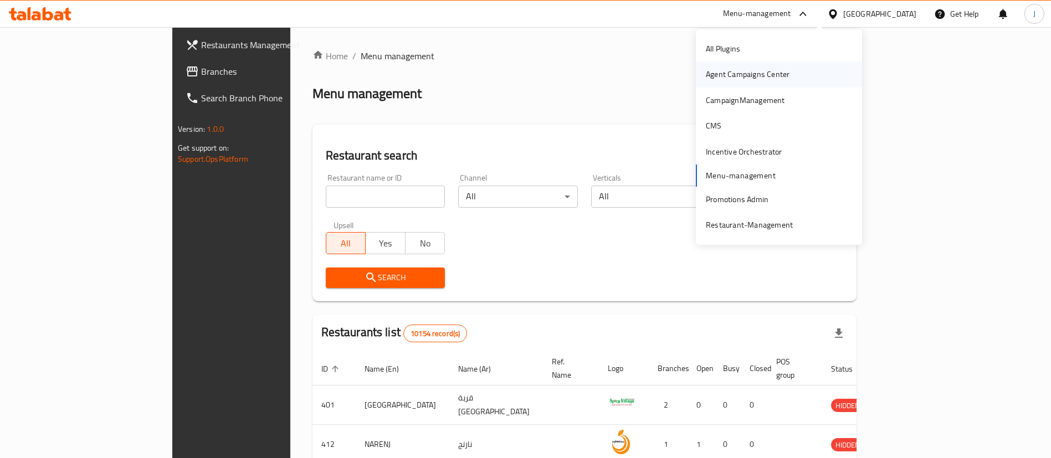
click at [738, 83] on div "Agent Campaigns Center" at bounding box center [747, 74] width 101 height 25
